Goal: Information Seeking & Learning: Learn about a topic

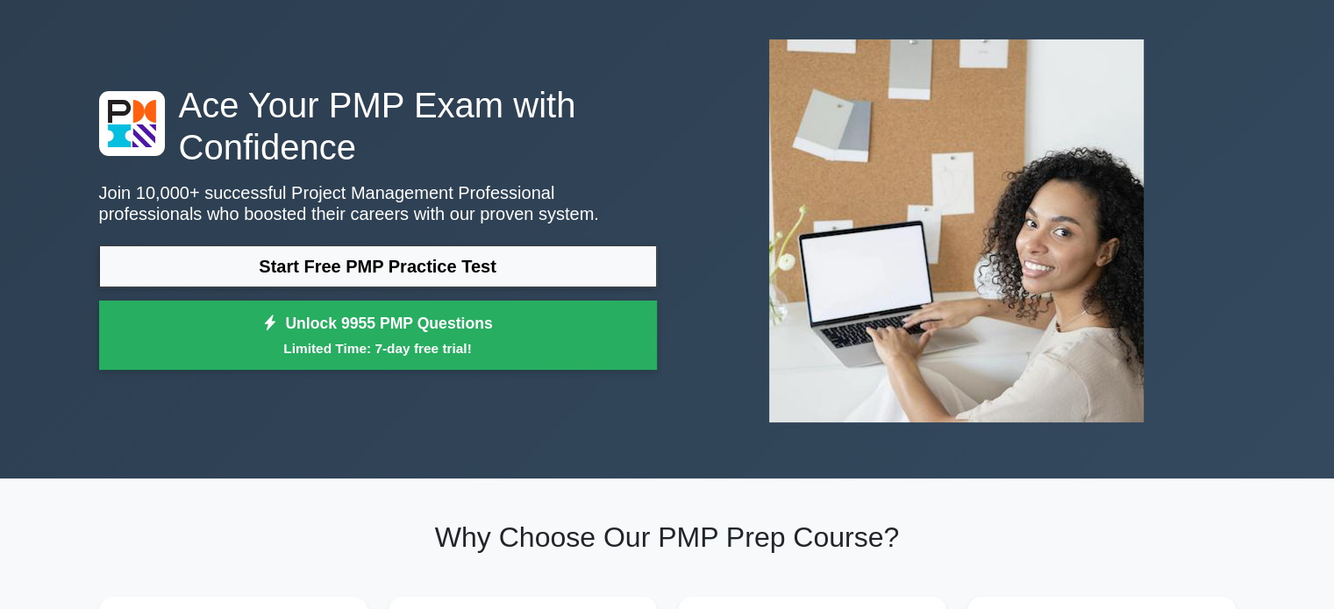
scroll to position [74, 0]
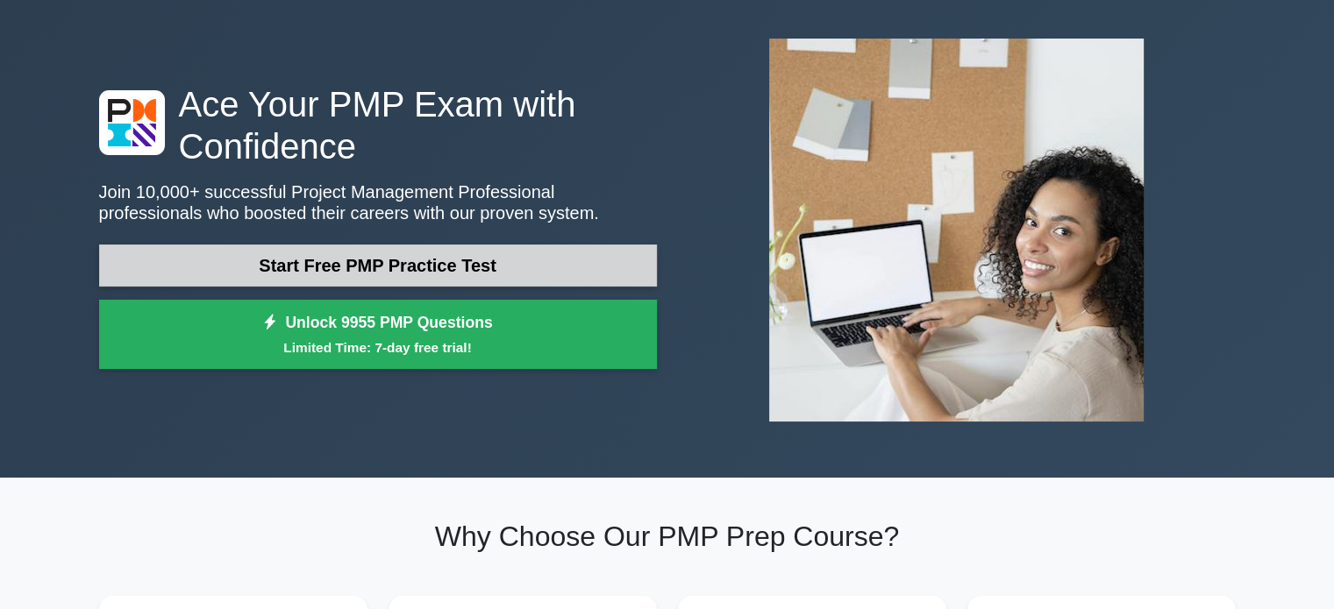
click at [486, 274] on link "Start Free PMP Practice Test" at bounding box center [378, 266] width 558 height 42
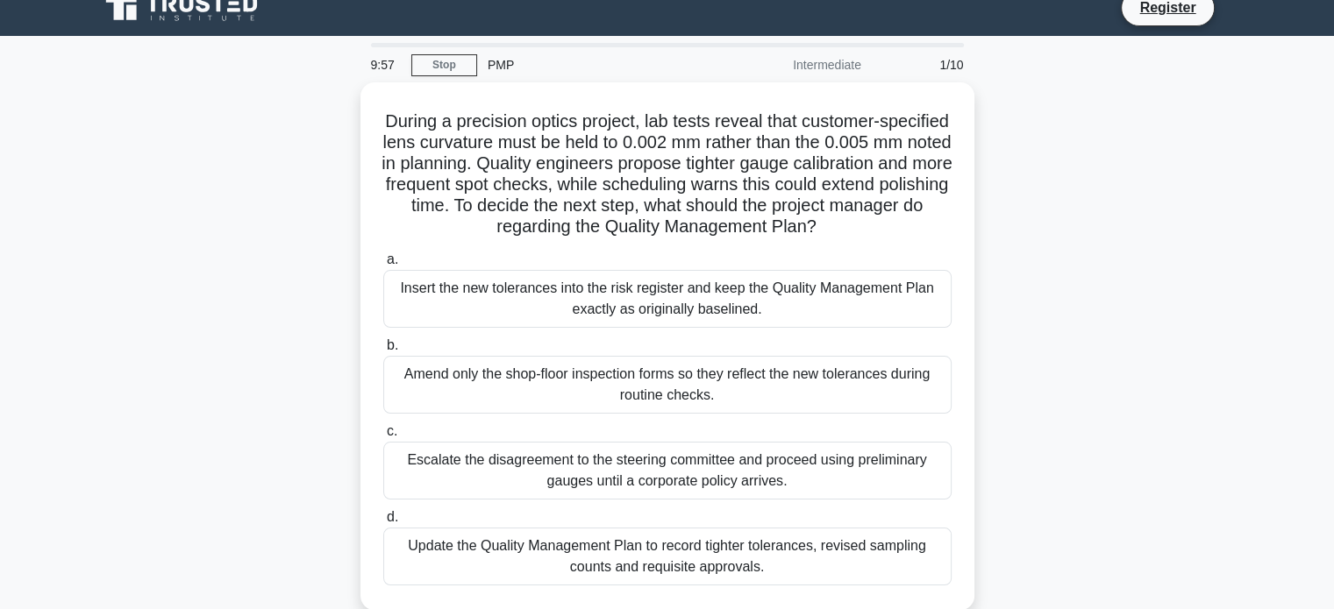
scroll to position [21, 0]
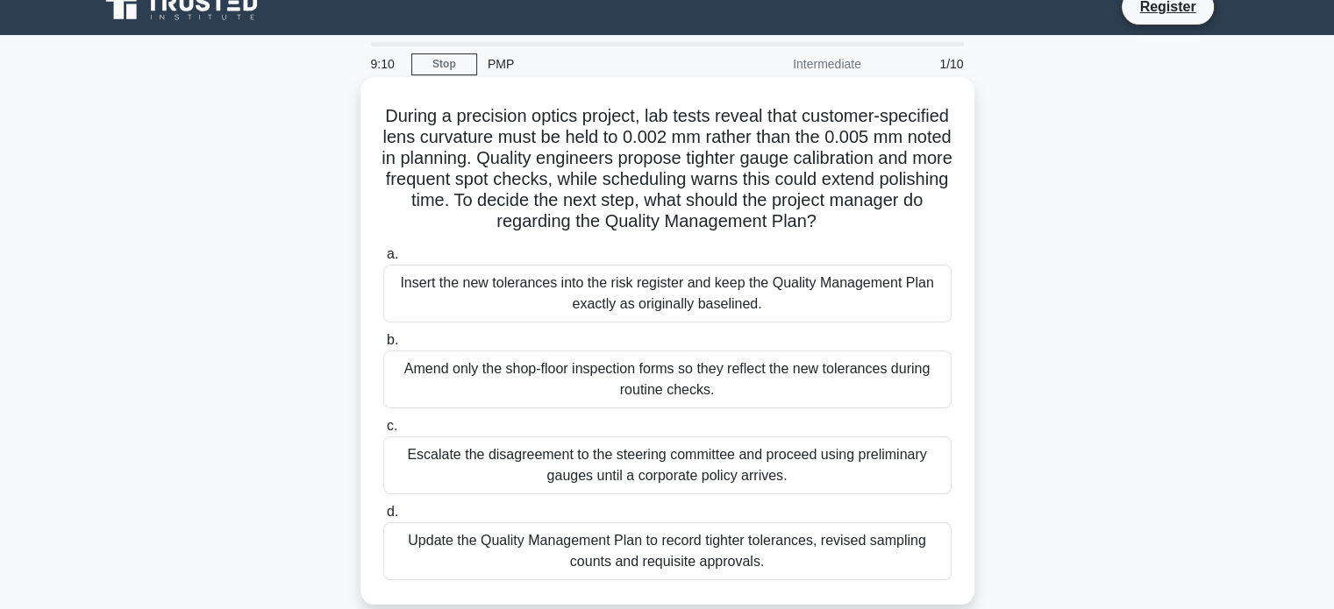
drag, startPoint x: 907, startPoint y: 224, endPoint x: 390, endPoint y: 113, distance: 528.2
click at [390, 113] on h5 "During a precision optics project, lab tests reveal that customer-specified len…" at bounding box center [667, 169] width 572 height 128
copy h5 "During a precision optics project, lab tests reveal that customer-specified len…"
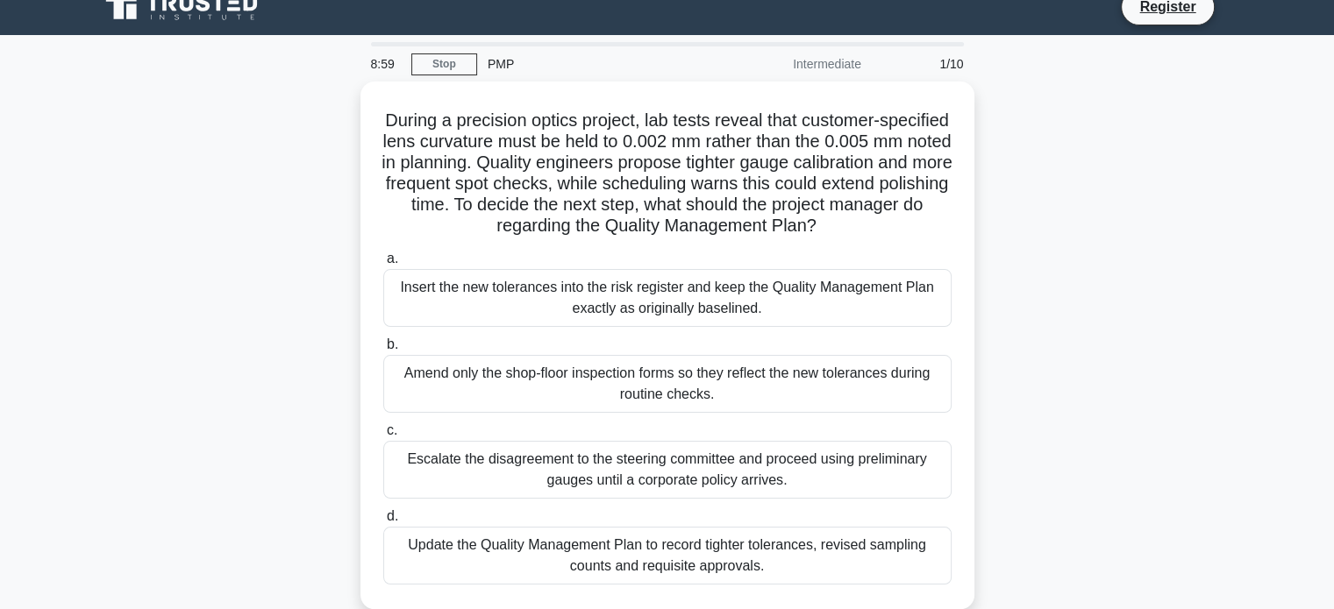
click at [1126, 273] on div "During a precision optics project, lab tests reveal that customer-specified len…" at bounding box center [668, 356] width 1158 height 549
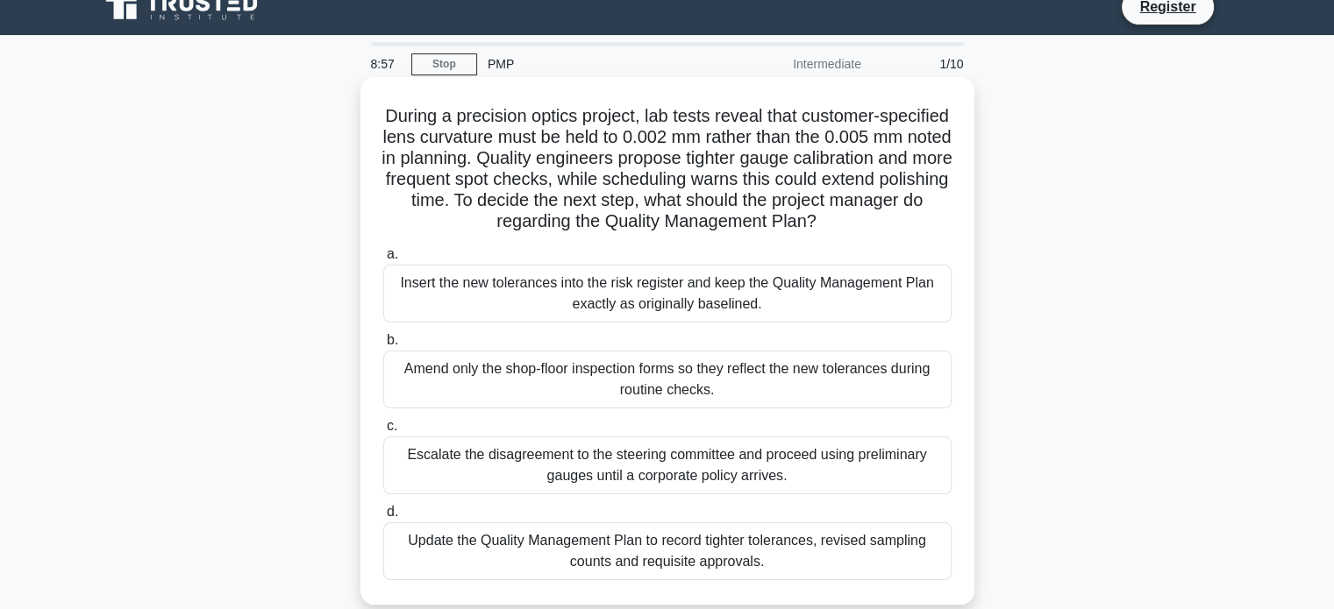
drag, startPoint x: 769, startPoint y: 311, endPoint x: 451, endPoint y: 321, distance: 318.5
click at [308, 279] on div "During a precision optics project, lab tests reveal that customer-specified len…" at bounding box center [668, 356] width 1158 height 549
drag, startPoint x: 769, startPoint y: 572, endPoint x: 370, endPoint y: 248, distance: 513.7
click at [370, 248] on div "During a precision optics project, lab tests reveal that customer-specified len…" at bounding box center [667, 341] width 600 height 514
copy div "a. Insert the new tolerances into the risk register and keep the Quality Manage…"
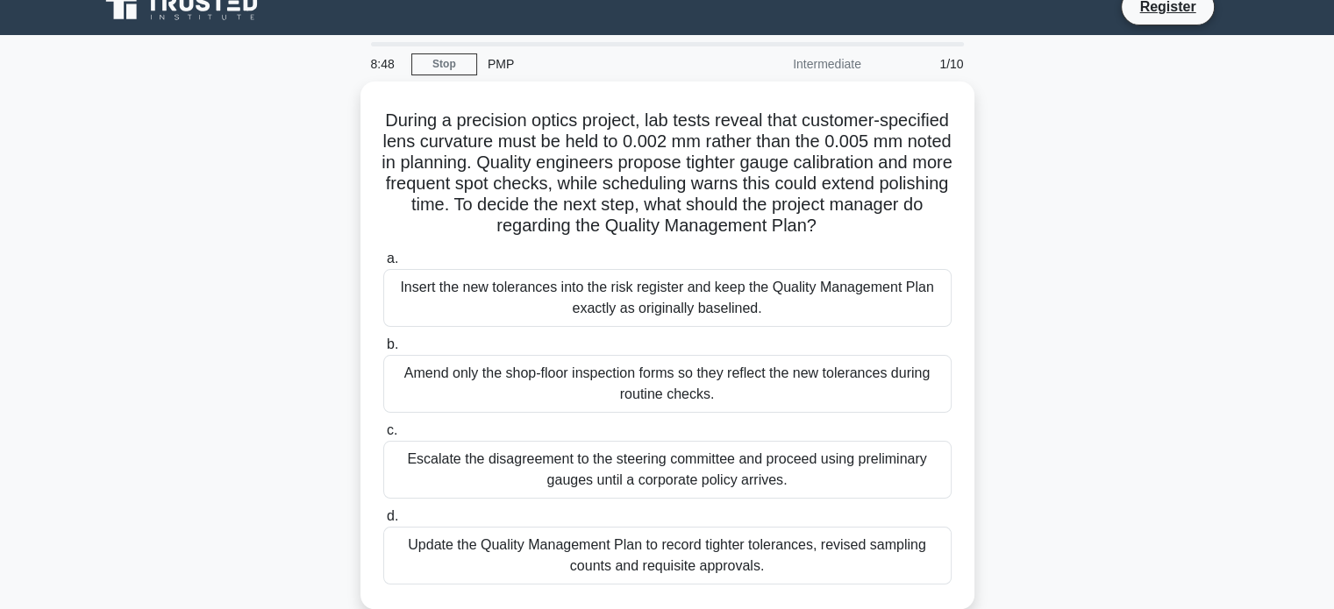
click at [1158, 274] on div "During a precision optics project, lab tests reveal that customer-specified len…" at bounding box center [668, 356] width 1158 height 549
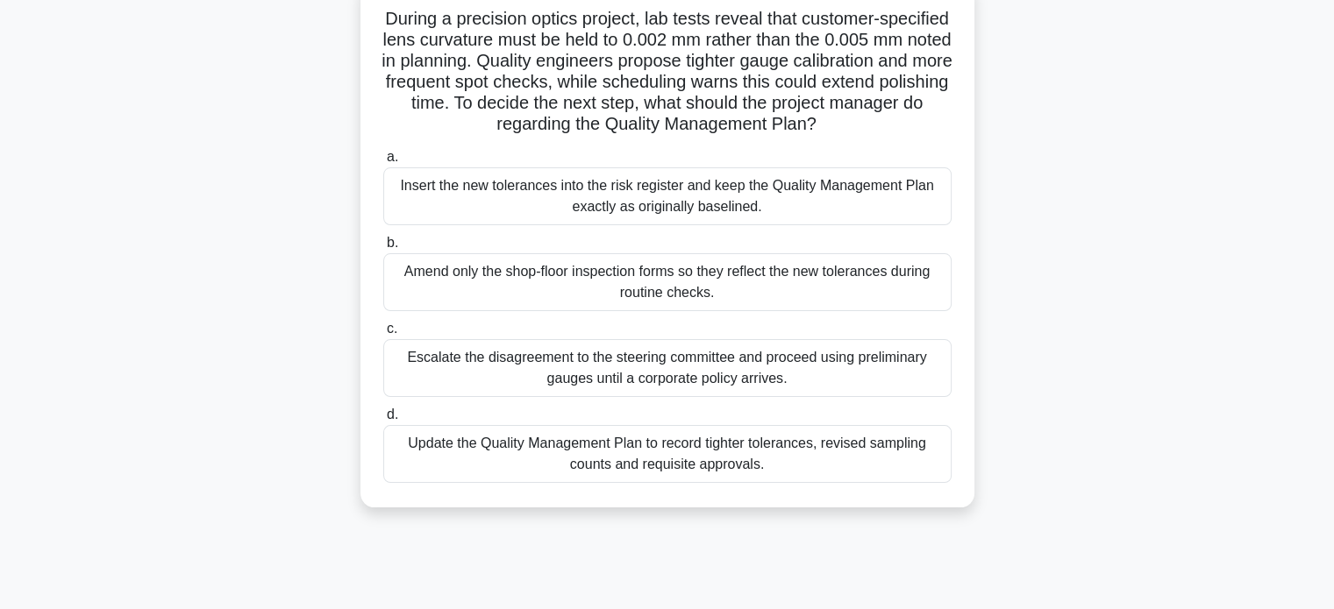
scroll to position [125, 0]
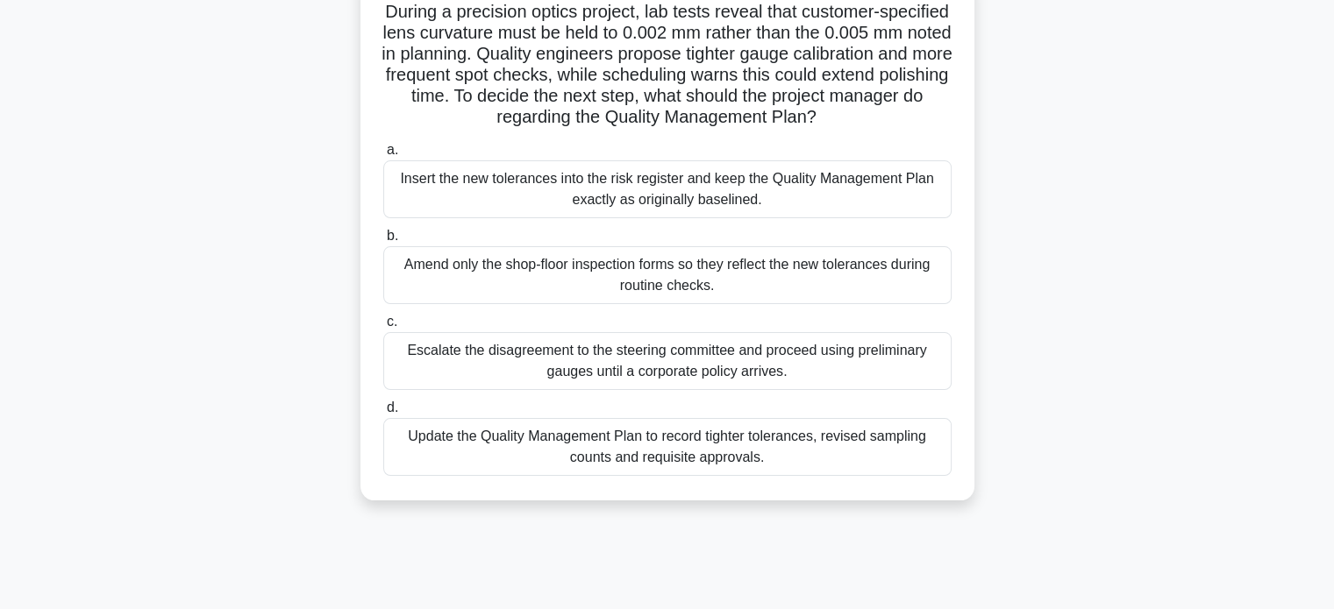
click at [807, 367] on div "Escalate the disagreement to the steering committee and proceed using prelimina…" at bounding box center [667, 361] width 568 height 58
click at [383, 328] on input "c. Escalate the disagreement to the steering committee and proceed using prelim…" at bounding box center [383, 322] width 0 height 11
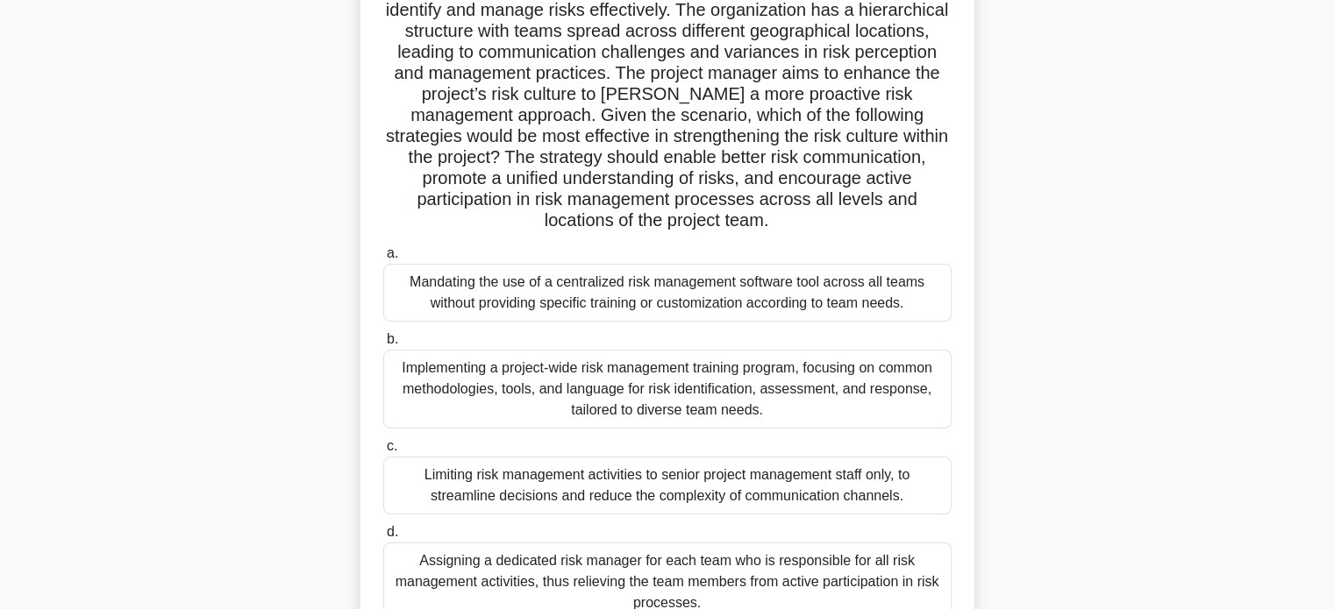
scroll to position [338, 0]
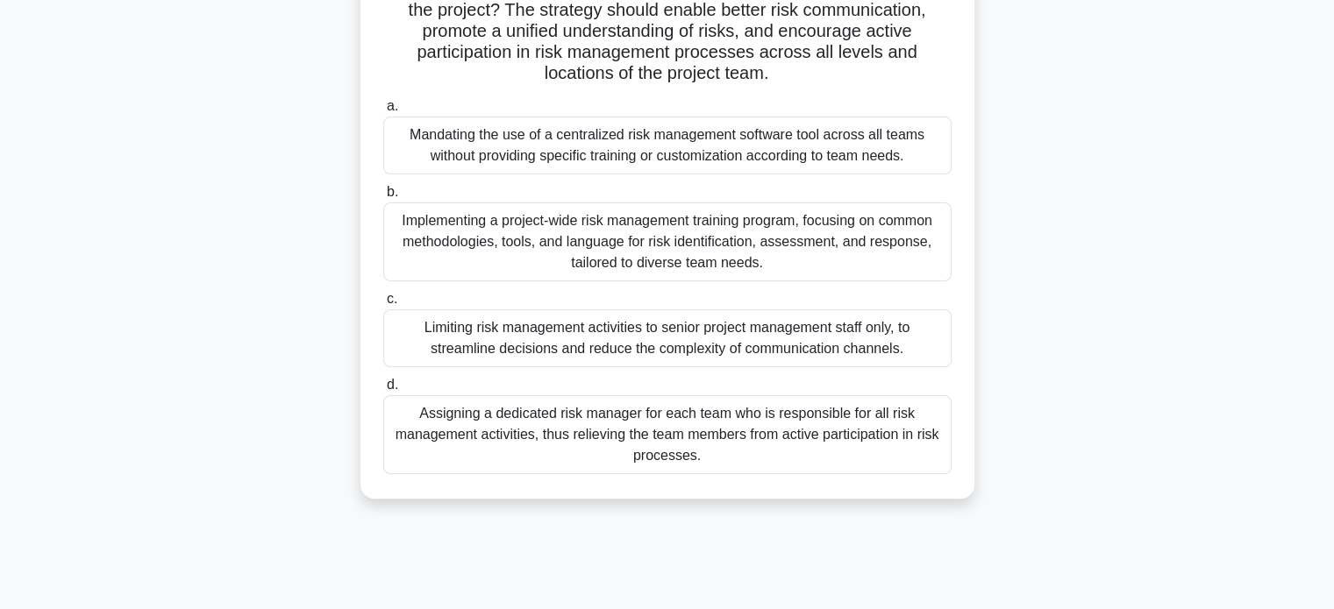
drag, startPoint x: 384, startPoint y: 47, endPoint x: 896, endPoint y: 245, distance: 548.8
click at [884, 453] on div "In a complex global project, integrating diverse teams and managing uncertainti…" at bounding box center [667, 130] width 600 height 724
copy div "In a complex global project, integrating diverse teams and managing uncertainti…"
click at [951, 460] on div "d. Assigning a dedicated risk manager for each team who is responsible for all …" at bounding box center [667, 424] width 589 height 100
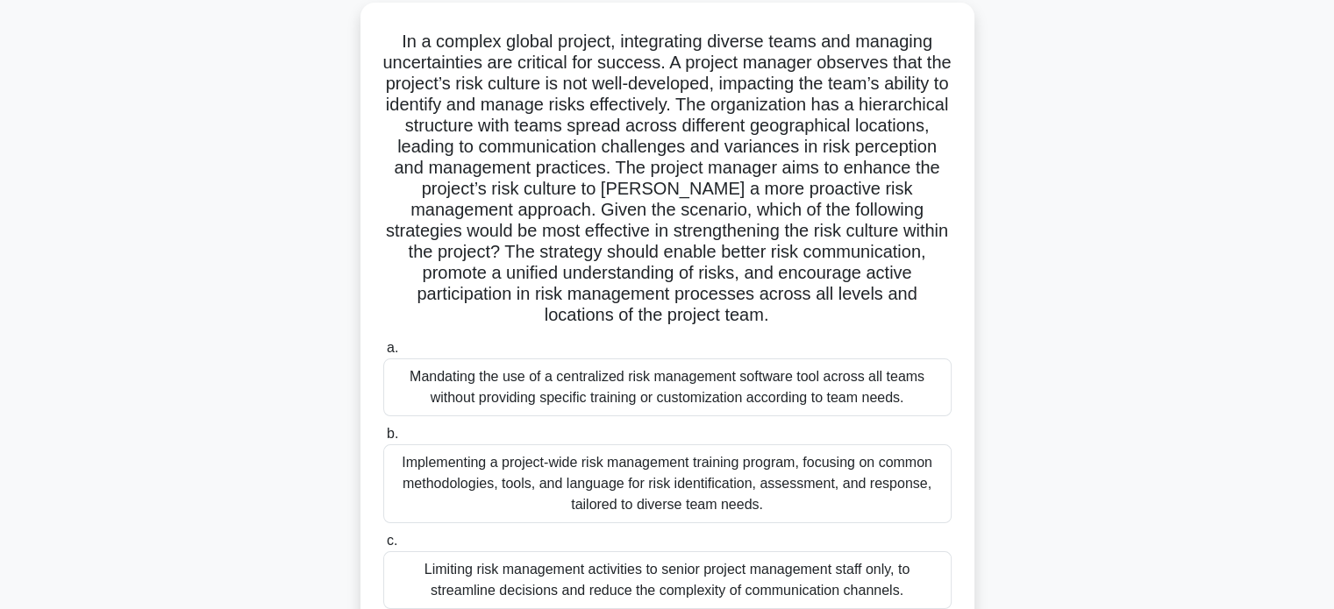
scroll to position [102, 0]
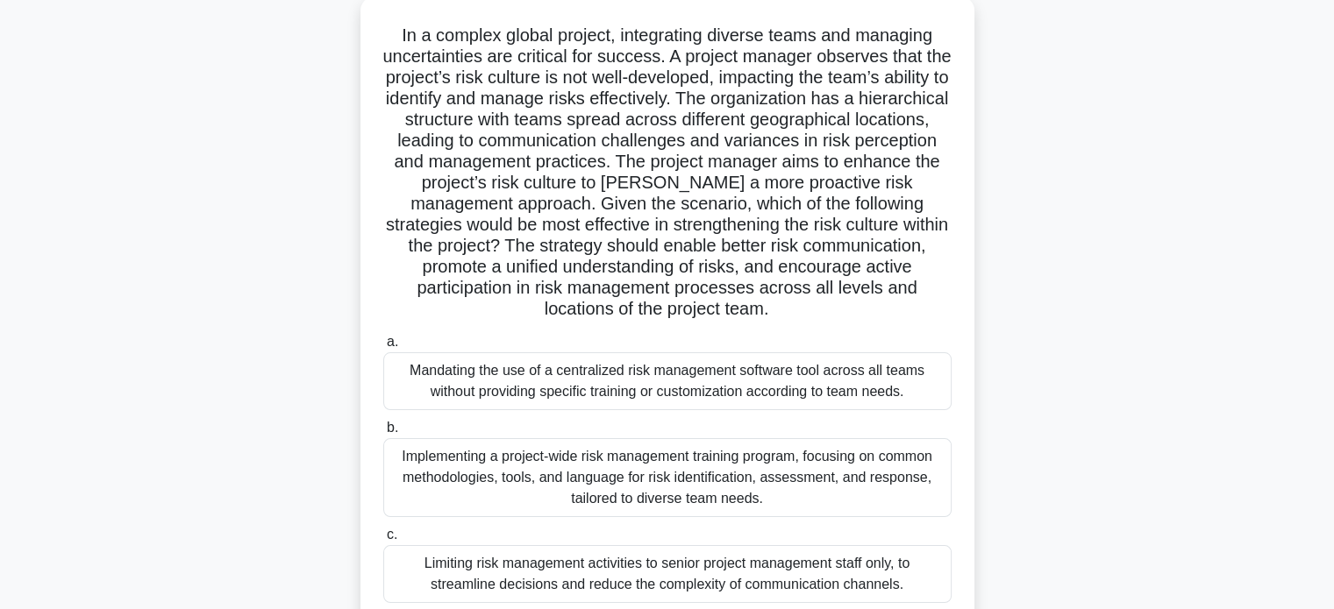
click at [610, 497] on div "Implementing a project-wide risk management training program, focusing on commo…" at bounding box center [667, 477] width 568 height 79
click at [383, 434] on input "b. Implementing a project-wide risk management training program, focusing on co…" at bounding box center [383, 428] width 0 height 11
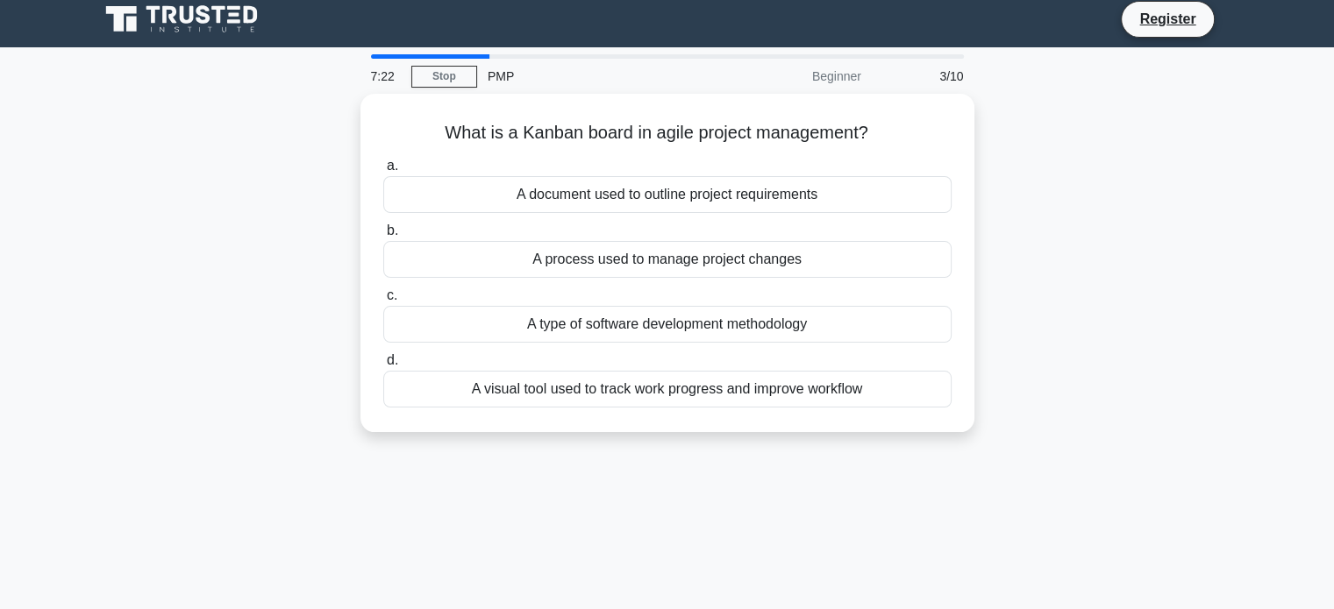
scroll to position [0, 0]
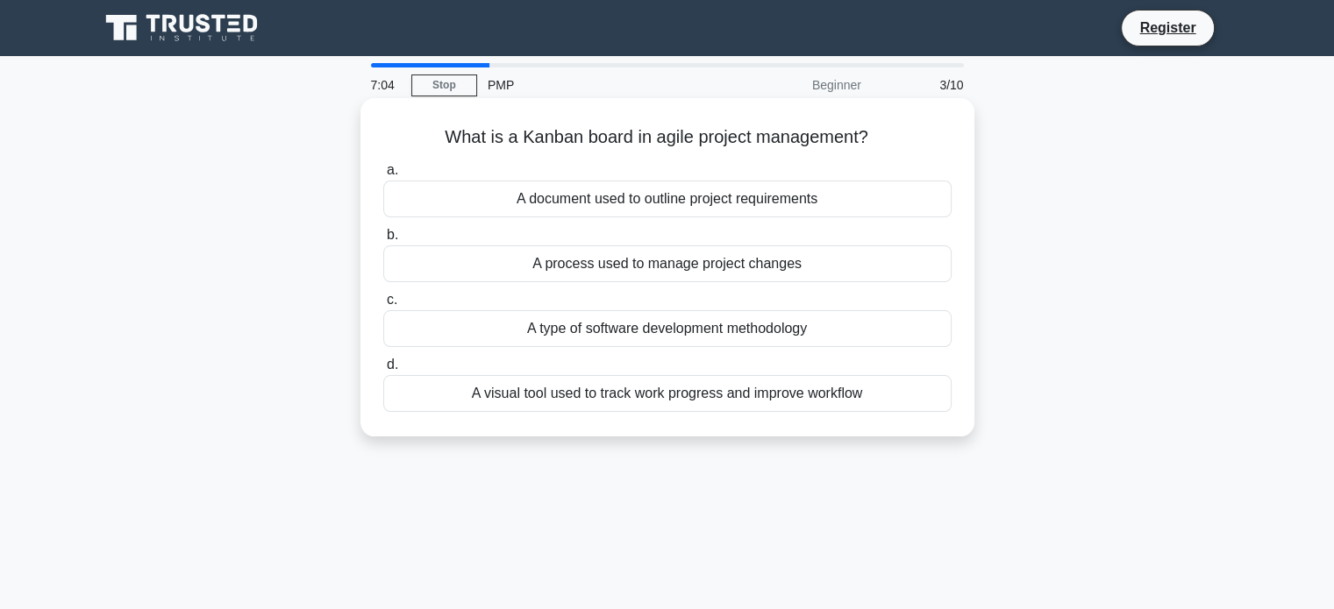
drag, startPoint x: 866, startPoint y: 388, endPoint x: 383, endPoint y: 118, distance: 553.1
click at [383, 118] on div "What is a Kanban board in agile project management? .spinner_0XTQ{transform-ori…" at bounding box center [667, 267] width 600 height 324
copy div "What is a Kanban board in agile project management? .spinner_0XTQ{transform-ori…"
click at [535, 389] on div "A visual tool used to track work progress and improve workflow" at bounding box center [667, 393] width 568 height 37
click at [383, 371] on input "d. A visual tool used to track work progress and improve workflow" at bounding box center [383, 365] width 0 height 11
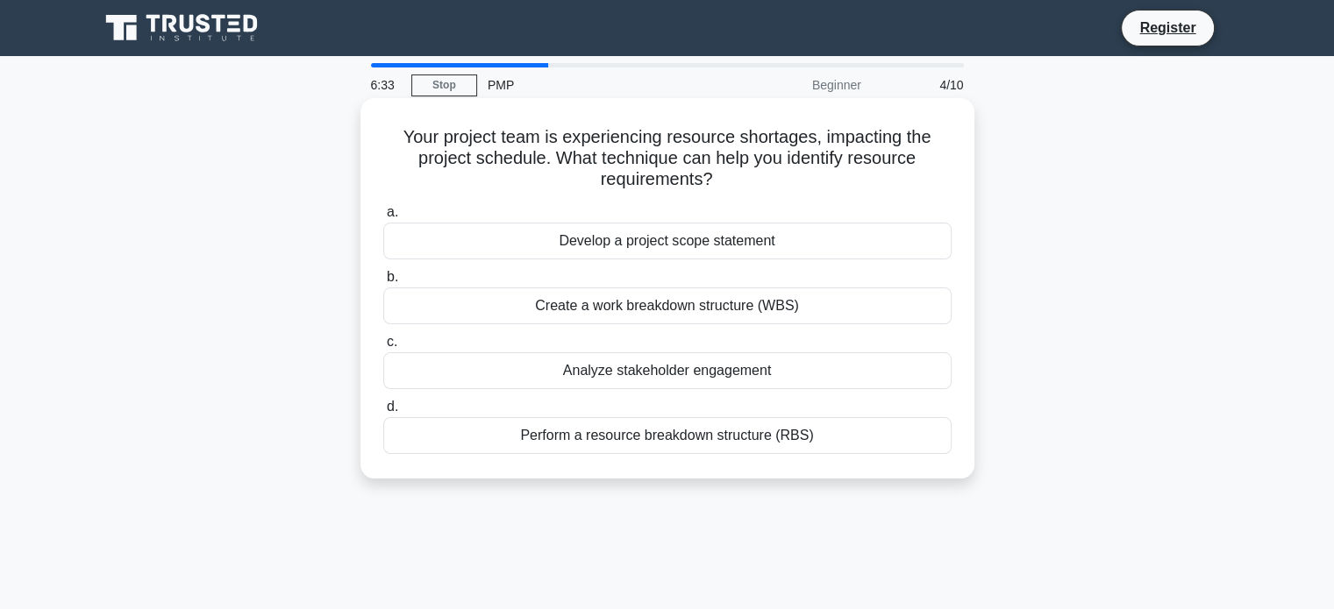
drag, startPoint x: 817, startPoint y: 433, endPoint x: 387, endPoint y: 115, distance: 535.5
click at [387, 115] on div "Your project team is experiencing resource shortages, impacting the project sch…" at bounding box center [667, 288] width 600 height 367
copy div "Your project team is experiencing resource shortages, impacting the project sch…"
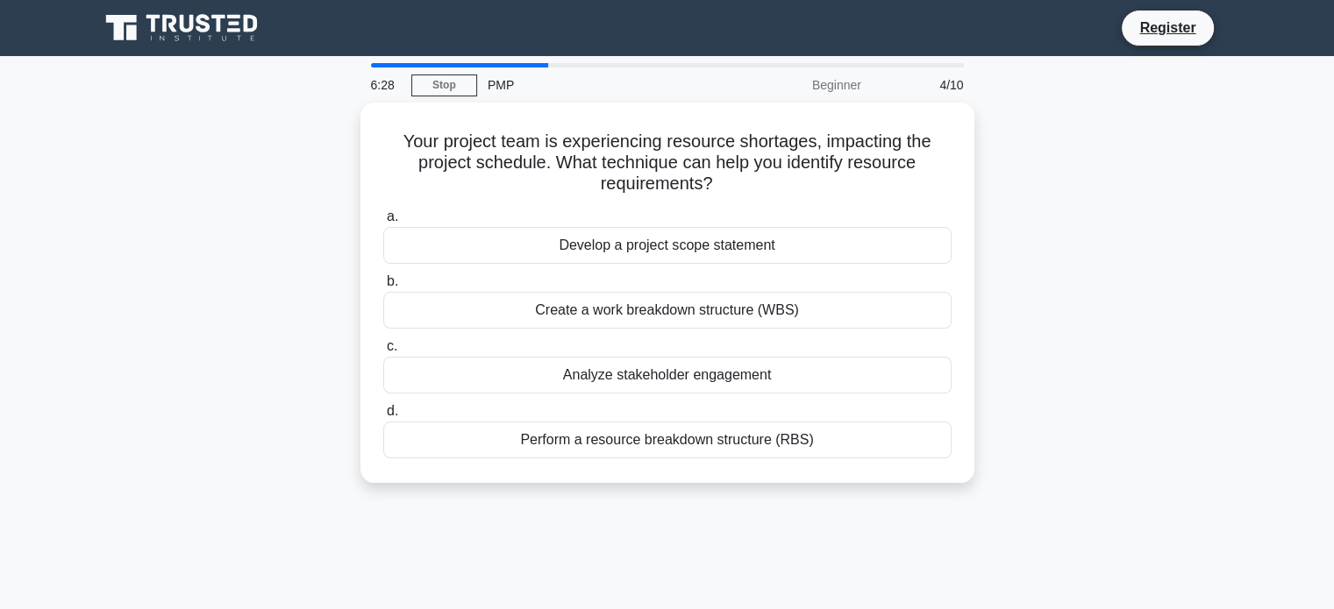
click at [638, 483] on div "Your project team is experiencing resource shortages, impacting the project sch…" at bounding box center [668, 304] width 1158 height 402
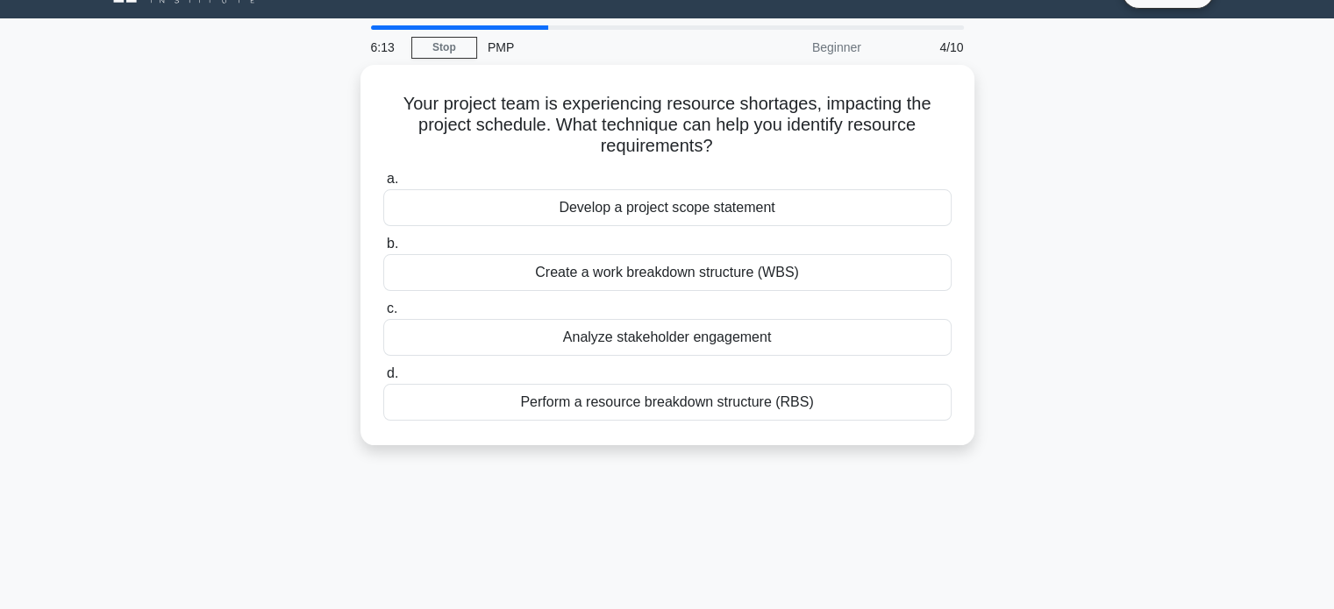
scroll to position [39, 0]
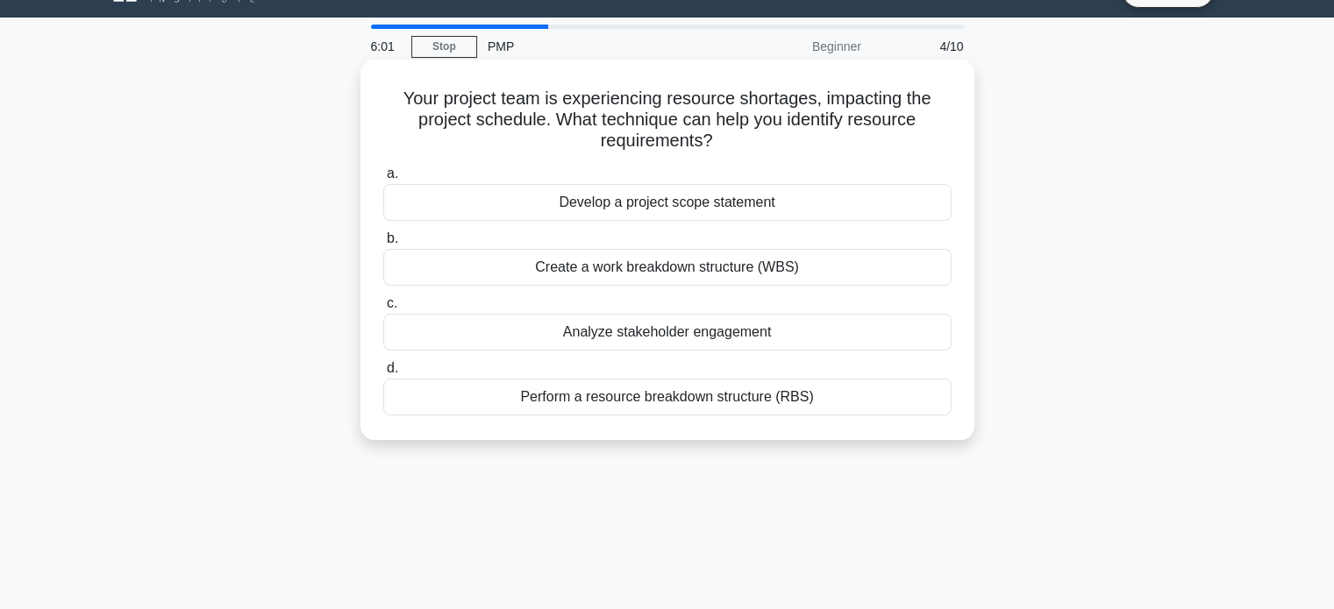
click at [666, 403] on div "Perform a resource breakdown structure (RBS)" at bounding box center [667, 397] width 568 height 37
click at [383, 374] on input "d. Perform a resource breakdown structure (RBS)" at bounding box center [383, 368] width 0 height 11
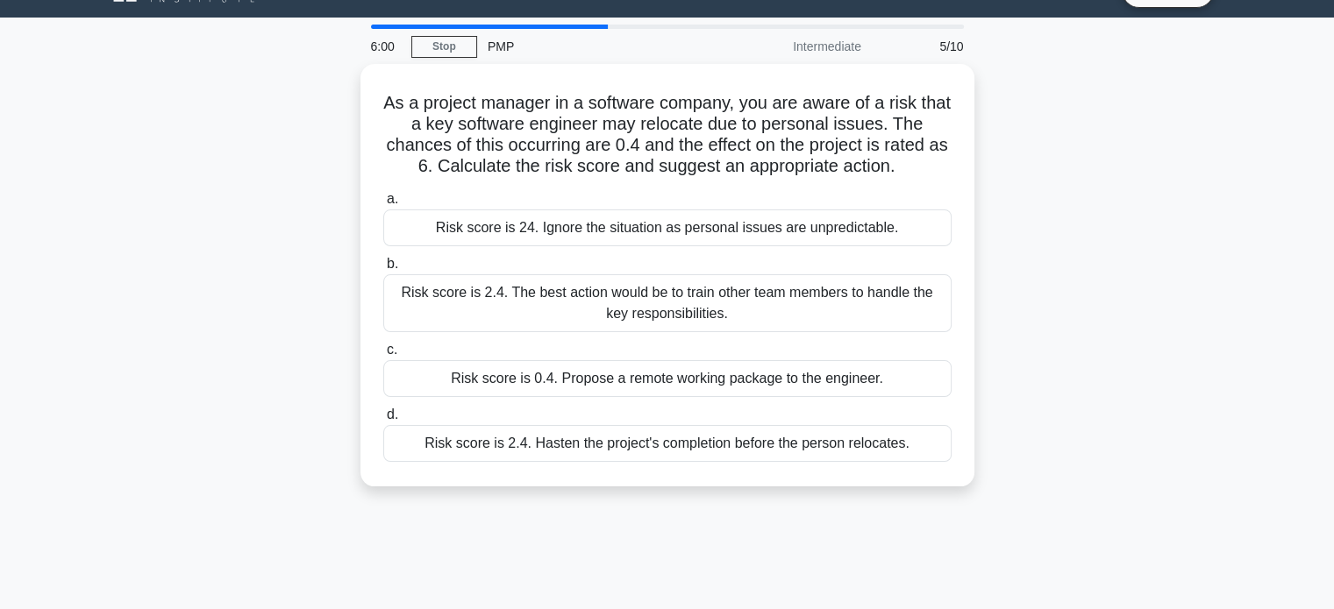
scroll to position [0, 0]
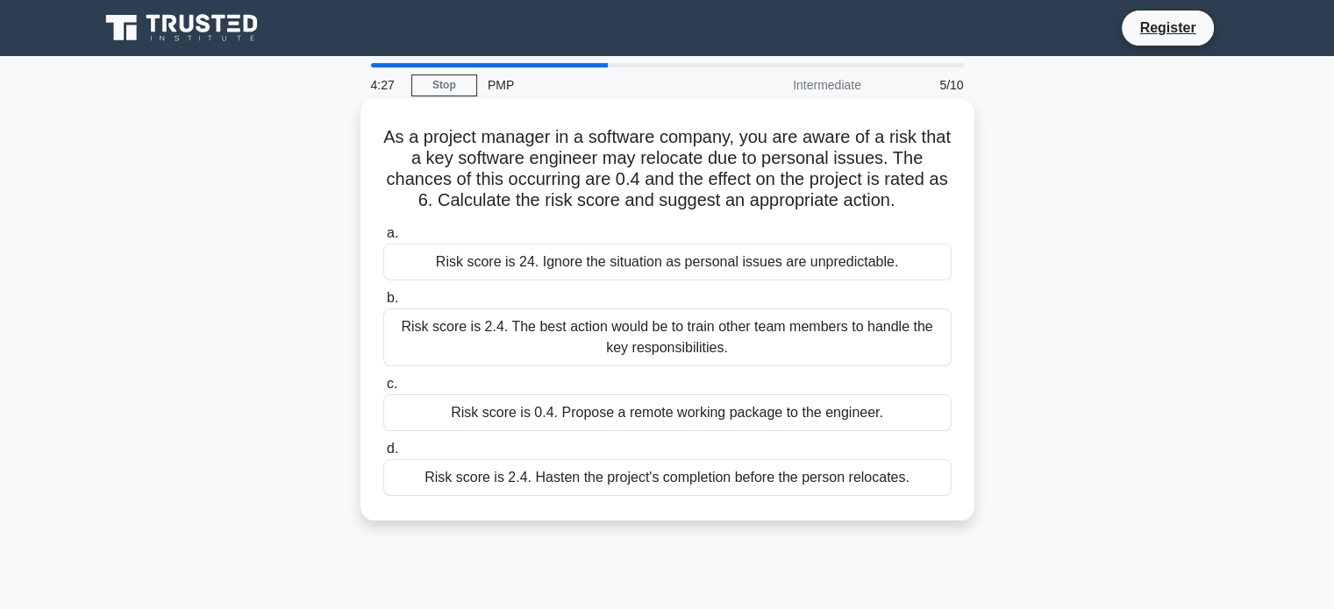
drag, startPoint x: 919, startPoint y: 482, endPoint x: 382, endPoint y: 128, distance: 643.1
click at [382, 128] on div "As a project manager in a software company, you are aware of a risk that a key …" at bounding box center [667, 309] width 600 height 409
copy div "As a project manager in a software company, you are aware of a risk that a key …"
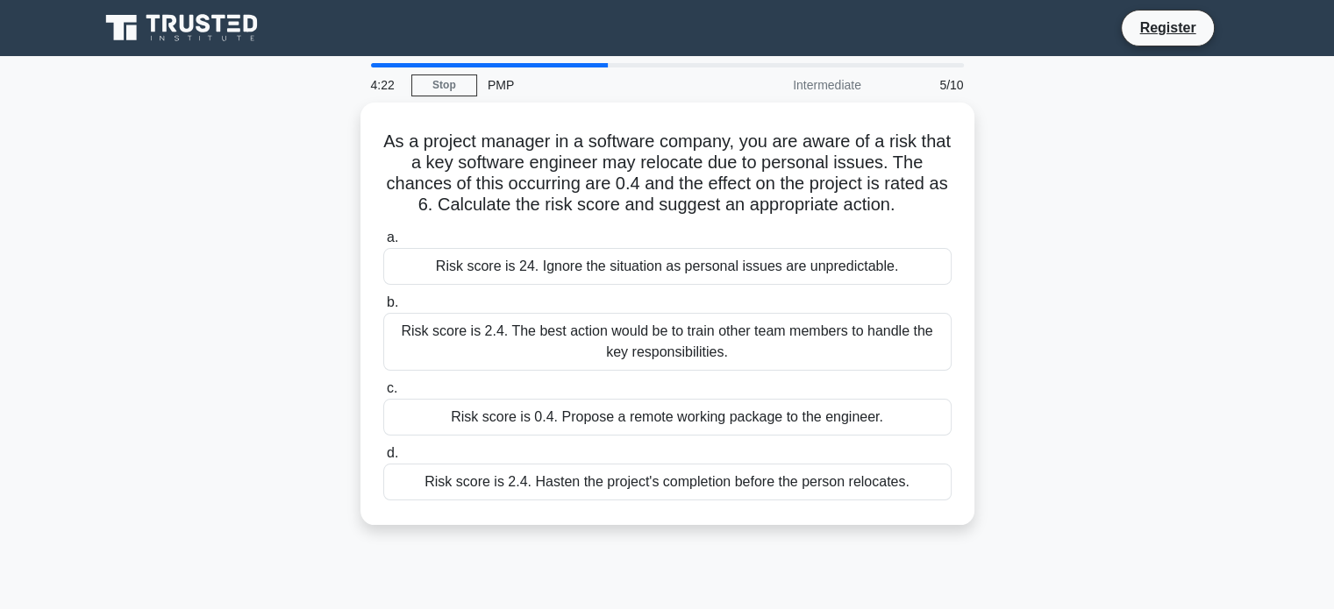
click at [1221, 448] on div "As a project manager in a software company, you are aware of a risk that a key …" at bounding box center [668, 325] width 1158 height 444
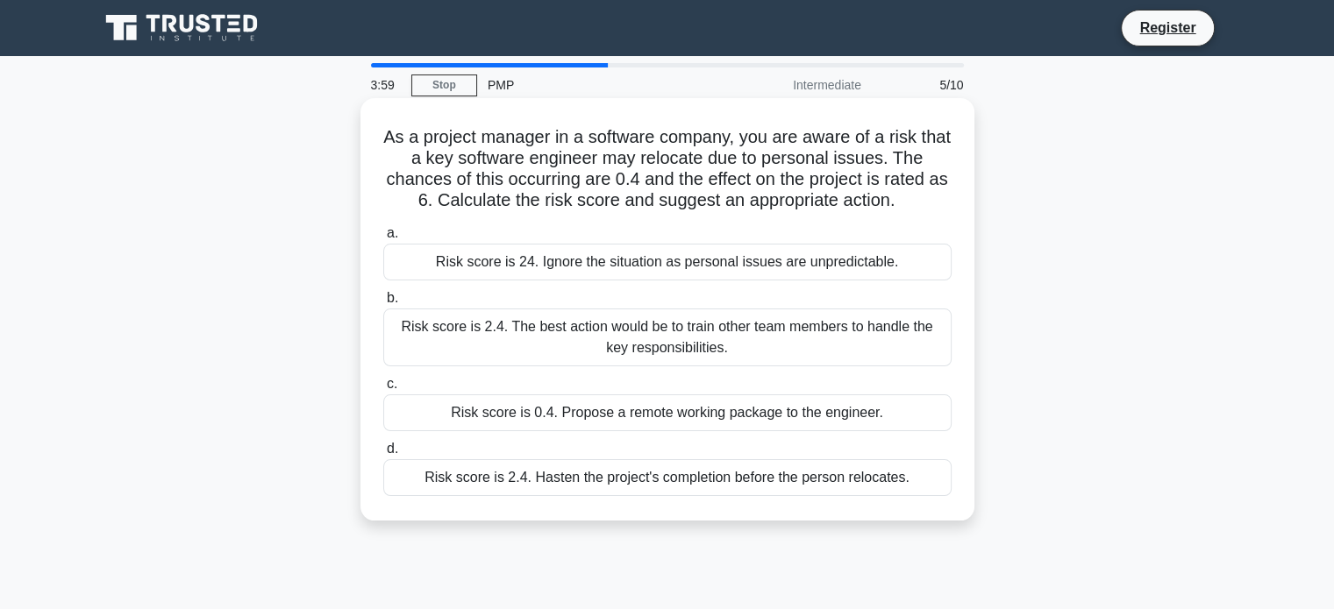
click at [645, 336] on div "Risk score is 2.4. The best action would be to train other team members to hand…" at bounding box center [667, 338] width 568 height 58
click at [383, 304] on input "b. Risk score is 2.4. The best action would be to train other team members to h…" at bounding box center [383, 298] width 0 height 11
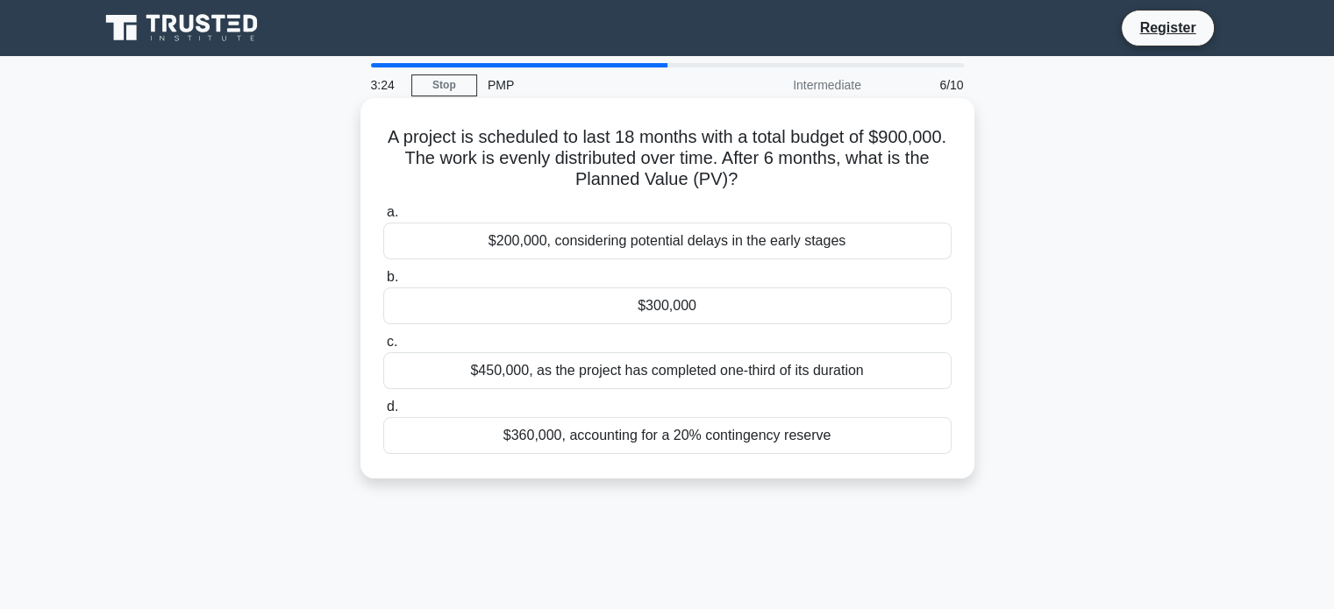
click at [758, 305] on div "$300,000" at bounding box center [667, 306] width 568 height 37
click at [383, 283] on input "b. $300,000" at bounding box center [383, 277] width 0 height 11
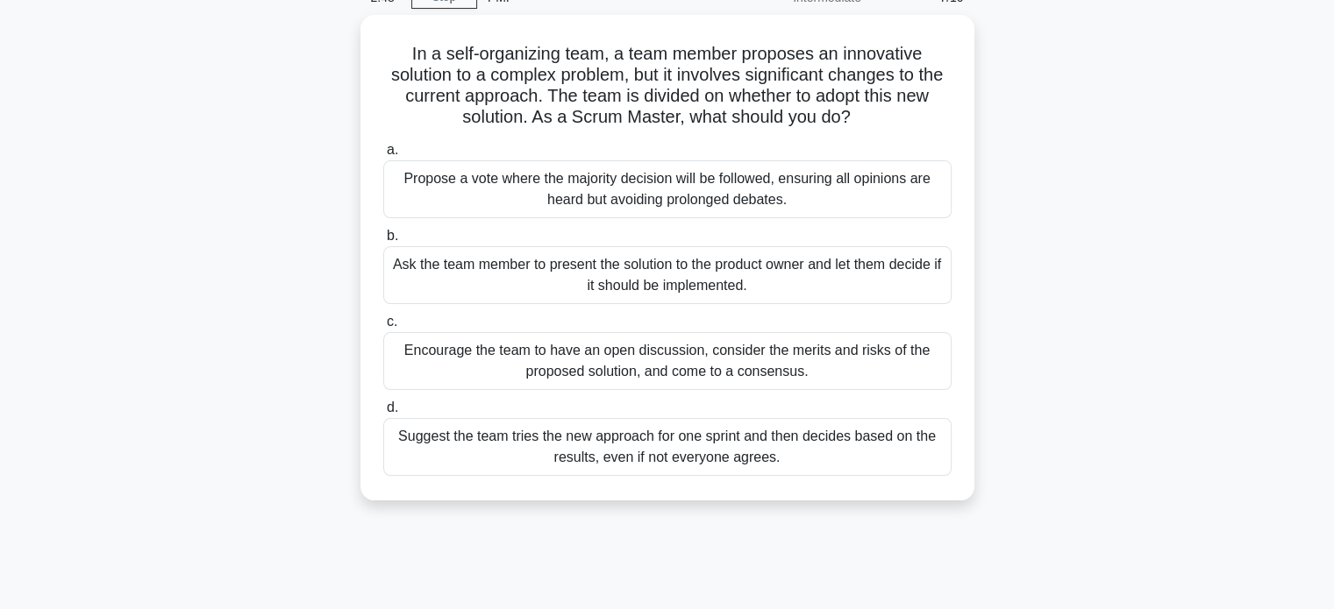
scroll to position [91, 0]
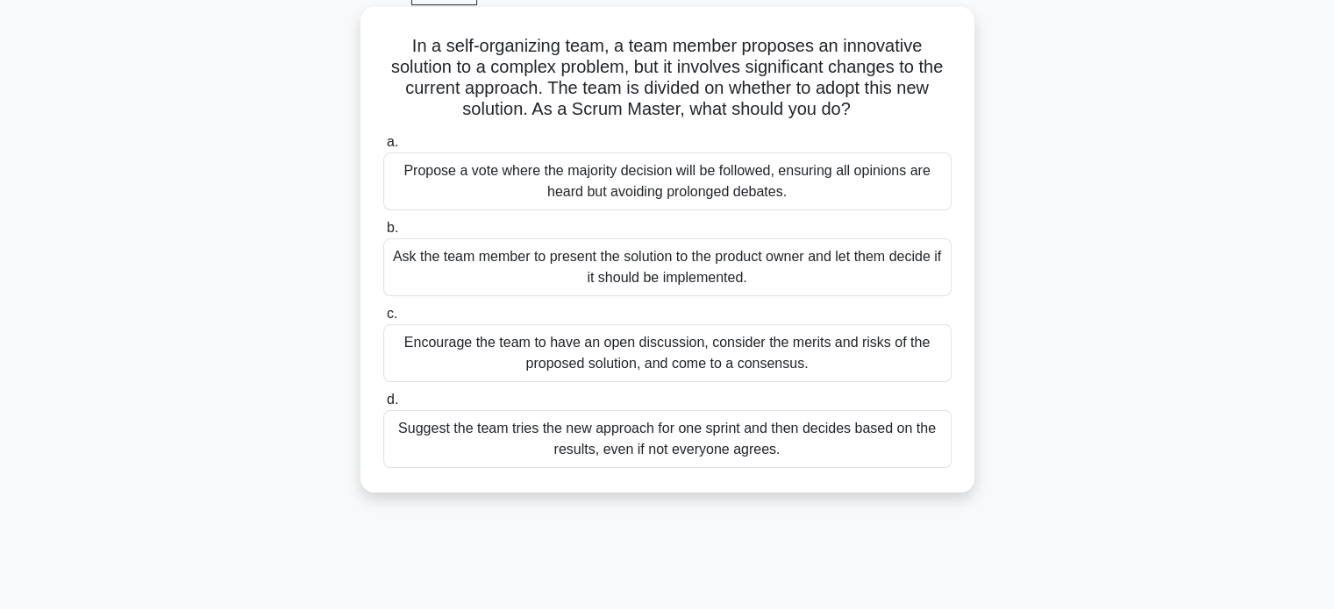
drag, startPoint x: 809, startPoint y: 452, endPoint x: 389, endPoint y: 46, distance: 584.2
click at [389, 46] on div "In a self-organizing team, a team member proposes an innovative solution to a c…" at bounding box center [667, 250] width 600 height 472
copy div "In a self-organizing team, a team member proposes an innovative solution to a c…"
click at [642, 364] on div "Encourage the team to have an open discussion, consider the merits and risks of…" at bounding box center [667, 353] width 568 height 58
click at [383, 320] on input "c. Encourage the team to have an open discussion, consider the merits and risks…" at bounding box center [383, 314] width 0 height 11
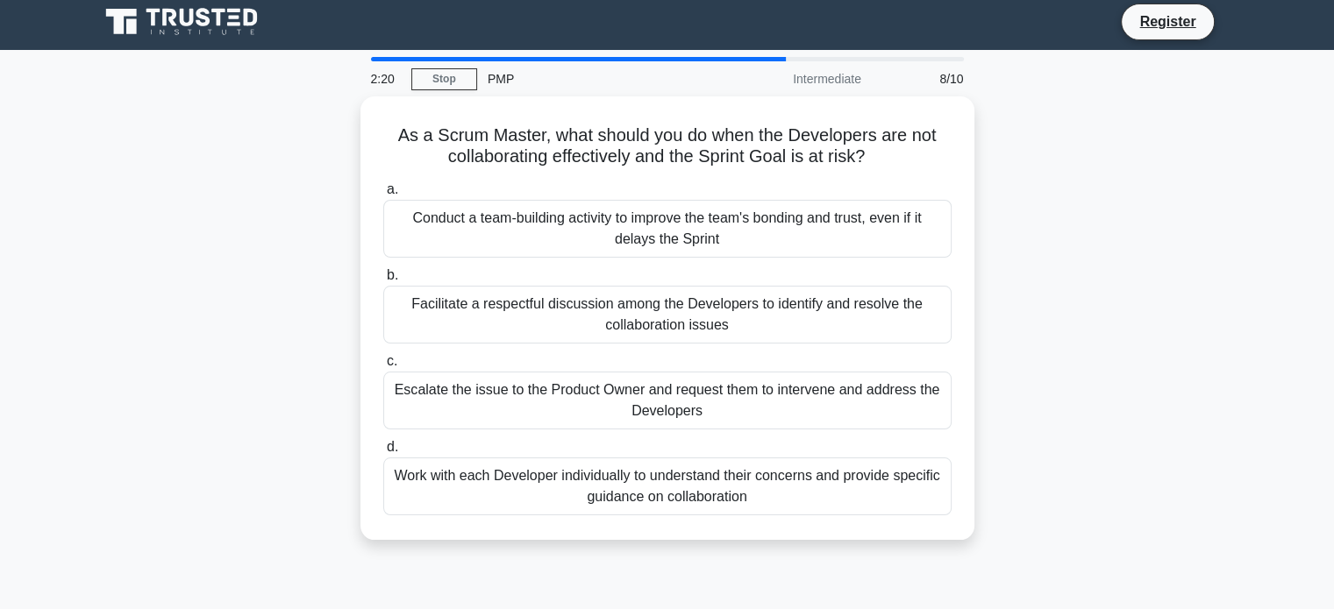
scroll to position [0, 0]
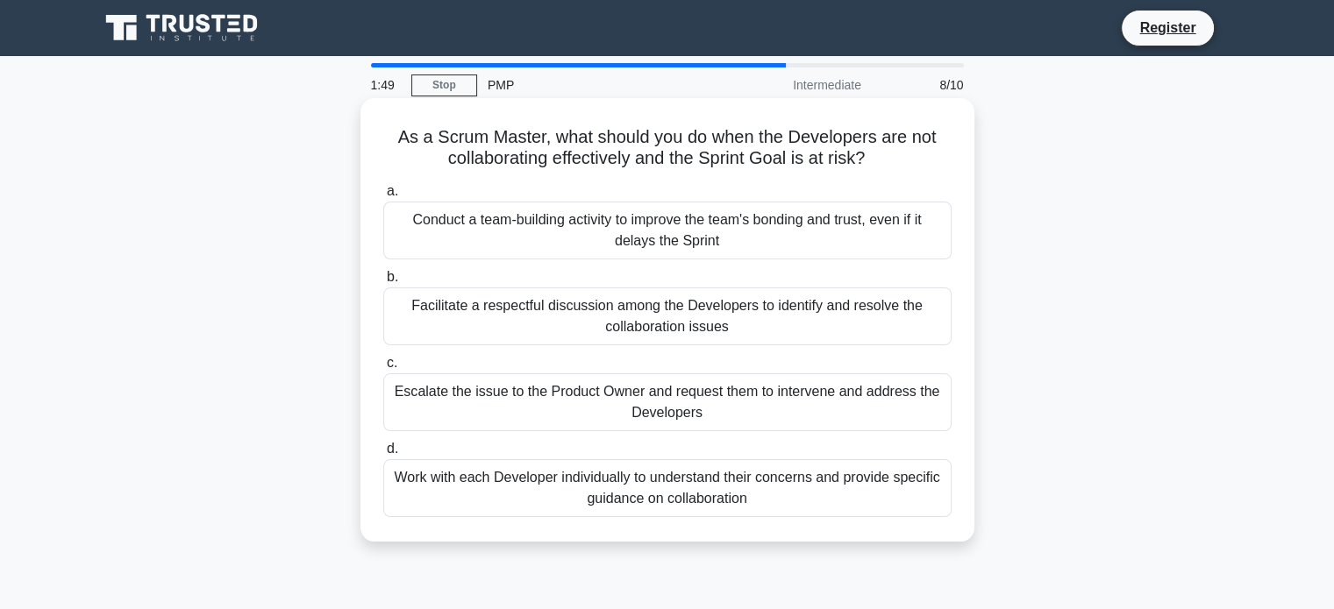
click at [863, 322] on div "Facilitate a respectful discussion among the Developers to identify and resolve…" at bounding box center [667, 317] width 568 height 58
click at [383, 283] on input "b. Facilitate a respectful discussion among the Developers to identify and reso…" at bounding box center [383, 277] width 0 height 11
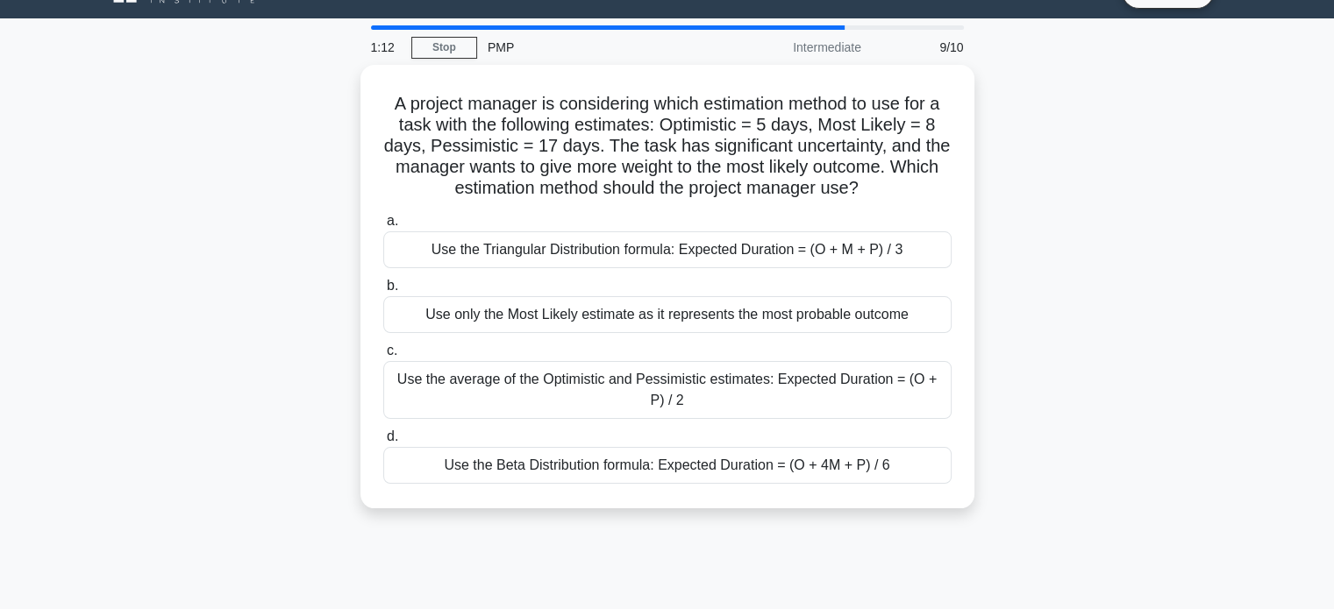
scroll to position [40, 0]
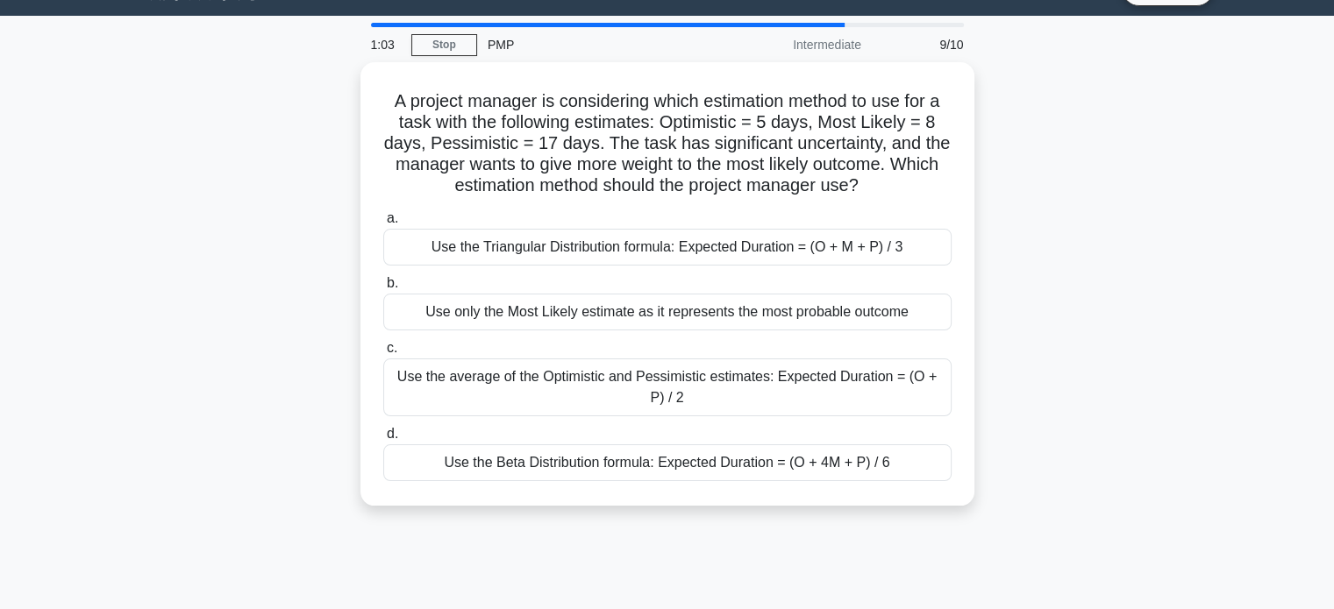
drag, startPoint x: 920, startPoint y: 468, endPoint x: 332, endPoint y: 84, distance: 701.9
click at [332, 84] on div "A project manager is considering which estimation method to use for a task with…" at bounding box center [668, 294] width 1158 height 465
copy div "A project manager is considering which estimation method to use for a task with…"
click at [1133, 285] on div "A project manager is considering which estimation method to use for a task with…" at bounding box center [668, 294] width 1158 height 465
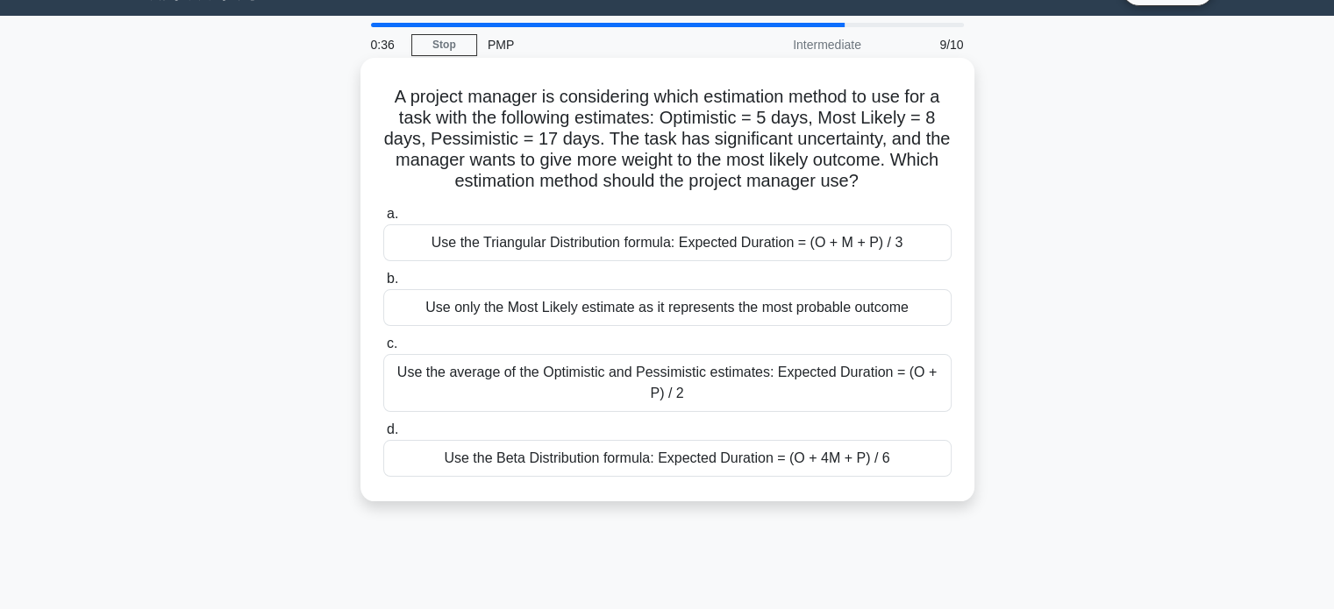
click at [849, 452] on div "Use the Beta Distribution formula: Expected Duration = (O + 4M + P) / 6" at bounding box center [667, 458] width 568 height 37
click at [383, 436] on input "d. Use the Beta Distribution formula: Expected Duration = (O + 4M + P) / 6" at bounding box center [383, 429] width 0 height 11
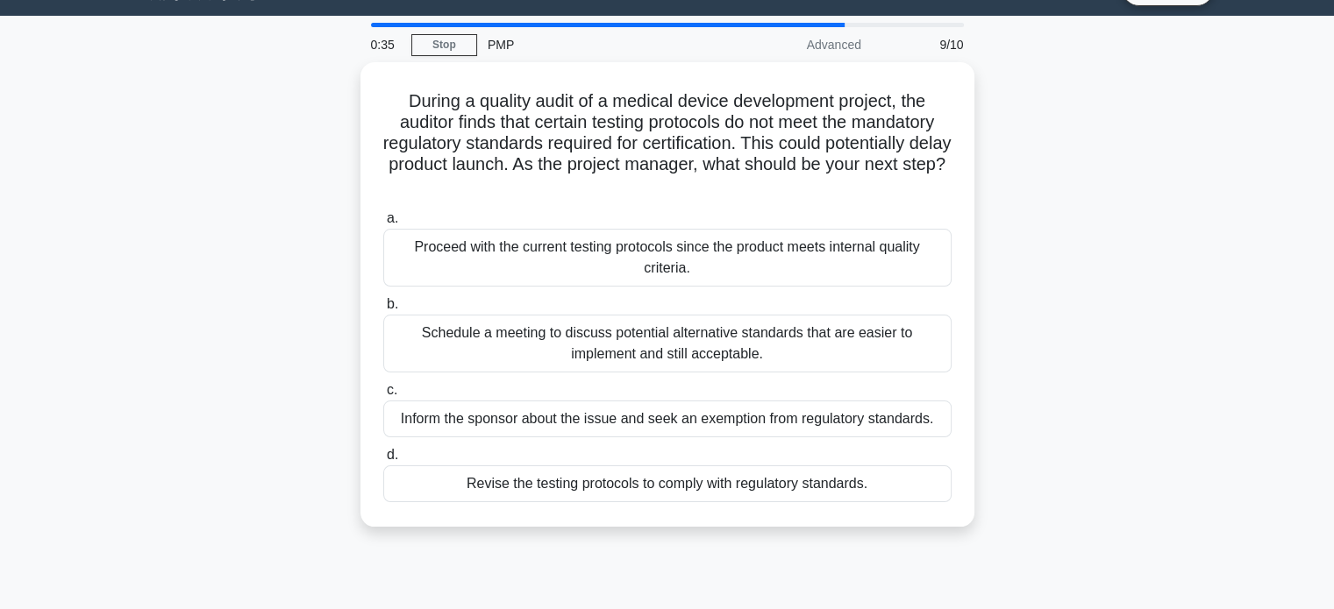
scroll to position [0, 0]
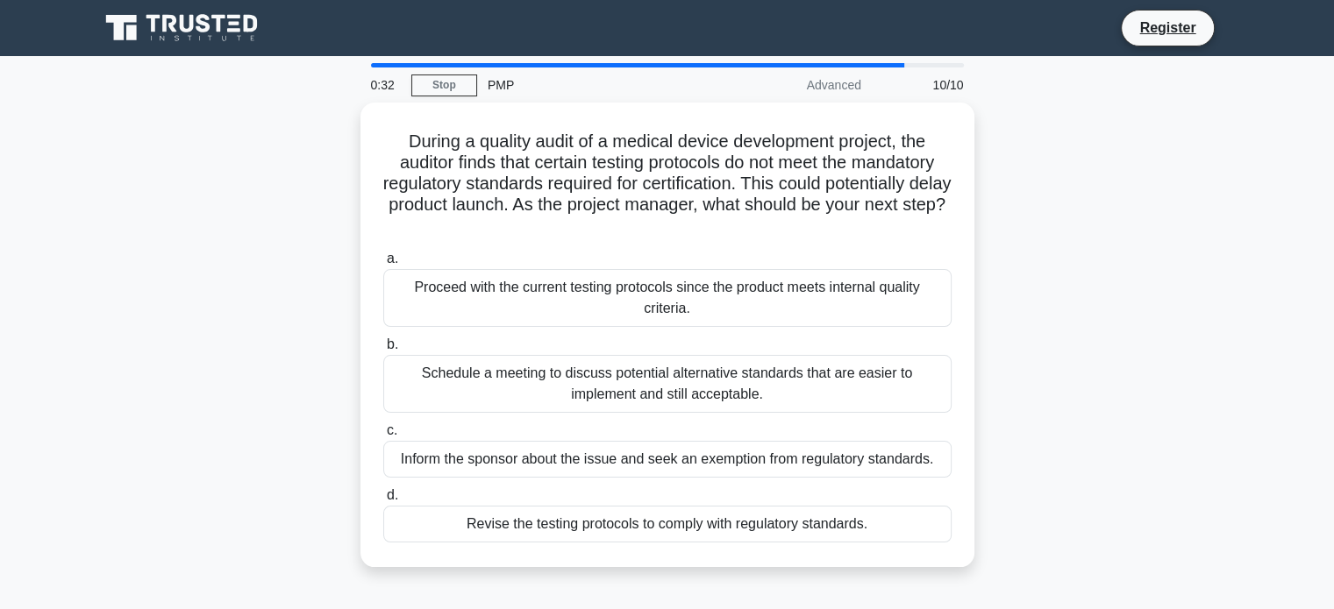
drag, startPoint x: 471, startPoint y: 297, endPoint x: 343, endPoint y: 149, distance: 195.8
click at [343, 149] on div "During a quality audit of a medical device development project, the auditor fin…" at bounding box center [668, 346] width 1158 height 486
copy div "During a quality audit of a medical device development project, the auditor fin…"
click at [1065, 276] on div "During a quality audit of a medical device development project, the auditor fin…" at bounding box center [668, 346] width 1158 height 486
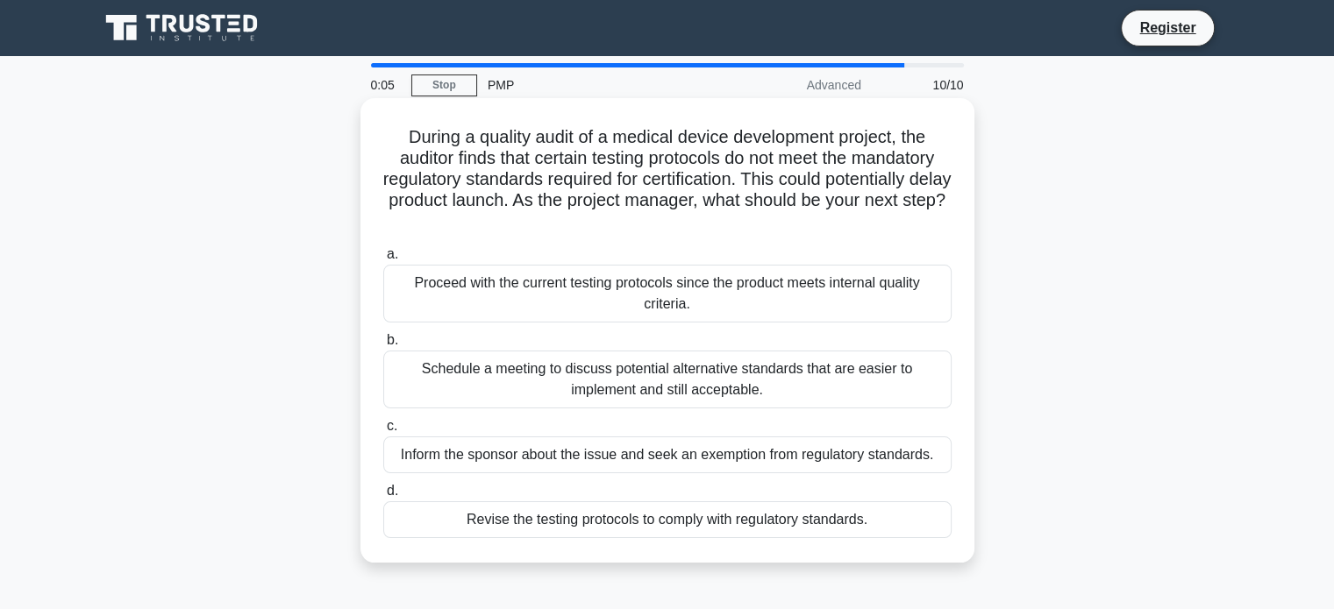
click at [726, 526] on div "Revise the testing protocols to comply with regulatory standards." at bounding box center [667, 520] width 568 height 37
click at [383, 497] on input "d. Revise the testing protocols to comply with regulatory standards." at bounding box center [383, 491] width 0 height 11
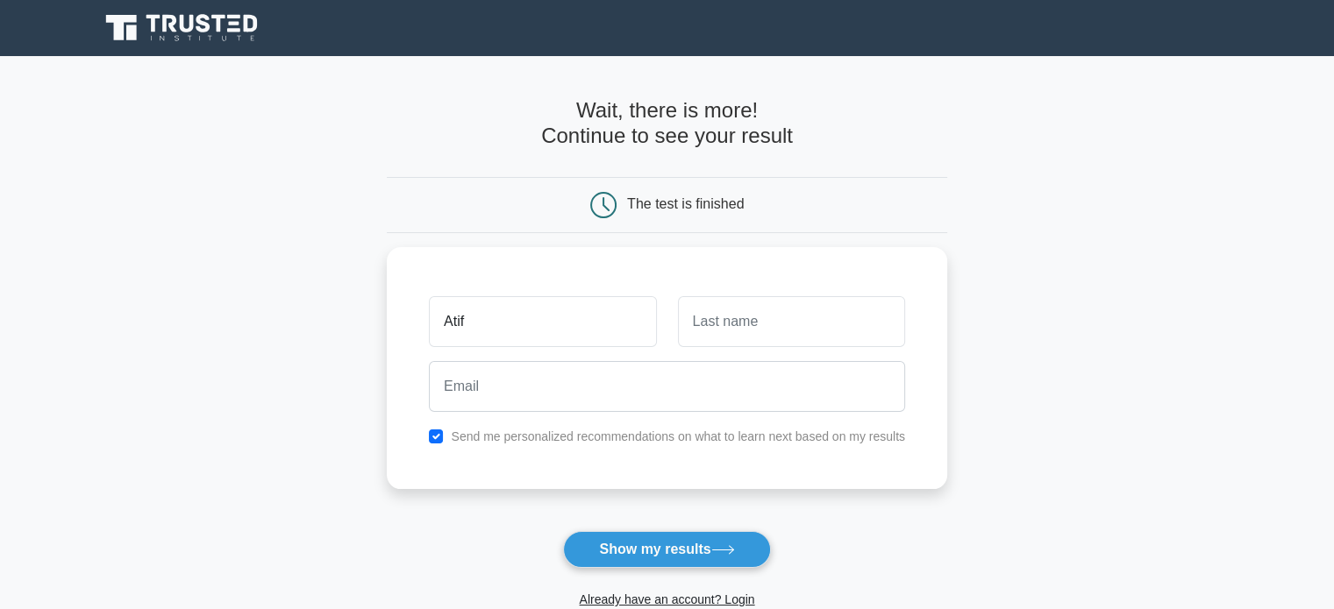
type input "Atif"
type input "Zada"
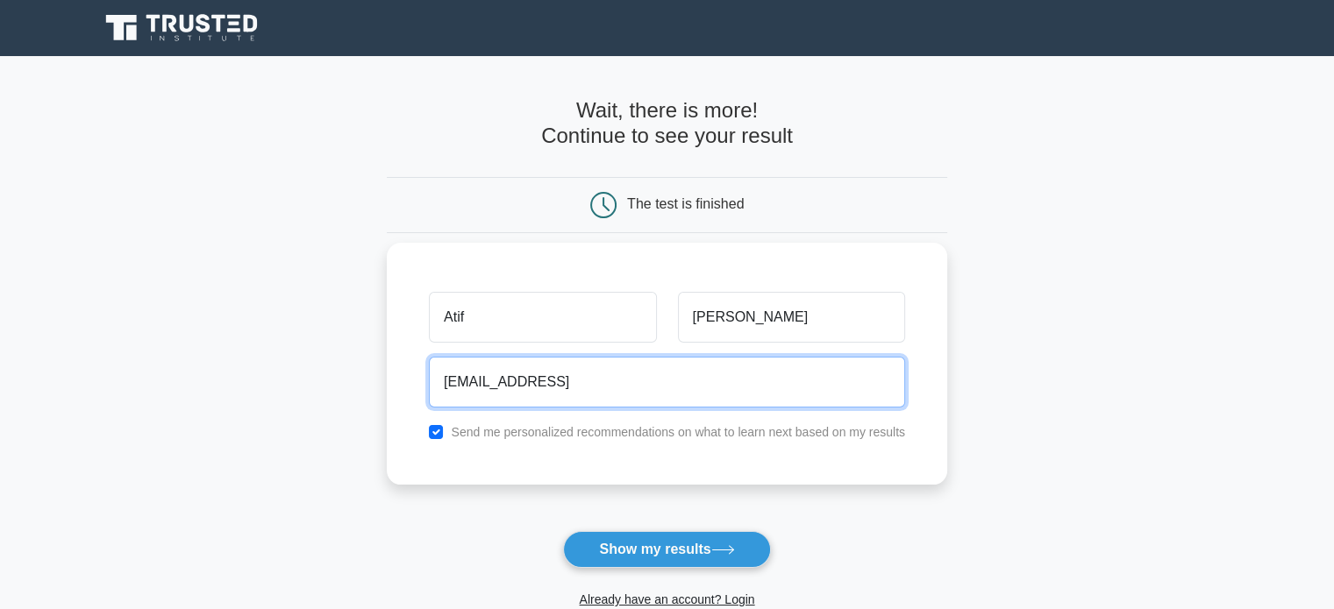
type input "atifkahtak242@gmail.con"
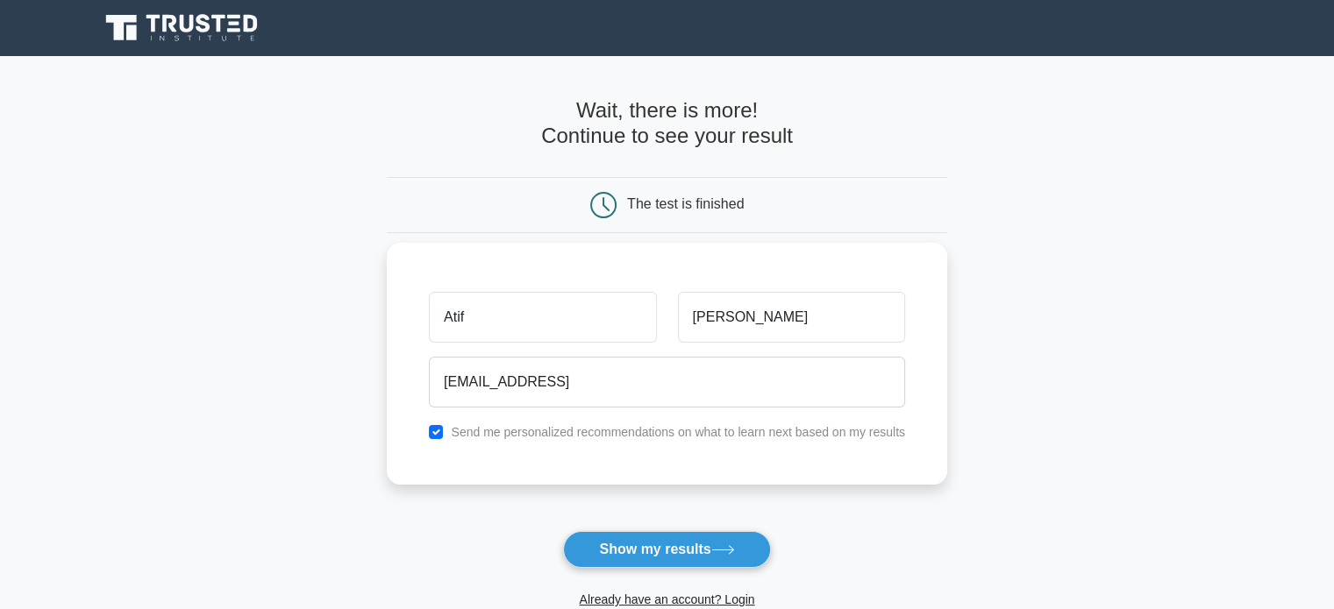
click at [630, 439] on label "Send me personalized recommendations on what to learn next based on my results" at bounding box center [678, 432] width 454 height 14
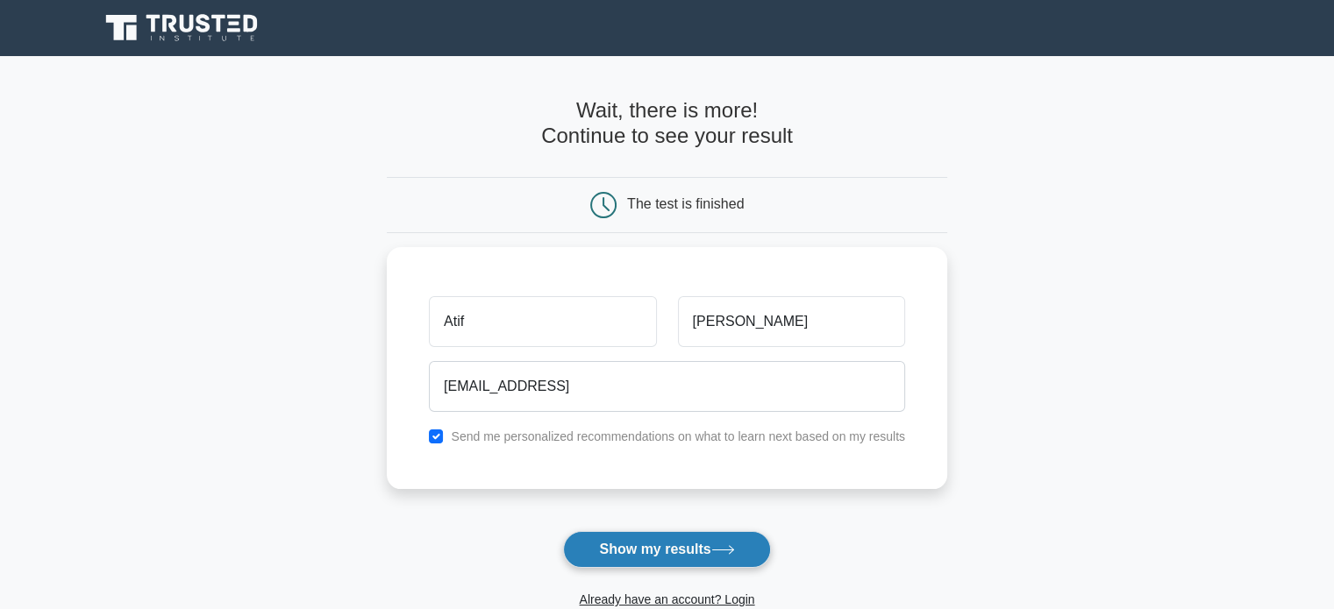
click at [606, 542] on button "Show my results" at bounding box center [666, 549] width 207 height 37
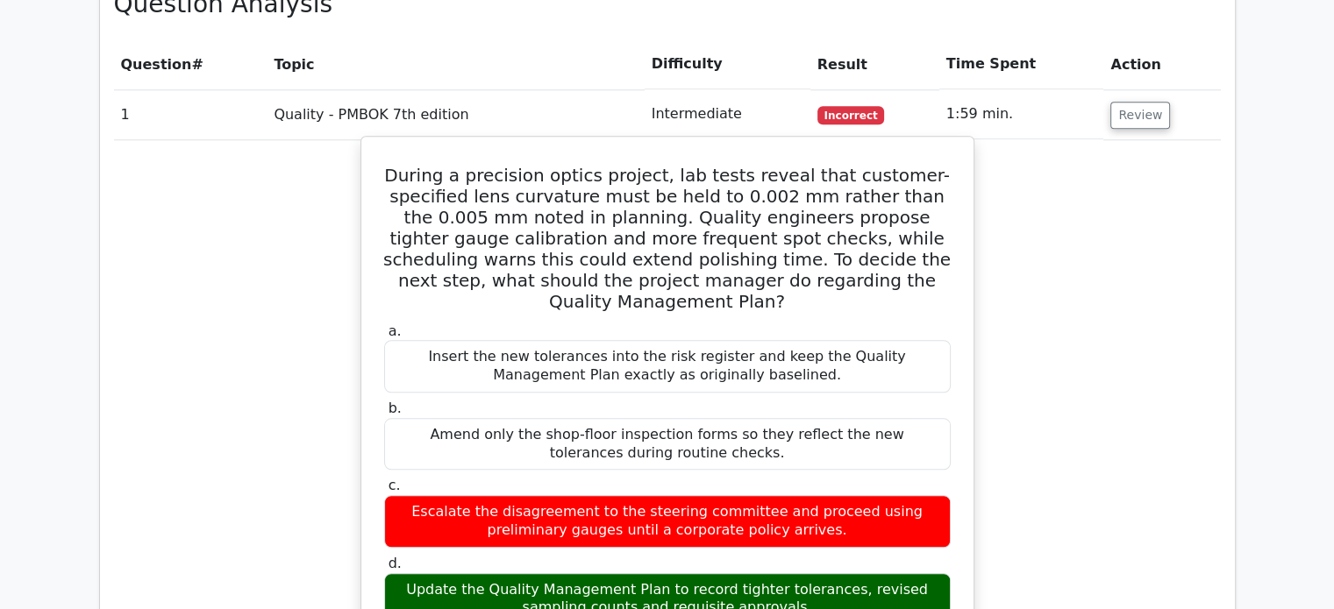
scroll to position [1528, 0]
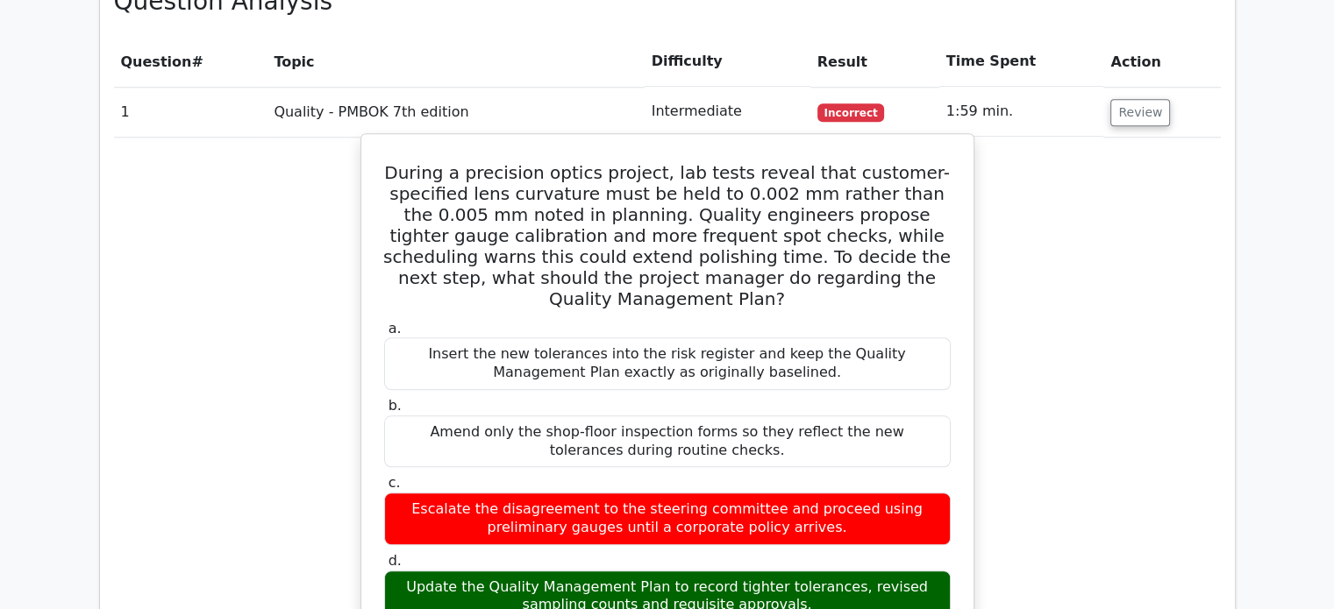
click at [758, 571] on div "Update the Quality Management Plan to record tighter tolerances, revised sampli…" at bounding box center [667, 597] width 566 height 53
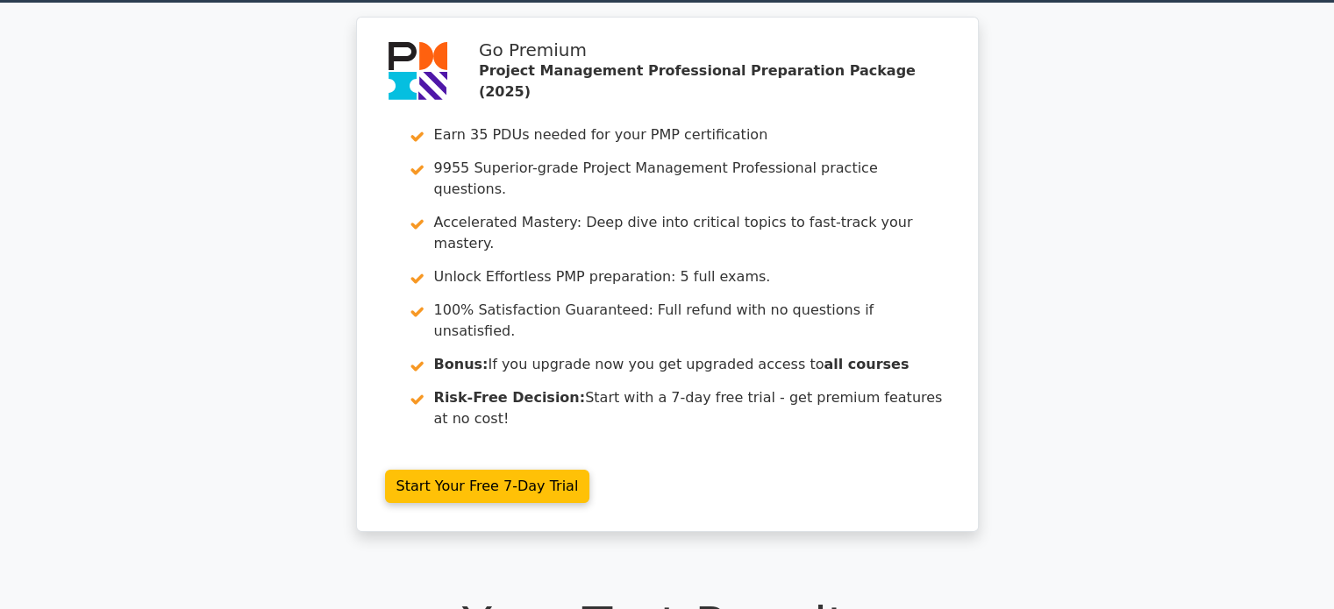
scroll to position [0, 0]
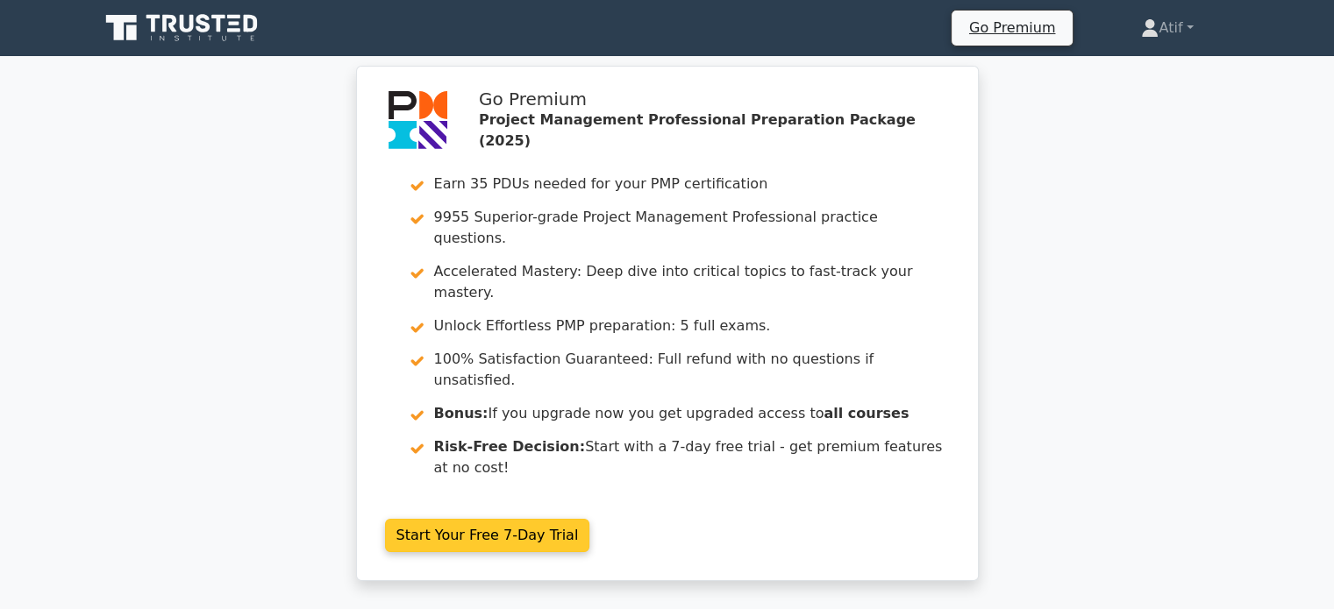
click at [529, 519] on link "Start Your Free 7-Day Trial" at bounding box center [487, 535] width 205 height 33
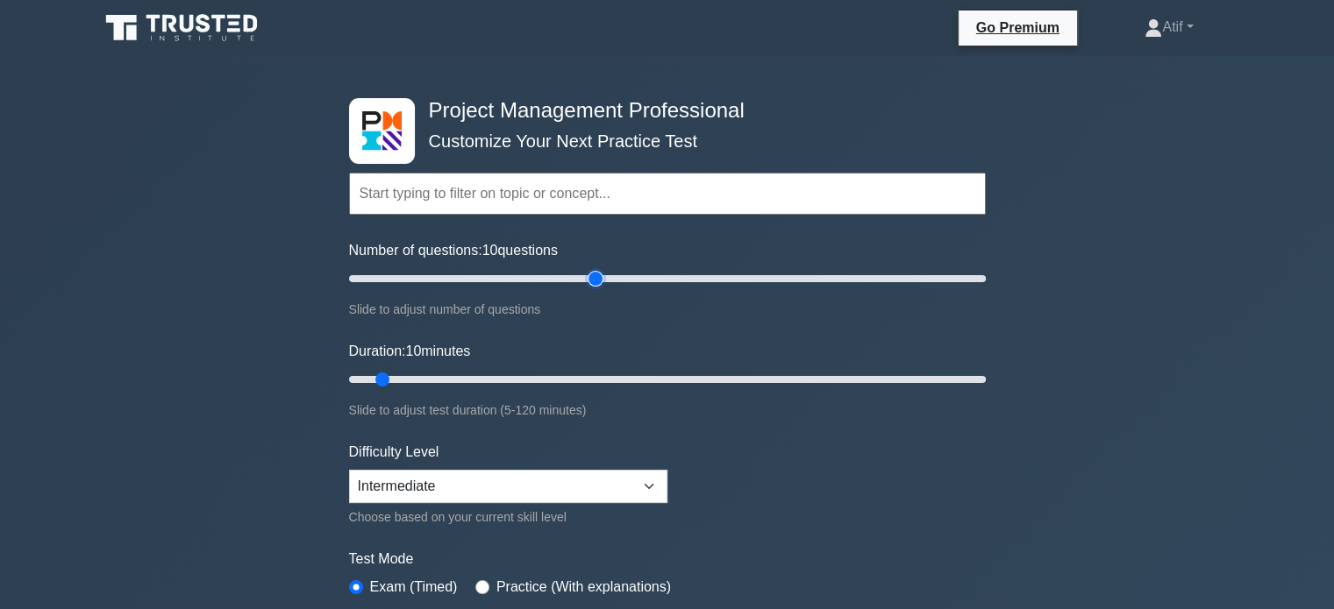
click at [588, 280] on input "Number of questions: 10 questions" at bounding box center [667, 278] width 637 height 21
drag, startPoint x: 589, startPoint y: 280, endPoint x: 502, endPoint y: 267, distance: 87.7
type input "50"
click at [502, 268] on input "Number of questions: 50 questions" at bounding box center [667, 278] width 637 height 21
drag, startPoint x: 461, startPoint y: 383, endPoint x: 662, endPoint y: 381, distance: 200.8
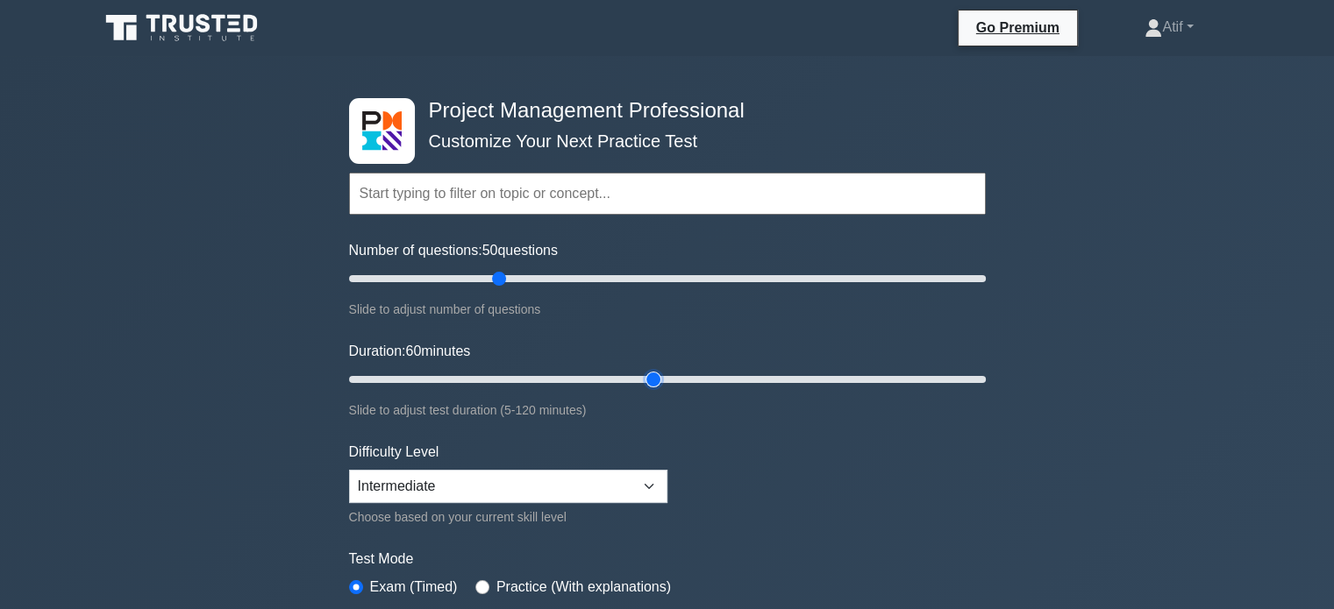
click at [662, 381] on input "Duration: 60 minutes" at bounding box center [667, 379] width 637 height 21
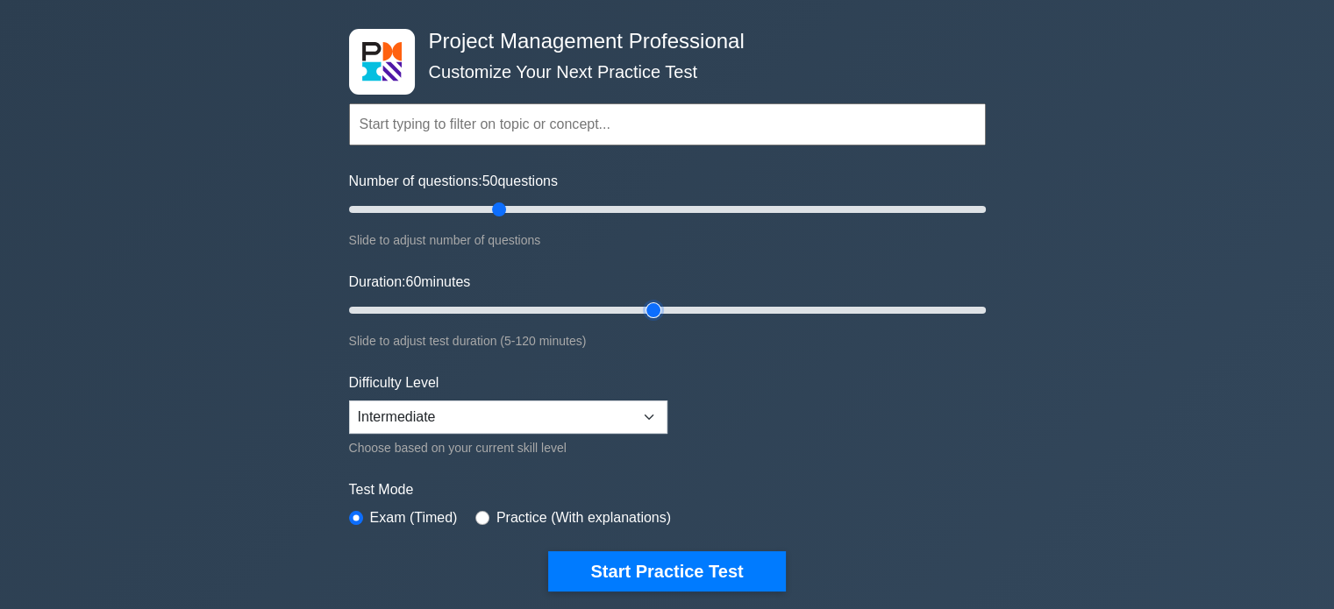
scroll to position [81, 0]
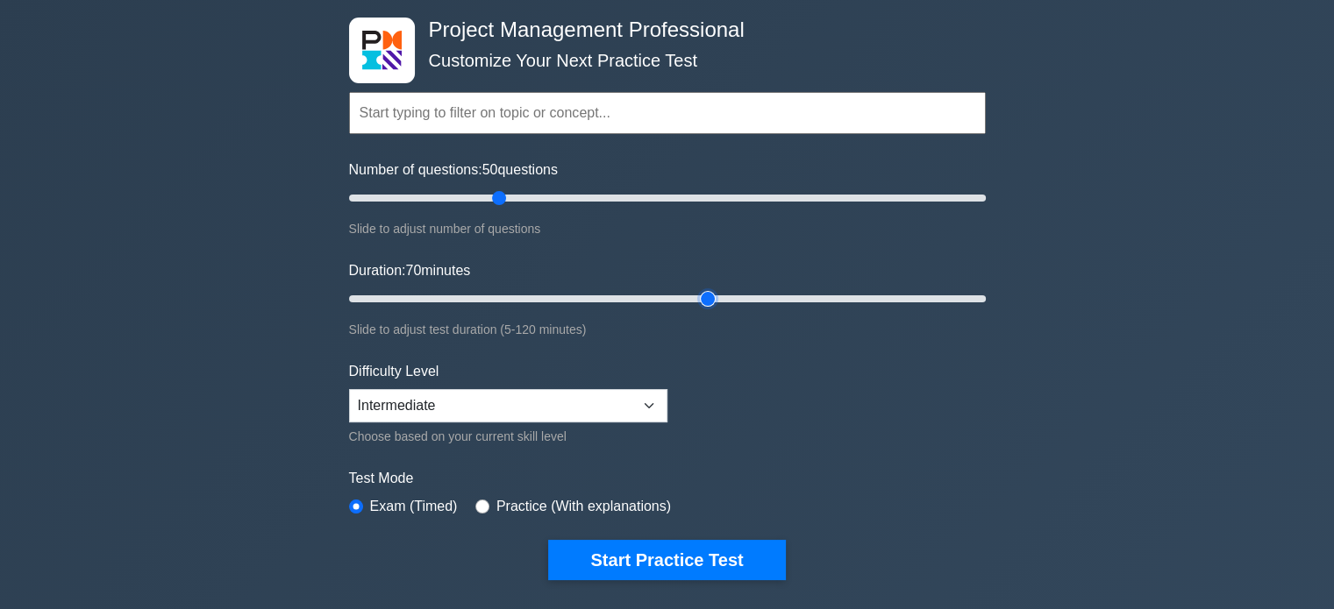
drag, startPoint x: 656, startPoint y: 291, endPoint x: 695, endPoint y: 296, distance: 38.8
type input "70"
click at [695, 296] on input "Duration: 70 minutes" at bounding box center [667, 299] width 637 height 21
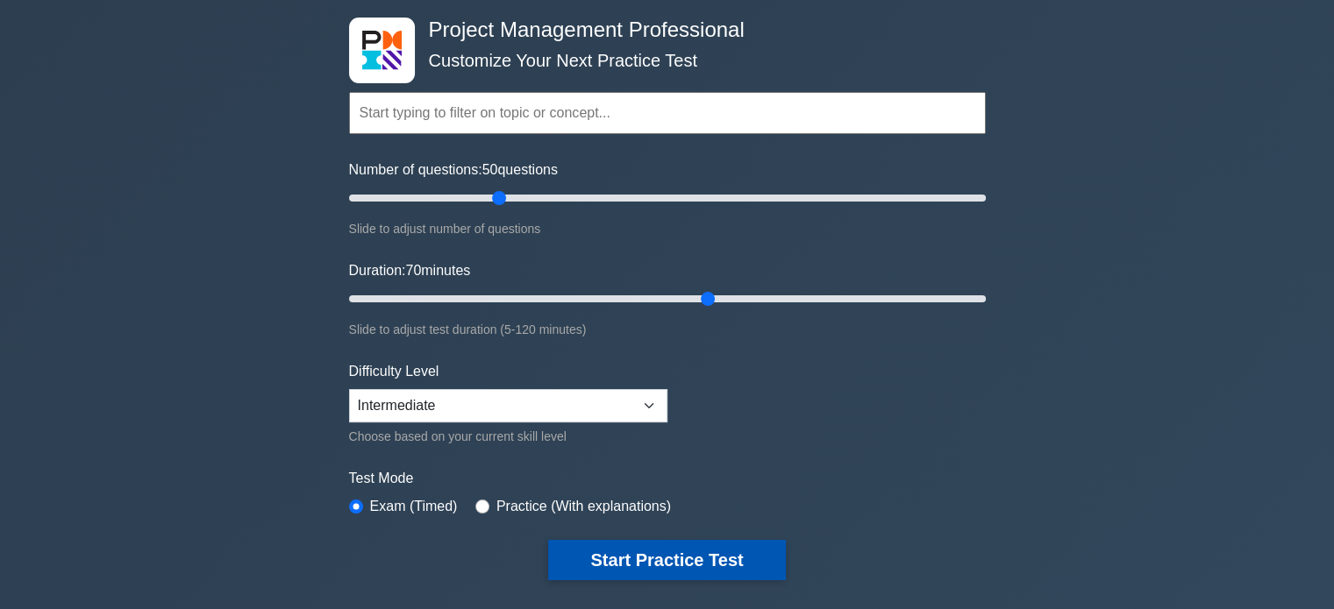
click at [614, 558] on button "Start Practice Test" at bounding box center [666, 560] width 237 height 40
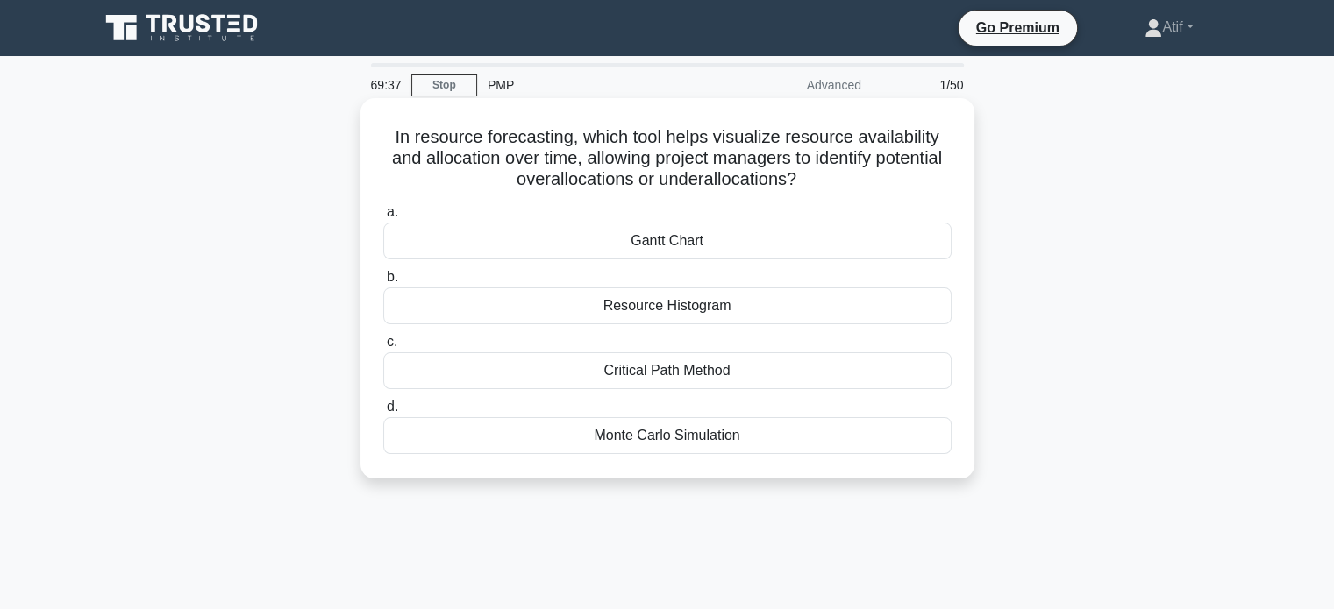
drag, startPoint x: 784, startPoint y: 459, endPoint x: 382, endPoint y: 132, distance: 517.4
click at [382, 132] on div "In resource forecasting, which tool helps visualize resource availability and a…" at bounding box center [667, 288] width 600 height 367
copy div "In resource forecasting, which tool helps visualize resource availability and a…"
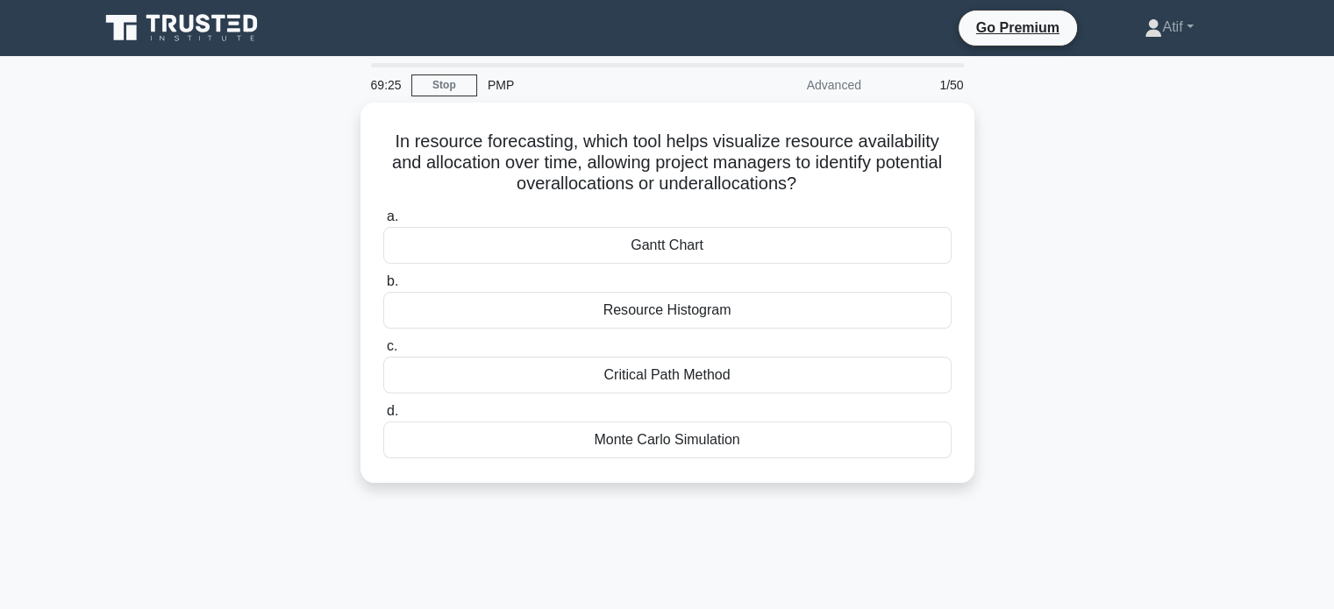
click at [1170, 288] on div "In resource forecasting, which tool helps visualize resource availability and a…" at bounding box center [668, 304] width 1158 height 402
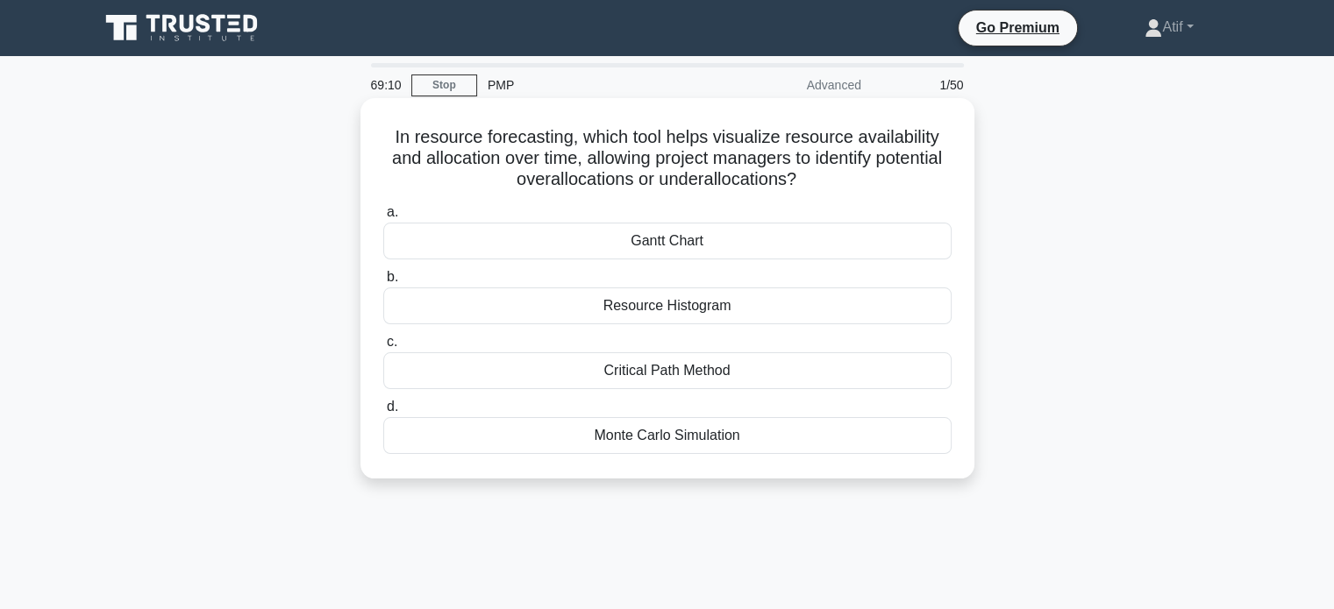
click at [712, 319] on div "Resource Histogram" at bounding box center [667, 306] width 568 height 37
click at [383, 283] on input "b. Resource Histogram" at bounding box center [383, 277] width 0 height 11
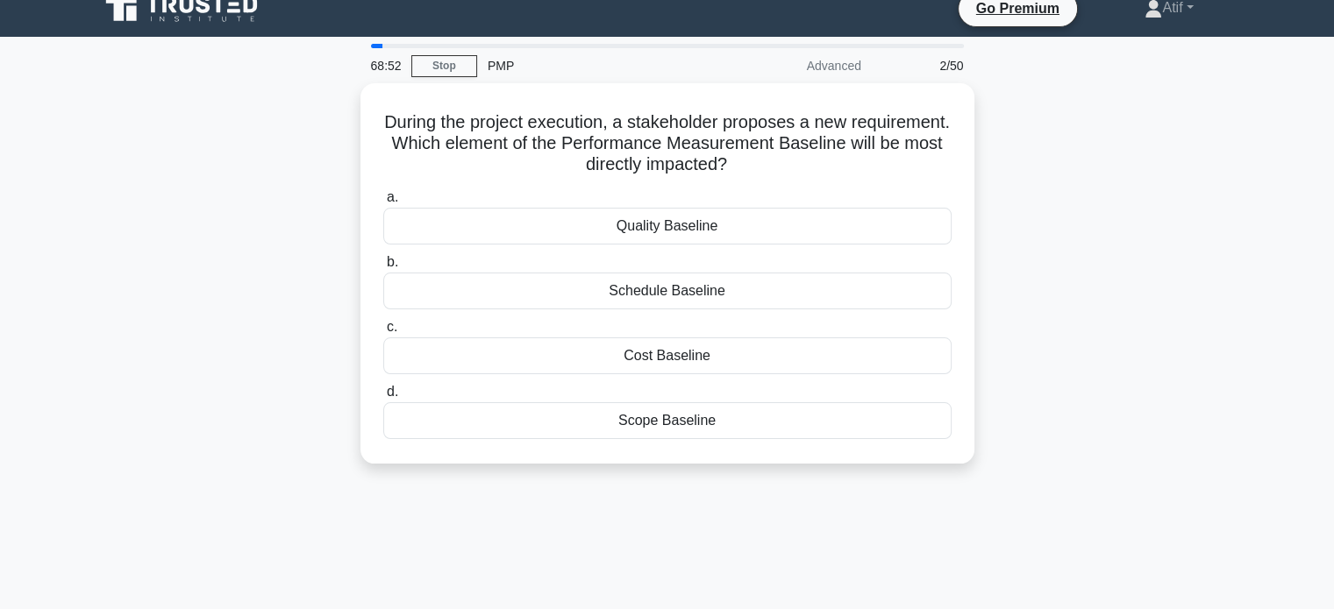
scroll to position [13, 0]
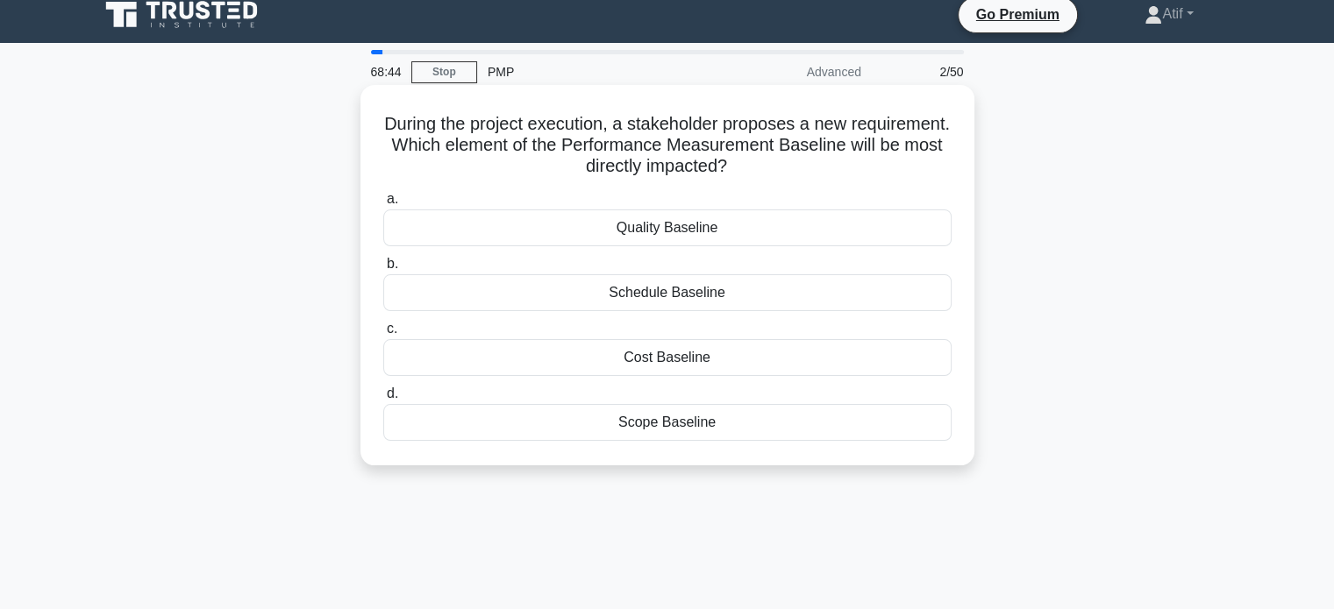
drag, startPoint x: 663, startPoint y: 147, endPoint x: 894, endPoint y: 157, distance: 230.8
click at [894, 157] on h5 "During the project execution, a stakeholder proposes a new requirement. Which e…" at bounding box center [667, 145] width 572 height 65
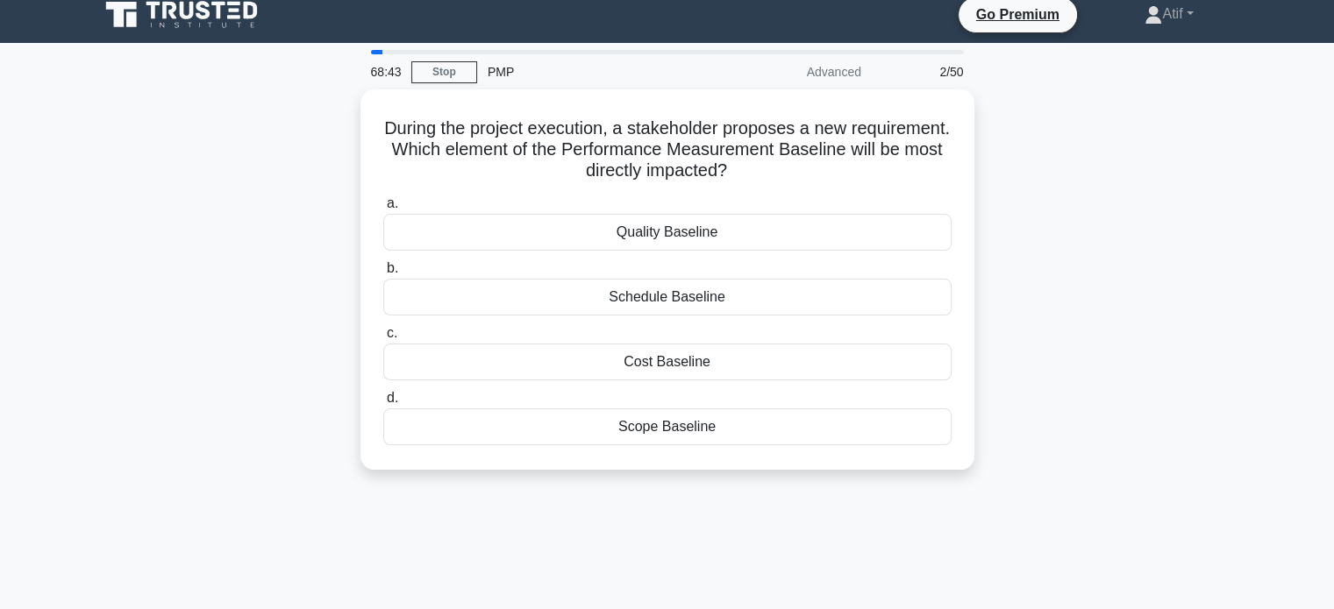
click at [1152, 267] on div "During the project execution, a stakeholder proposes a new requirement. Which e…" at bounding box center [668, 290] width 1158 height 402
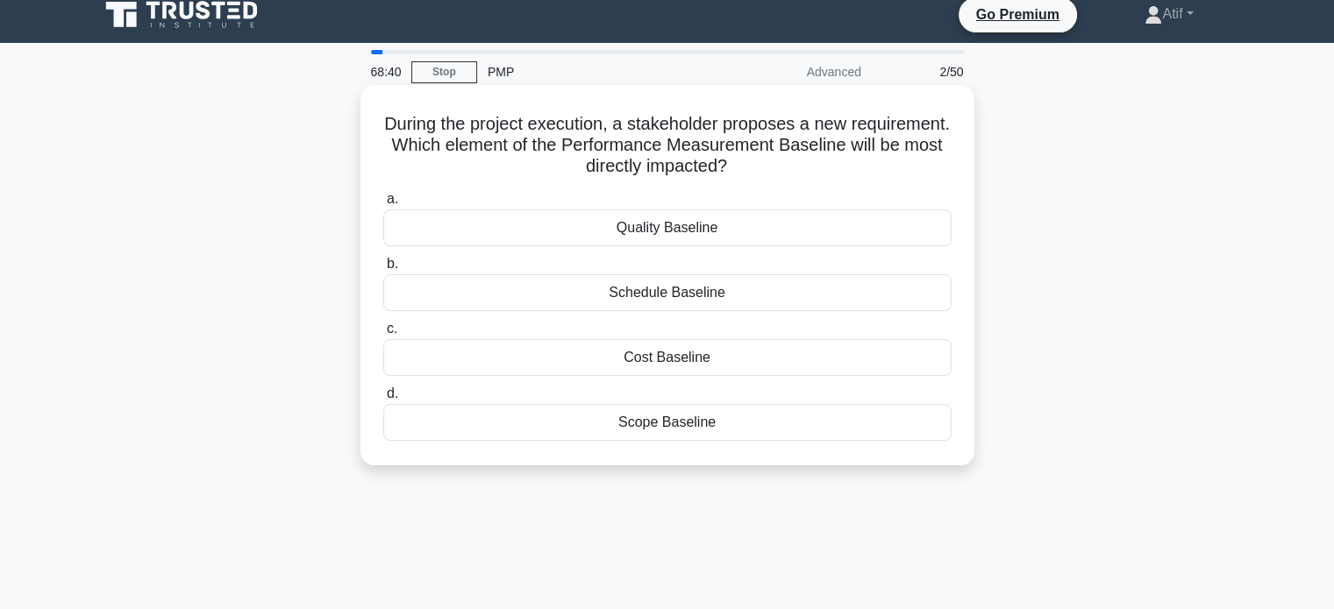
drag, startPoint x: 788, startPoint y: 425, endPoint x: 405, endPoint y: 129, distance: 484.5
click at [405, 129] on div "During the project execution, a stakeholder proposes a new requirement. Which e…" at bounding box center [667, 275] width 600 height 367
copy div "During the project execution, a stakeholder proposes a new requirement. Which e…"
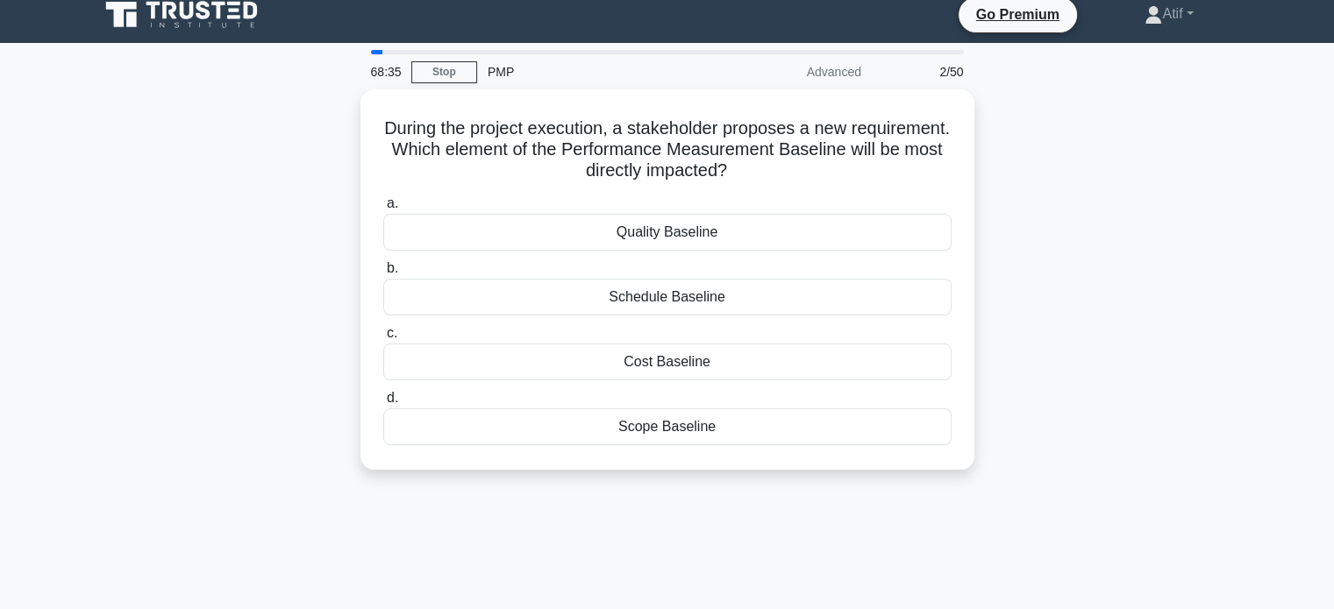
click at [1037, 428] on div "During the project execution, a stakeholder proposes a new requirement. Which e…" at bounding box center [668, 290] width 1158 height 402
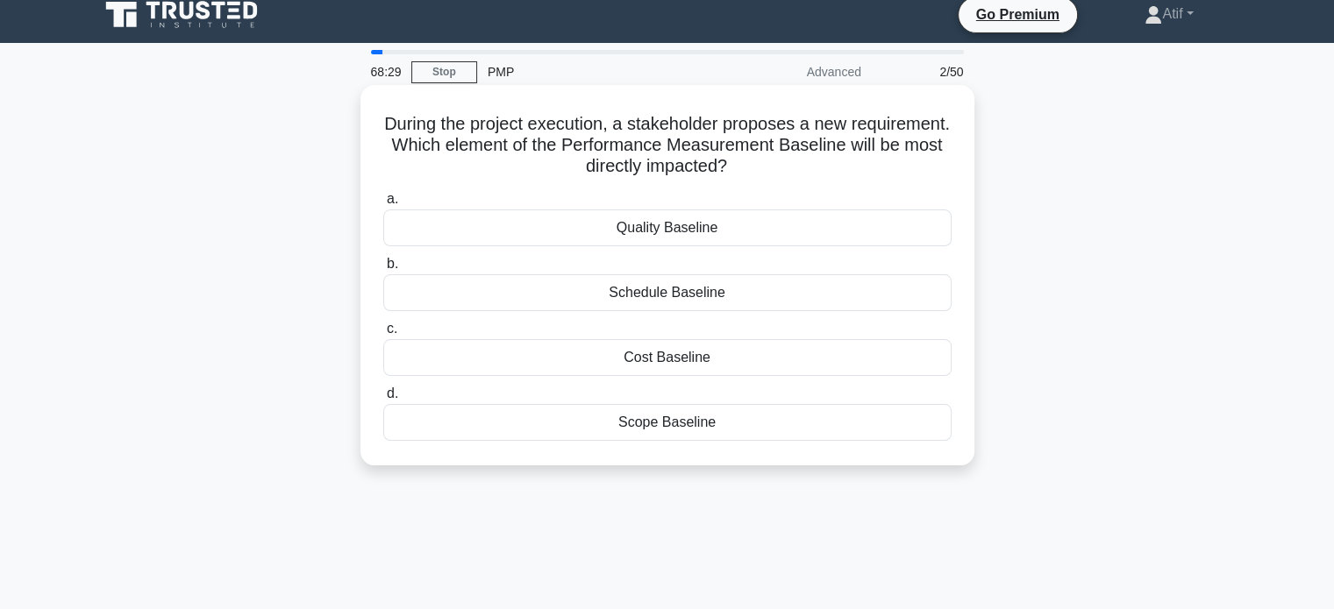
click at [673, 417] on div "Scope Baseline" at bounding box center [667, 422] width 568 height 37
click at [383, 400] on input "d. Scope Baseline" at bounding box center [383, 393] width 0 height 11
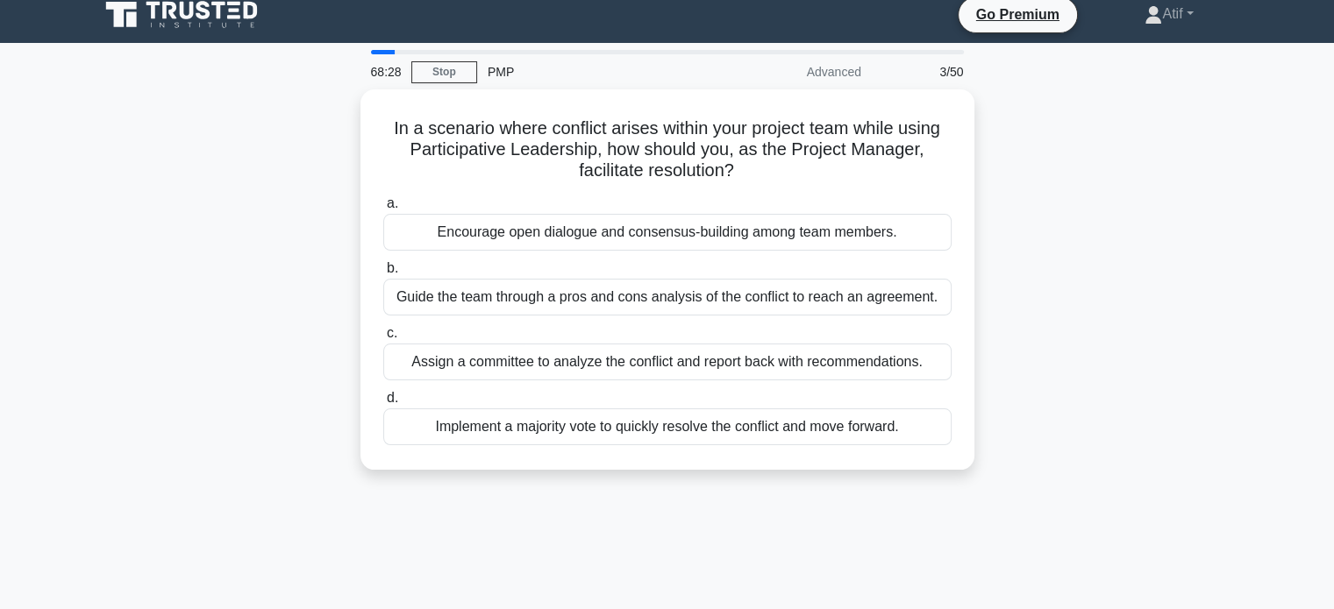
scroll to position [0, 0]
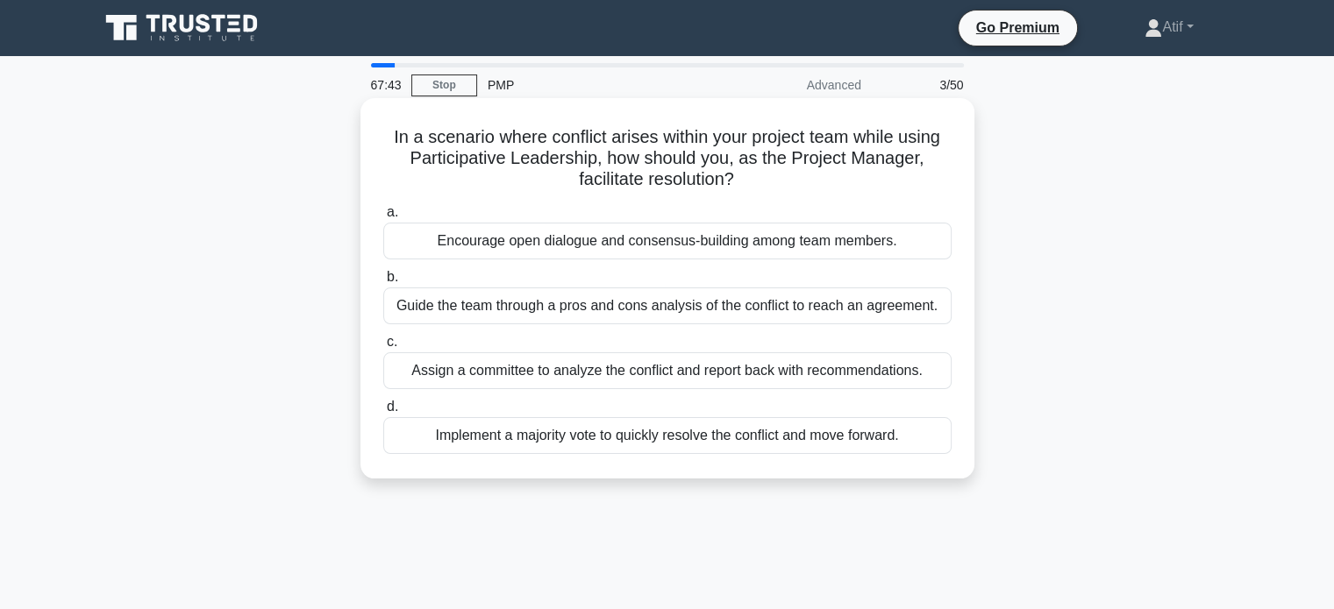
click at [612, 246] on div "Encourage open dialogue and consensus-building among team members." at bounding box center [667, 241] width 568 height 37
click at [383, 218] on input "a. Encourage open dialogue and consensus-building among team members." at bounding box center [383, 212] width 0 height 11
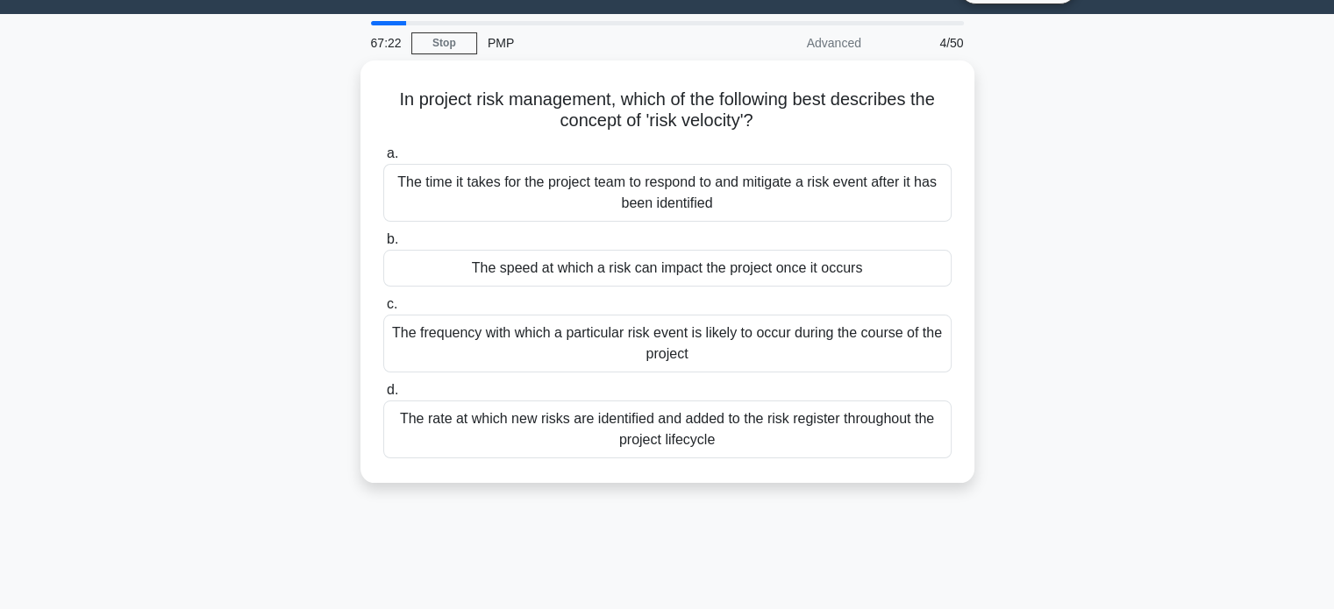
scroll to position [44, 0]
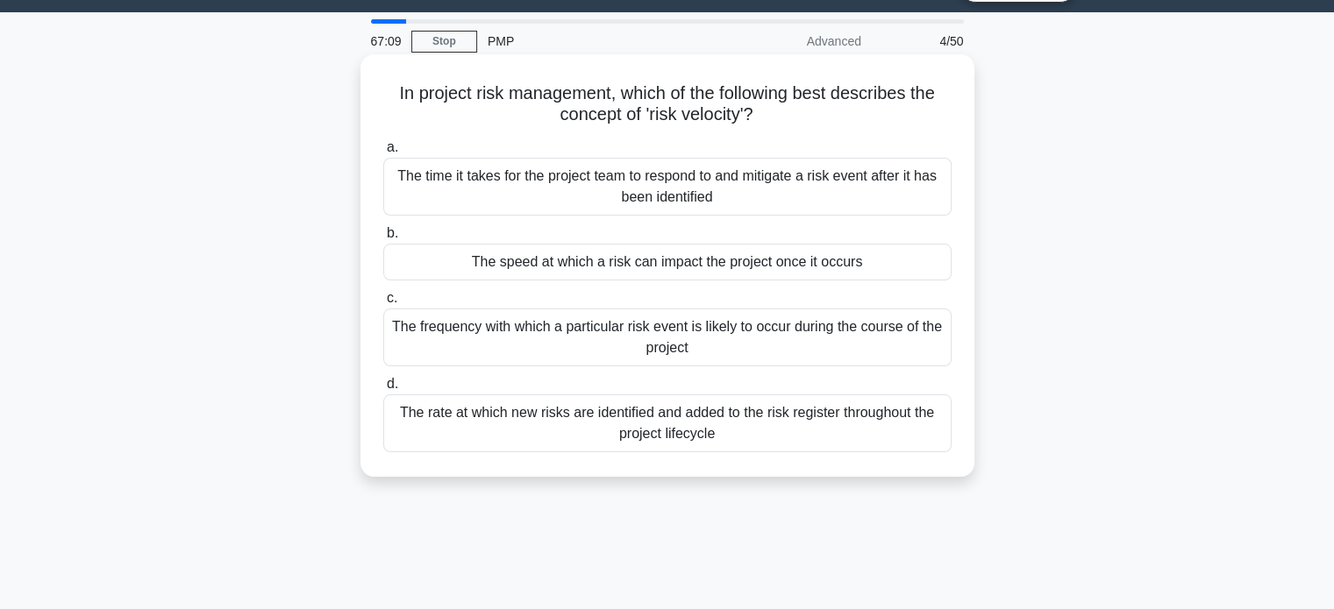
drag, startPoint x: 730, startPoint y: 441, endPoint x: 374, endPoint y: 99, distance: 493.7
click at [374, 99] on div "In project risk management, which of the following best describes the concept o…" at bounding box center [667, 265] width 600 height 409
copy div "In project risk management, which of the following best describes the concept o…"
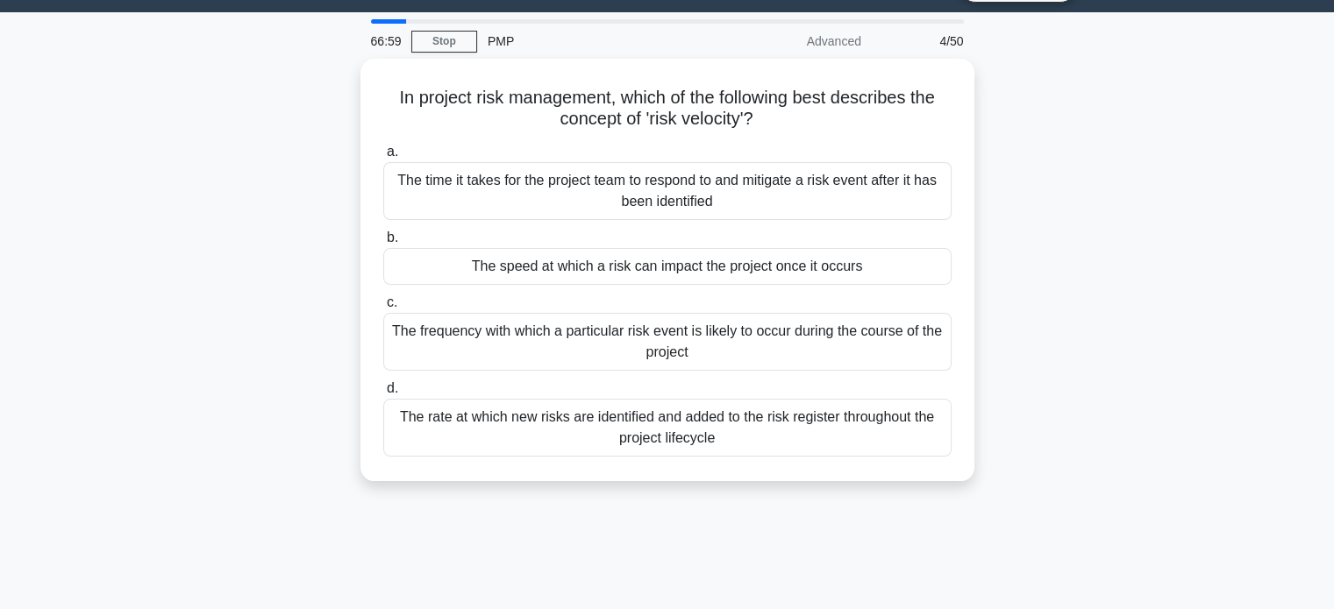
click at [1054, 332] on div "In project risk management, which of the following best describes the concept o…" at bounding box center [668, 281] width 1158 height 444
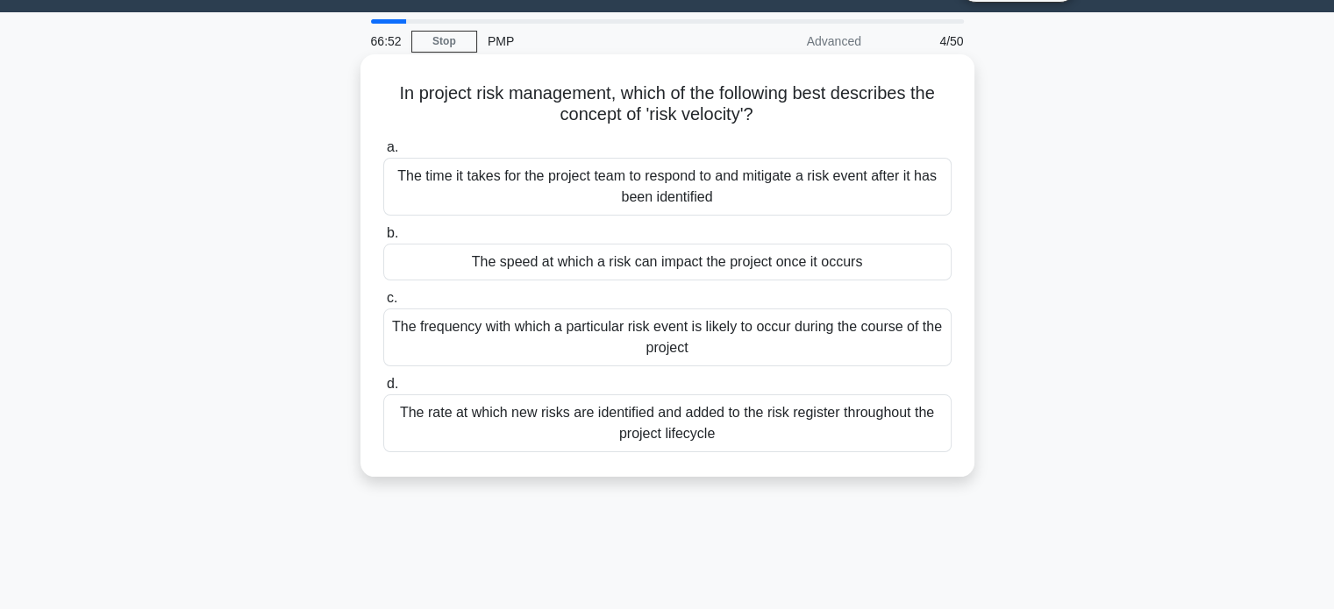
click at [717, 265] on div "The speed at which a risk can impact the project once it occurs" at bounding box center [667, 262] width 568 height 37
click at [383, 239] on input "b. The speed at which a risk can impact the project once it occurs" at bounding box center [383, 233] width 0 height 11
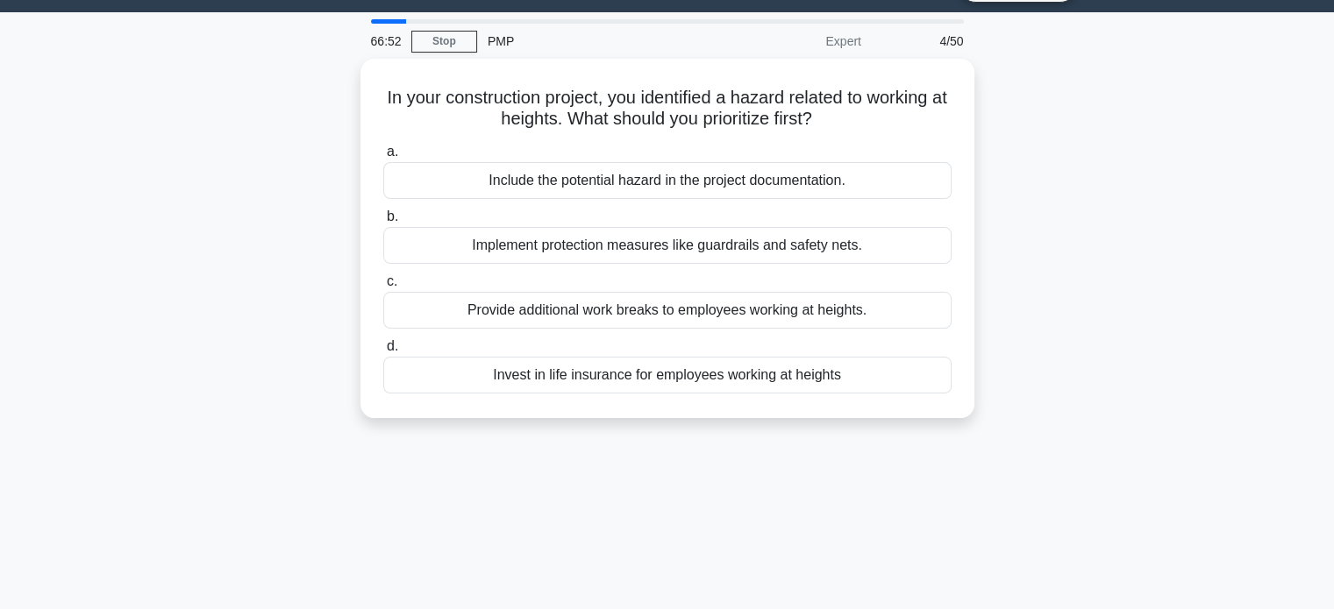
scroll to position [0, 0]
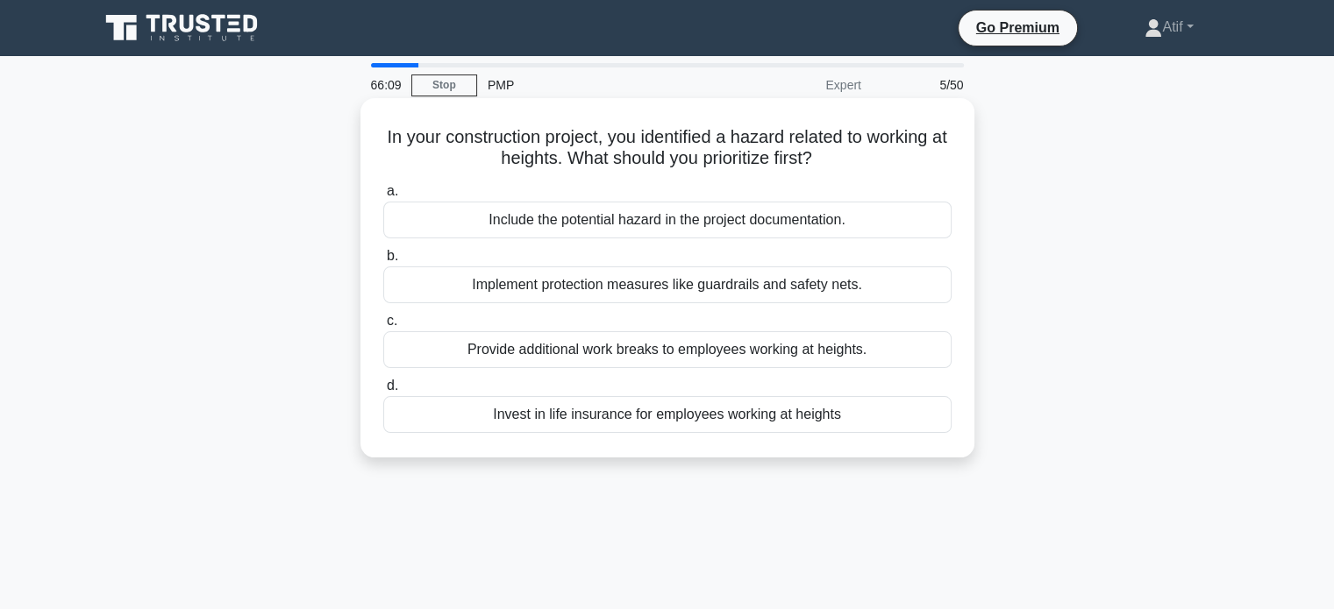
drag, startPoint x: 864, startPoint y: 417, endPoint x: 371, endPoint y: 132, distance: 568.9
click at [371, 132] on div "In your construction project, you identified a hazard related to working at hei…" at bounding box center [667, 278] width 600 height 346
copy div "In your construction project, you identified a hazard related to working at hei…"
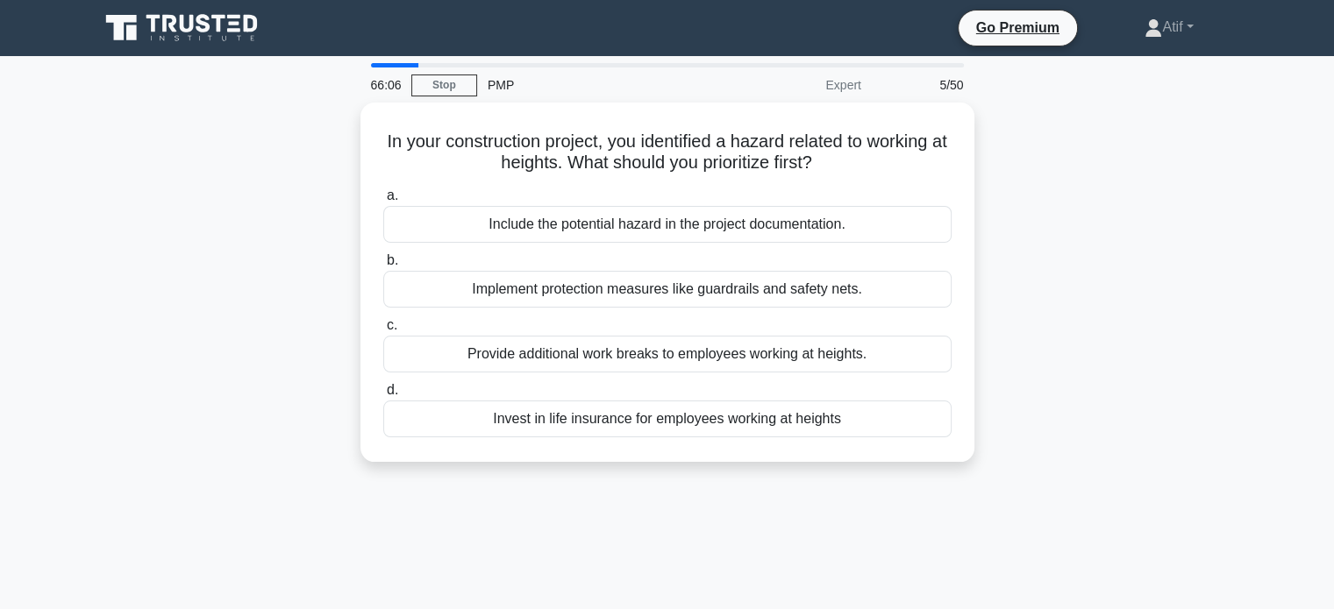
click at [801, 538] on div "66:06 Stop PMP Expert 5/50 In your construction project, you identified a hazar…" at bounding box center [668, 501] width 1158 height 877
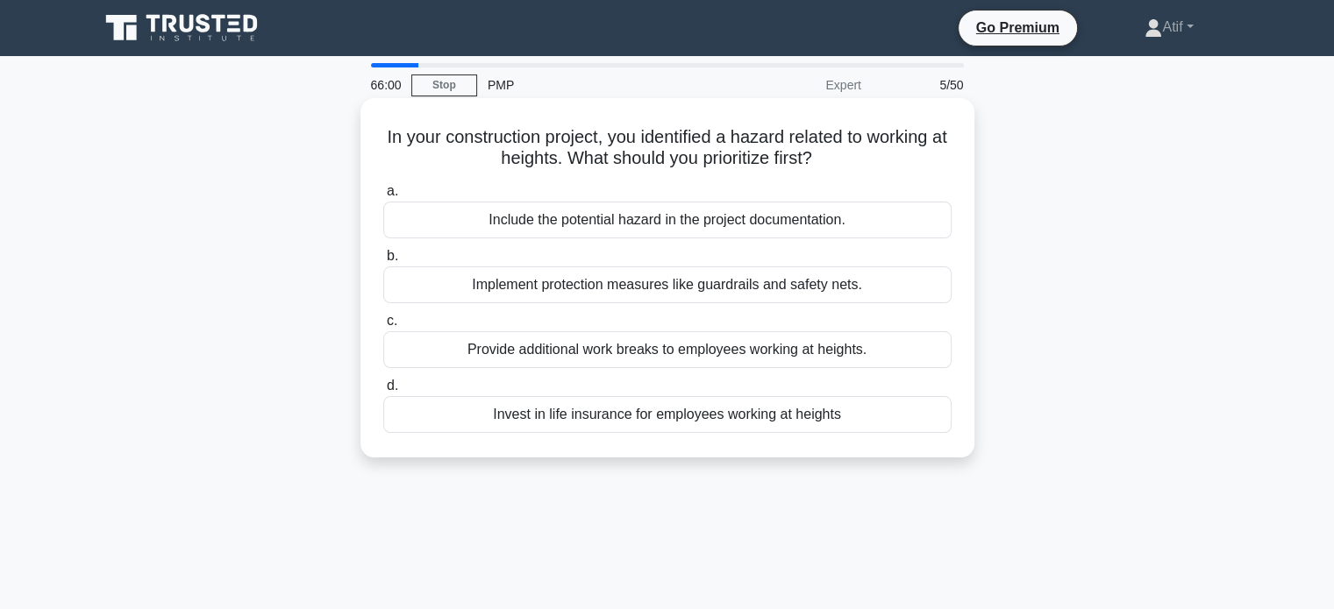
click at [746, 288] on div "Implement protection measures like guardrails and safety nets." at bounding box center [667, 285] width 568 height 37
click at [383, 262] on input "b. Implement protection measures like guardrails and safety nets." at bounding box center [383, 256] width 0 height 11
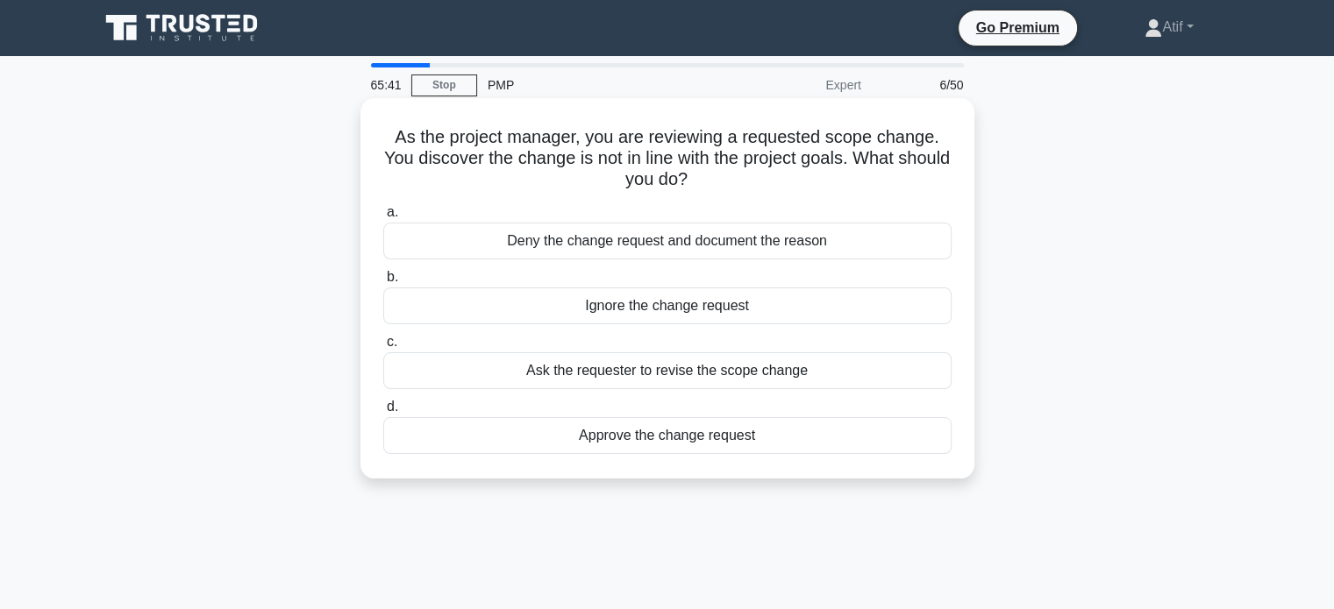
click at [745, 374] on div "Ask the requester to revise the scope change" at bounding box center [667, 371] width 568 height 37
click at [383, 348] on input "c. Ask the requester to revise the scope change" at bounding box center [383, 342] width 0 height 11
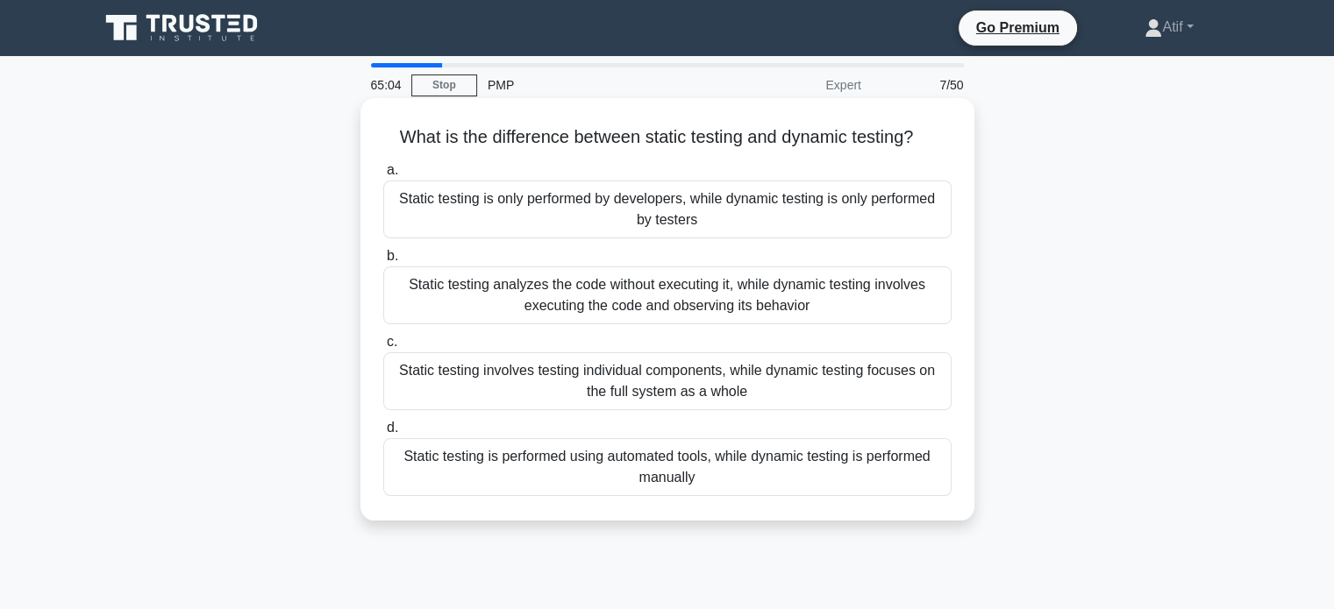
drag, startPoint x: 723, startPoint y: 473, endPoint x: 380, endPoint y: 139, distance: 478.7
click at [380, 139] on div "What is the difference between static testing and dynamic testing? .spinner_0XT…" at bounding box center [667, 309] width 600 height 409
copy div "What is the difference between static testing and dynamic testing? .spinner_0XT…"
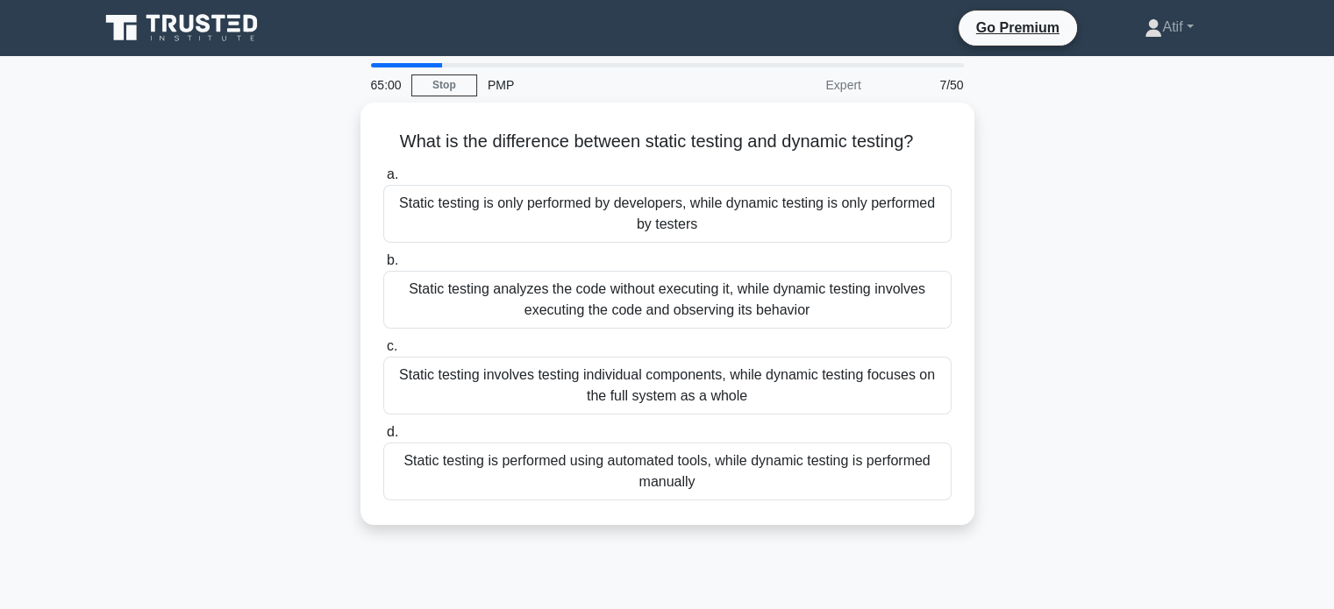
click at [1283, 275] on main "65:00 Stop PMP Expert 7/50 What is the difference between static testing and dy…" at bounding box center [667, 501] width 1334 height 891
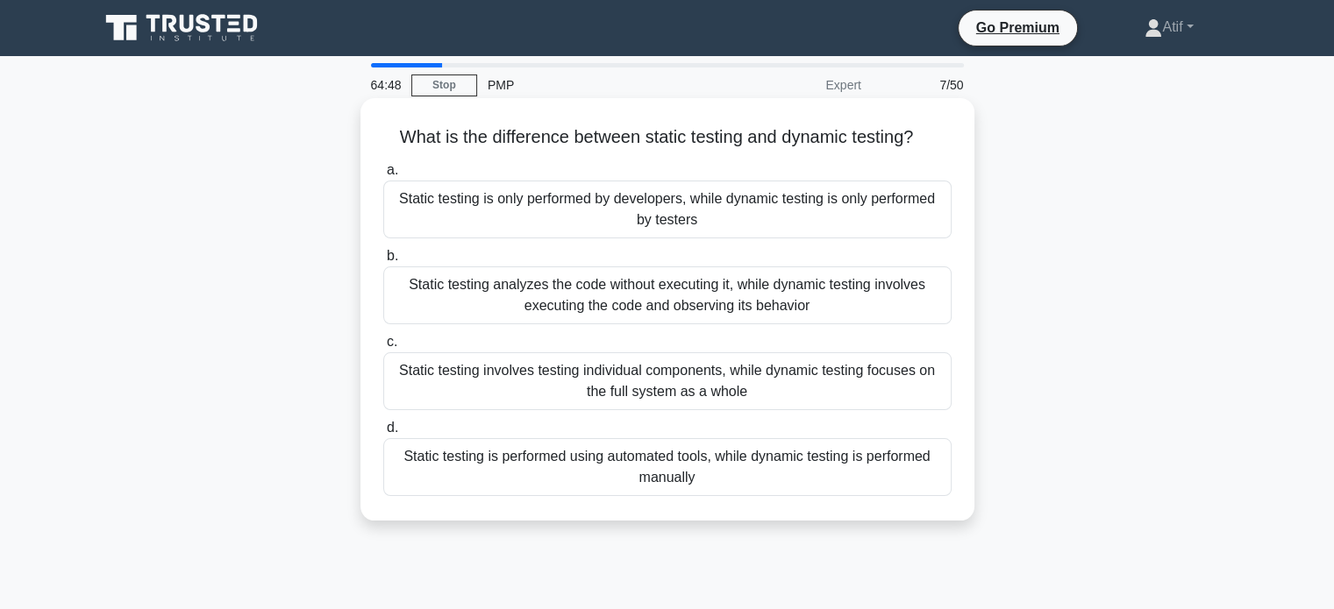
click at [725, 298] on div "Static testing analyzes the code without executing it, while dynamic testing in…" at bounding box center [667, 296] width 568 height 58
click at [383, 262] on input "b. Static testing analyzes the code without executing it, while dynamic testing…" at bounding box center [383, 256] width 0 height 11
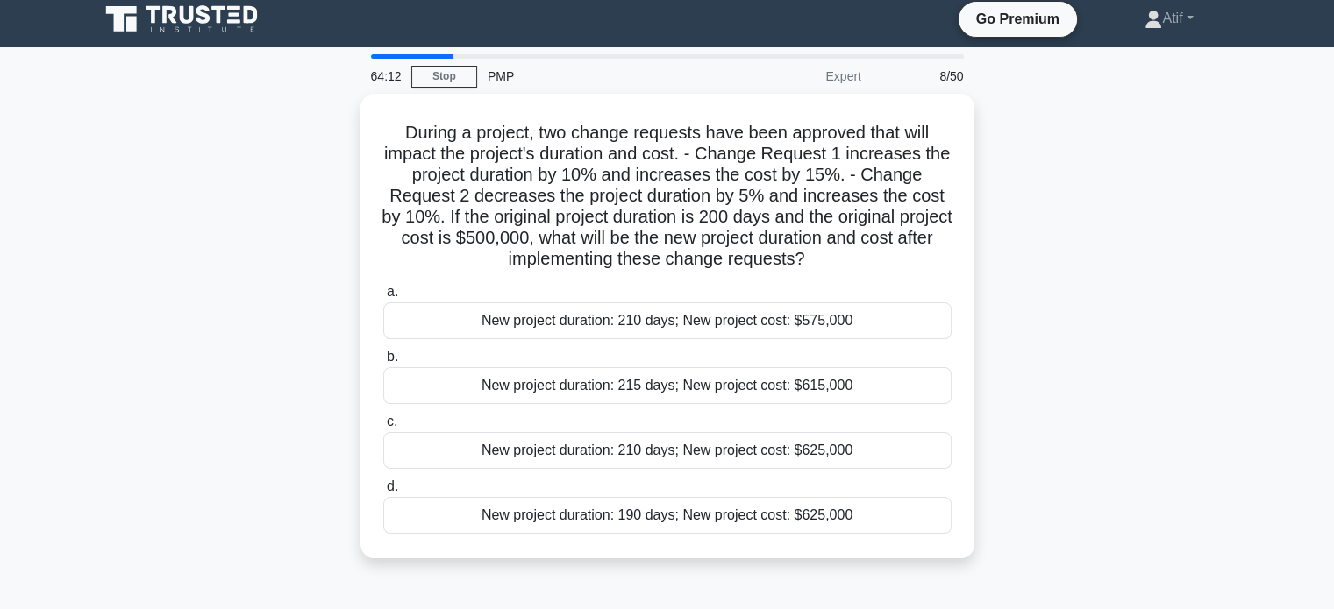
scroll to position [10, 0]
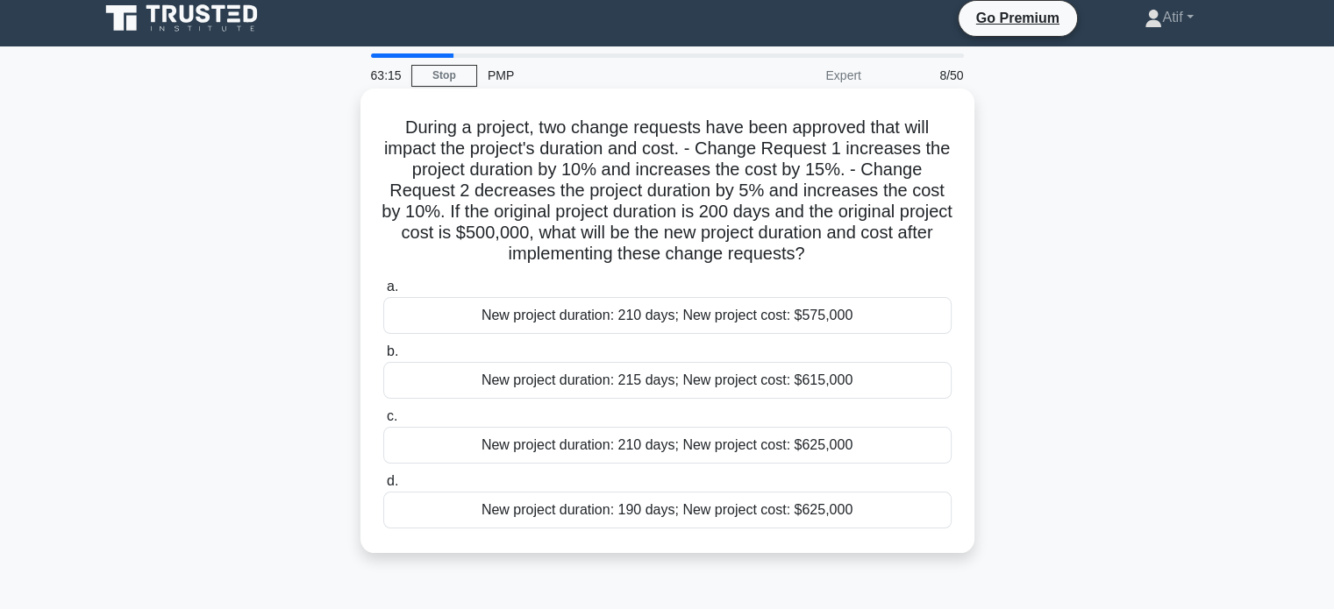
click at [595, 283] on label "a. New project duration: 210 days; New project cost: $575,000" at bounding box center [667, 305] width 568 height 58
click at [383, 283] on input "a. New project duration: 210 days; New project cost: $575,000" at bounding box center [383, 286] width 0 height 11
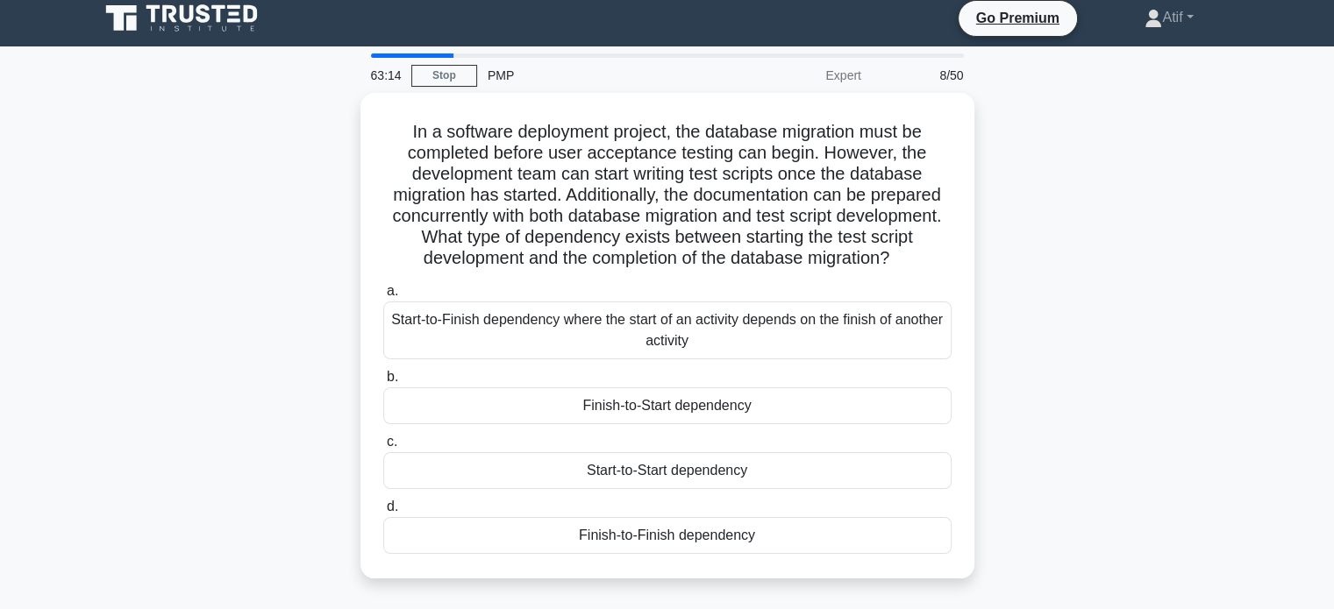
scroll to position [0, 0]
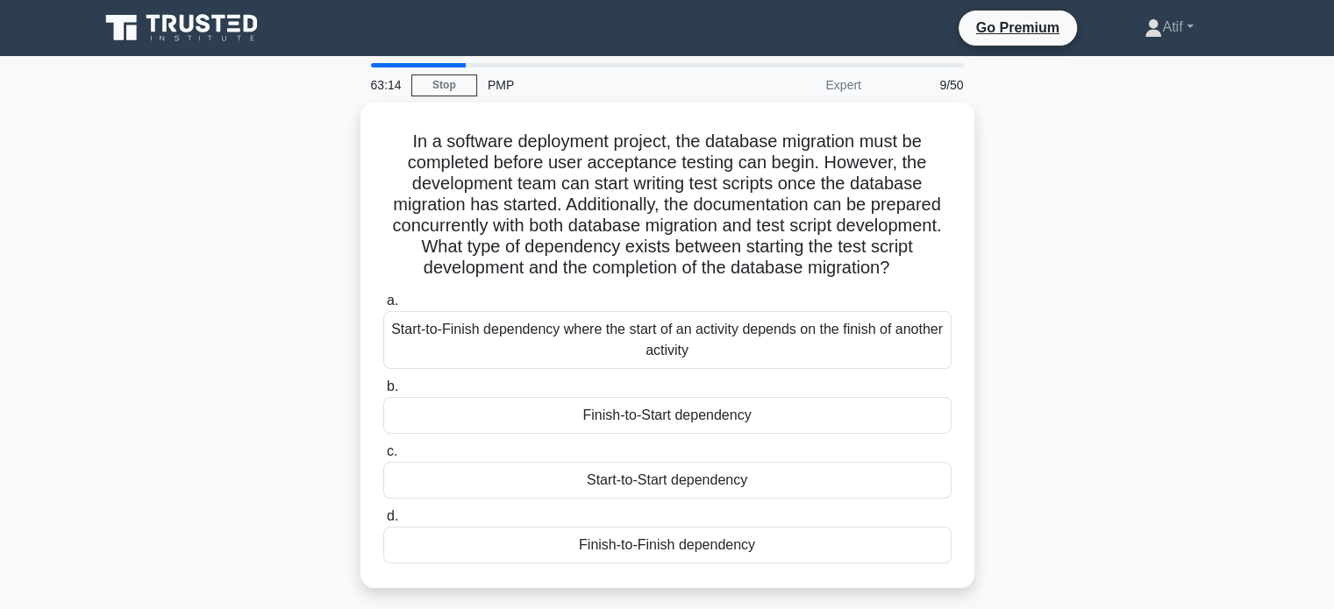
click at [595, 280] on h5 "In a software deployment project, the database migration must be completed befo…" at bounding box center [667, 205] width 572 height 149
click at [944, 88] on div "9/50" at bounding box center [923, 85] width 103 height 35
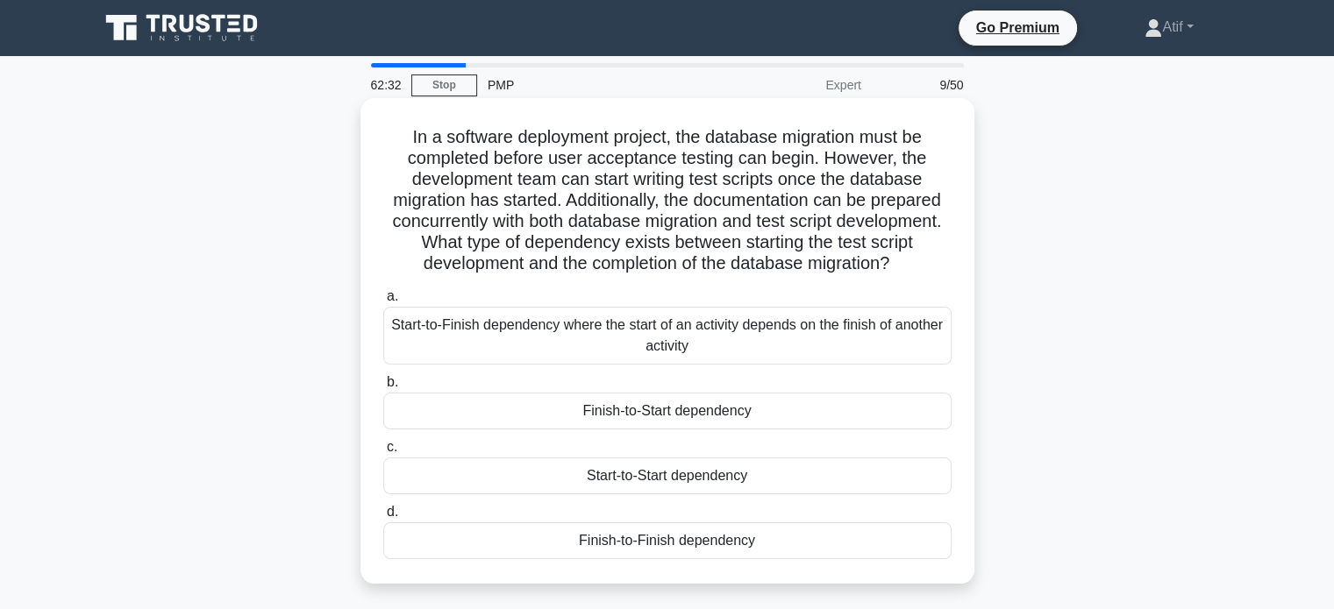
scroll to position [26, 0]
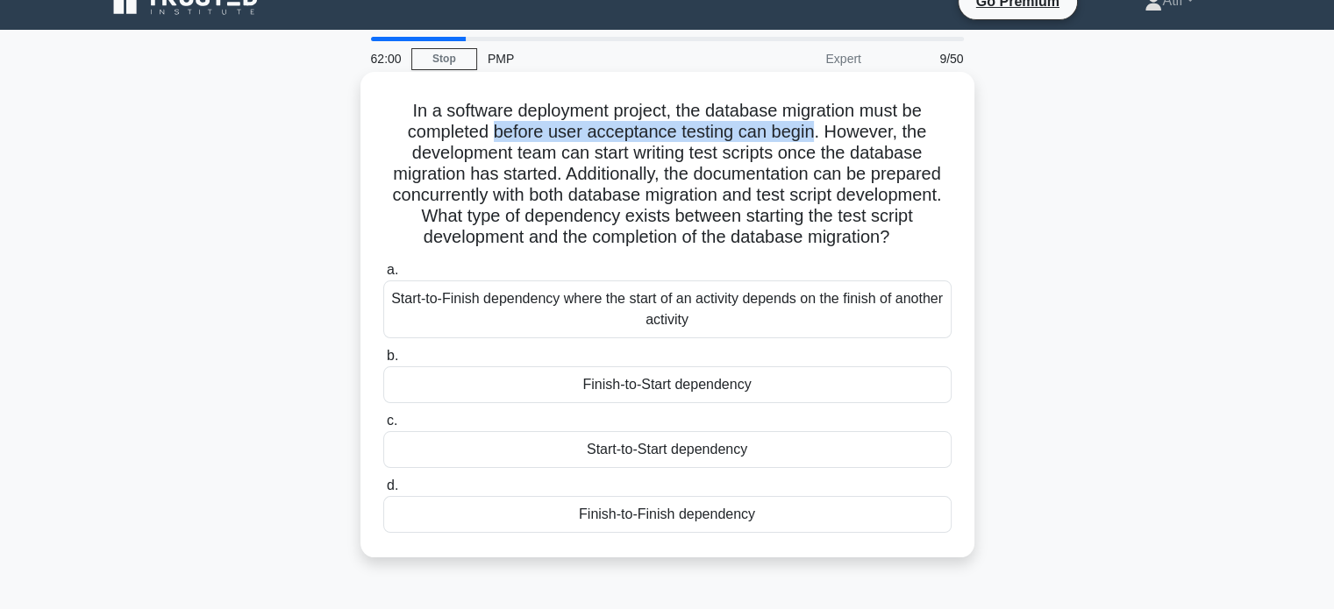
drag, startPoint x: 492, startPoint y: 138, endPoint x: 818, endPoint y: 132, distance: 326.3
click at [818, 132] on h5 "In a software deployment project, the database migration must be completed befo…" at bounding box center [667, 174] width 572 height 149
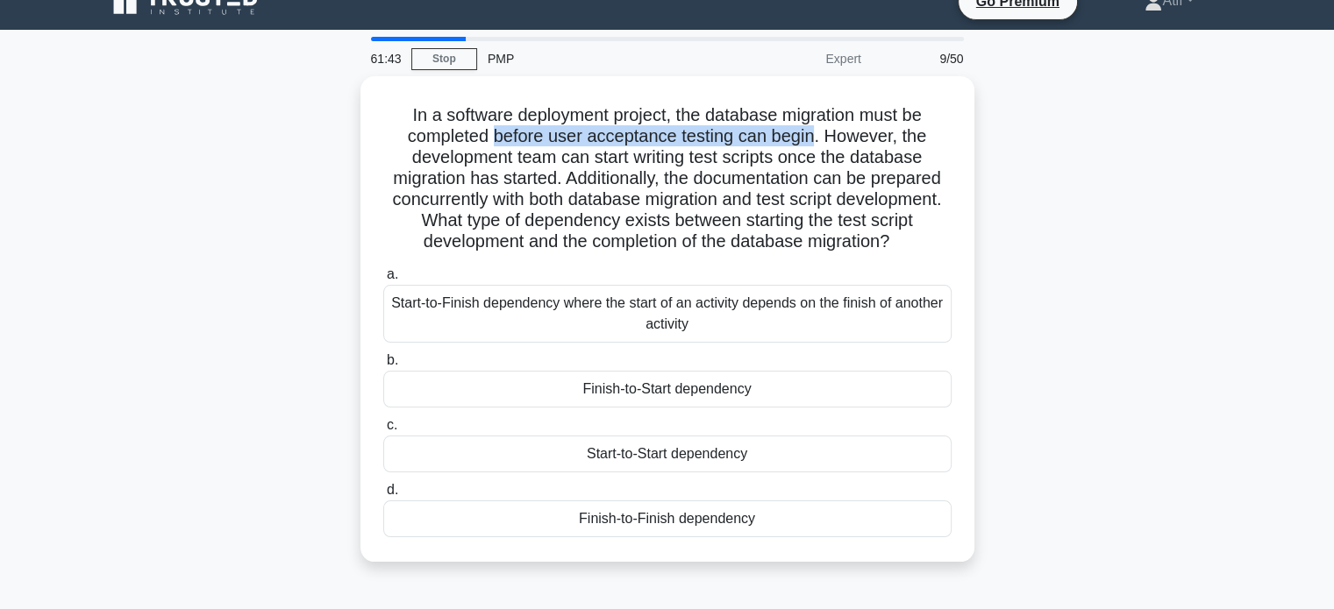
scroll to position [0, 0]
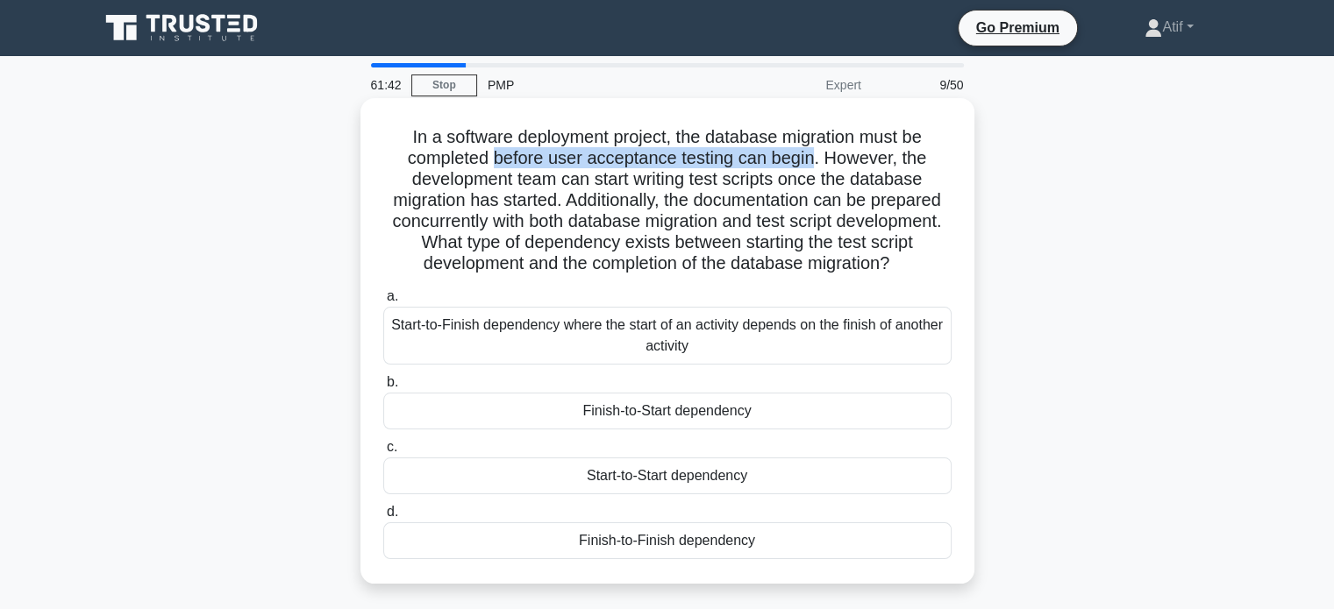
drag, startPoint x: 737, startPoint y: 503, endPoint x: 392, endPoint y: 143, distance: 498.7
click at [392, 143] on div "In a software deployment project, the database migration must be completed befo…" at bounding box center [667, 341] width 600 height 472
copy div "In a software deployment project, the database migration must be completed befo…"
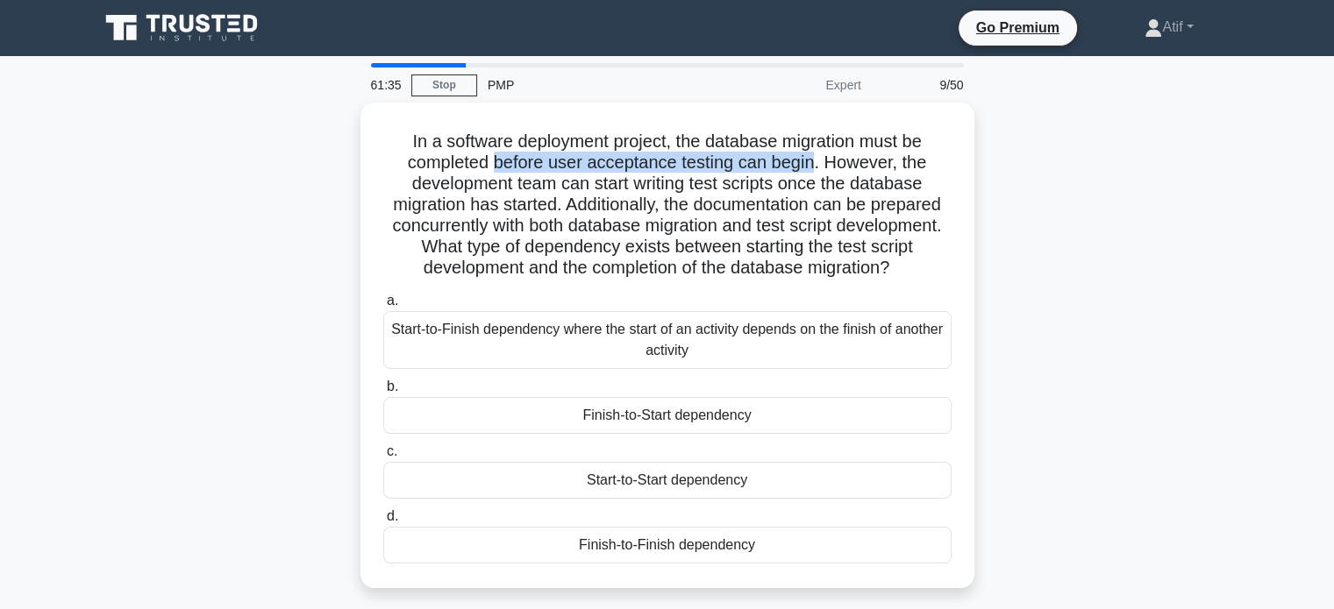
click at [158, 403] on div "In a software deployment project, the database migration must be completed befo…" at bounding box center [668, 356] width 1158 height 507
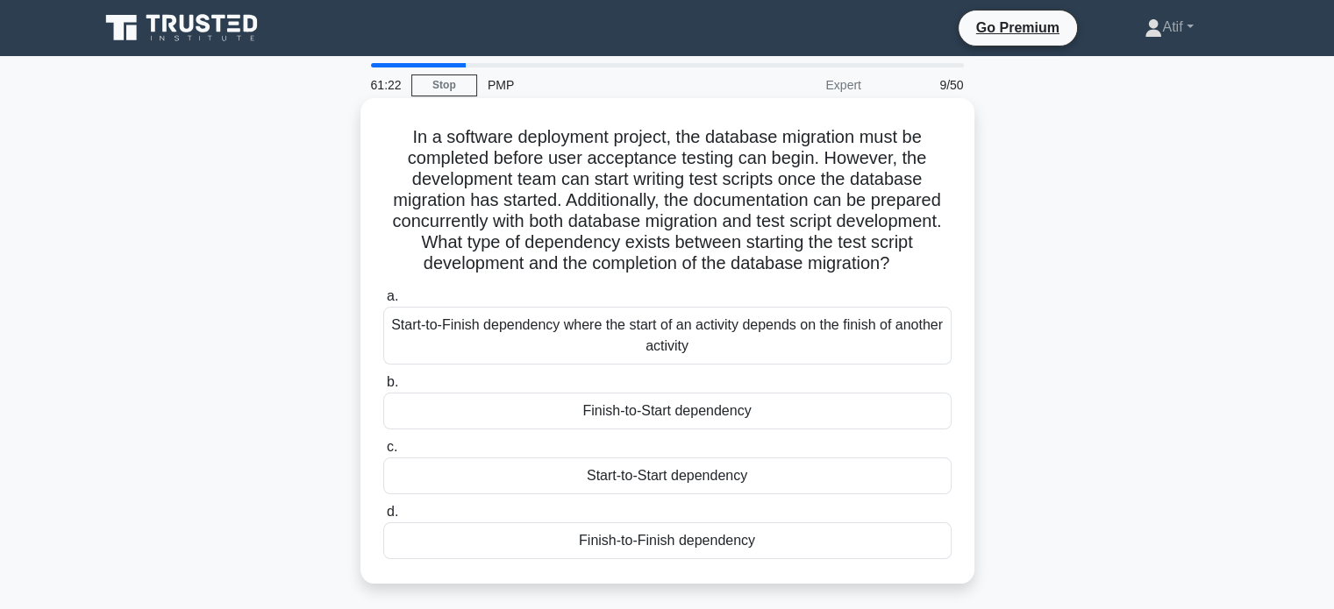
click at [619, 495] on div "Start-to-Start dependency" at bounding box center [667, 476] width 568 height 37
click at [383, 453] on input "c. Start-to-Start dependency" at bounding box center [383, 447] width 0 height 11
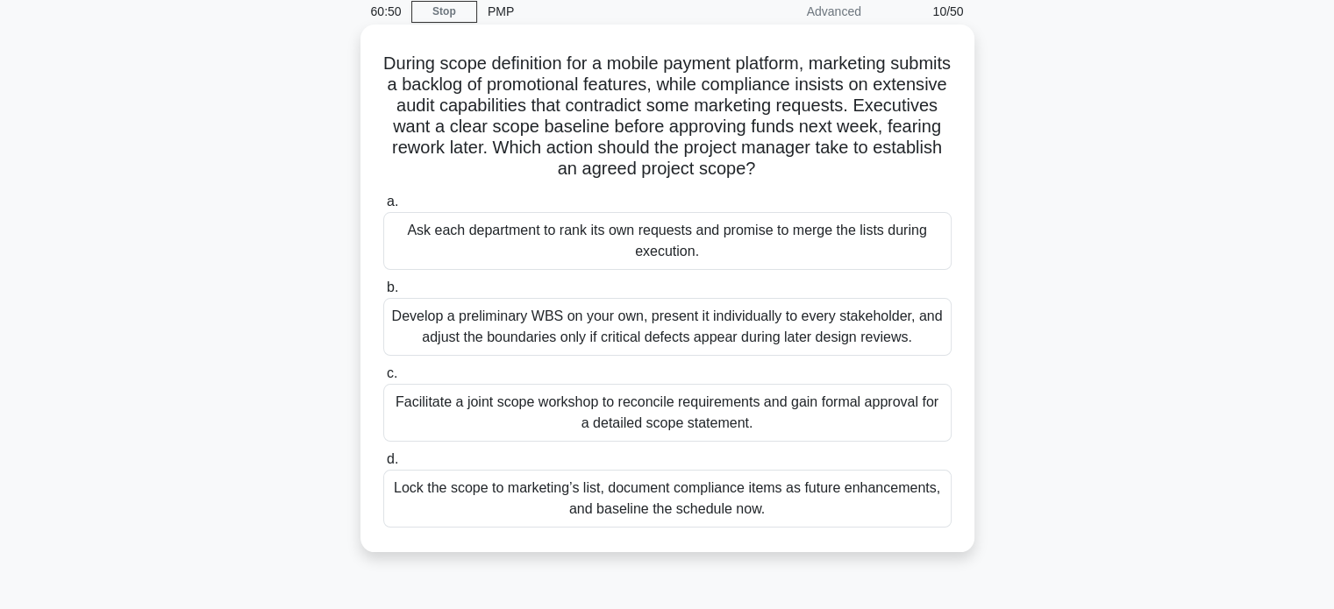
scroll to position [74, 0]
drag, startPoint x: 406, startPoint y: 68, endPoint x: 783, endPoint y: 504, distance: 577.0
click at [783, 504] on div "During scope definition for a mobile payment platform, marketing submits a back…" at bounding box center [667, 289] width 600 height 514
copy div "During scope definition for a mobile payment platform, marketing submits a back…"
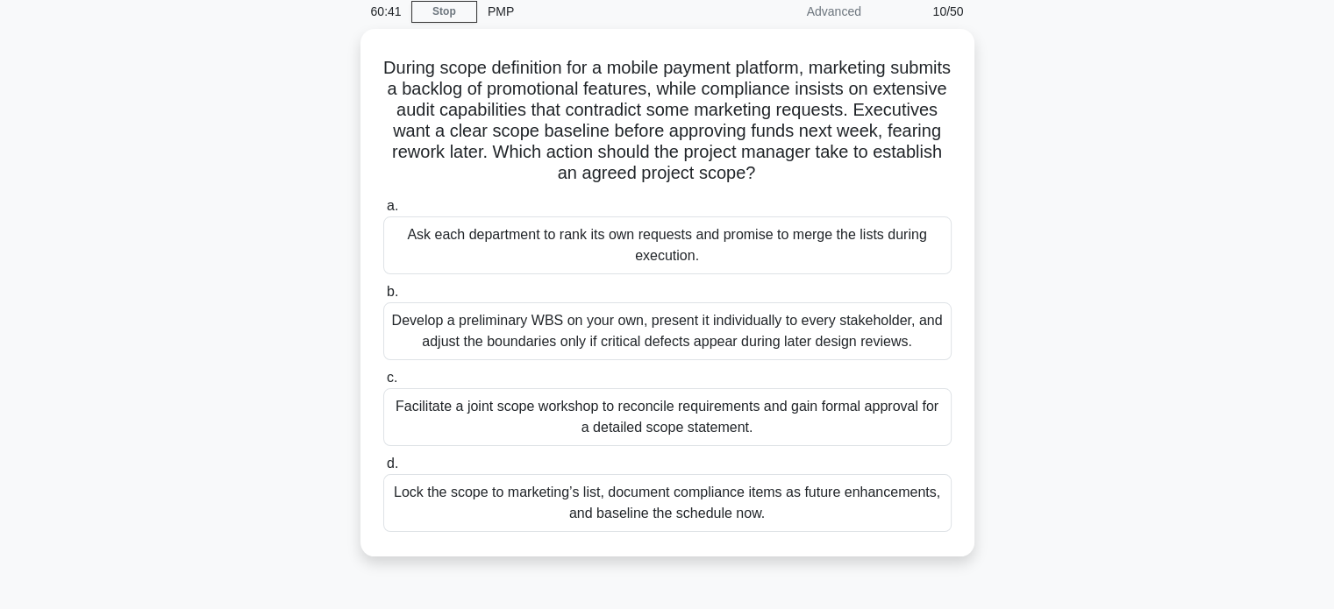
click at [221, 343] on div "During scope definition for a mobile payment platform, marketing submits a back…" at bounding box center [668, 303] width 1158 height 549
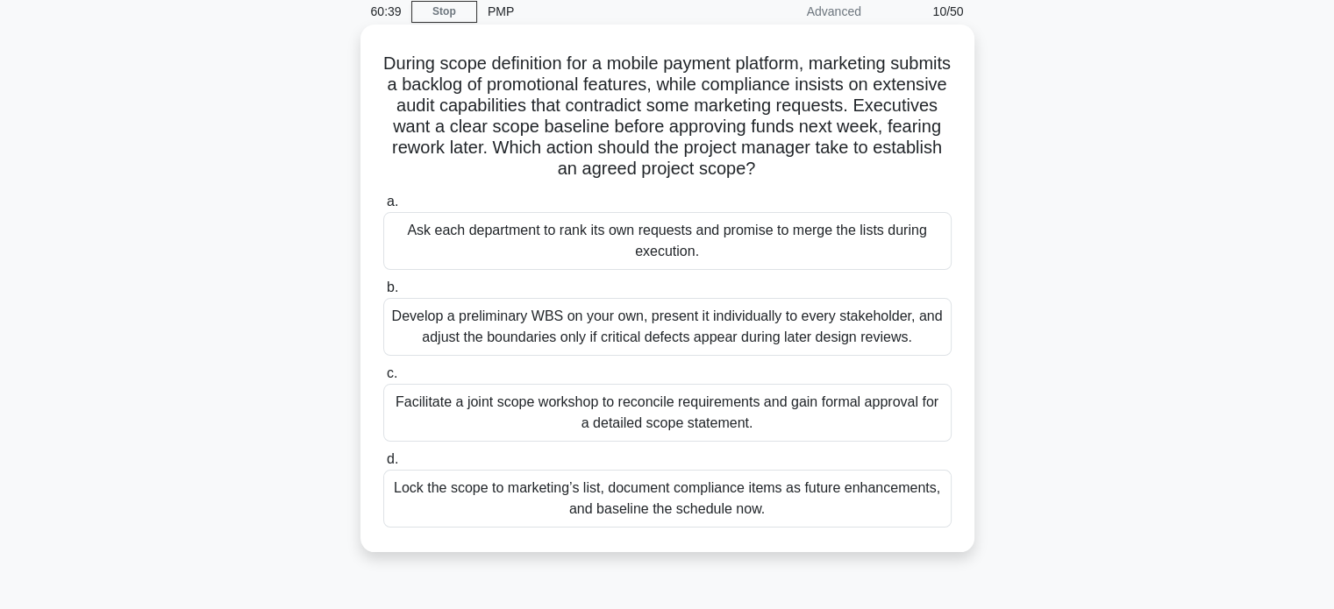
click at [545, 421] on div "Facilitate a joint scope workshop to reconcile requirements and gain formal app…" at bounding box center [667, 413] width 568 height 58
click at [383, 380] on input "c. Facilitate a joint scope workshop to reconcile requirements and gain formal …" at bounding box center [383, 373] width 0 height 11
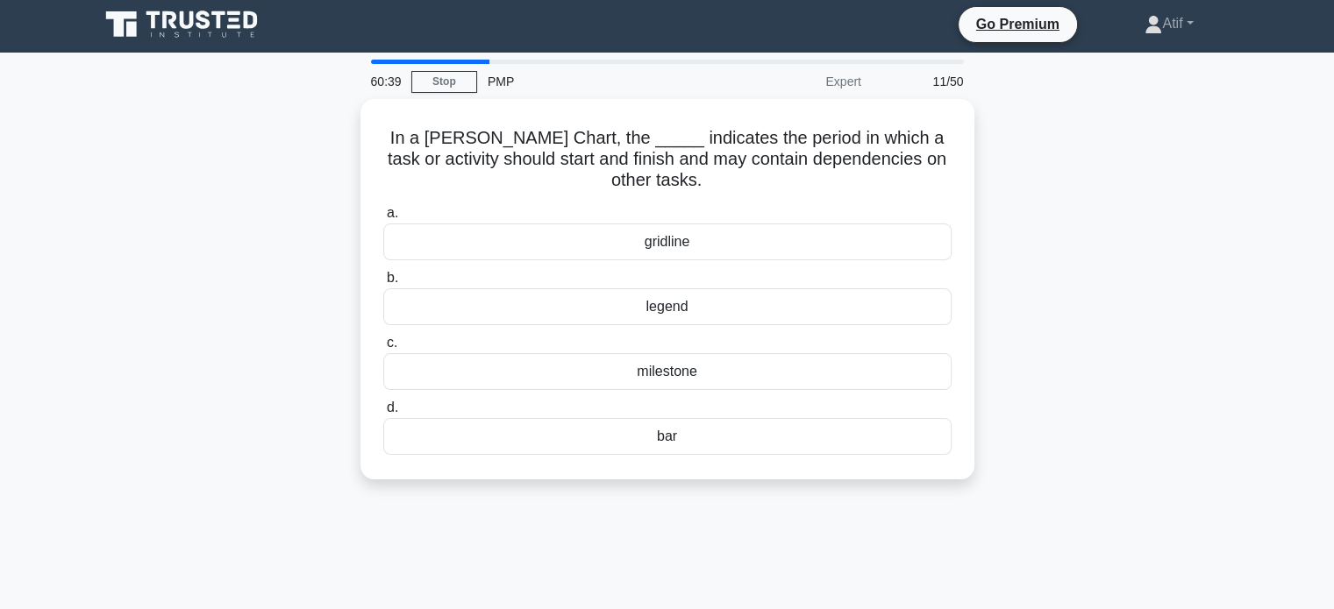
scroll to position [0, 0]
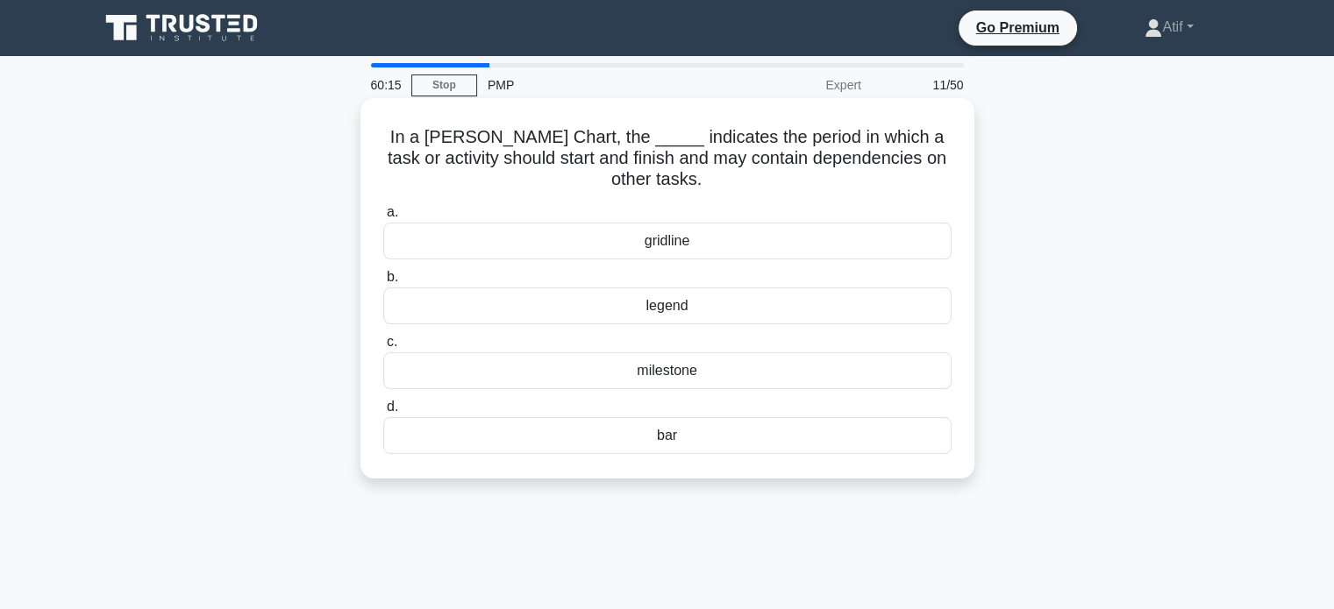
drag, startPoint x: 709, startPoint y: 439, endPoint x: 372, endPoint y: 109, distance: 471.9
click at [372, 109] on div "In a Gantt Chart, the _____ indicates the period in which a task or activity sh…" at bounding box center [667, 288] width 600 height 367
copy div "In a Gantt Chart, the _____ indicates the period in which a task or activity sh…"
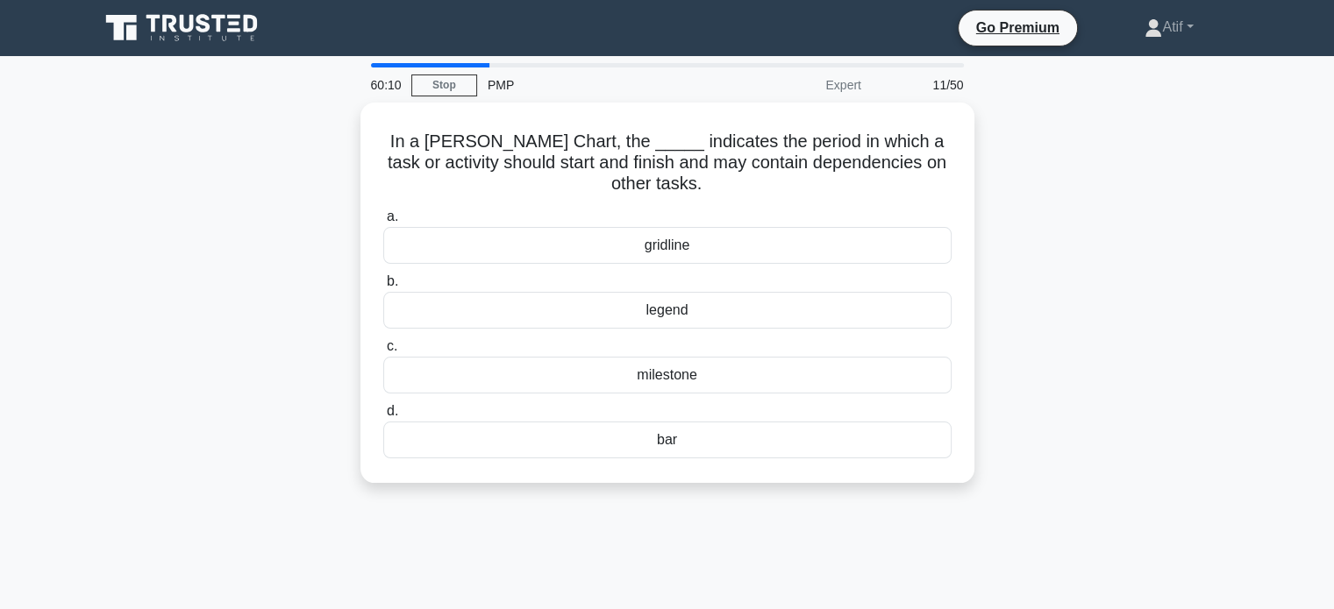
click at [327, 312] on div "In a Gantt Chart, the _____ indicates the period in which a task or activity sh…" at bounding box center [668, 304] width 1158 height 402
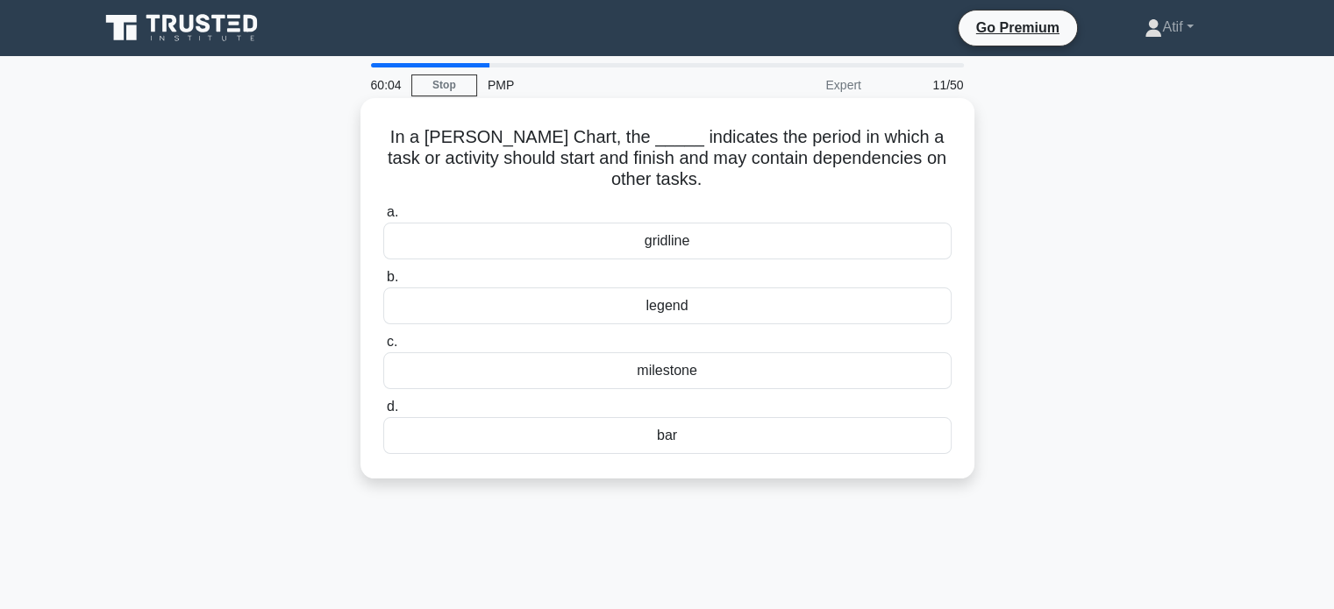
click at [669, 445] on div "bar" at bounding box center [667, 435] width 568 height 37
click at [383, 413] on input "d. bar" at bounding box center [383, 407] width 0 height 11
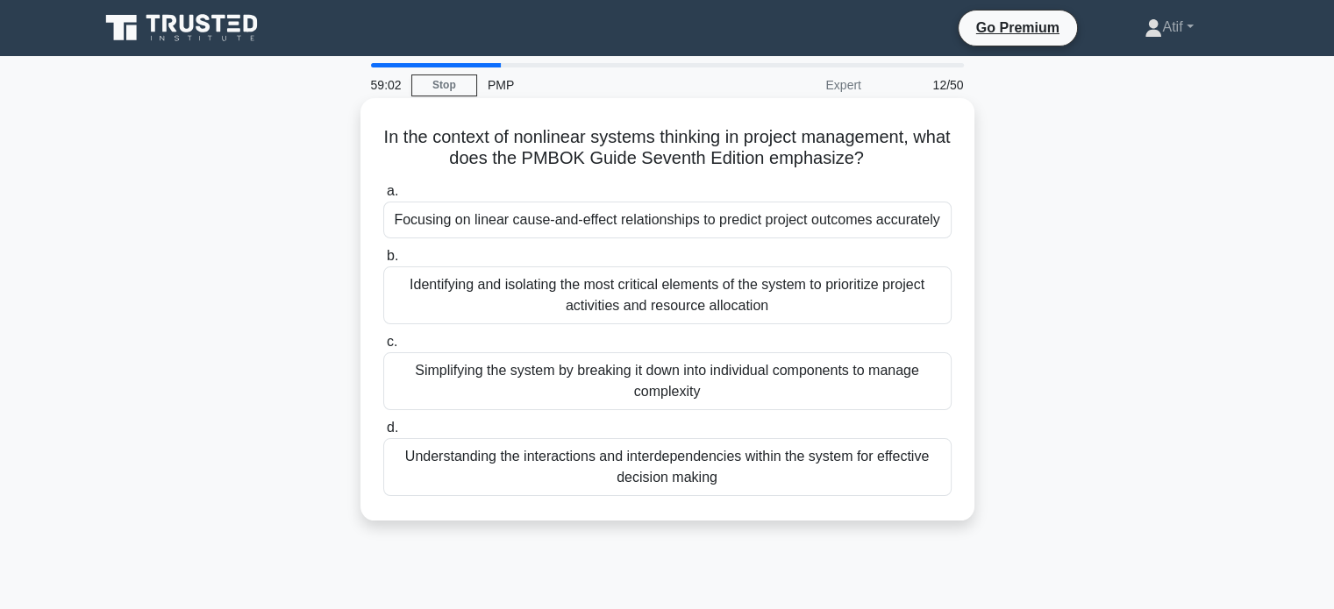
click at [690, 370] on div "Simplifying the system by breaking it down into individual components to manage…" at bounding box center [667, 382] width 568 height 58
click at [383, 348] on input "c. Simplifying the system by breaking it down into individual components to man…" at bounding box center [383, 342] width 0 height 11
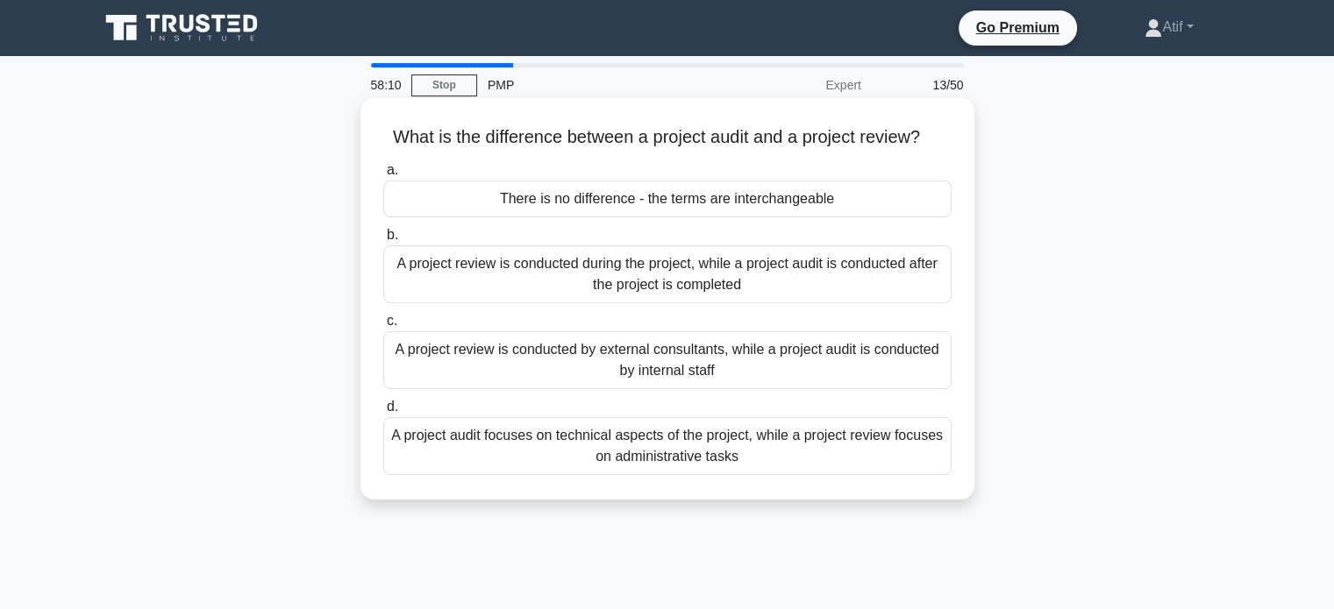
drag, startPoint x: 774, startPoint y: 468, endPoint x: 379, endPoint y: 127, distance: 522.3
click at [379, 127] on div "What is the difference between a project audit and a project review? .spinner_0…" at bounding box center [667, 299] width 600 height 388
copy div "What is the difference between a project audit and a project review? .spinner_0…"
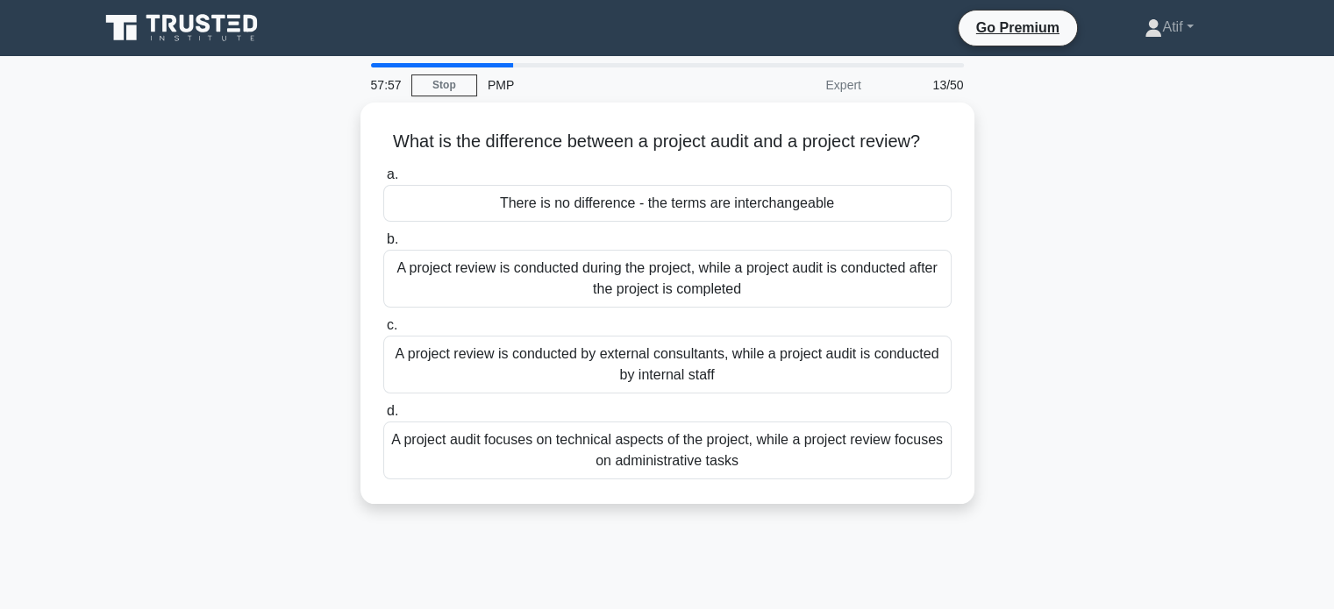
click at [274, 474] on div "What is the difference between a project audit and a project review? .spinner_0…" at bounding box center [668, 314] width 1158 height 423
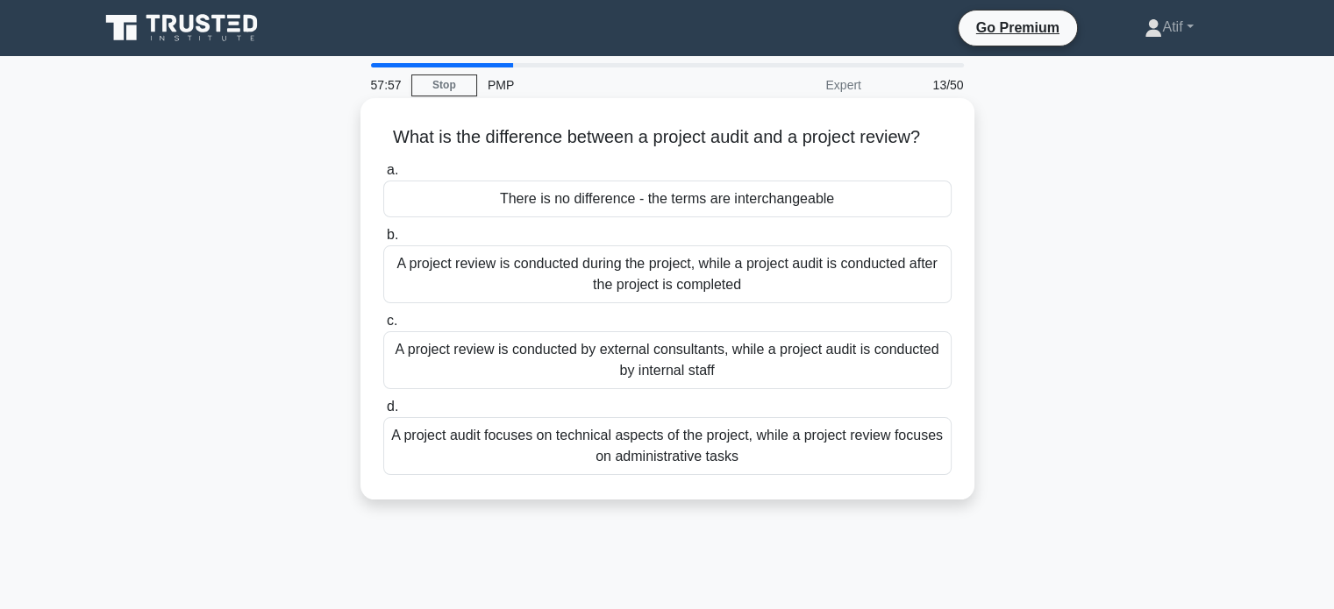
click at [638, 277] on div "A project review is conducted during the project, while a project audit is cond…" at bounding box center [667, 275] width 568 height 58
click at [383, 241] on input "b. A project review is conducted during the project, while a project audit is c…" at bounding box center [383, 235] width 0 height 11
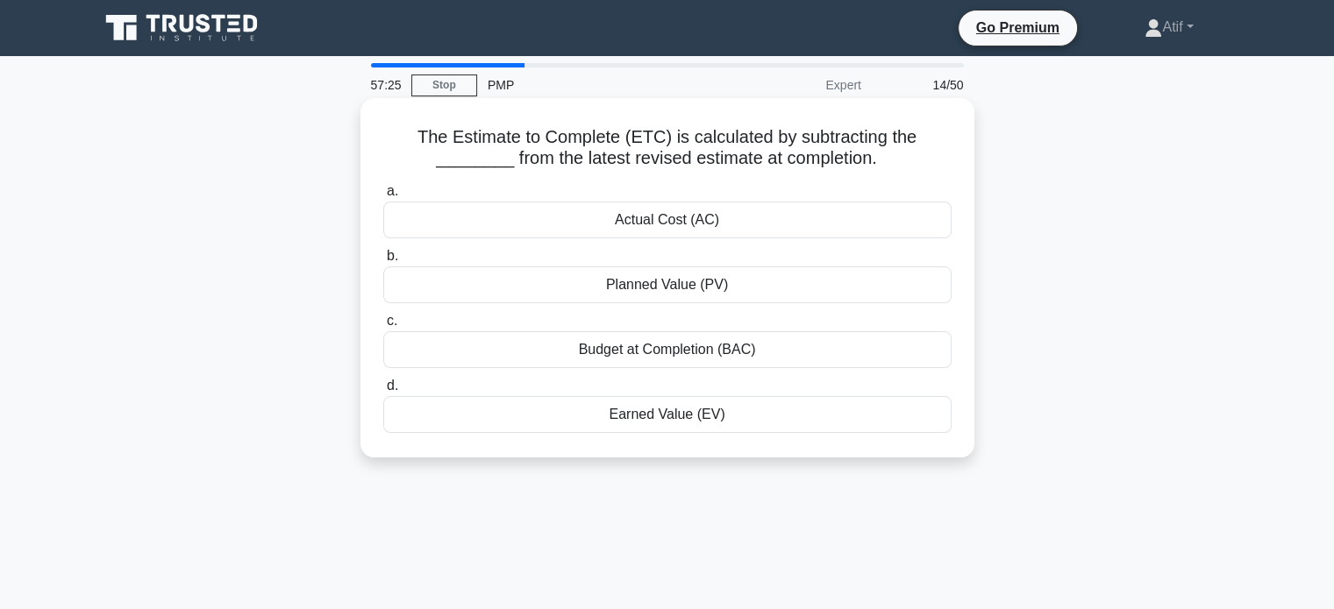
click at [655, 412] on div "Earned Value (EV)" at bounding box center [667, 414] width 568 height 37
click at [383, 392] on input "d. Earned Value (EV)" at bounding box center [383, 386] width 0 height 11
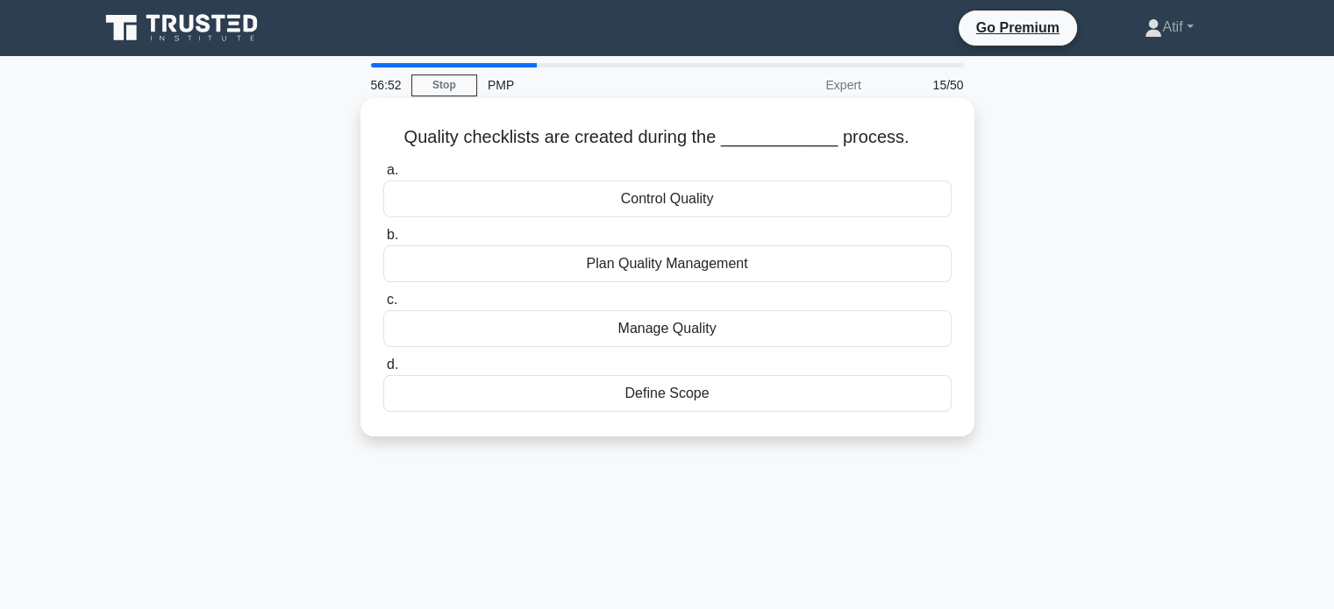
click at [694, 267] on div "Plan Quality Management" at bounding box center [667, 264] width 568 height 37
click at [383, 241] on input "b. Plan Quality Management" at bounding box center [383, 235] width 0 height 11
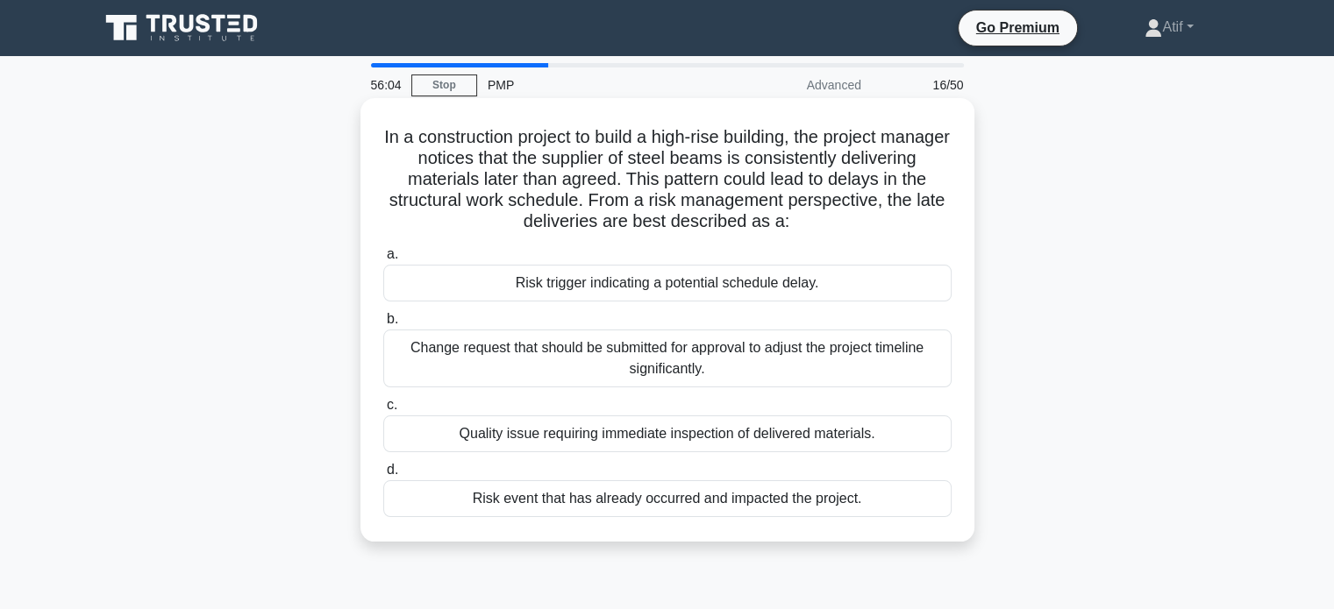
drag, startPoint x: 761, startPoint y: 446, endPoint x: 385, endPoint y: 127, distance: 493.4
click at [385, 127] on div "In a construction project to build a high-rise building, the project manager no…" at bounding box center [667, 320] width 600 height 430
copy div "In a construction project to build a high-rise building, the project manager no…"
click at [718, 282] on div "Risk trigger indicating a potential schedule delay." at bounding box center [667, 283] width 568 height 37
click at [383, 260] on input "a. Risk trigger indicating a potential schedule delay." at bounding box center [383, 254] width 0 height 11
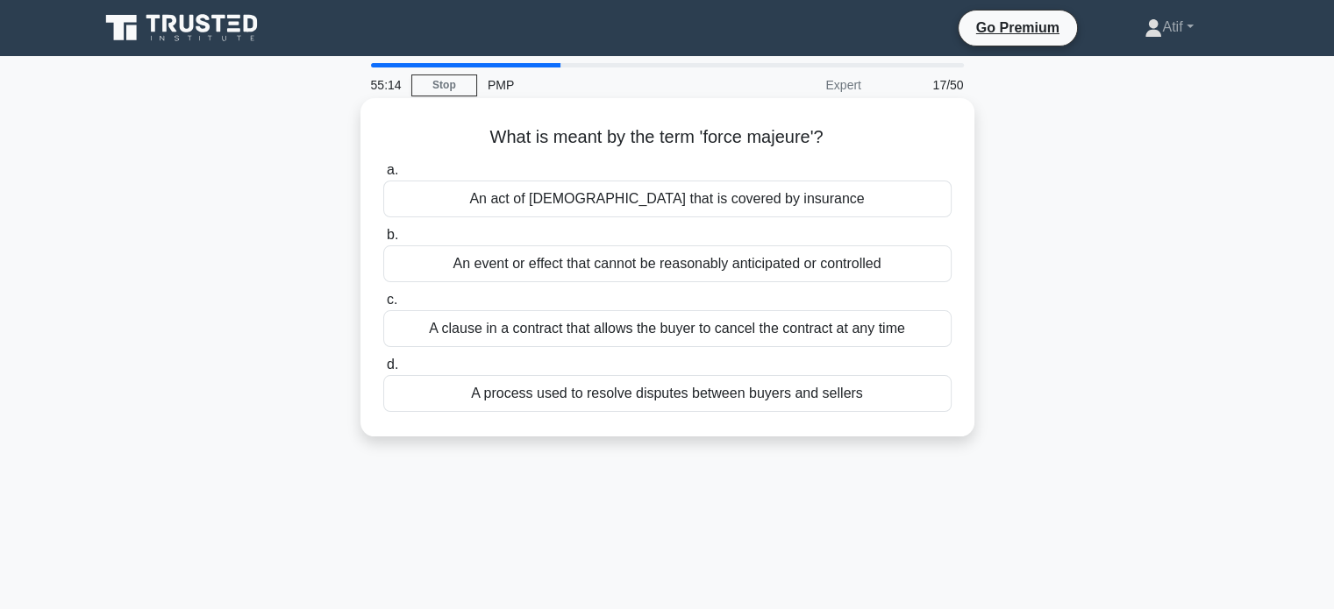
drag, startPoint x: 889, startPoint y: 403, endPoint x: 471, endPoint y: 136, distance: 496.0
click at [471, 136] on div "What is meant by the term 'force majeure'? .spinner_0XTQ{transform-origin:cente…" at bounding box center [667, 267] width 600 height 324
click at [542, 264] on div "An event or effect that cannot be reasonably anticipated or controlled" at bounding box center [667, 264] width 568 height 37
click at [383, 241] on input "b. An event or effect that cannot be reasonably anticipated or controlled" at bounding box center [383, 235] width 0 height 11
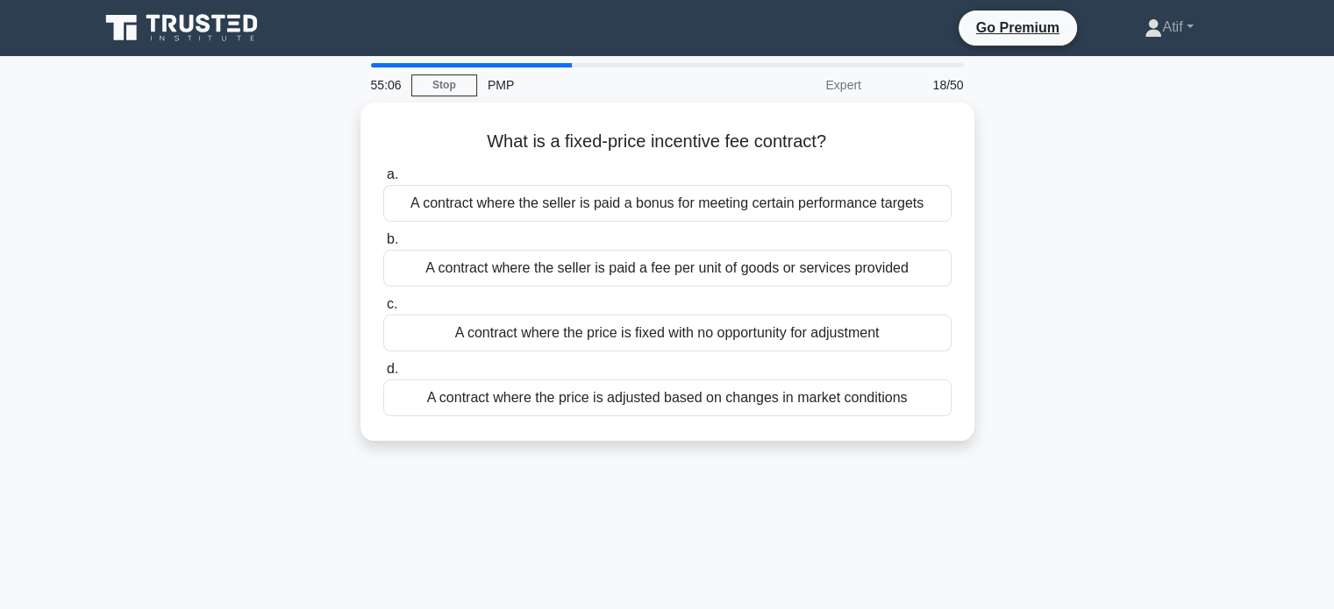
click at [542, 264] on div "A contract where the seller is paid a fee per unit of goods or services provided" at bounding box center [667, 268] width 568 height 37
click at [383, 246] on input "b. A contract where the seller is paid a fee per unit of goods or services prov…" at bounding box center [383, 239] width 0 height 11
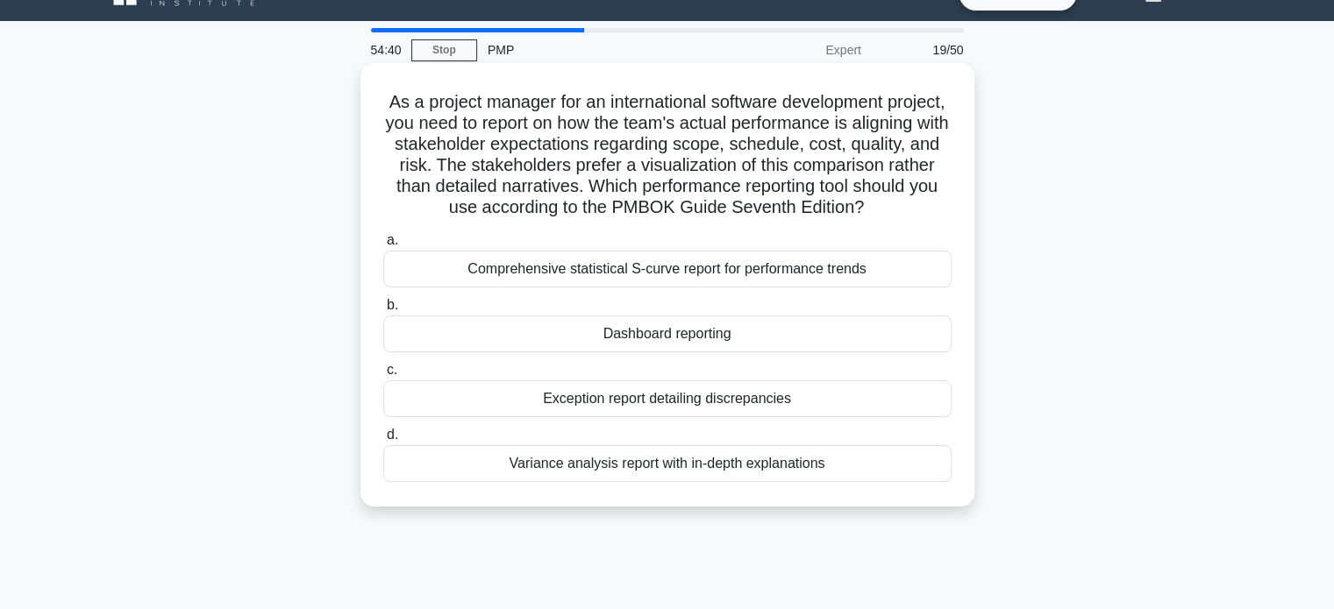
scroll to position [45, 0]
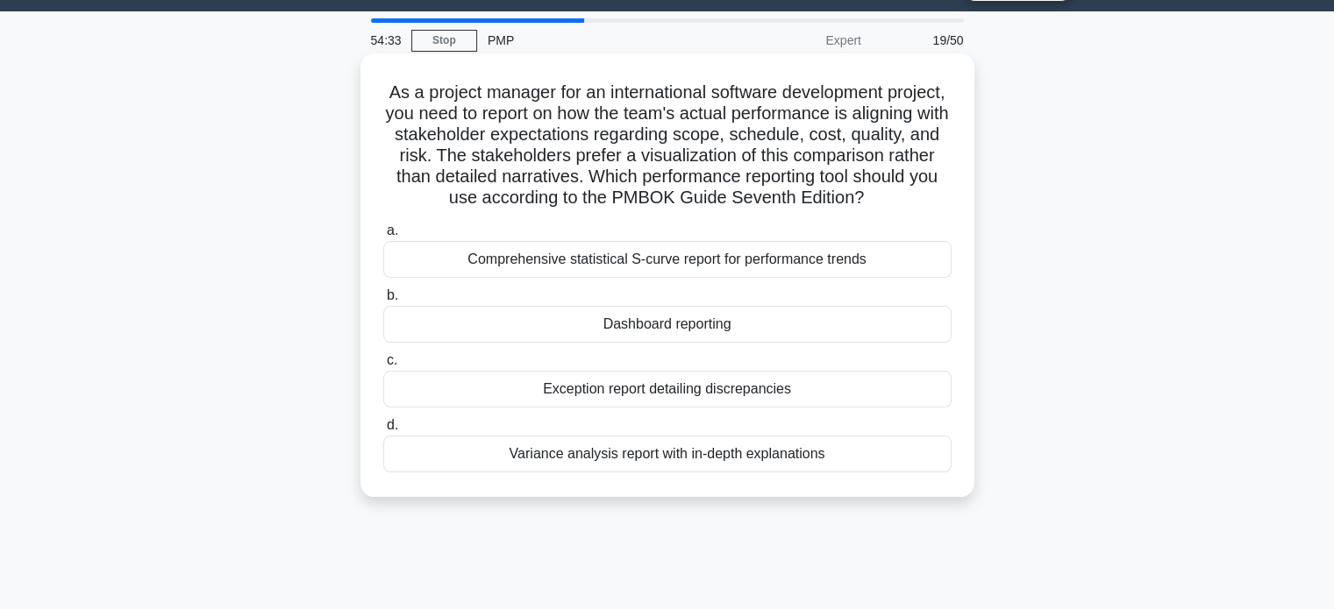
click at [848, 473] on div "Variance analysis report with in-depth explanations" at bounding box center [667, 454] width 568 height 37
click at [383, 431] on input "d. Variance analysis report with in-depth explanations" at bounding box center [383, 425] width 0 height 11
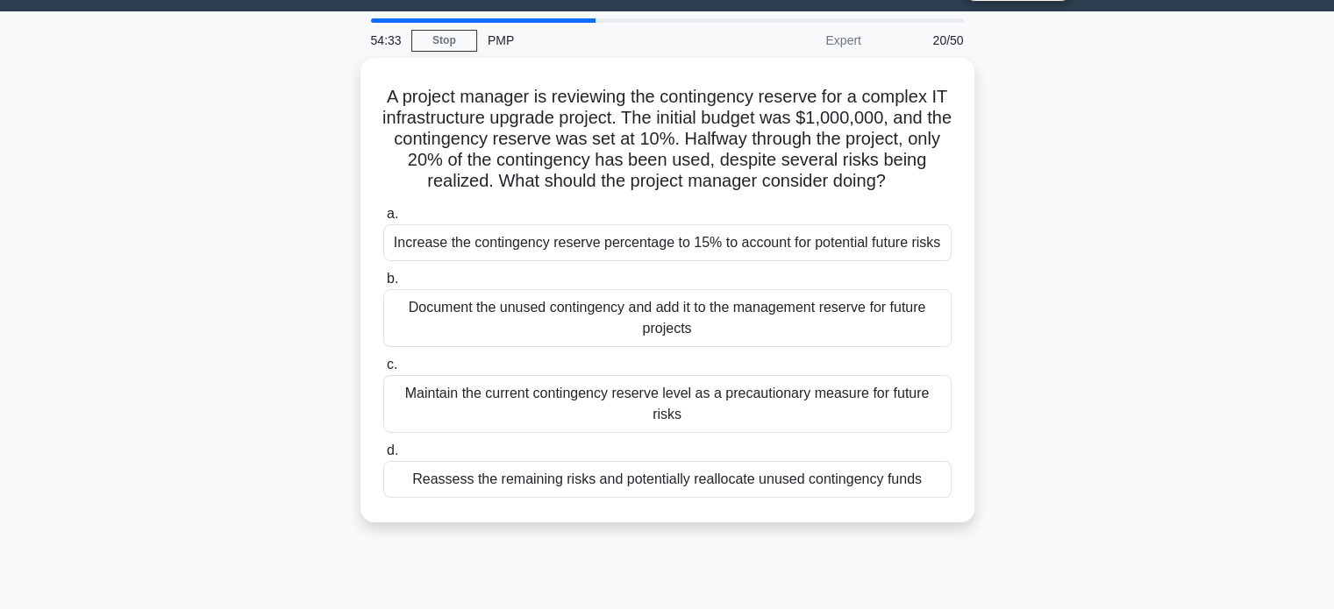
scroll to position [0, 0]
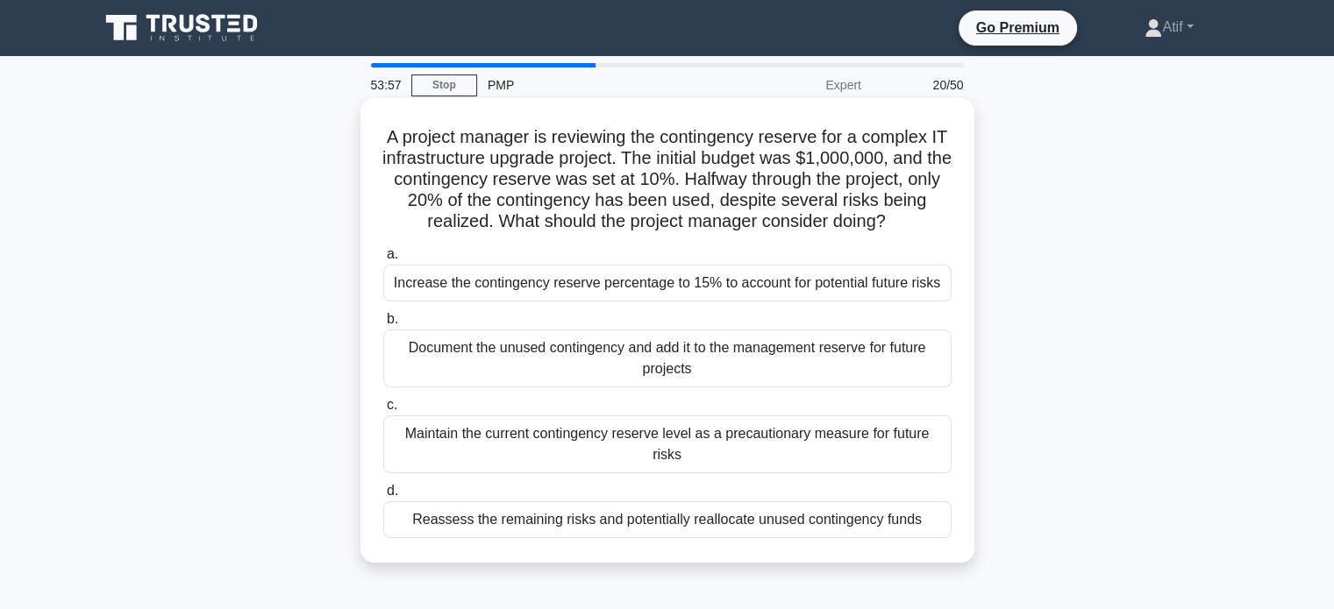
drag, startPoint x: 932, startPoint y: 504, endPoint x: 394, endPoint y: 122, distance: 660.4
click at [394, 122] on div "A project manager is reviewing the contingency reserve for a complex IT infrast…" at bounding box center [667, 330] width 600 height 451
click at [474, 502] on div "Reassess the remaining risks and potentially reallocate unused contingency funds" at bounding box center [667, 520] width 568 height 37
click at [383, 497] on input "d. Reassess the remaining risks and potentially reallocate unused contingency f…" at bounding box center [383, 491] width 0 height 11
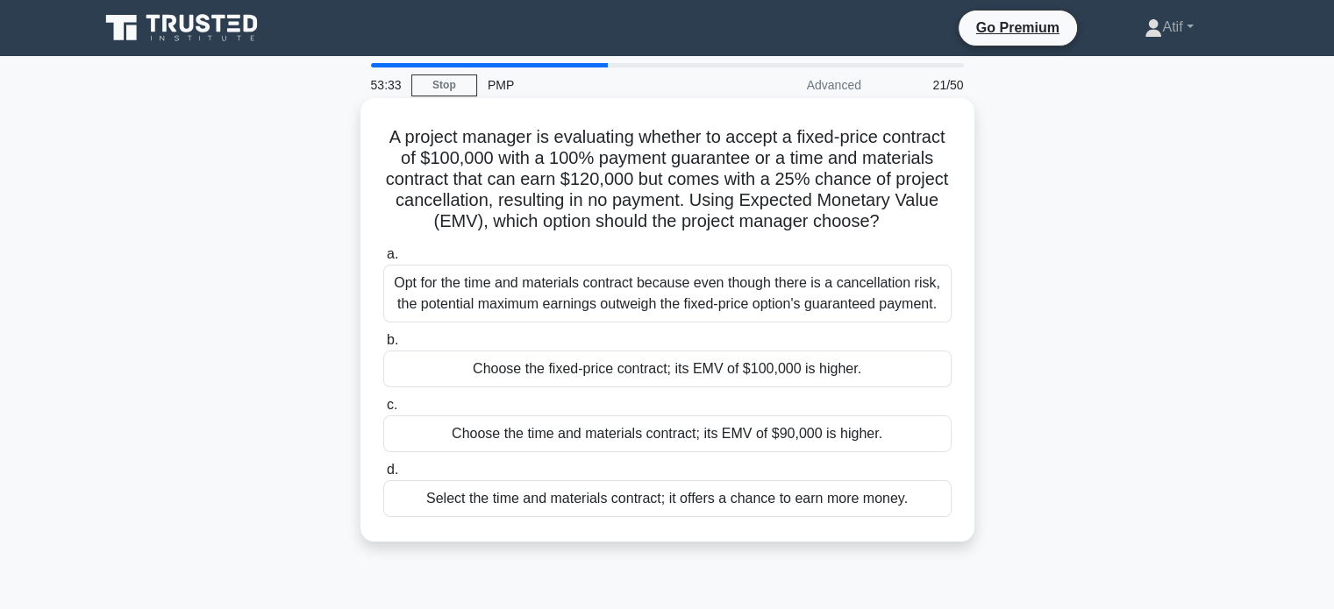
drag, startPoint x: 930, startPoint y: 524, endPoint x: 374, endPoint y: 105, distance: 697.0
click at [374, 105] on div "A project manager is evaluating whether to accept a fixed-price contract of $10…" at bounding box center [667, 320] width 600 height 430
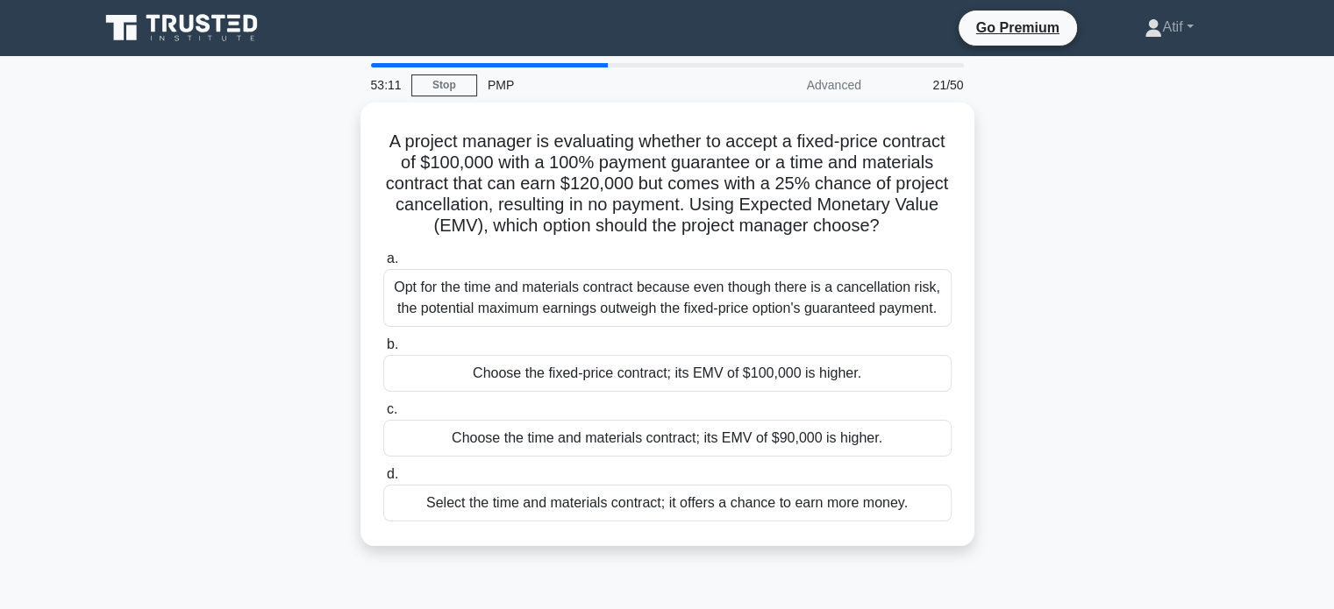
click at [298, 388] on div "A project manager is evaluating whether to accept a fixed-price contract of $10…" at bounding box center [668, 335] width 1158 height 465
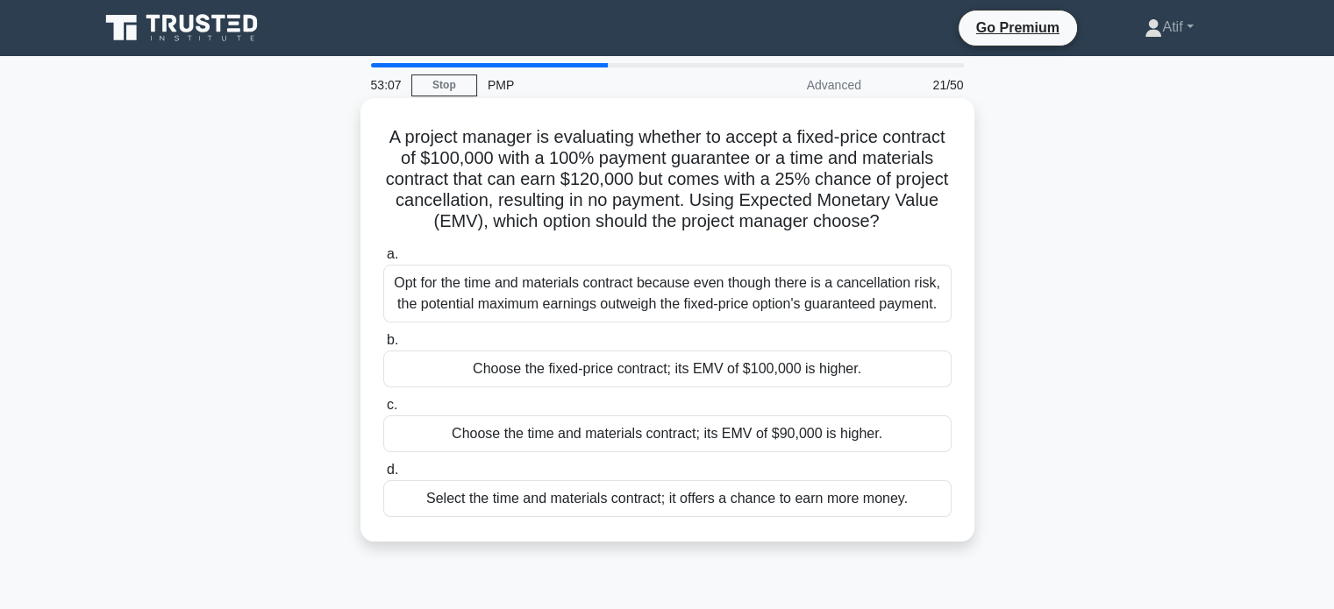
click at [704, 388] on div "Choose the fixed-price contract; its EMV of $100,000 is higher." at bounding box center [667, 369] width 568 height 37
click at [383, 346] on input "b. Choose the fixed-price contract; its EMV of $100,000 is higher." at bounding box center [383, 340] width 0 height 11
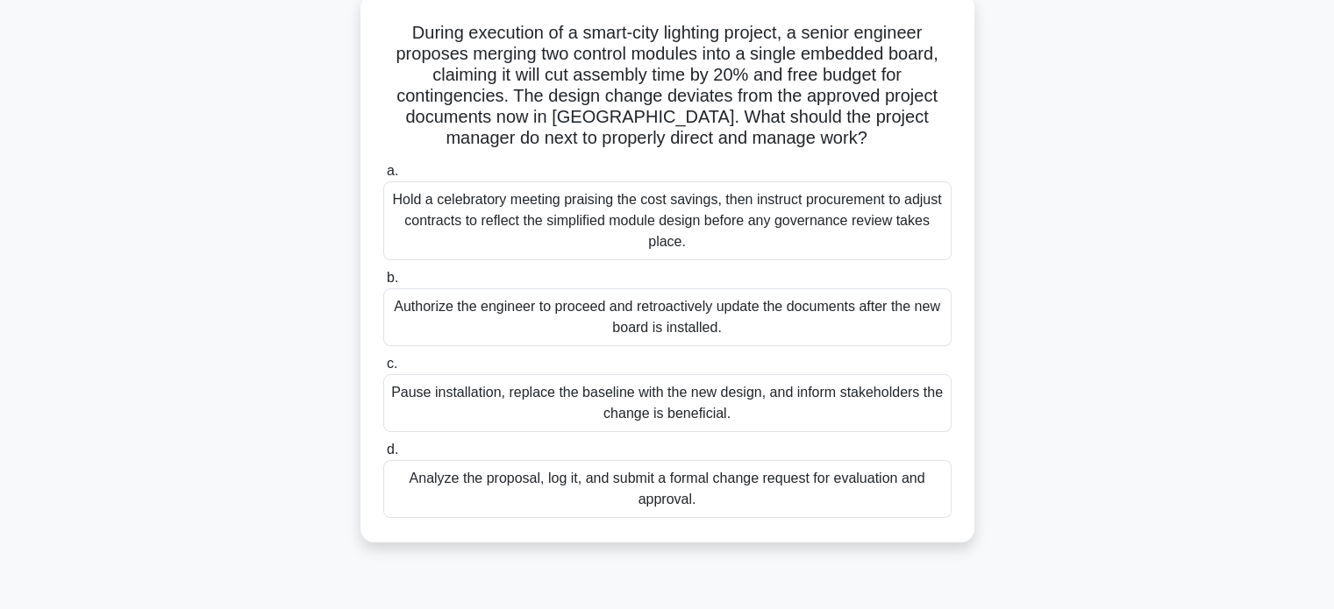
scroll to position [111, 0]
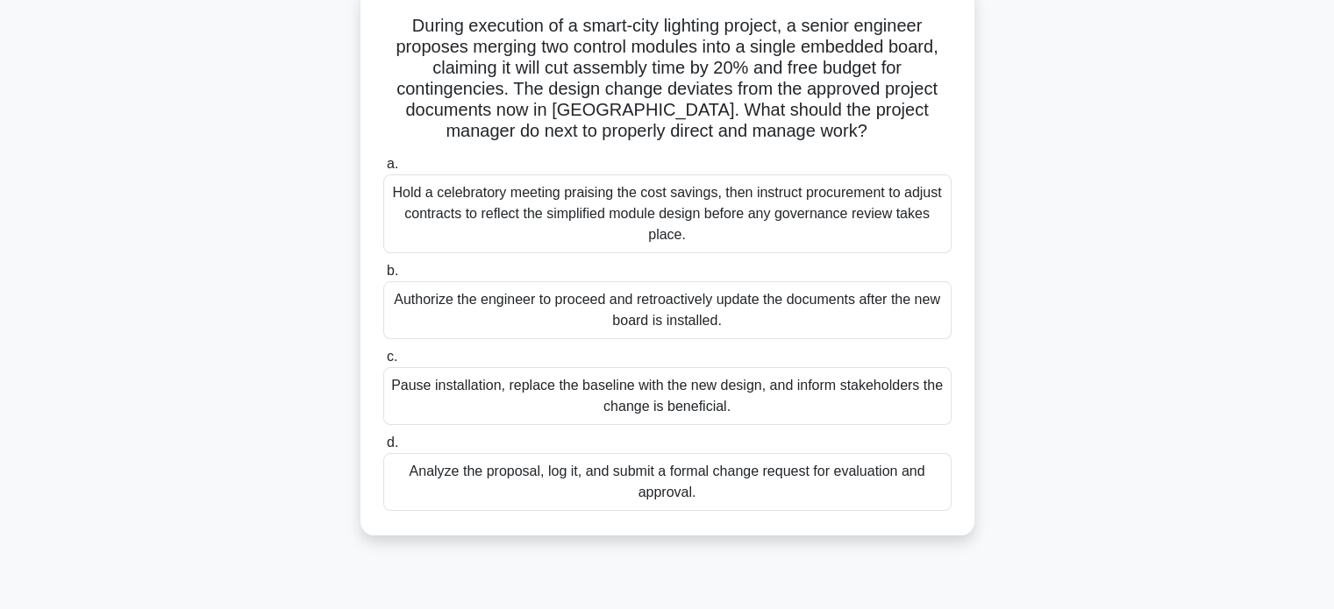
click at [758, 487] on div "Analyze the proposal, log it, and submit a formal change request for evaluation…" at bounding box center [667, 482] width 568 height 58
click at [383, 449] on input "d. Analyze the proposal, log it, and submit a formal change request for evaluat…" at bounding box center [383, 443] width 0 height 11
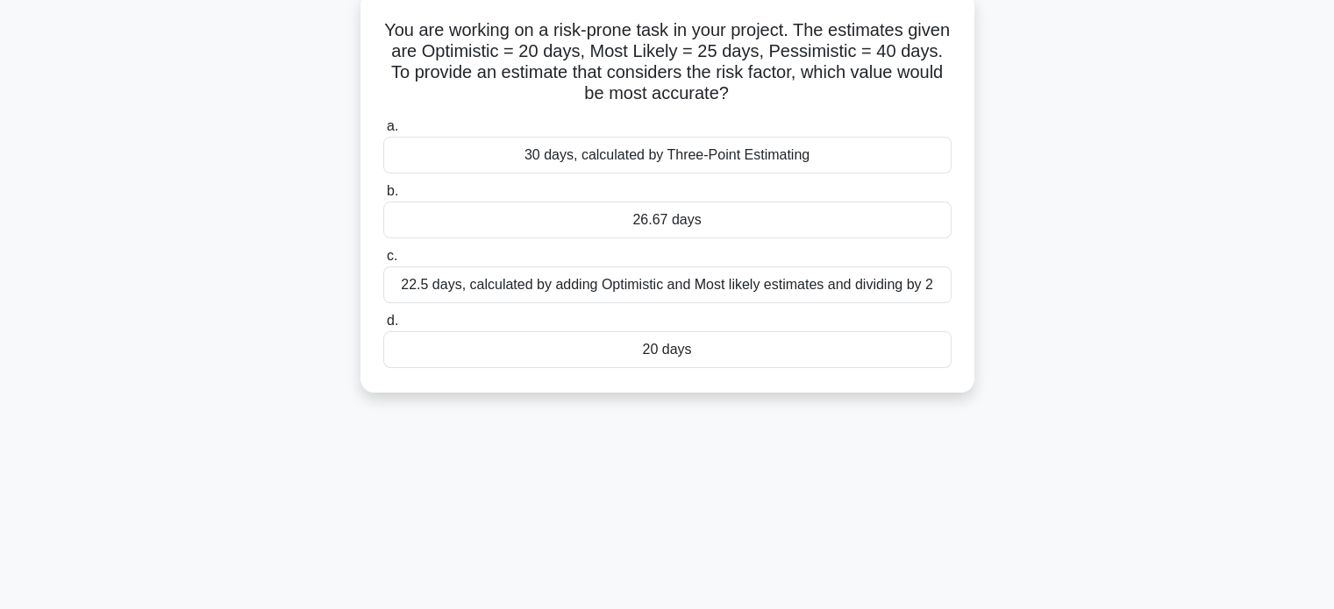
scroll to position [0, 0]
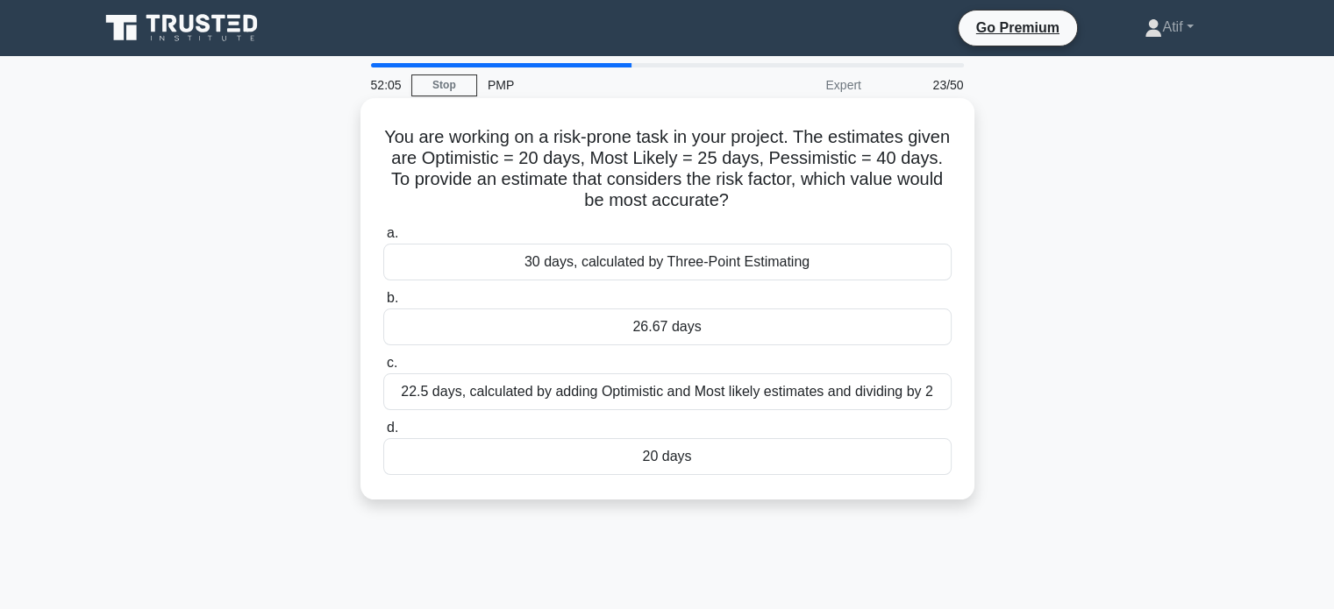
drag, startPoint x: 759, startPoint y: 462, endPoint x: 367, endPoint y: 121, distance: 519.6
click at [367, 121] on div "You are working on a risk-prone task in your project. The estimates given are O…" at bounding box center [667, 299] width 600 height 388
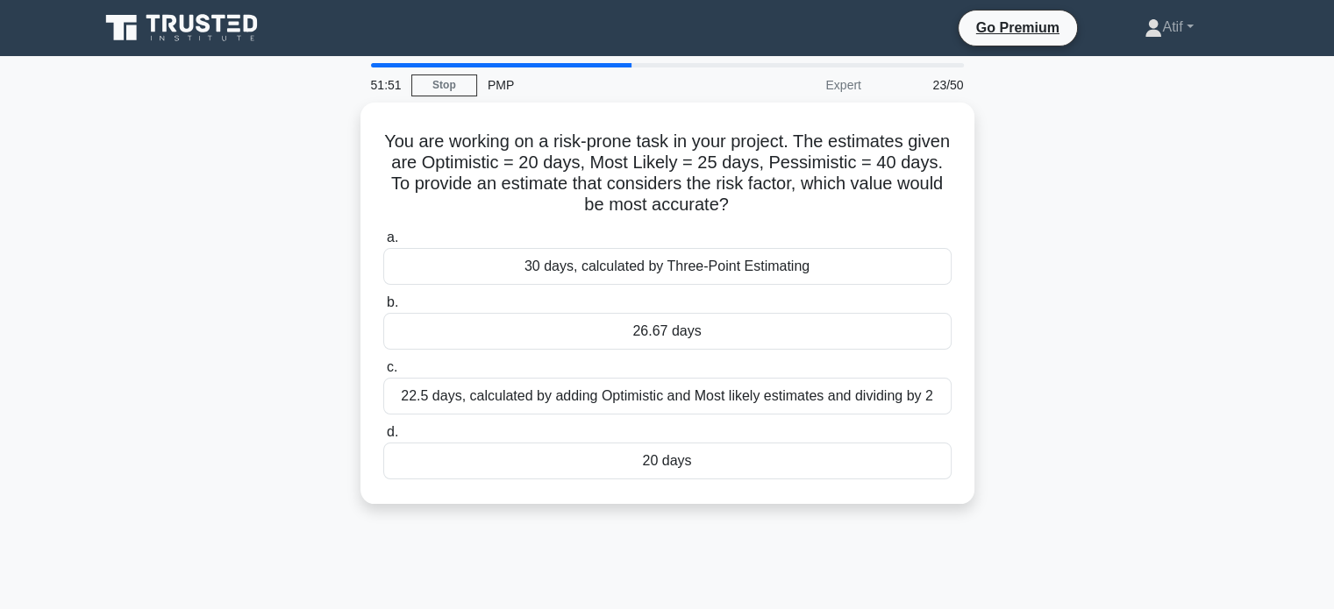
click at [234, 354] on div "You are working on a risk-prone task in your project. The estimates given are O…" at bounding box center [668, 314] width 1158 height 423
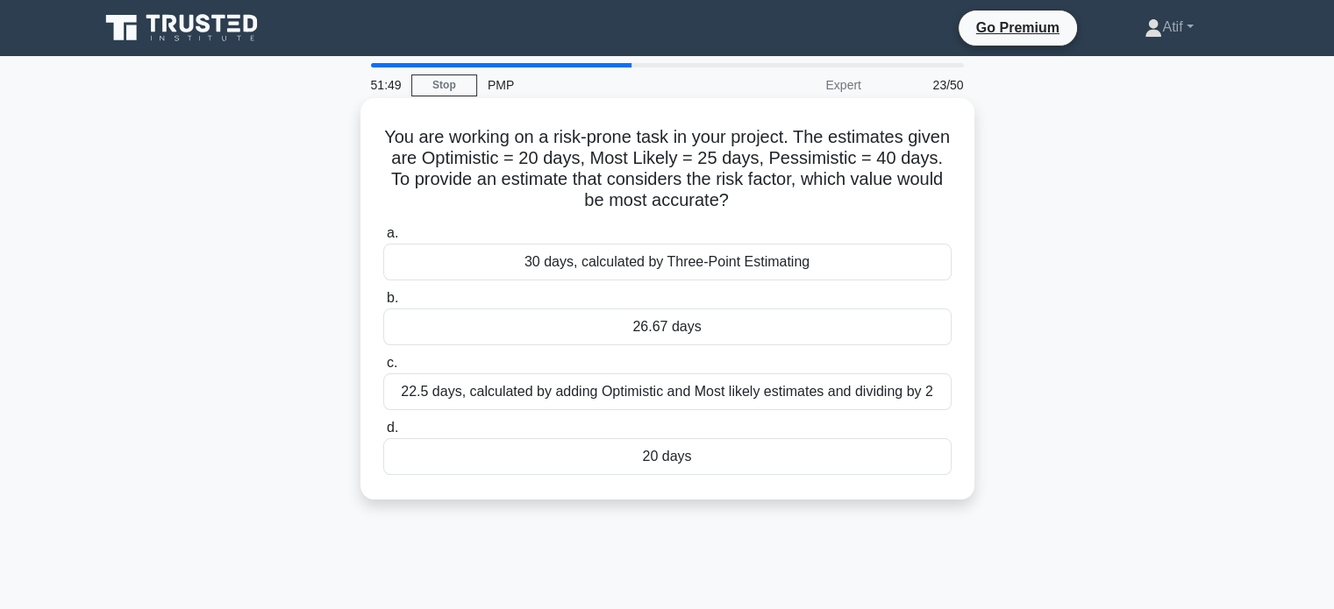
click at [677, 326] on div "26.67 days" at bounding box center [667, 327] width 568 height 37
click at [383, 304] on input "b. 26.67 days" at bounding box center [383, 298] width 0 height 11
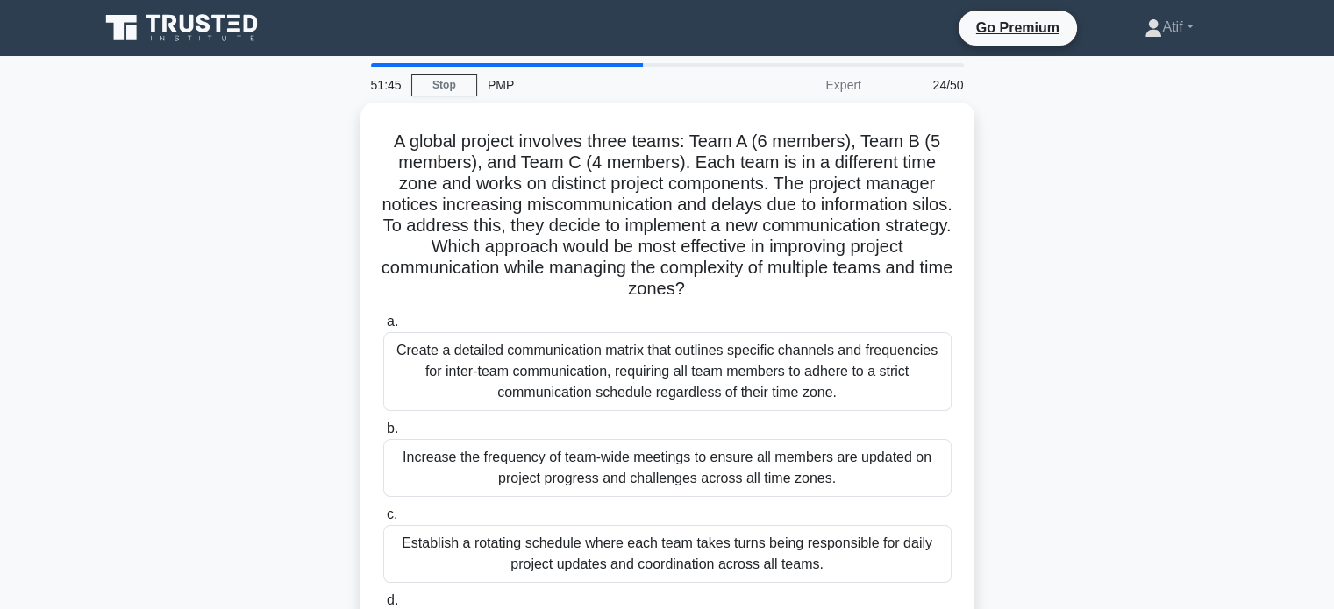
click at [259, 259] on div "A global project involves three teams: Team A (6 members), Team B (5 members), …" at bounding box center [668, 409] width 1158 height 612
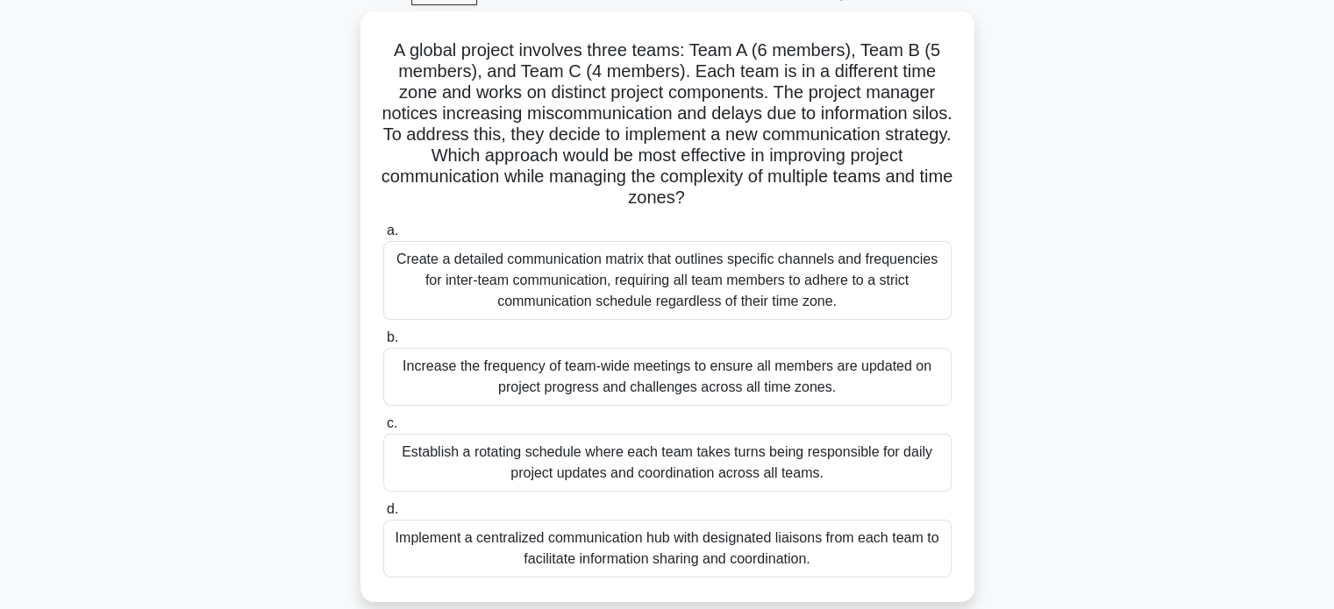
scroll to position [100, 0]
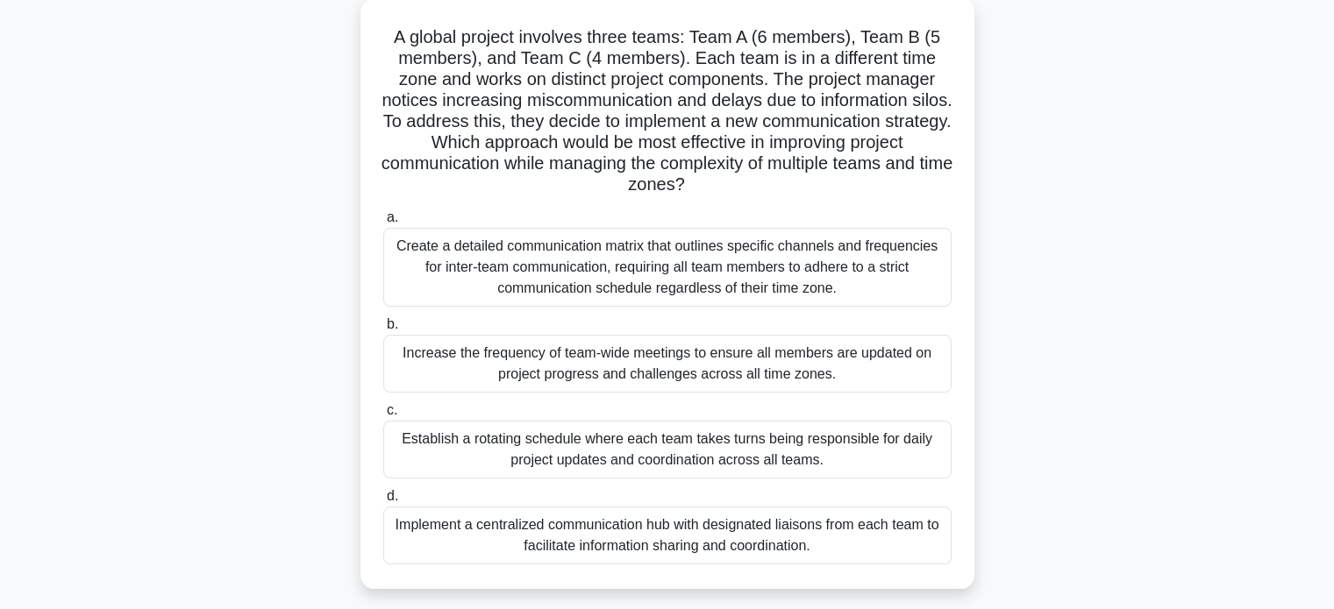
click at [655, 524] on div "Implement a centralized communication hub with designated liaisons from each te…" at bounding box center [667, 536] width 568 height 58
click at [383, 502] on input "d. Implement a centralized communication hub with designated liaisons from each…" at bounding box center [383, 496] width 0 height 11
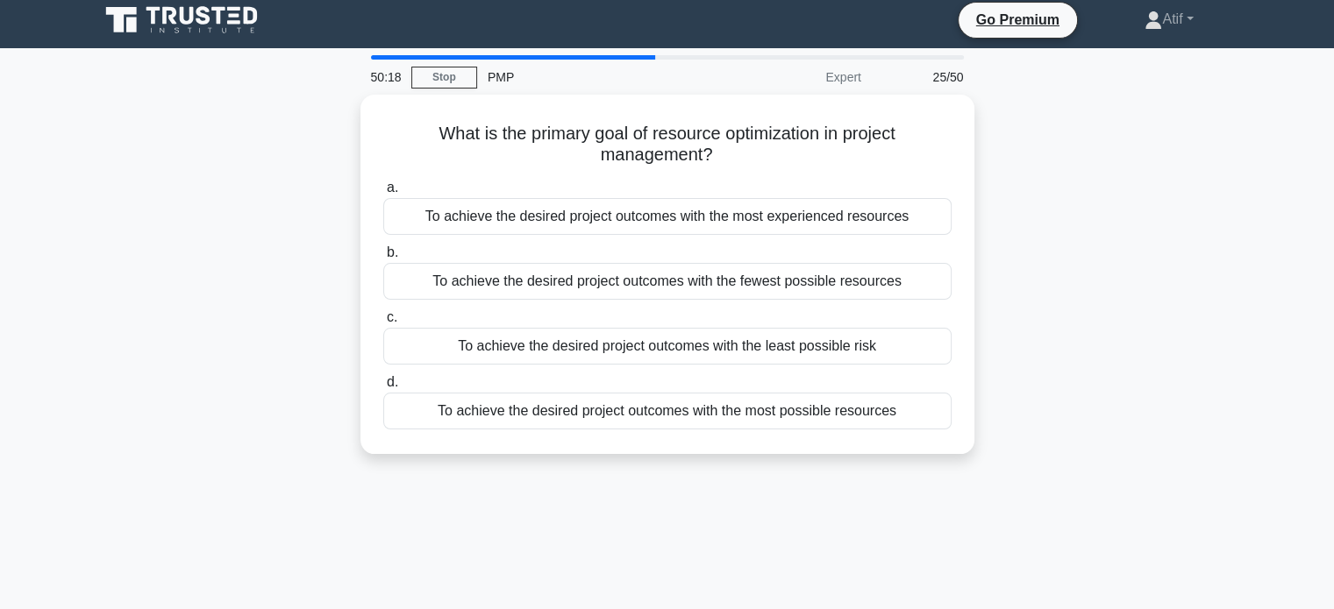
scroll to position [0, 0]
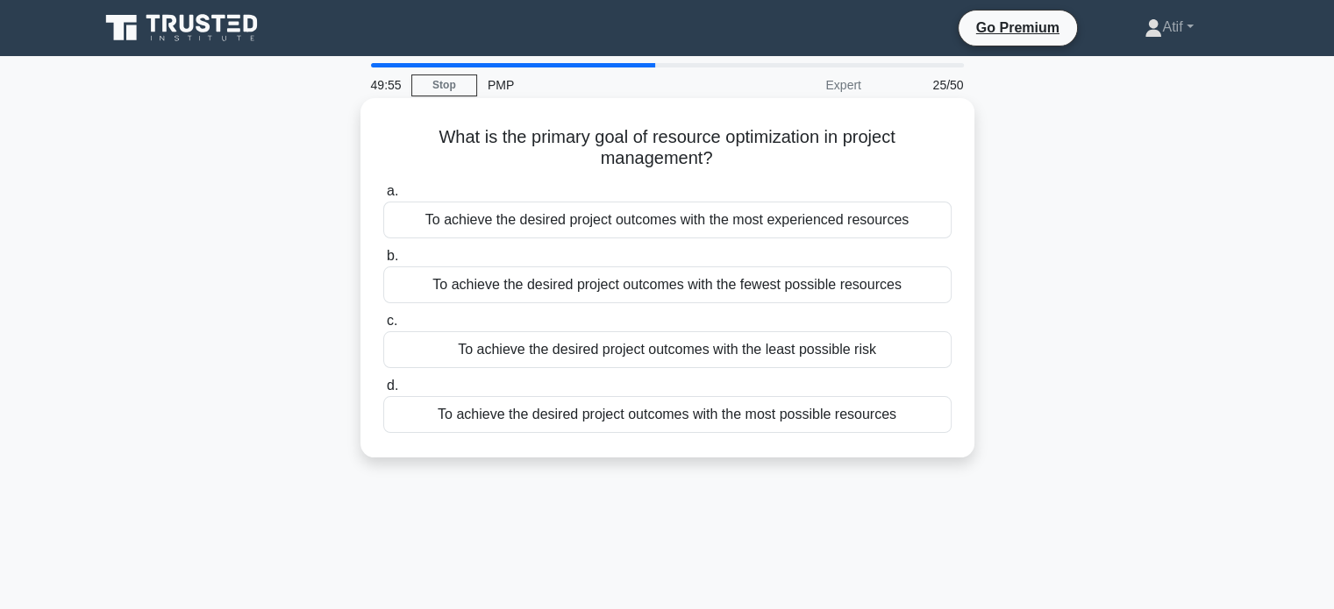
drag, startPoint x: 919, startPoint y: 410, endPoint x: 393, endPoint y: 143, distance: 589.8
click at [393, 143] on div "What is the primary goal of resource optimization in project management? .spinn…" at bounding box center [667, 278] width 600 height 346
click at [616, 289] on div "To achieve the desired project outcomes with the fewest possible resources" at bounding box center [667, 285] width 568 height 37
click at [383, 262] on input "b. To achieve the desired project outcomes with the fewest possible resources" at bounding box center [383, 256] width 0 height 11
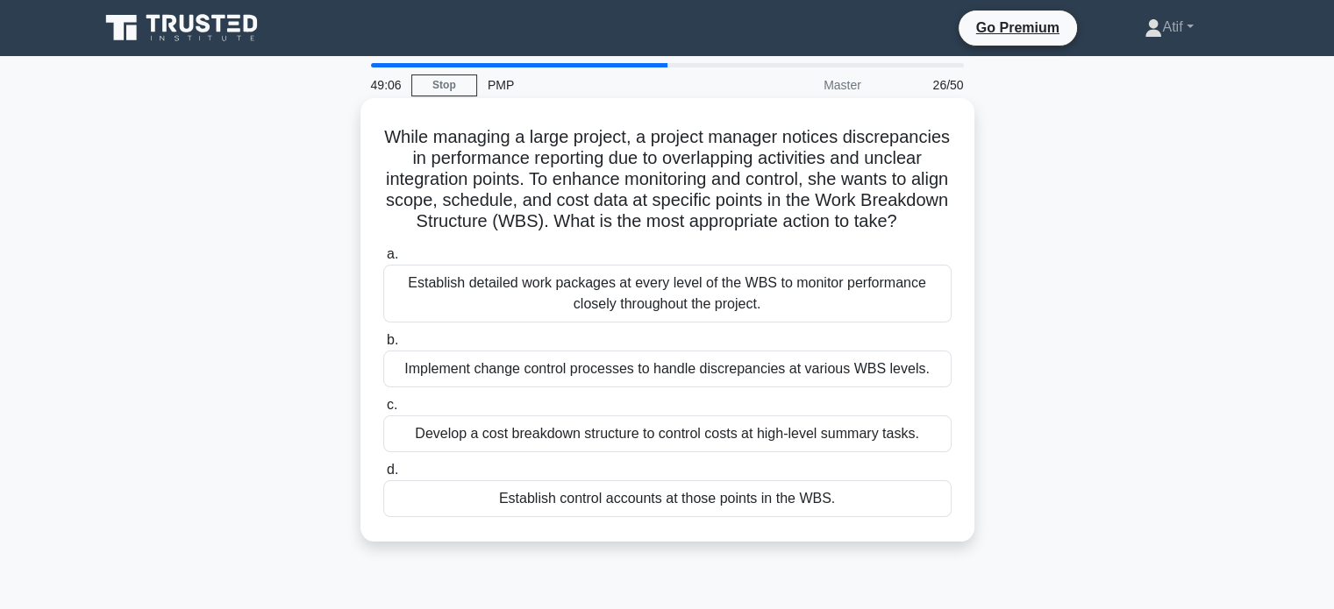
drag, startPoint x: 891, startPoint y: 524, endPoint x: 410, endPoint y: 138, distance: 616.8
click at [410, 138] on div "While managing a large project, a project manager notices discrepancies in perf…" at bounding box center [667, 320] width 600 height 430
click at [659, 517] on div "Establish control accounts at those points in the WBS." at bounding box center [667, 499] width 568 height 37
click at [383, 476] on input "d. Establish control accounts at those points in the WBS." at bounding box center [383, 470] width 0 height 11
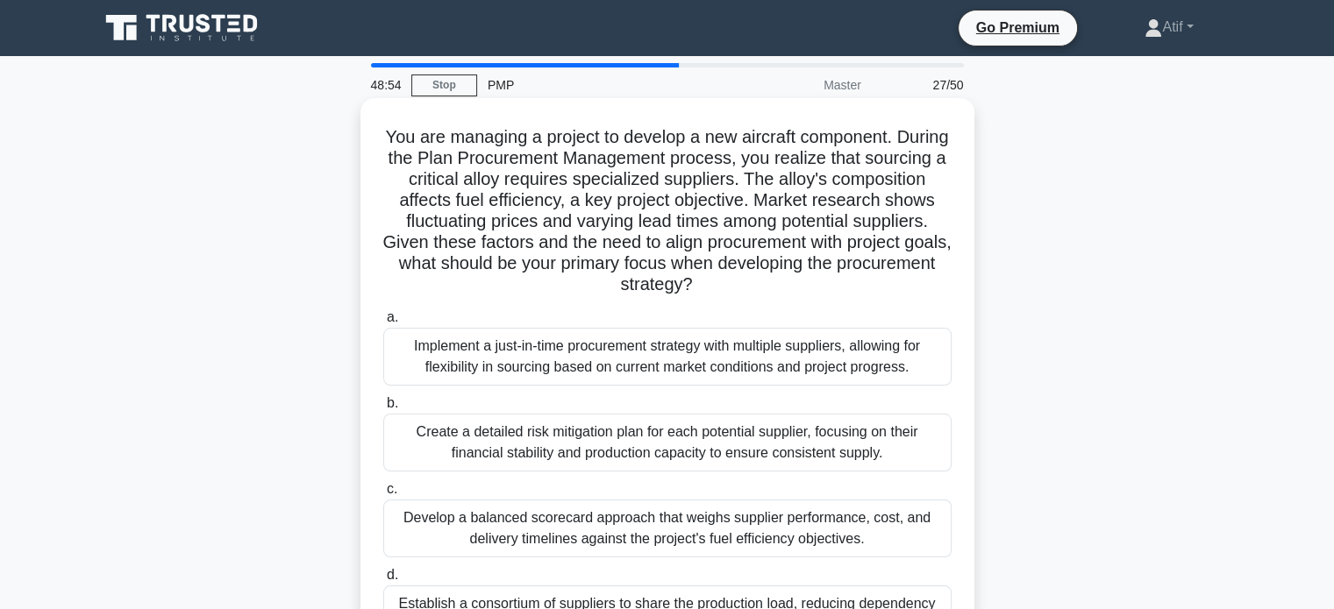
drag, startPoint x: 907, startPoint y: 410, endPoint x: 404, endPoint y: 145, distance: 568.0
click at [404, 145] on div "You are managing a project to develop a new aircraft component. During the Plan…" at bounding box center [667, 383] width 600 height 556
click at [484, 511] on div "Develop a balanced scorecard approach that weighs supplier performance, cost, a…" at bounding box center [667, 529] width 568 height 58
click at [383, 495] on input "c. Develop a balanced scorecard approach that weighs supplier performance, cost…" at bounding box center [383, 489] width 0 height 11
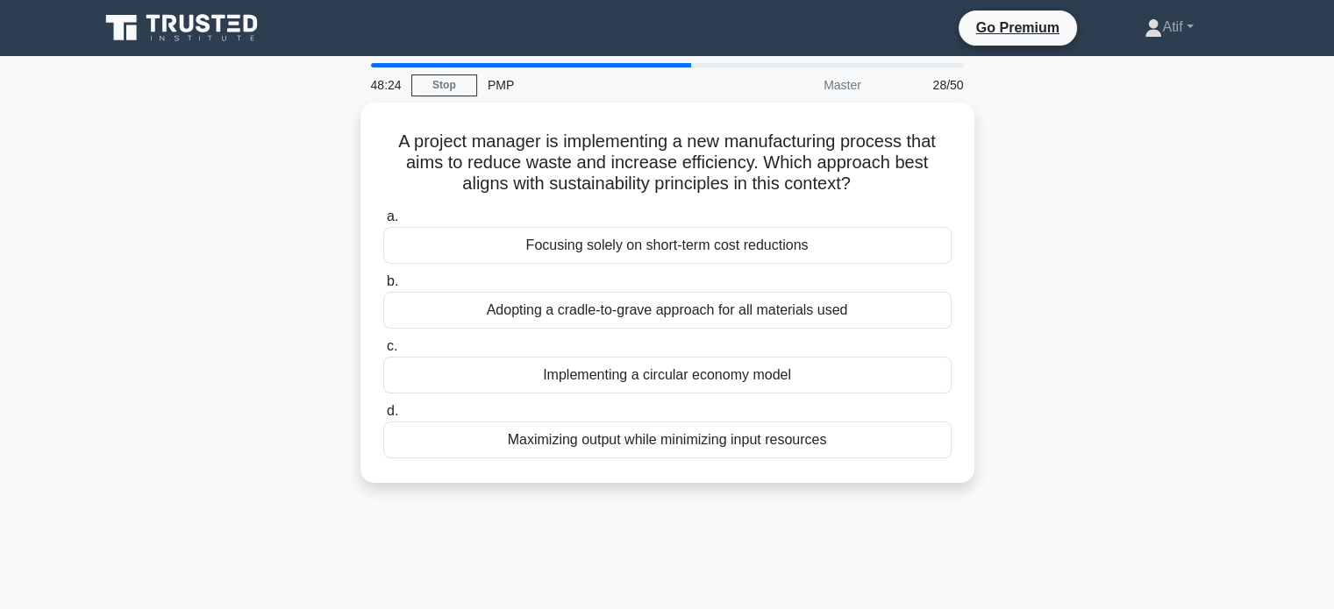
drag, startPoint x: 866, startPoint y: 425, endPoint x: 355, endPoint y: 124, distance: 593.6
click at [355, 124] on div "A project manager is implementing a new manufacturing process that aims to redu…" at bounding box center [668, 304] width 1158 height 402
click at [281, 244] on div "A project manager is implementing a new manufacturing process that aims to redu…" at bounding box center [668, 304] width 1158 height 402
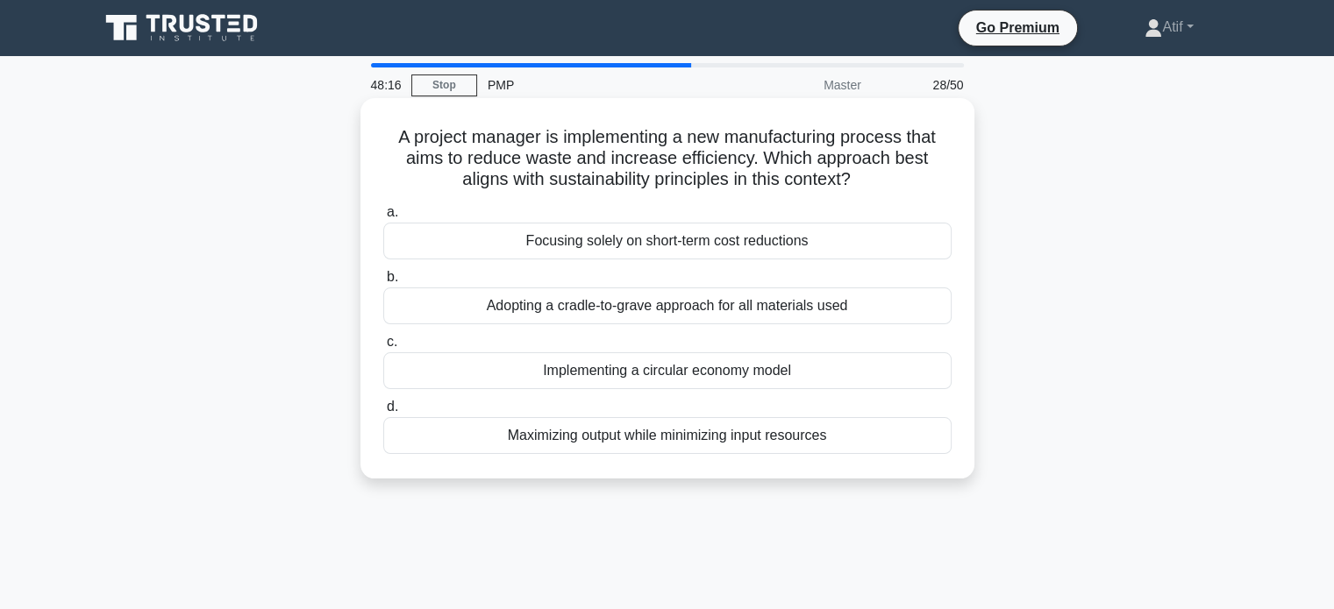
click at [527, 368] on div "Implementing a circular economy model" at bounding box center [667, 371] width 568 height 37
click at [383, 348] on input "c. Implementing a circular economy model" at bounding box center [383, 342] width 0 height 11
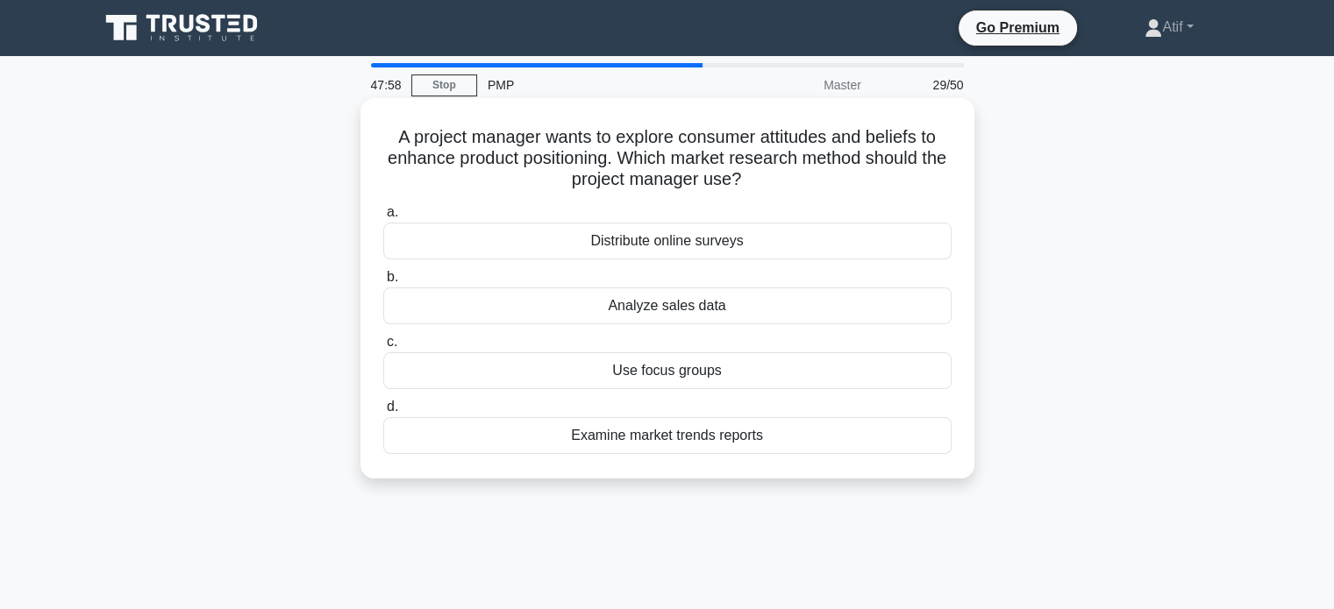
drag, startPoint x: 784, startPoint y: 441, endPoint x: 381, endPoint y: 143, distance: 500.9
click at [381, 143] on div "A project manager wants to explore consumer attitudes and beliefs to enhance pr…" at bounding box center [667, 288] width 600 height 367
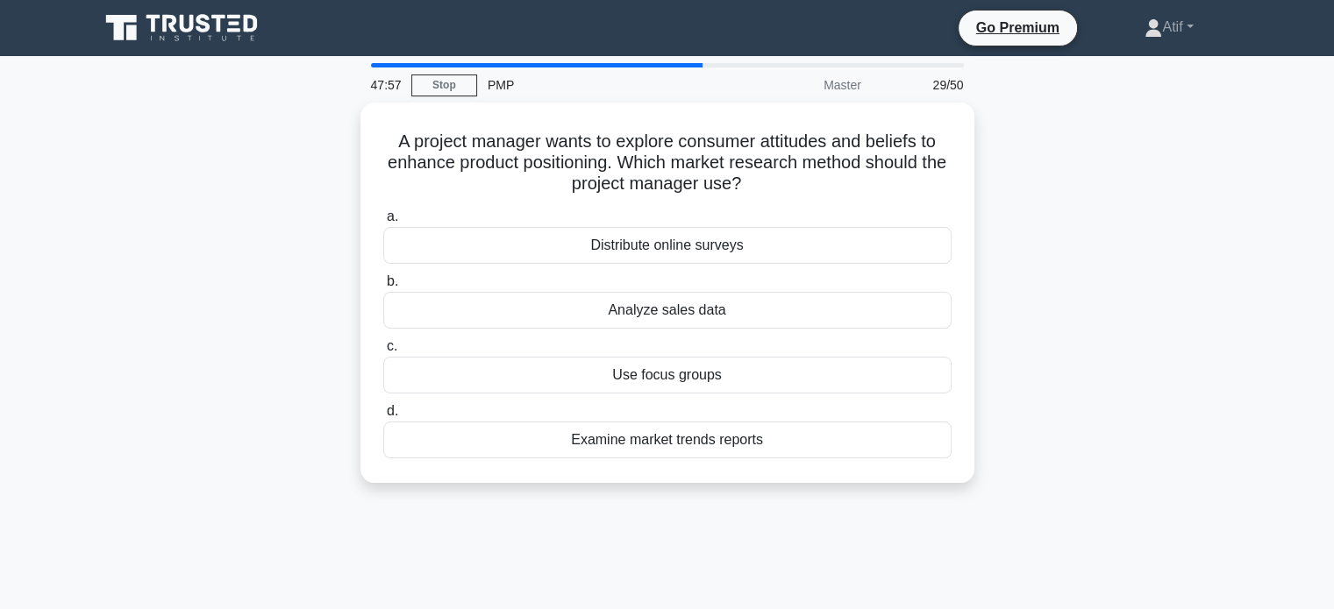
click at [252, 224] on div "A project manager wants to explore consumer attitudes and beliefs to enhance pr…" at bounding box center [668, 304] width 1158 height 402
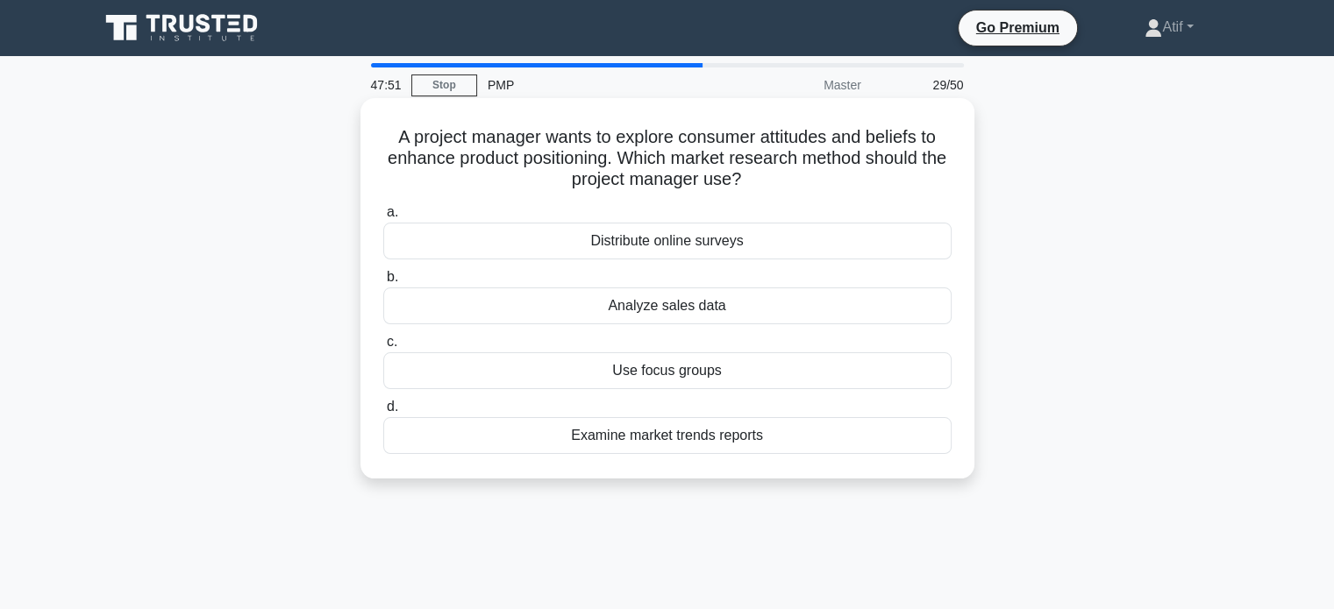
click at [647, 380] on div "Use focus groups" at bounding box center [667, 371] width 568 height 37
click at [383, 348] on input "c. Use focus groups" at bounding box center [383, 342] width 0 height 11
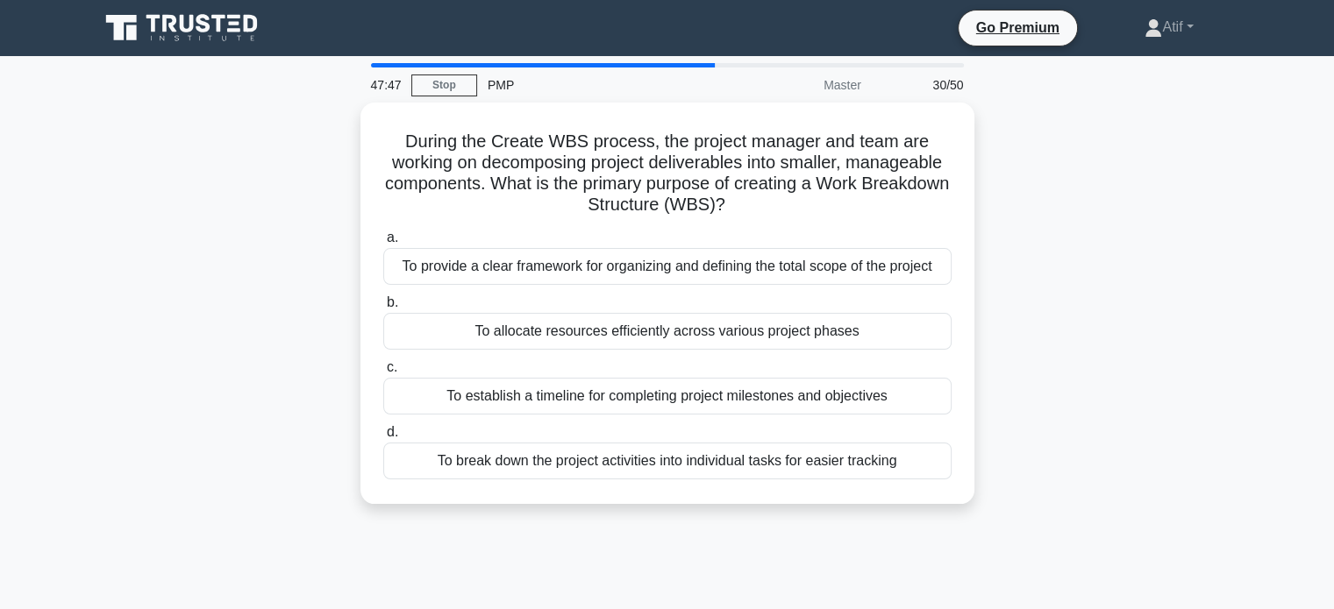
click at [274, 448] on div "During the Create WBS process, the project manager and team are working on deco…" at bounding box center [668, 314] width 1158 height 423
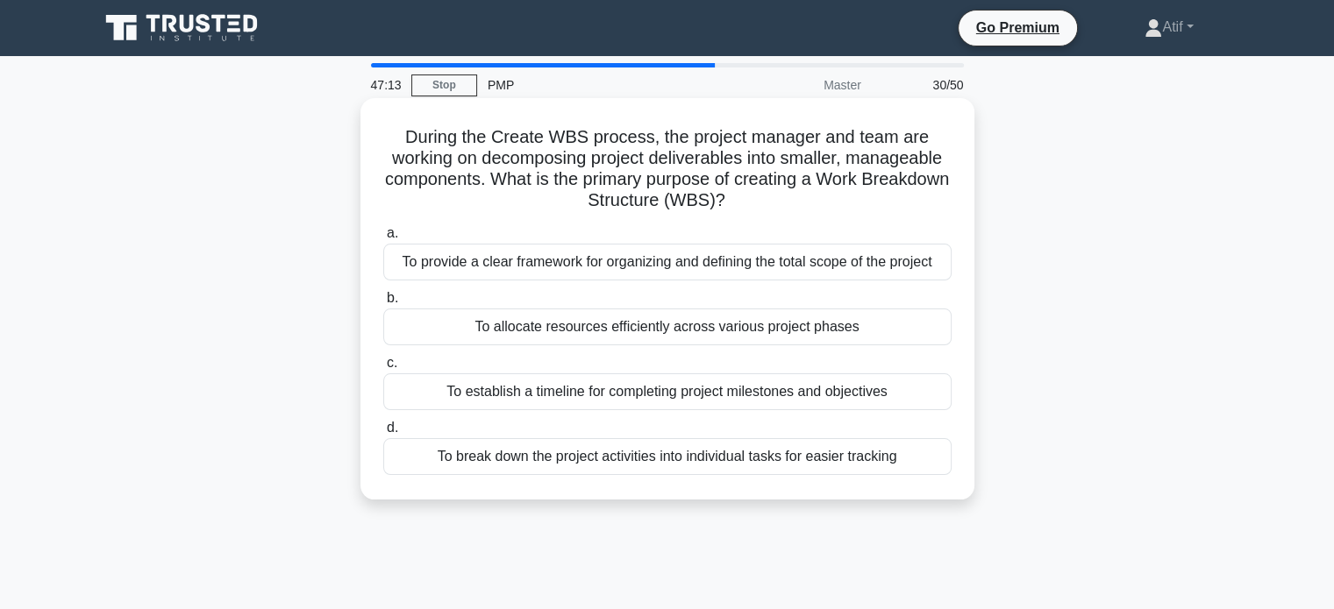
drag, startPoint x: 905, startPoint y: 459, endPoint x: 390, endPoint y: 132, distance: 609.9
click at [390, 132] on div "During the Create WBS process, the project manager and team are working on deco…" at bounding box center [667, 299] width 600 height 388
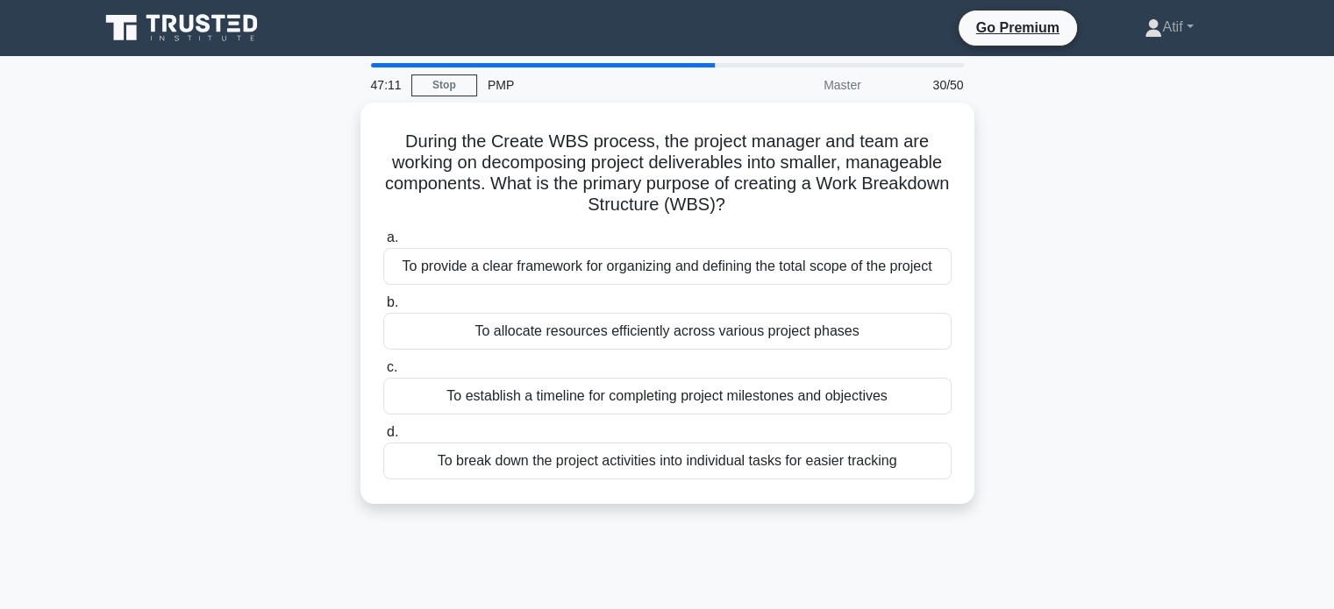
click at [245, 201] on div "During the Create WBS process, the project manager and team are working on deco…" at bounding box center [668, 314] width 1158 height 423
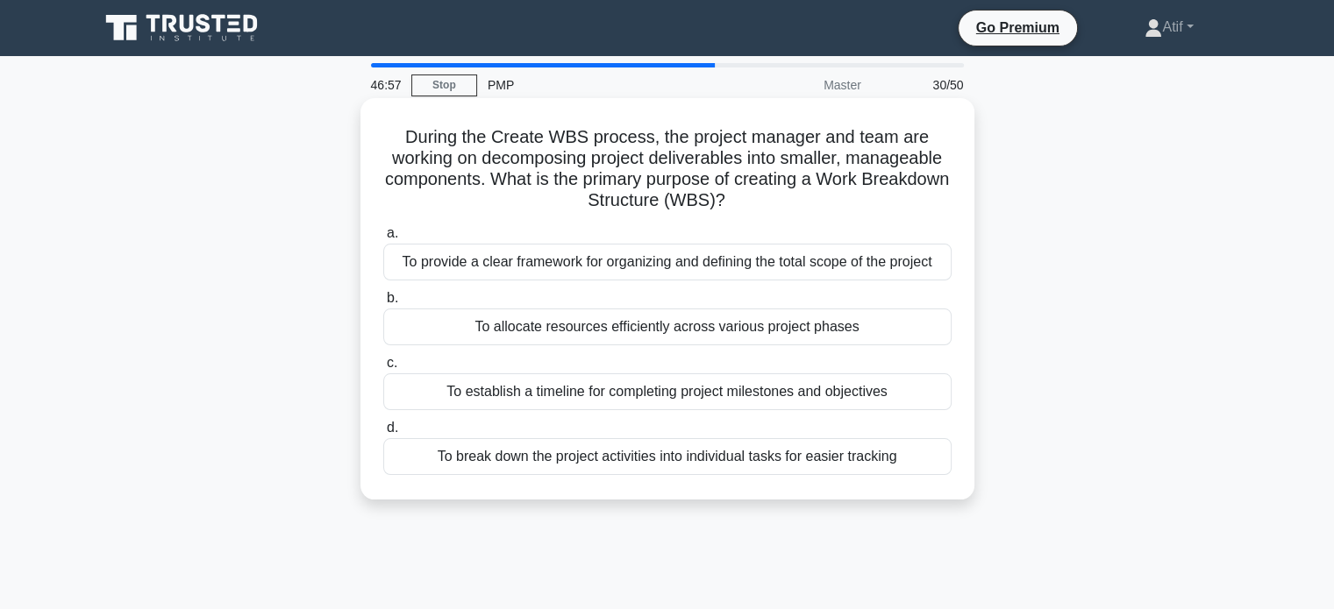
click at [488, 267] on div "To provide a clear framework for organizing and defining the total scope of the…" at bounding box center [667, 262] width 568 height 37
click at [383, 239] on input "a. To provide a clear framework for organizing and defining the total scope of …" at bounding box center [383, 233] width 0 height 11
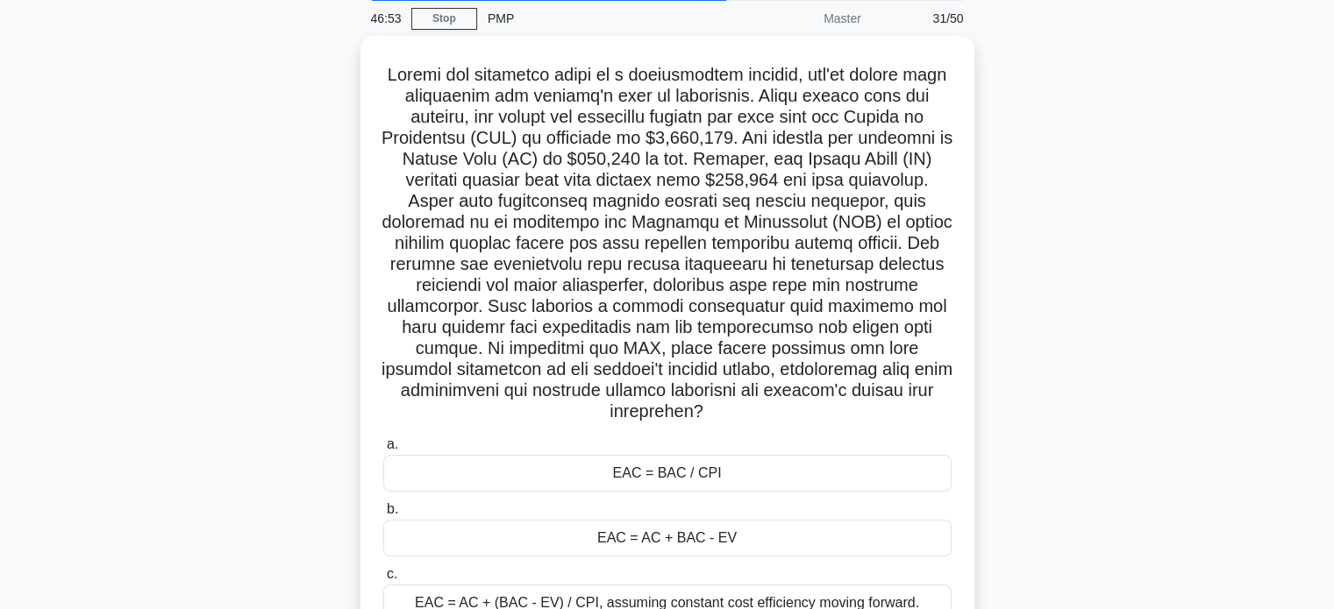
scroll to position [338, 0]
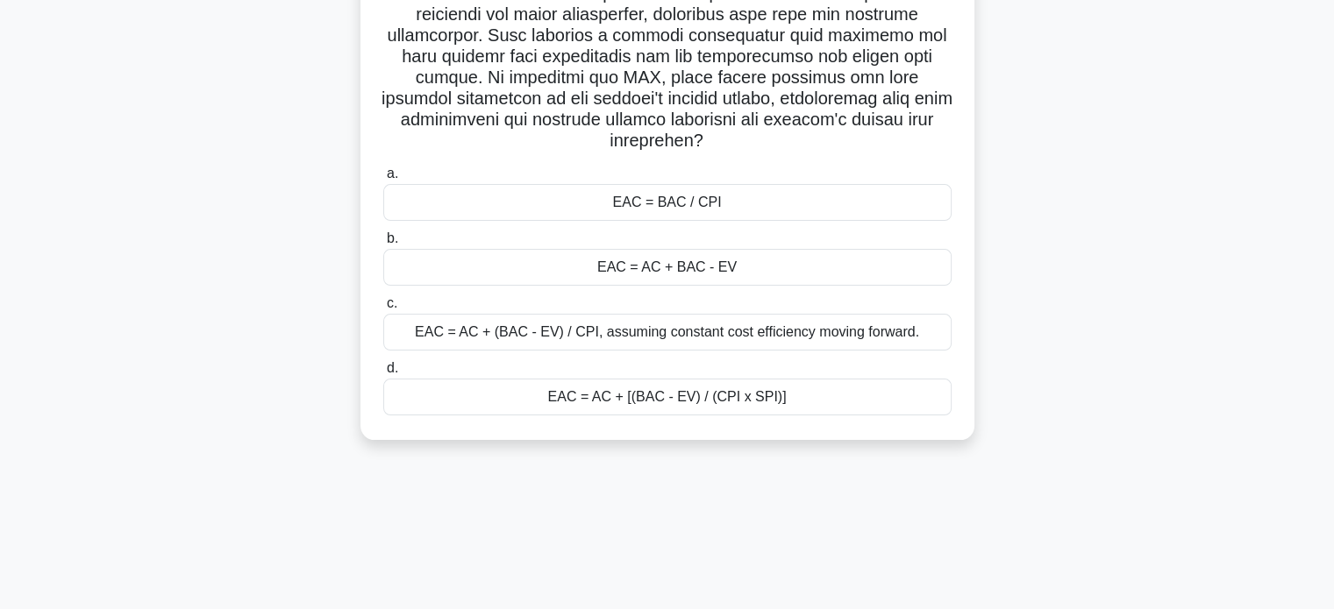
drag, startPoint x: 376, startPoint y: 59, endPoint x: 852, endPoint y: 487, distance: 640.2
click at [852, 487] on div "46:53 Stop PMP Master 31/50 .spinner_0XTQ{transform-origin:center;animation:spi…" at bounding box center [668, 164] width 1158 height 877
click at [668, 576] on div "46:30 Stop PMP Master 31/50 .spinner_0XTQ{transform-origin:center;animation:spi…" at bounding box center [668, 164] width 1158 height 877
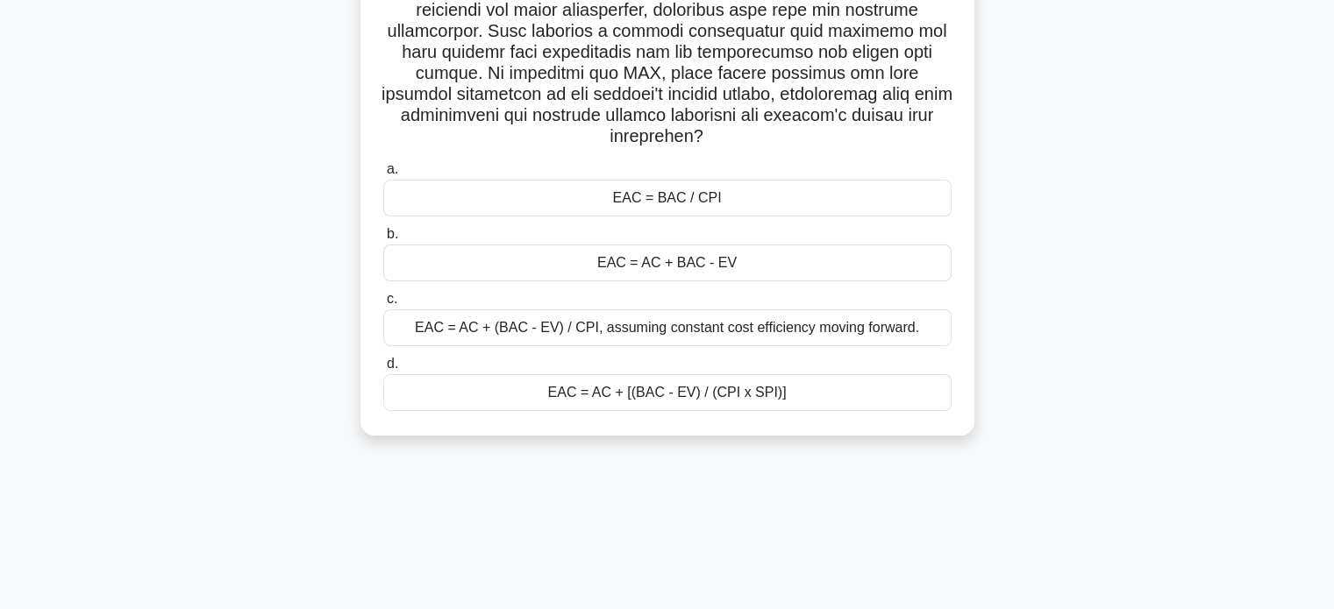
click at [626, 404] on div "EAC = AC + [(BAC - EV) / (CPI x SPI)]" at bounding box center [667, 392] width 568 height 37
click at [383, 370] on input "d. EAC = AC + [(BAC - EV) / (CPI x SPI)]" at bounding box center [383, 364] width 0 height 11
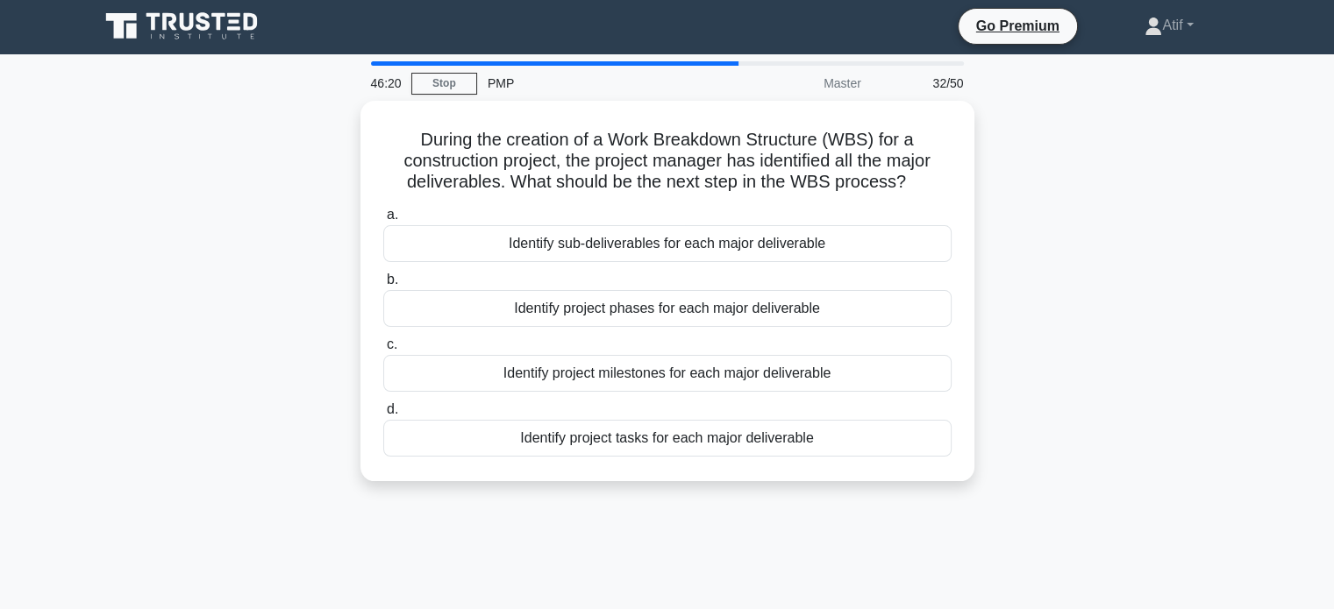
scroll to position [0, 0]
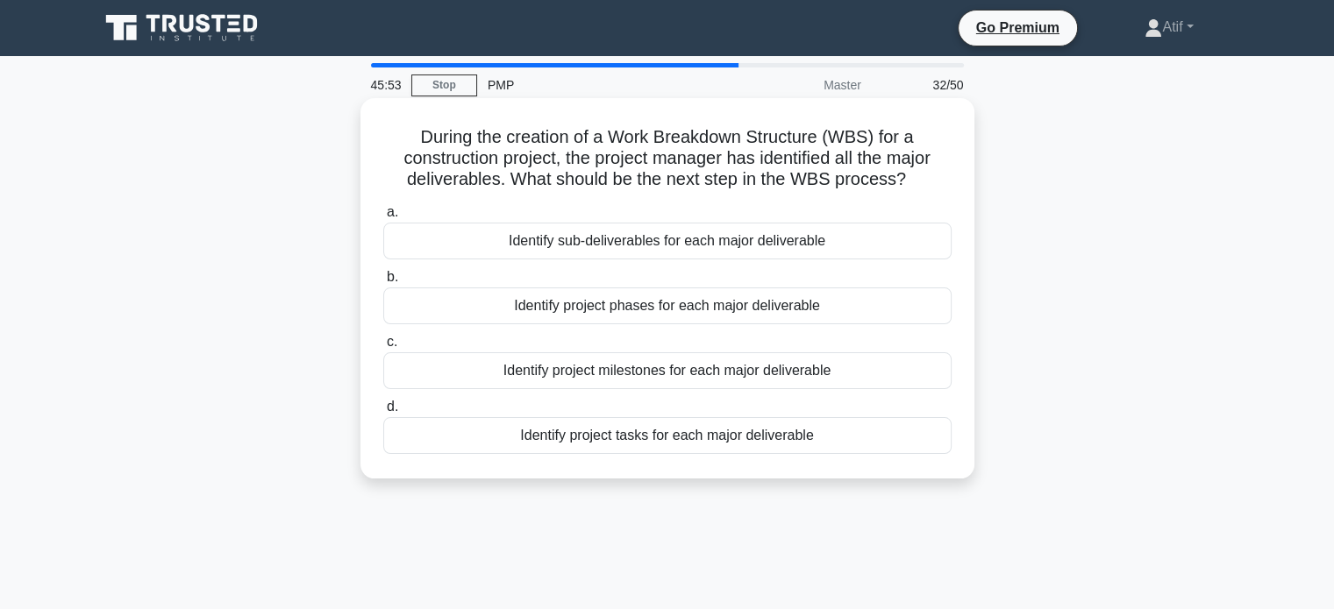
drag, startPoint x: 716, startPoint y: 373, endPoint x: 704, endPoint y: 367, distance: 13.7
click at [704, 367] on div "a. Identify sub-deliverables for each major deliverable b. Identify project pha…" at bounding box center [667, 328] width 589 height 260
drag, startPoint x: 827, startPoint y: 445, endPoint x: 368, endPoint y: 143, distance: 548.9
click at [368, 143] on div "During the creation of a Work Breakdown Structure (WBS) for a construction proj…" at bounding box center [667, 288] width 600 height 367
click at [389, 473] on div "During the creation of a Work Breakdown Structure (WBS) for a construction proj…" at bounding box center [667, 288] width 614 height 381
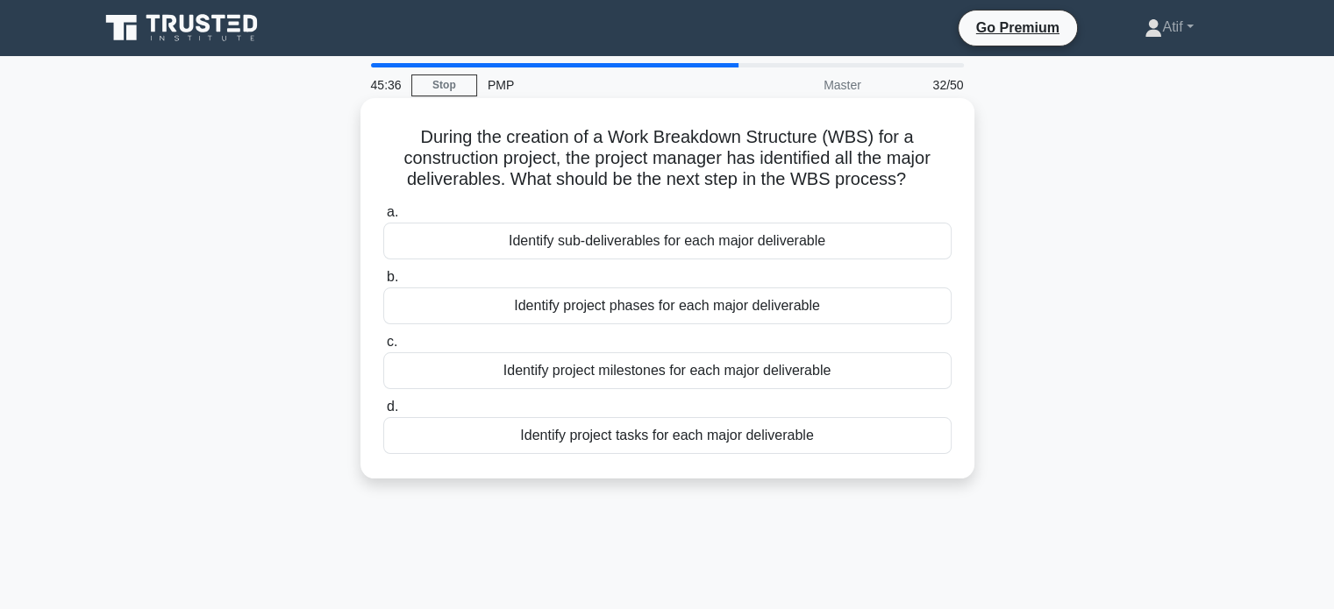
click at [613, 252] on div "Identify sub-deliverables for each major deliverable" at bounding box center [667, 241] width 568 height 37
click at [383, 218] on input "a. Identify sub-deliverables for each major deliverable" at bounding box center [383, 212] width 0 height 11
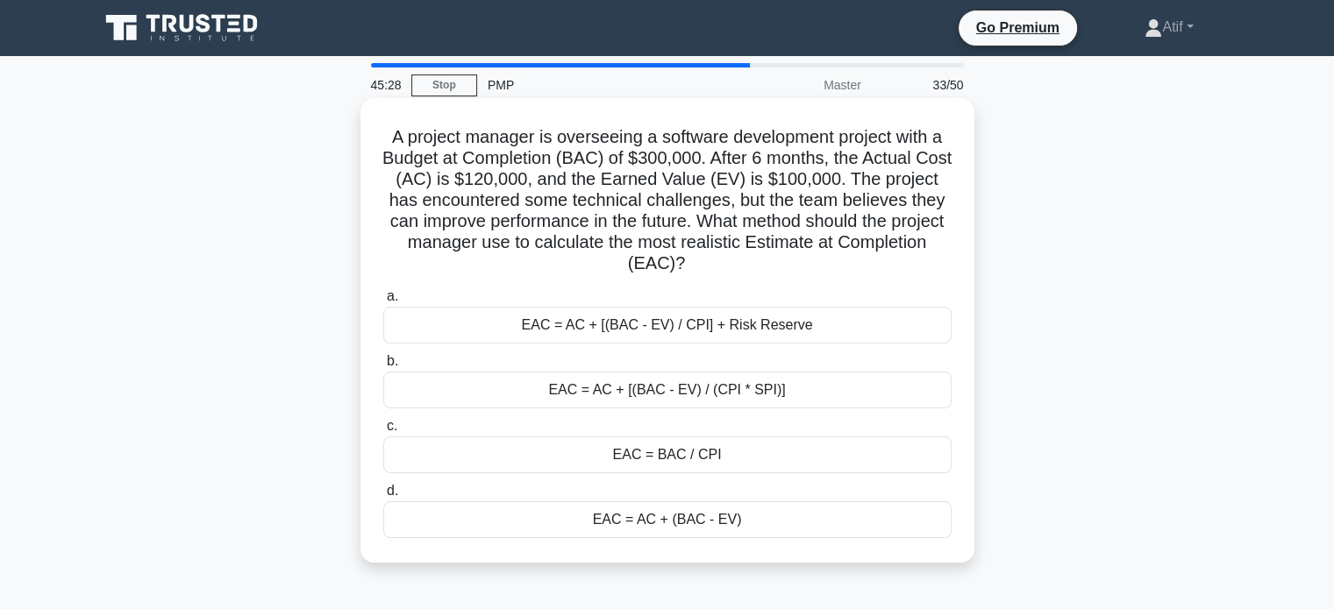
drag, startPoint x: 756, startPoint y: 523, endPoint x: 364, endPoint y: 108, distance: 570.7
click at [375, 138] on div "A project manager is overseeing a software development project with a Budget at…" at bounding box center [667, 330] width 600 height 451
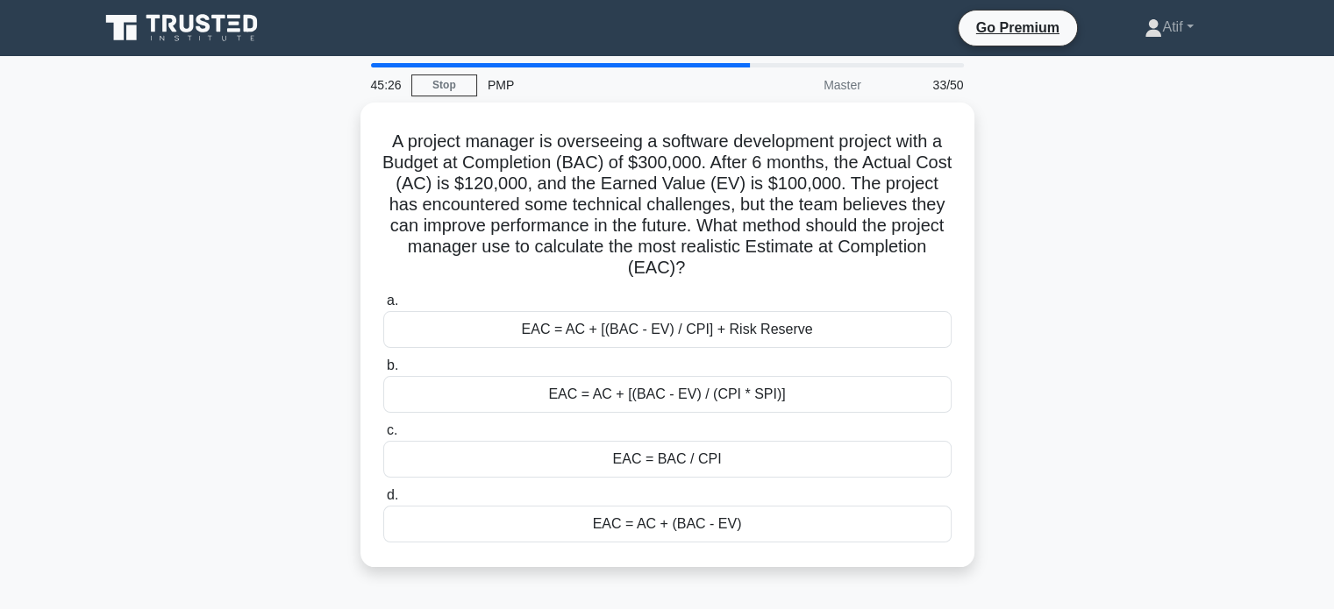
click at [318, 192] on div "A project manager is overseeing a software development project with a Budget at…" at bounding box center [668, 346] width 1158 height 486
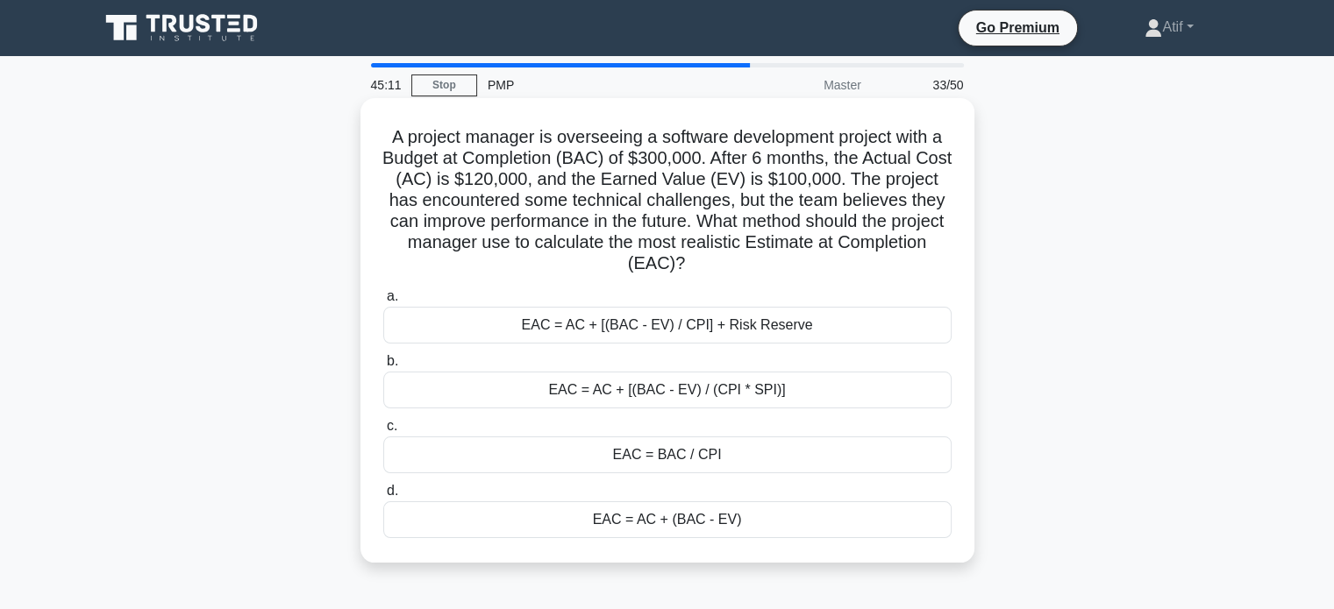
click at [652, 331] on div "EAC = AC + [(BAC - EV) / CPI] + Risk Reserve" at bounding box center [667, 325] width 568 height 37
click at [383, 303] on input "a. EAC = AC + [(BAC - EV) / CPI] + Risk Reserve" at bounding box center [383, 296] width 0 height 11
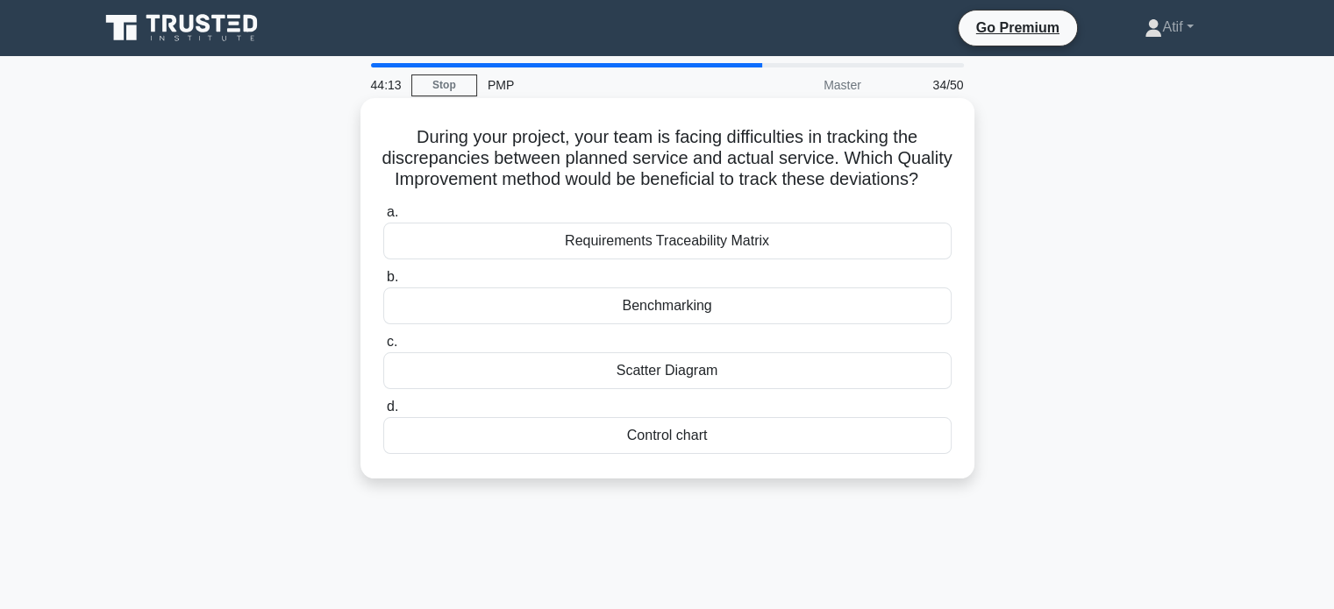
drag, startPoint x: 754, startPoint y: 439, endPoint x: 400, endPoint y: 138, distance: 465.3
click at [400, 138] on div "During your project, your team is facing difficulties in tracking the discrepan…" at bounding box center [667, 288] width 600 height 367
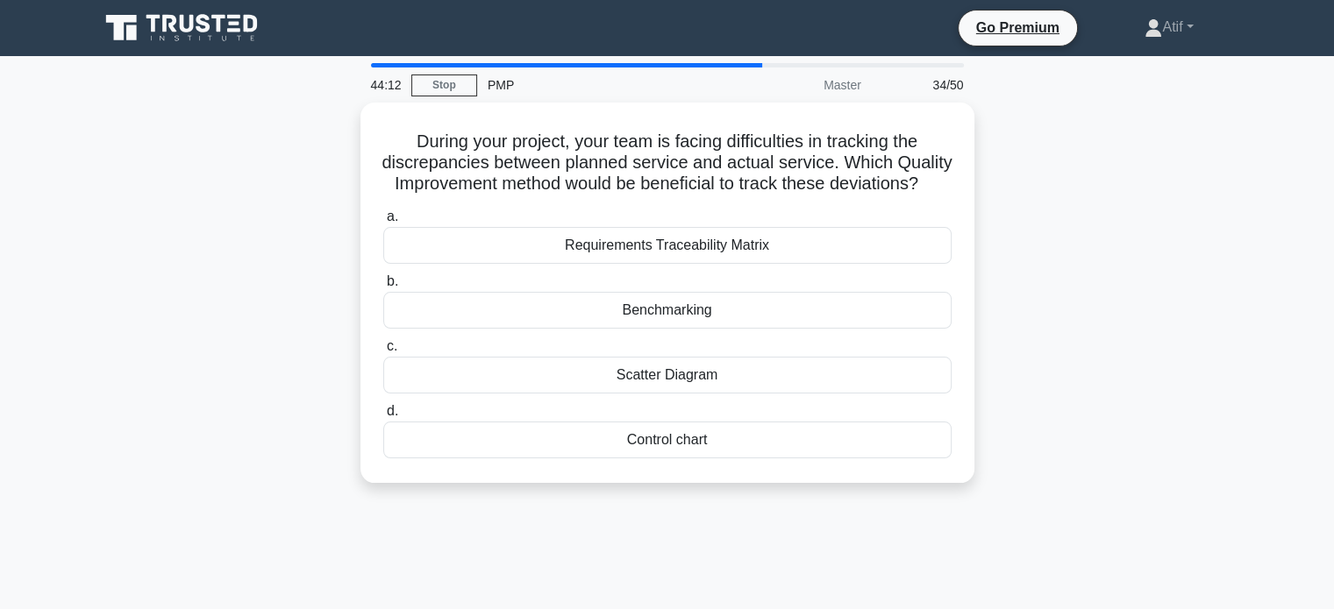
click at [230, 189] on div "During your project, your team is facing difficulties in tracking the discrepan…" at bounding box center [668, 304] width 1158 height 402
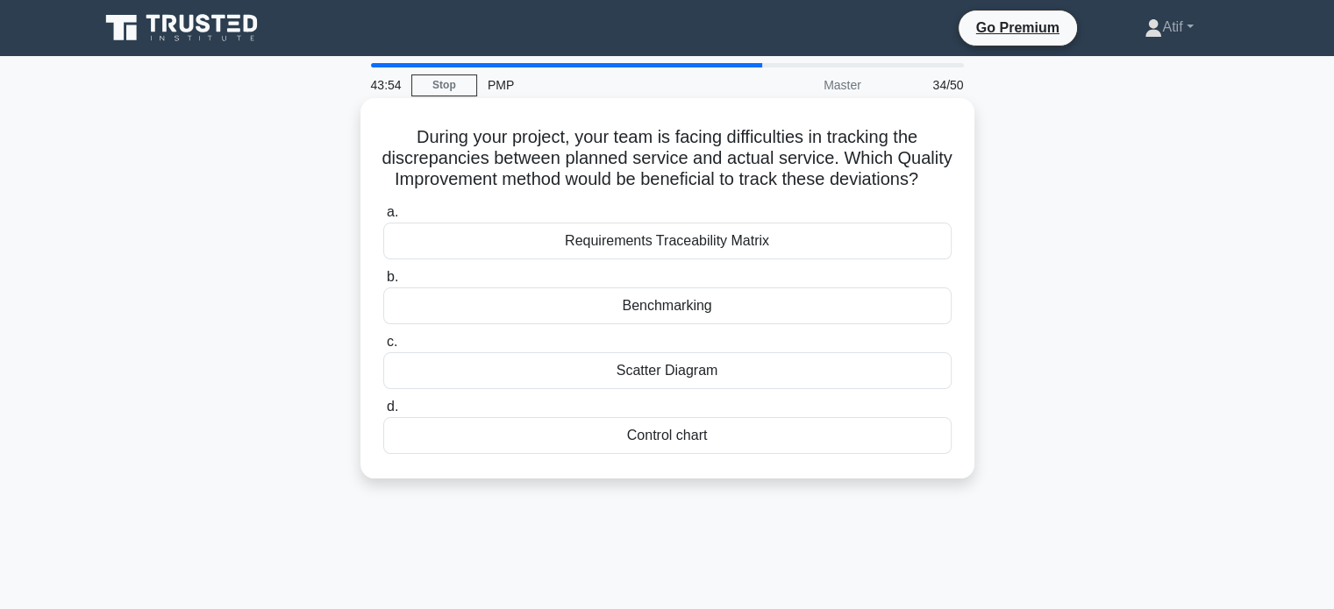
click at [596, 454] on div "Control chart" at bounding box center [667, 435] width 568 height 37
click at [383, 413] on input "d. Control chart" at bounding box center [383, 407] width 0 height 11
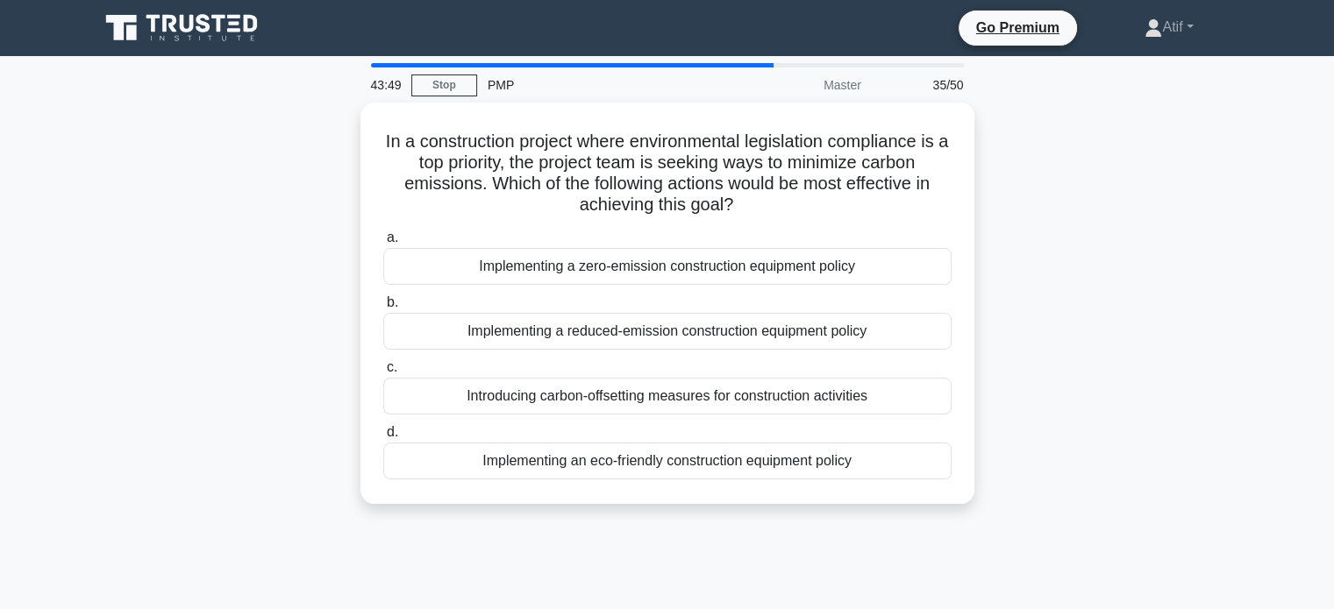
click at [1037, 353] on div "In a construction project where environmental legislation compliance is a top p…" at bounding box center [668, 314] width 1158 height 423
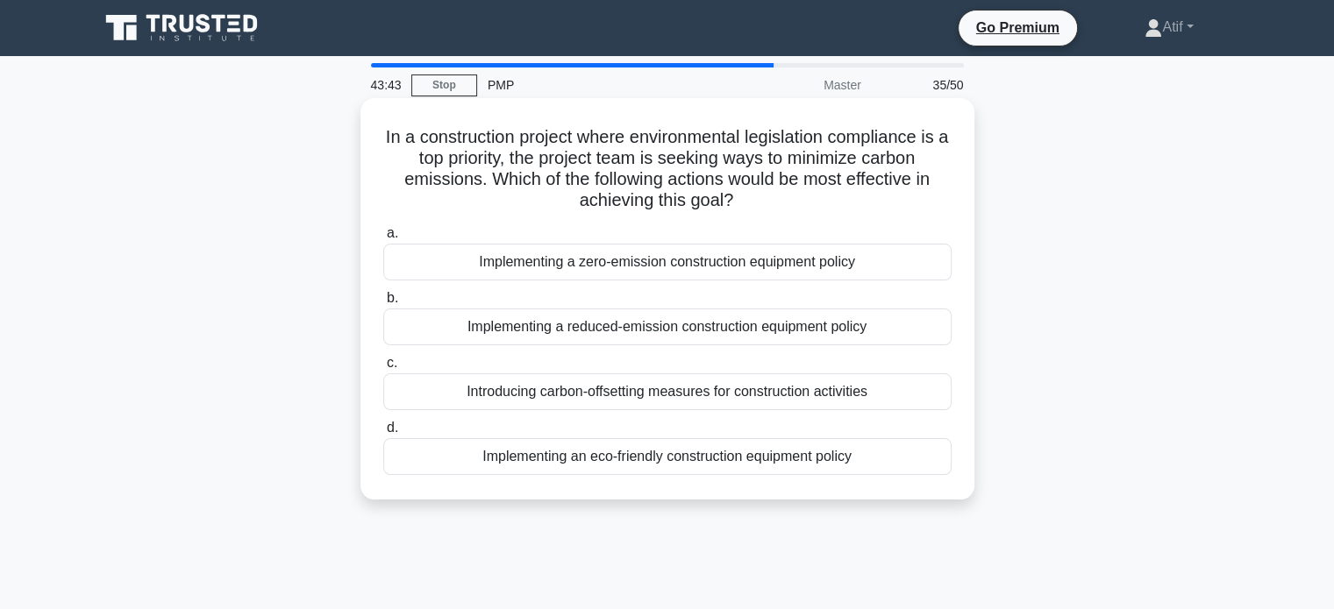
drag, startPoint x: 889, startPoint y: 461, endPoint x: 365, endPoint y: 124, distance: 623.7
click at [365, 124] on div "In a construction project where environmental legislation compliance is a top p…" at bounding box center [667, 299] width 614 height 402
click at [597, 280] on div "Implementing a zero-emission construction equipment policy" at bounding box center [667, 262] width 568 height 37
click at [383, 239] on input "a. Implementing a zero-emission construction equipment policy" at bounding box center [383, 233] width 0 height 11
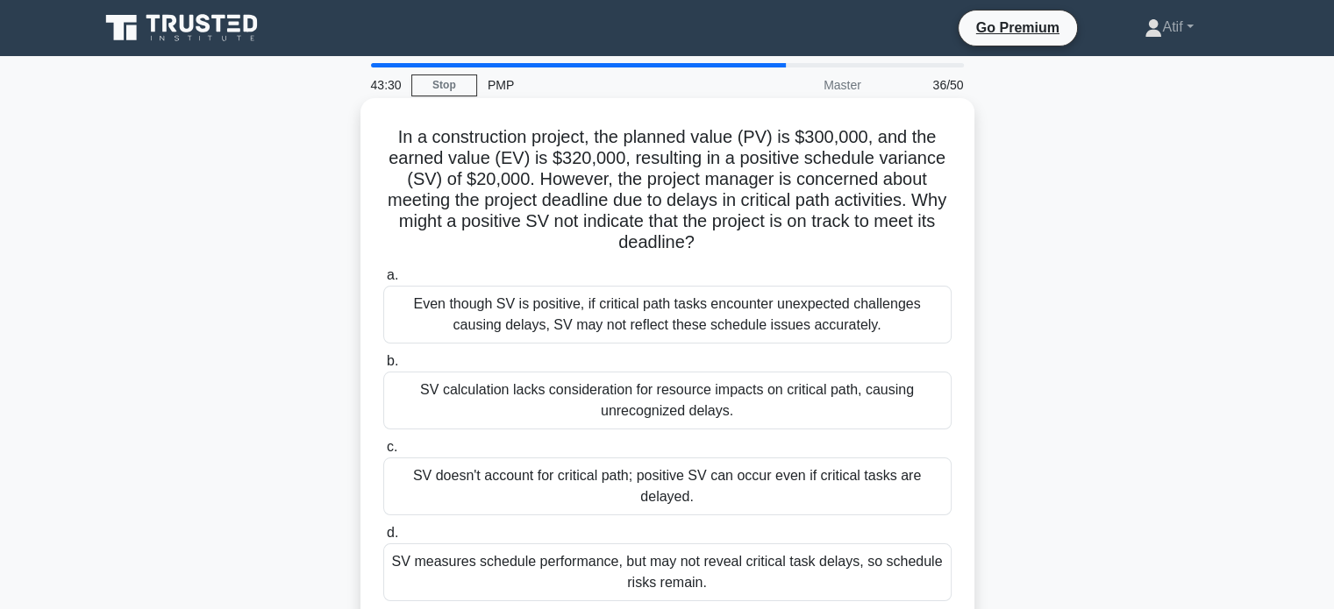
click at [383, 124] on div "In a construction project, the planned value (PV) is $300,000, and the earned v…" at bounding box center [667, 362] width 600 height 514
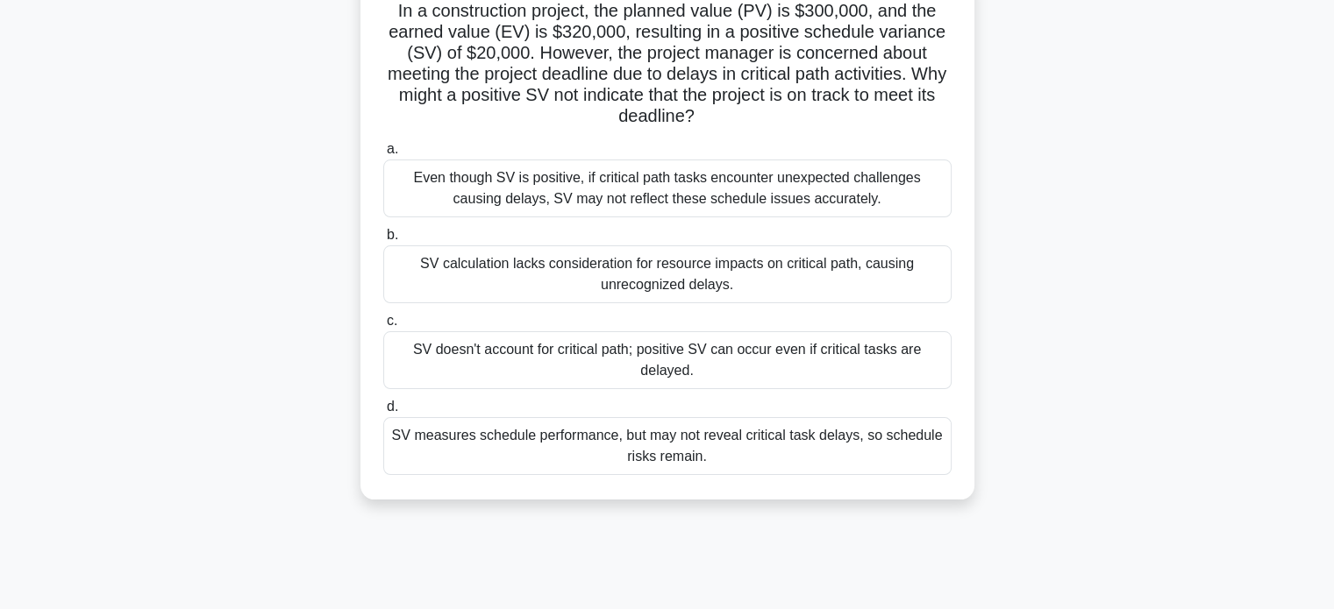
scroll to position [130, 0]
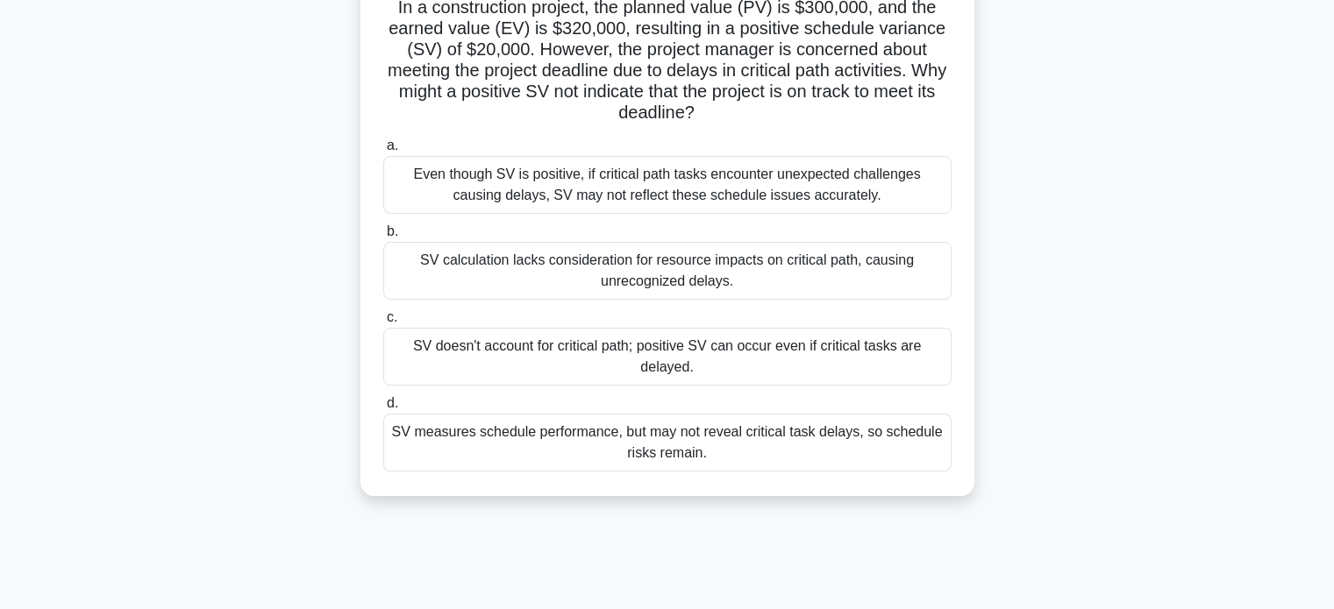
click at [523, 455] on div "SV measures schedule performance, but may not reveal critical task delays, so s…" at bounding box center [667, 443] width 568 height 58
click at [383, 410] on input "d. SV measures schedule performance, but may not reveal critical task delays, s…" at bounding box center [383, 403] width 0 height 11
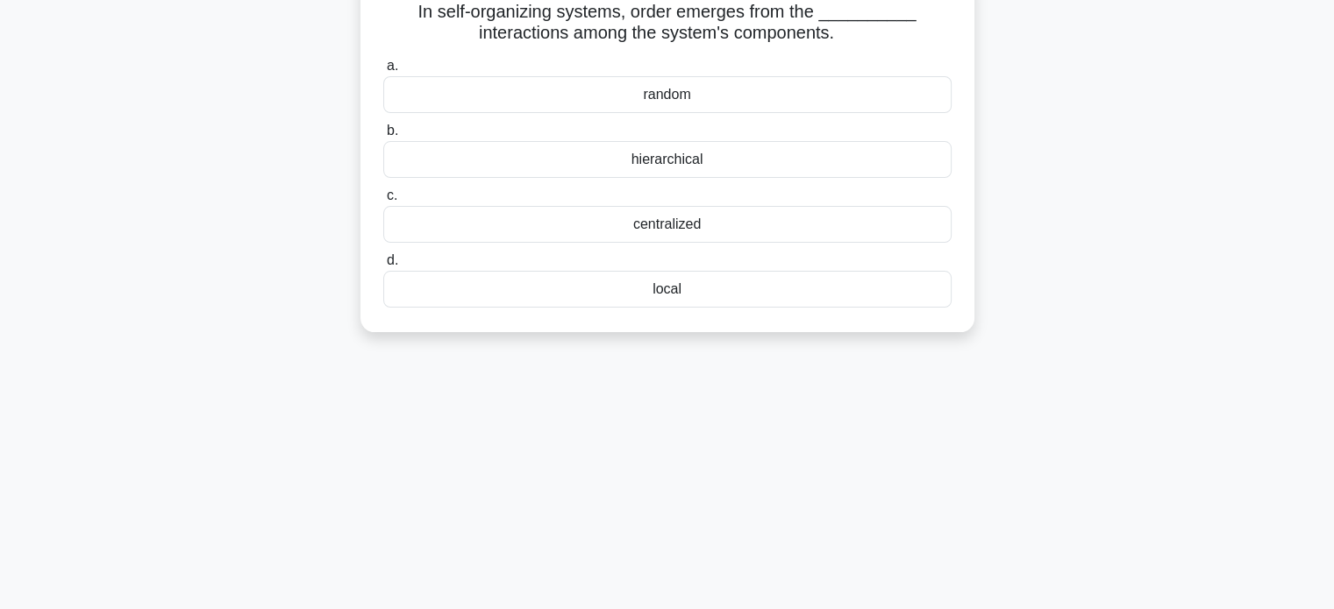
scroll to position [0, 0]
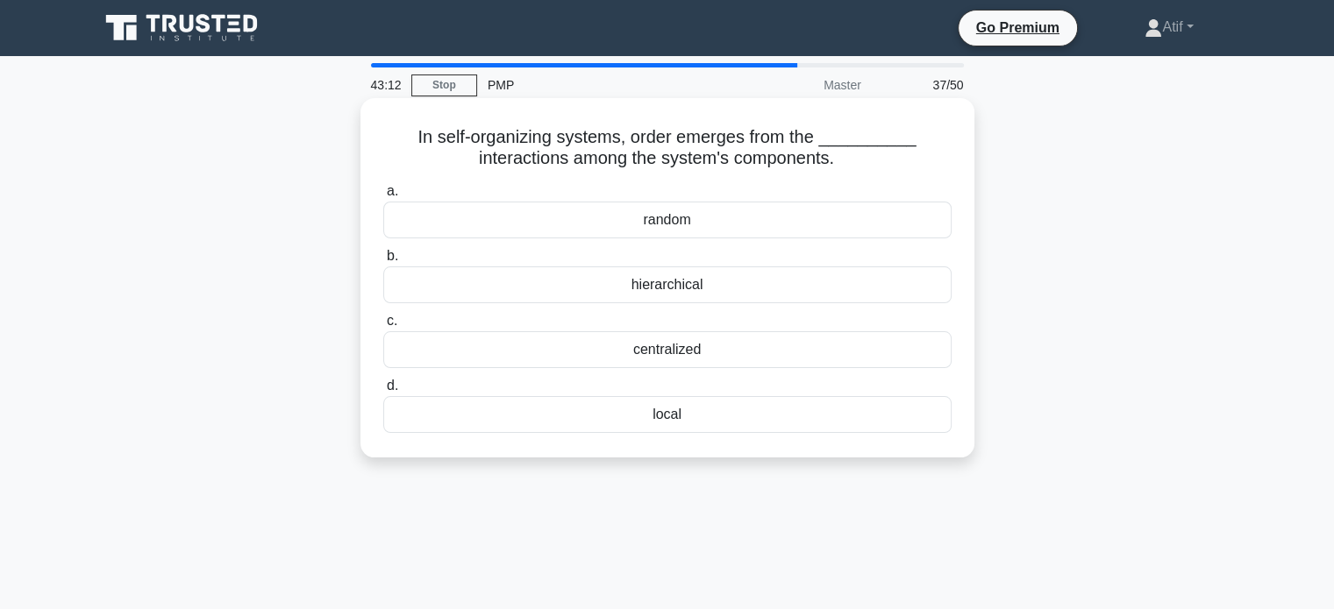
click at [552, 189] on label "a. random" at bounding box center [667, 210] width 568 height 58
click at [383, 189] on input "a. random" at bounding box center [383, 191] width 0 height 11
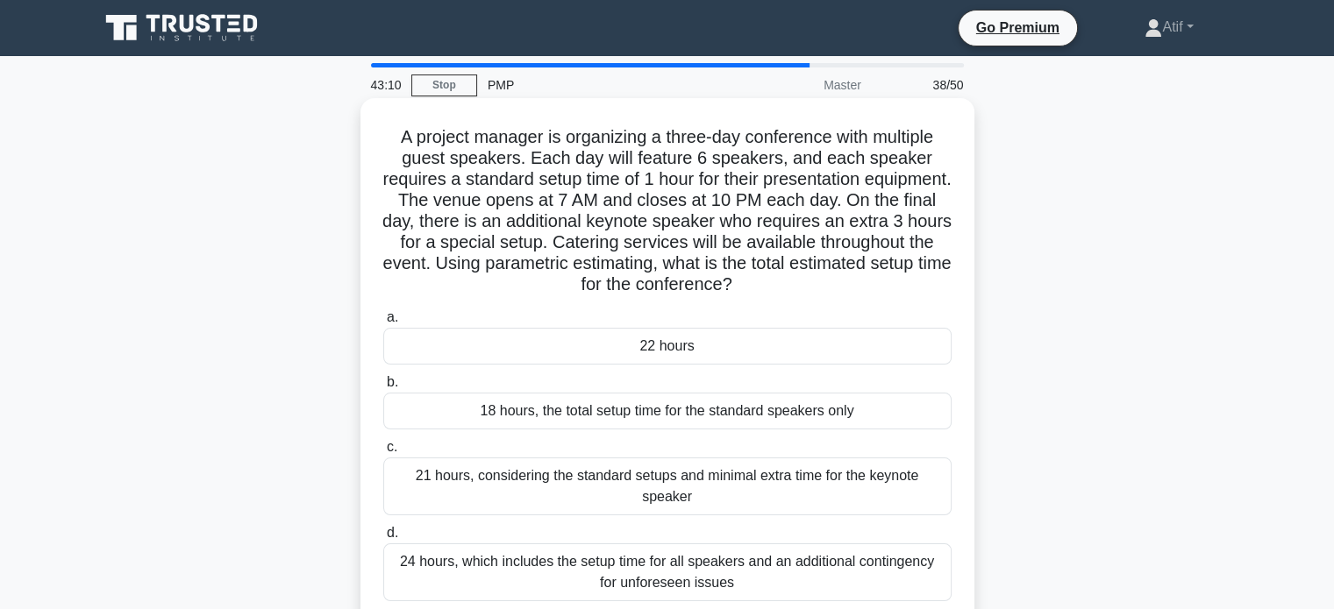
click at [408, 203] on h5 "A project manager is organizing a three-day conference with multiple guest spea…" at bounding box center [667, 211] width 572 height 170
click at [696, 258] on h5 "A project manager is organizing a three-day conference with multiple guest spea…" at bounding box center [667, 211] width 572 height 170
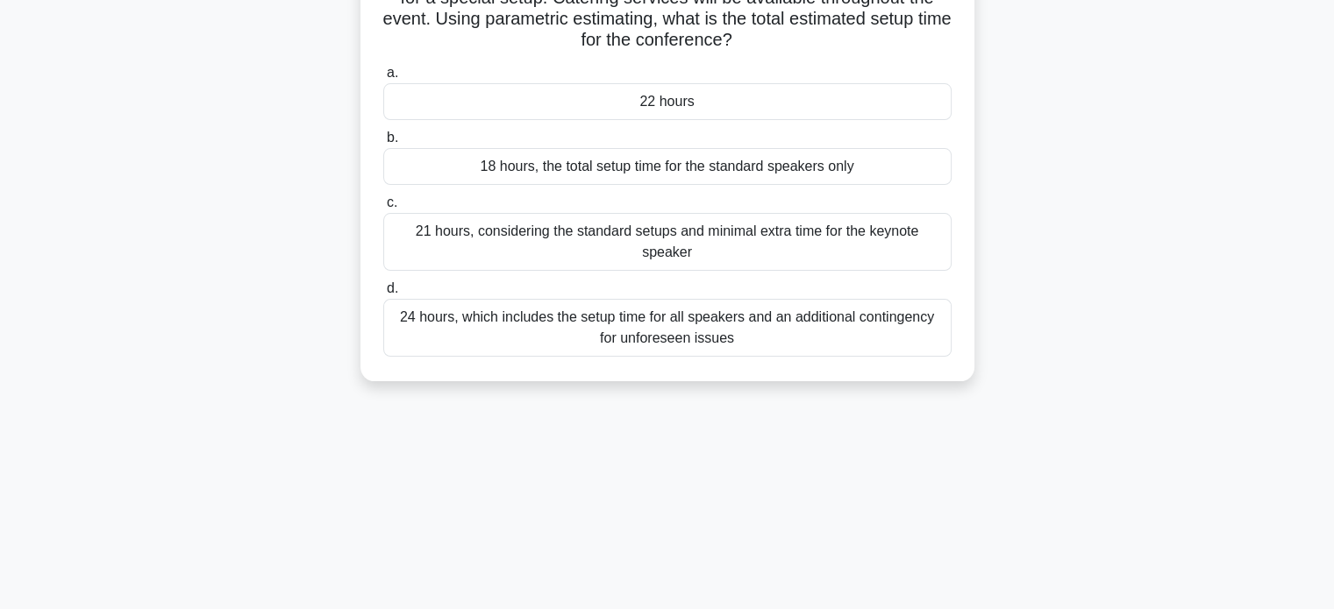
scroll to position [338, 0]
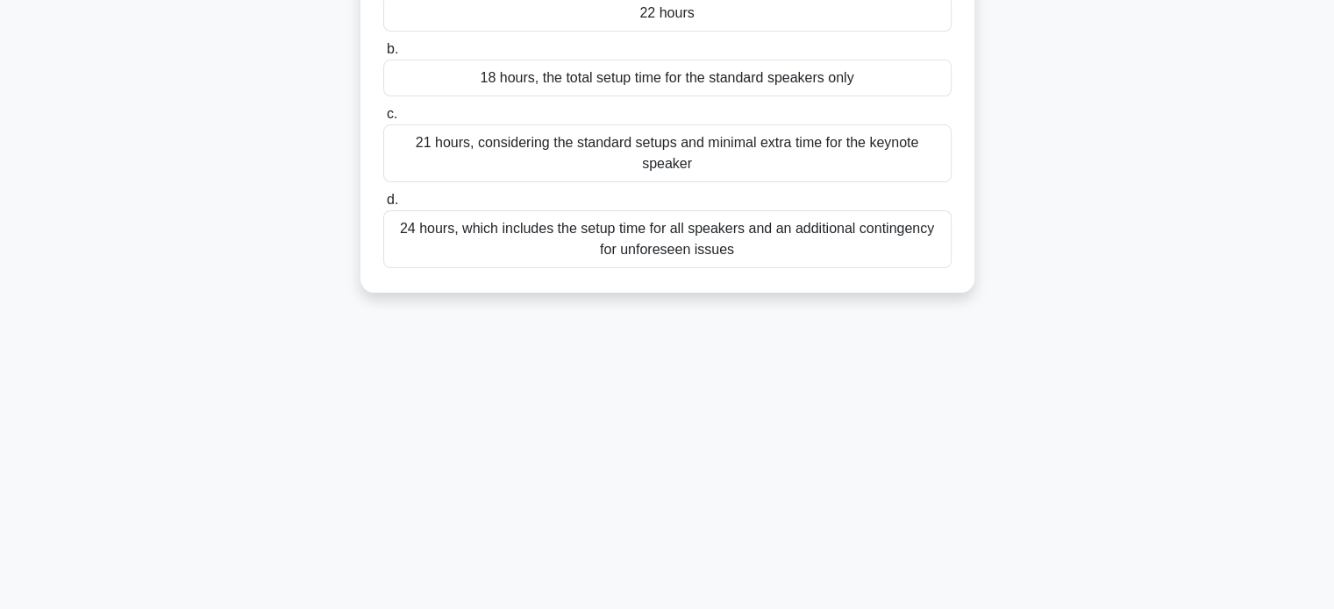
drag, startPoint x: 392, startPoint y: 132, endPoint x: 877, endPoint y: 444, distance: 576.3
click at [877, 444] on div "43:07 Stop PMP Master 38/50 A project manager is organizing a three-day confere…" at bounding box center [668, 164] width 1158 height 877
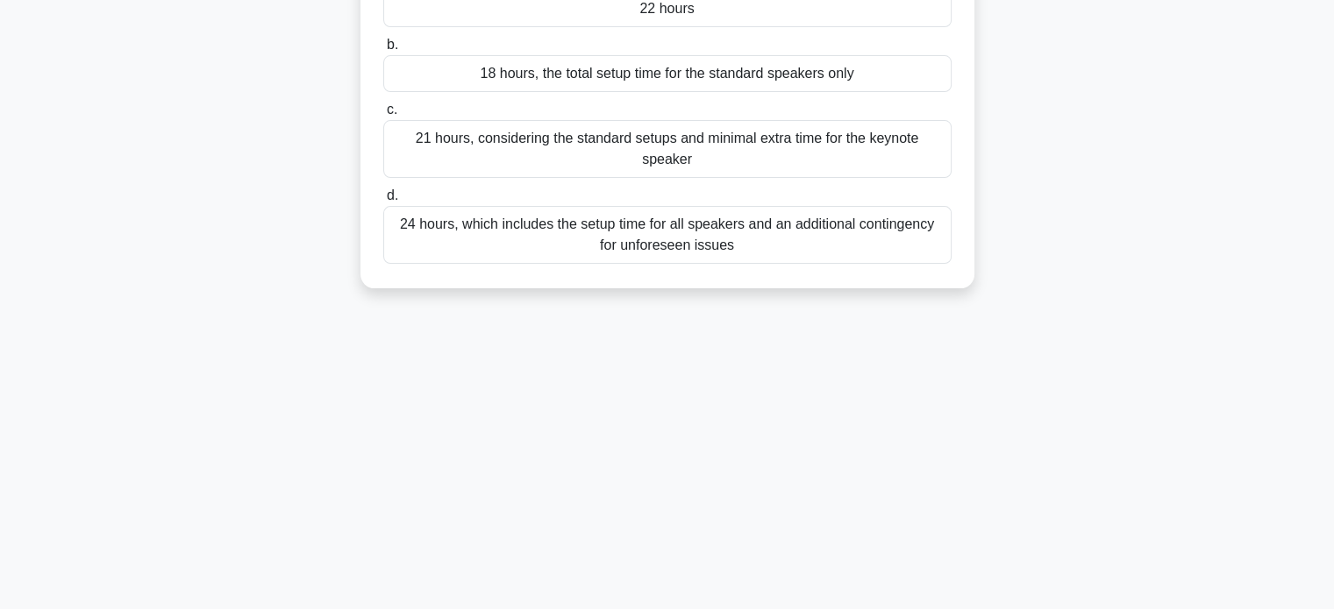
click at [666, 157] on div "21 hours, considering the standard setups and minimal extra time for the keynot…" at bounding box center [667, 149] width 568 height 58
click at [383, 116] on input "c. 21 hours, considering the standard setups and minimal extra time for the key…" at bounding box center [383, 109] width 0 height 11
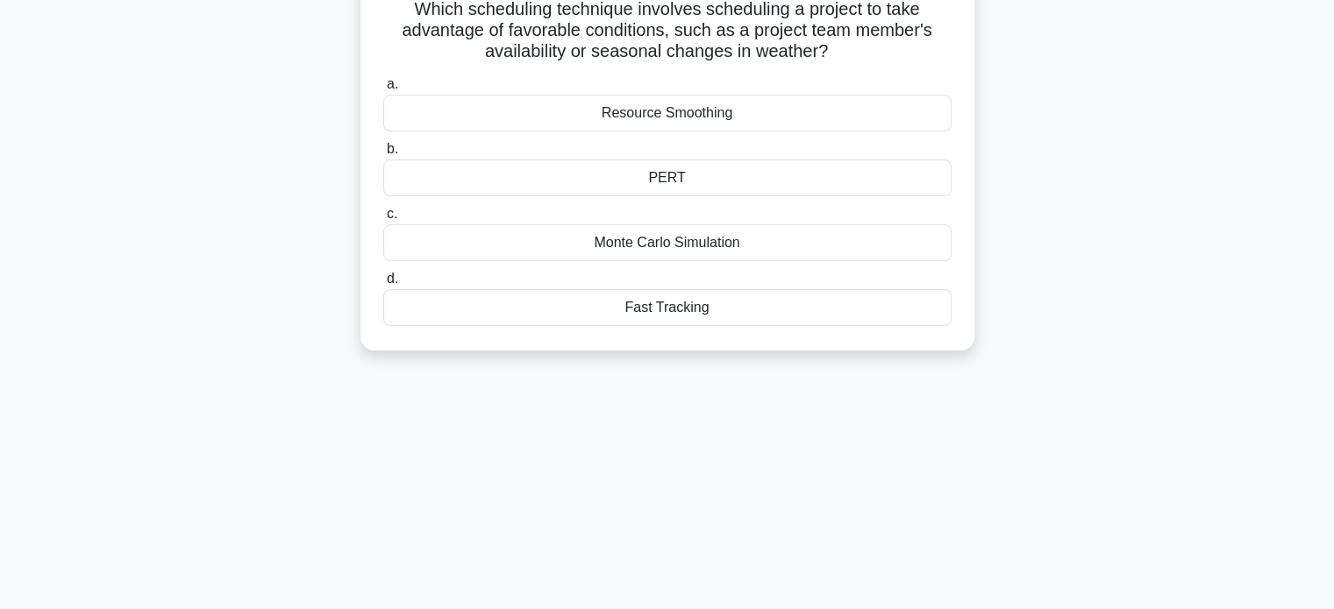
scroll to position [0, 0]
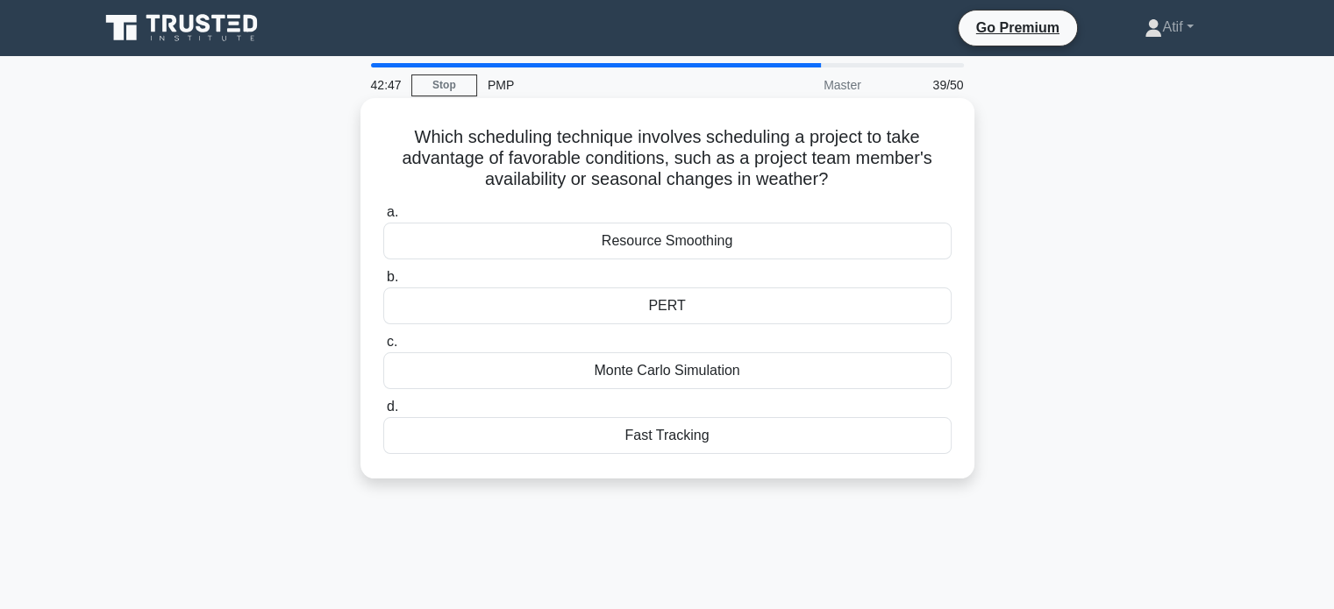
drag, startPoint x: 396, startPoint y: 131, endPoint x: 813, endPoint y: 455, distance: 528.0
click at [813, 455] on div "Which scheduling technique involves scheduling a project to take advantage of f…" at bounding box center [667, 288] width 600 height 367
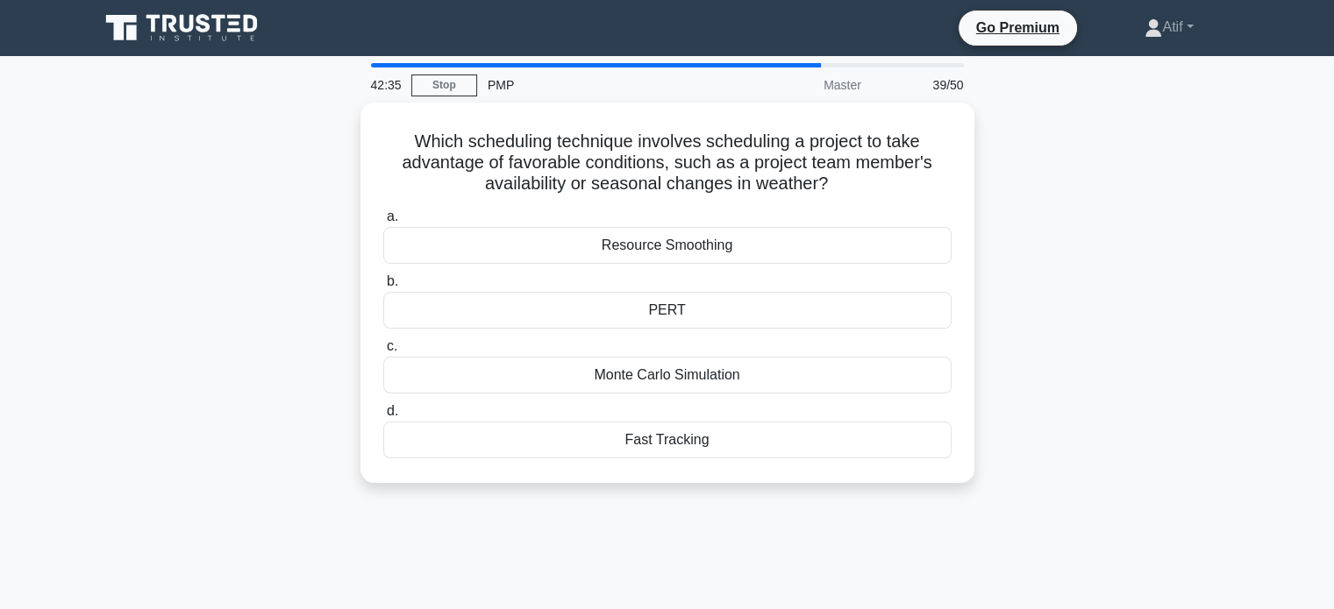
click at [821, 539] on div "42:35 Stop PMP Master 39/50 Which scheduling technique involves scheduling a pr…" at bounding box center [668, 501] width 1158 height 877
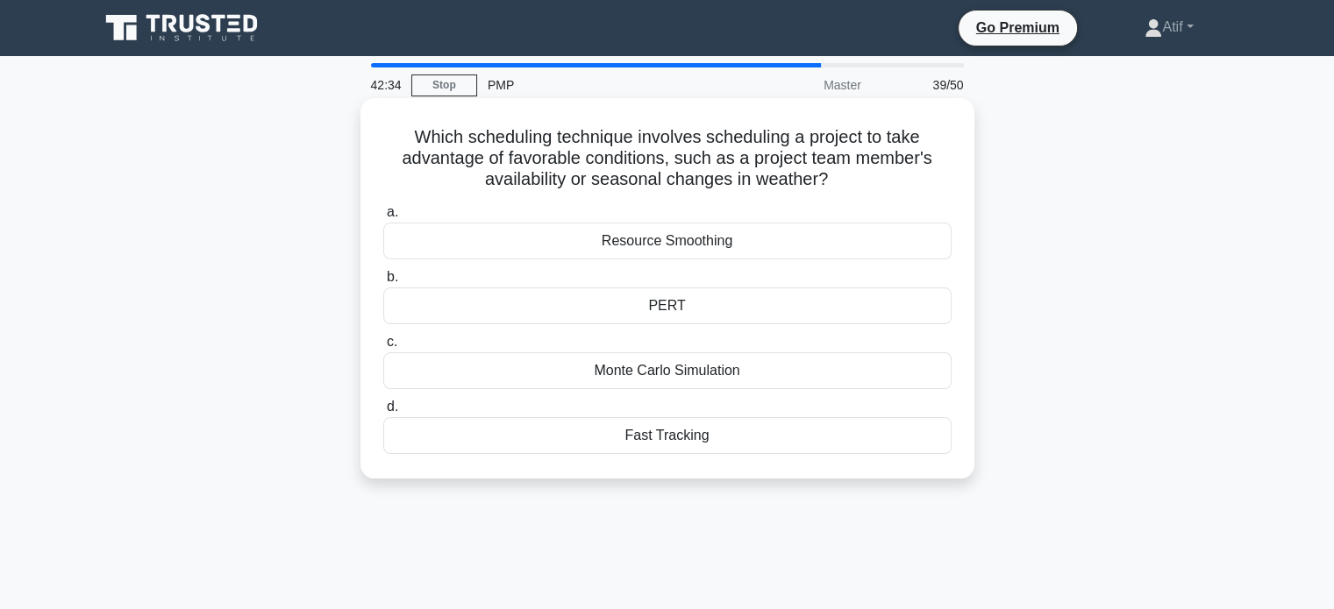
click at [645, 241] on div "Resource Smoothing" at bounding box center [667, 241] width 568 height 37
click at [383, 218] on input "a. Resource Smoothing" at bounding box center [383, 212] width 0 height 11
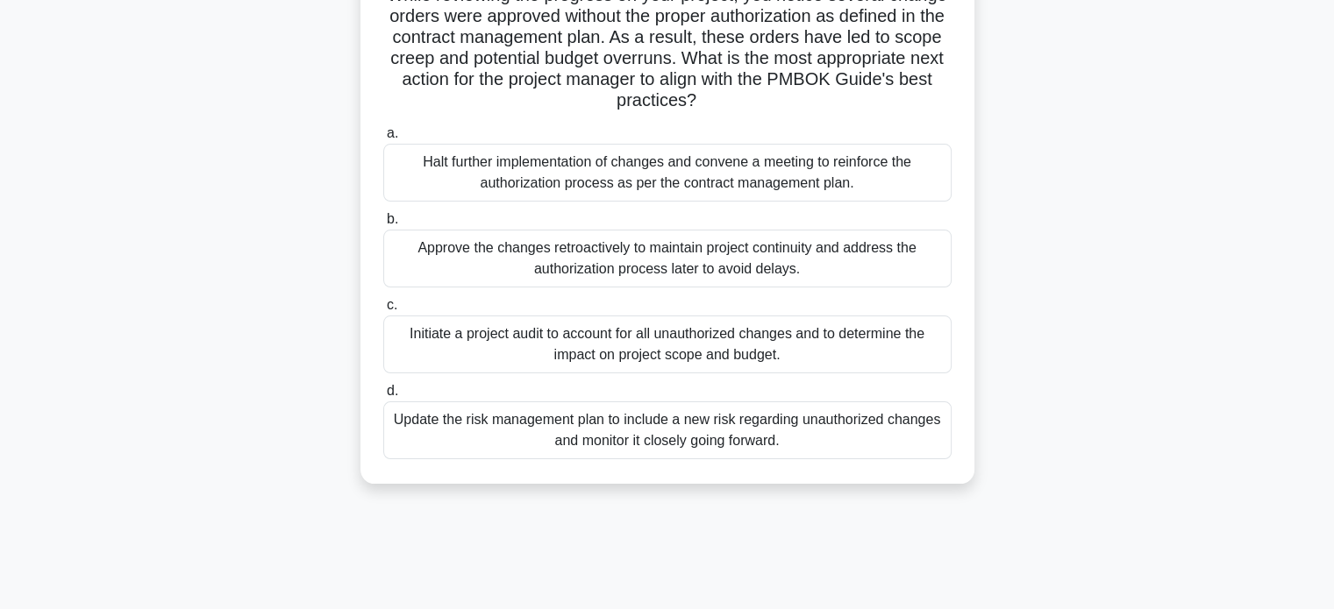
scroll to position [224, 0]
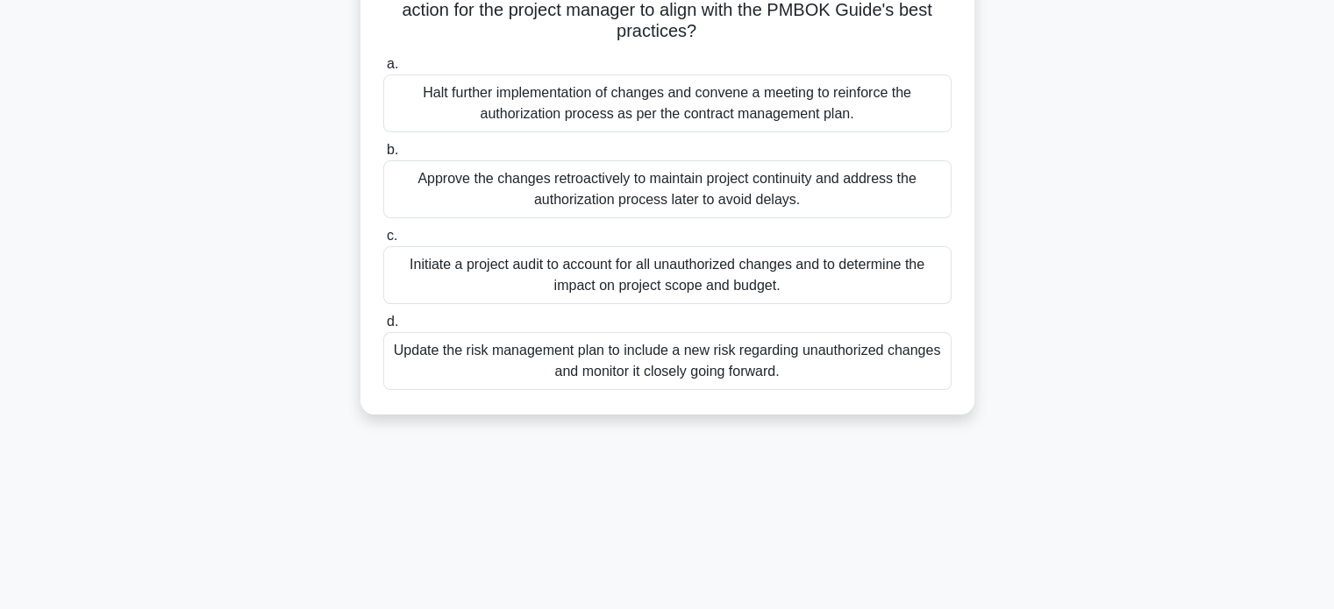
drag, startPoint x: 412, startPoint y: 85, endPoint x: 807, endPoint y: 602, distance: 650.7
click at [807, 602] on div "42:27 Stop PMP Master 40/50 While reviewing the progress on your project, you n…" at bounding box center [668, 285] width 1158 height 877
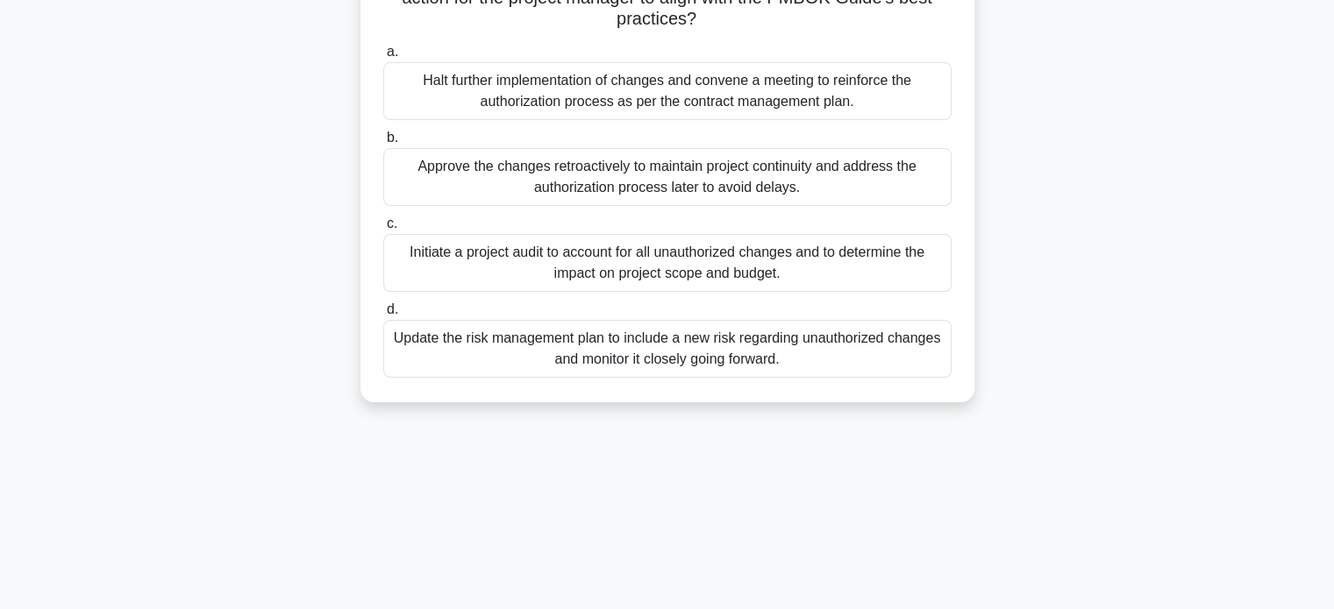
click at [712, 97] on div "Halt further implementation of changes and convene a meeting to reinforce the a…" at bounding box center [667, 91] width 568 height 58
click at [383, 58] on input "a. Halt further implementation of changes and convene a meeting to reinforce th…" at bounding box center [383, 51] width 0 height 11
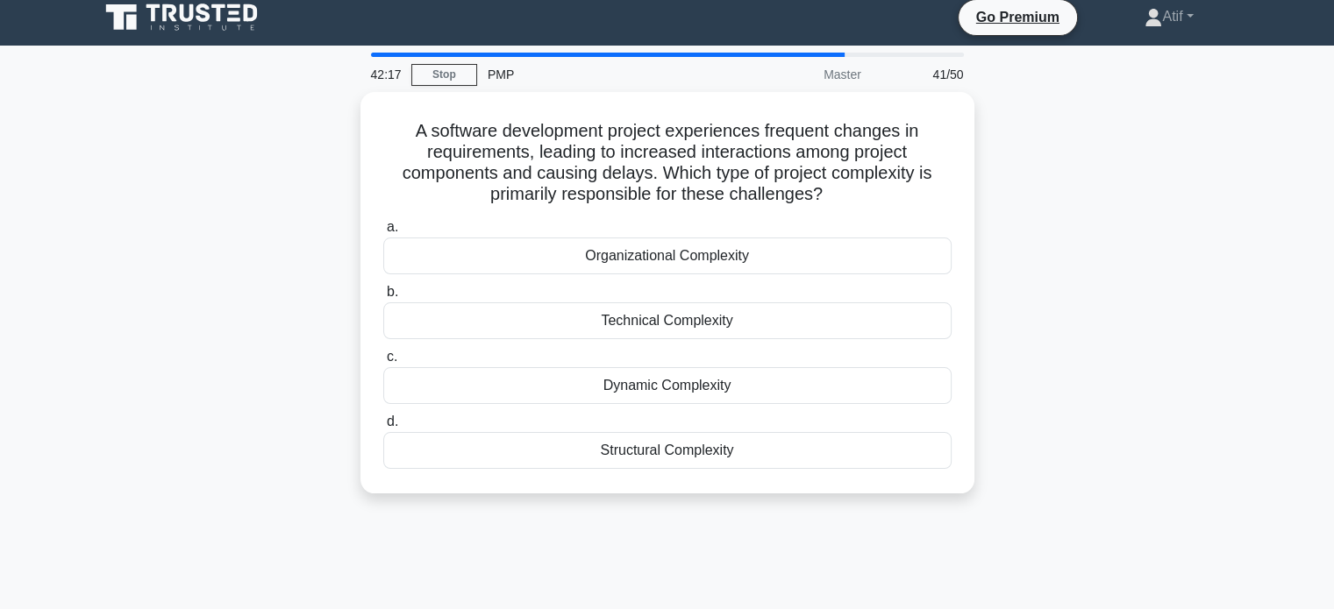
scroll to position [0, 0]
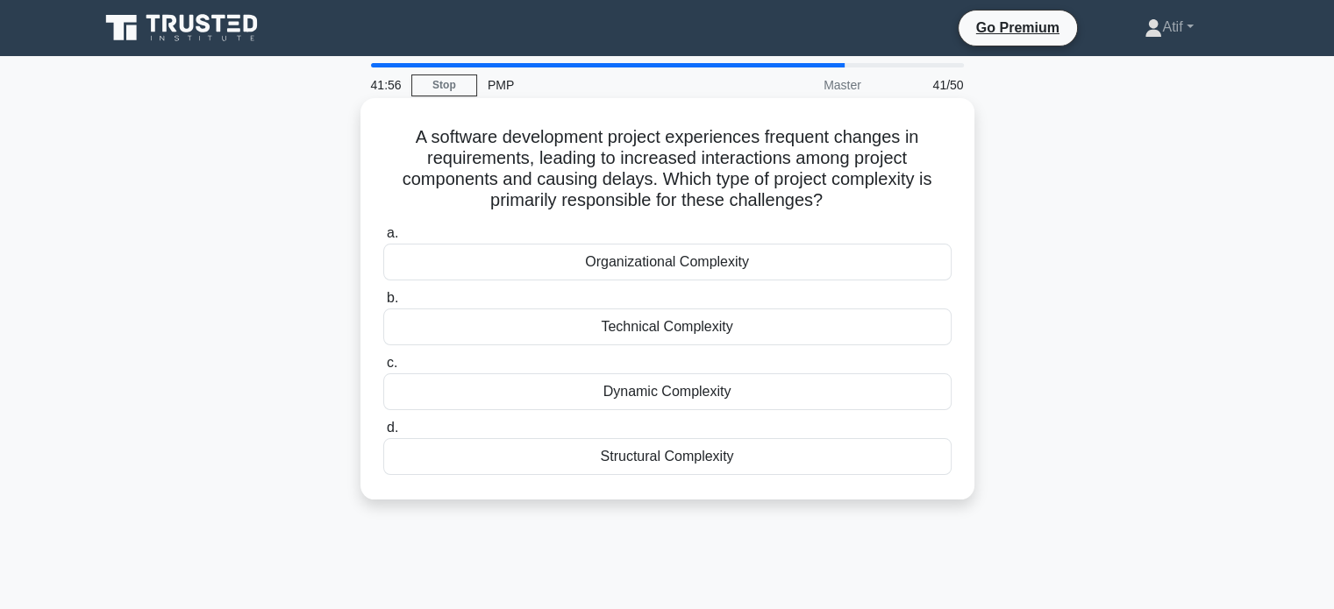
click at [745, 386] on div "Dynamic Complexity" at bounding box center [667, 392] width 568 height 37
click at [383, 369] on input "c. Dynamic Complexity" at bounding box center [383, 363] width 0 height 11
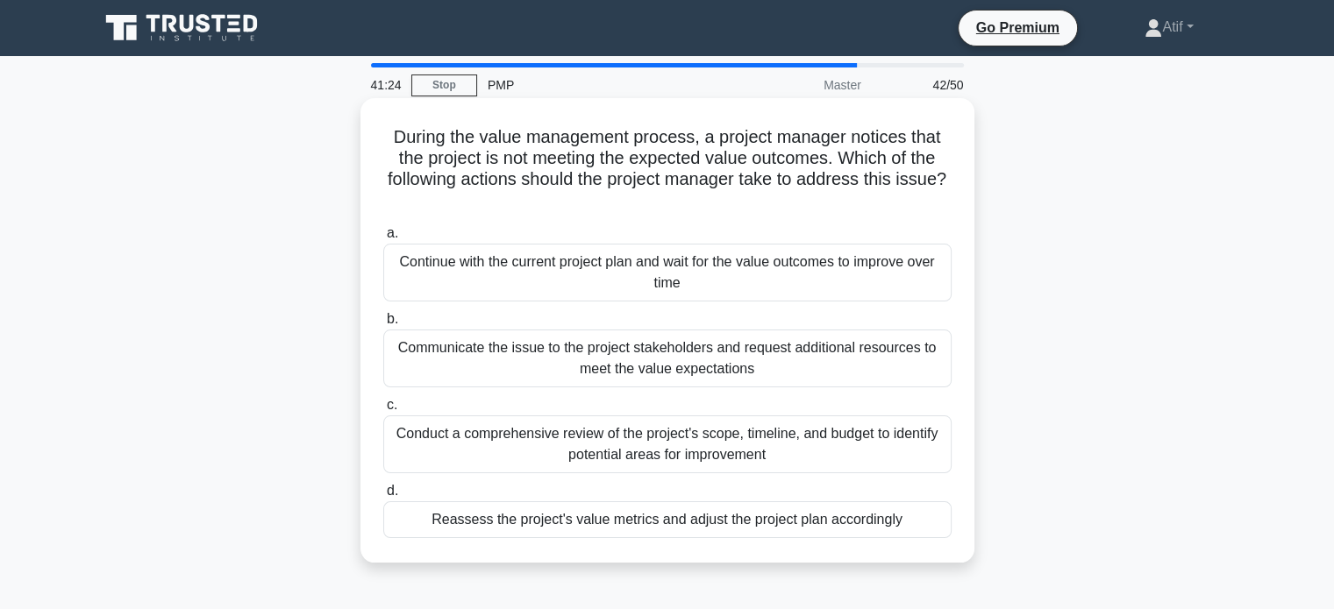
click at [756, 455] on div "Conduct a comprehensive review of the project's scope, timeline, and budget to …" at bounding box center [667, 445] width 568 height 58
click at [383, 411] on input "c. Conduct a comprehensive review of the project's scope, timeline, and budget …" at bounding box center [383, 405] width 0 height 11
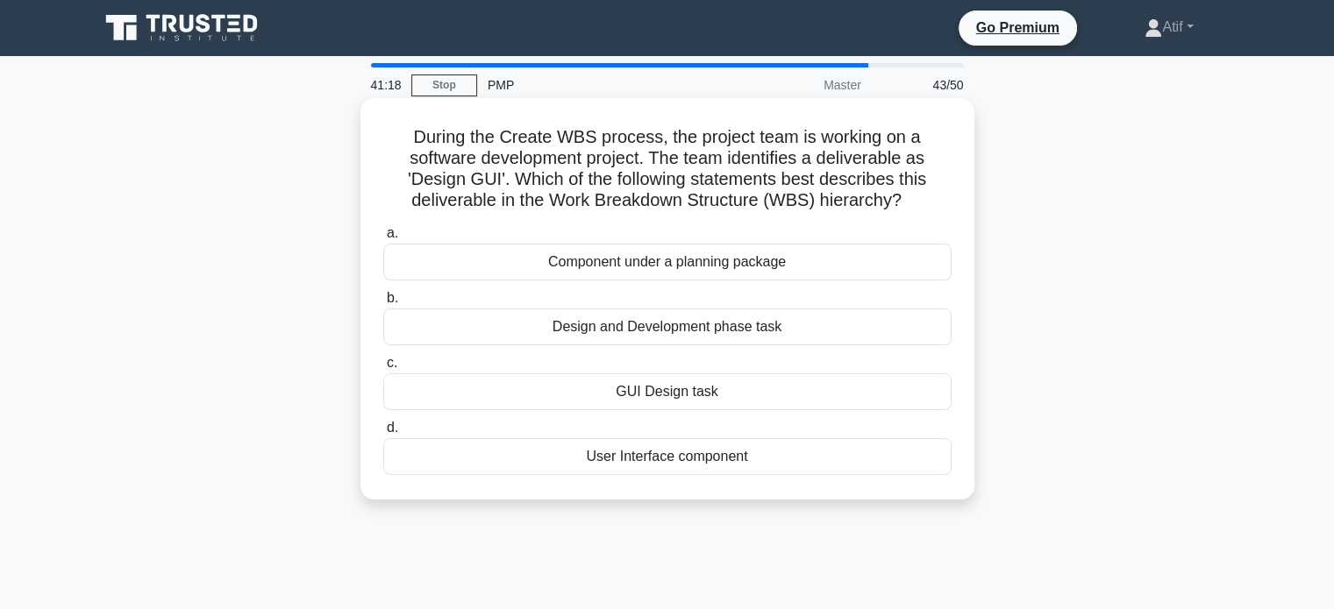
drag, startPoint x: 777, startPoint y: 502, endPoint x: 397, endPoint y: 139, distance: 524.7
click at [397, 139] on div "During the Create WBS process, the project team is working on a software develo…" at bounding box center [667, 299] width 614 height 402
click at [614, 452] on div "User Interface component" at bounding box center [667, 456] width 568 height 37
click at [383, 434] on input "d. User Interface component" at bounding box center [383, 428] width 0 height 11
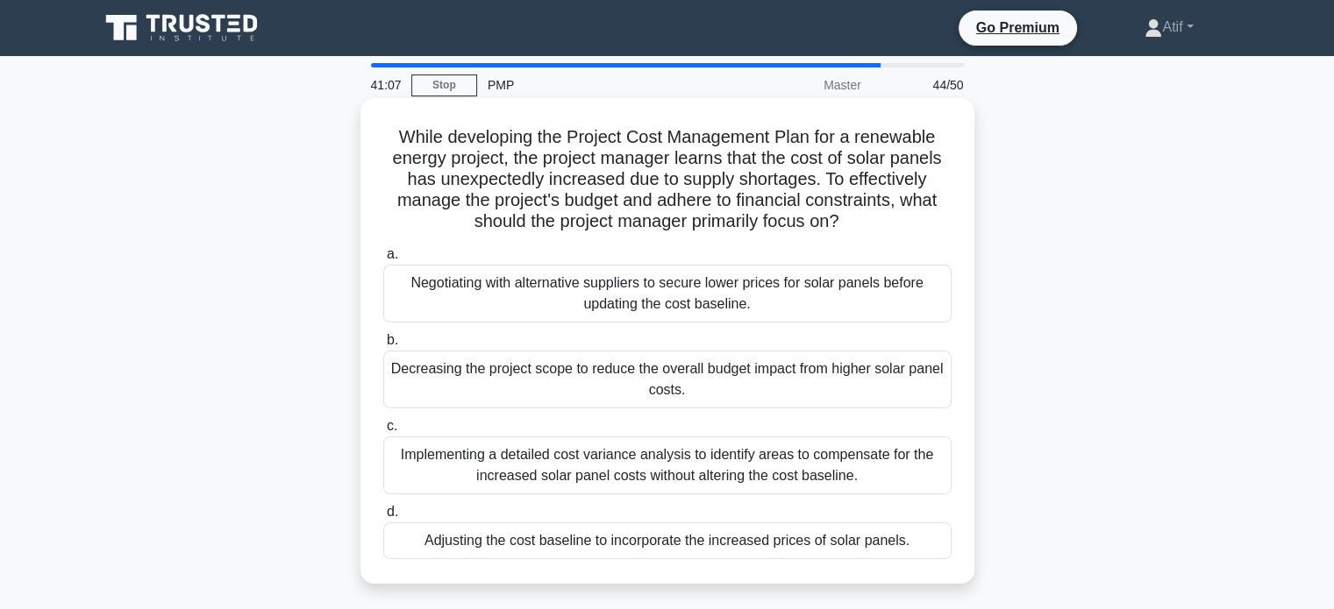
drag, startPoint x: 914, startPoint y: 544, endPoint x: 382, endPoint y: 135, distance: 670.4
click at [382, 135] on div "While developing the Project Cost Management Plan for a renewable energy projec…" at bounding box center [667, 341] width 600 height 472
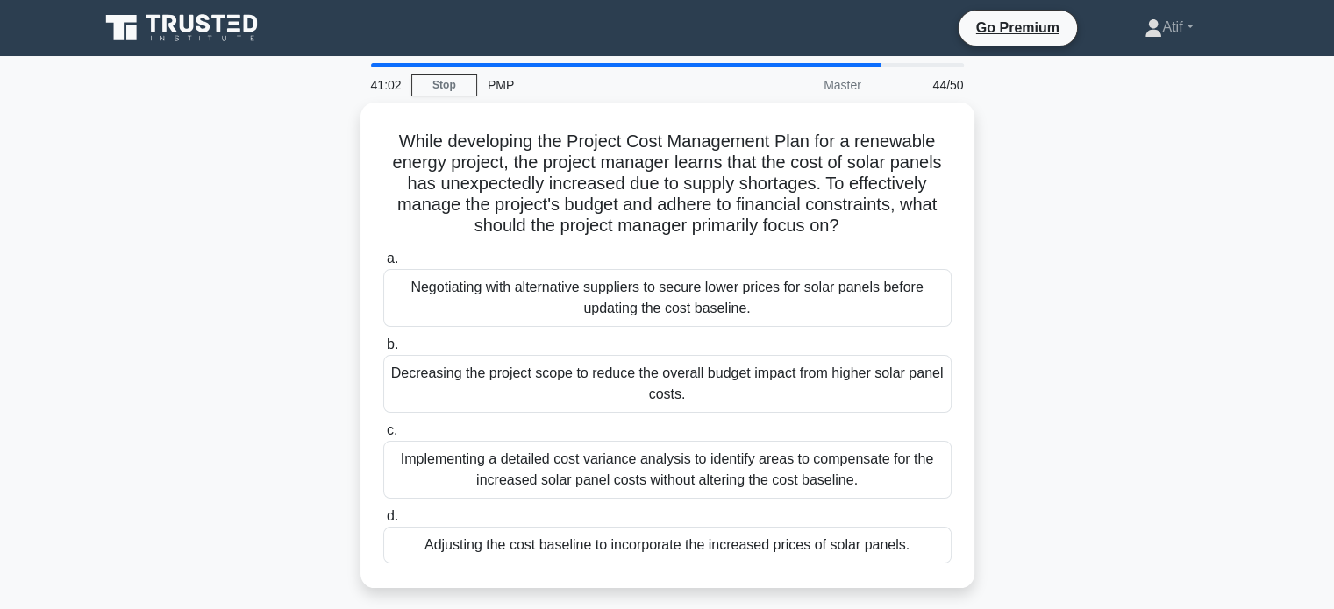
click at [306, 303] on div "While developing the Project Cost Management Plan for a renewable energy projec…" at bounding box center [668, 356] width 1158 height 507
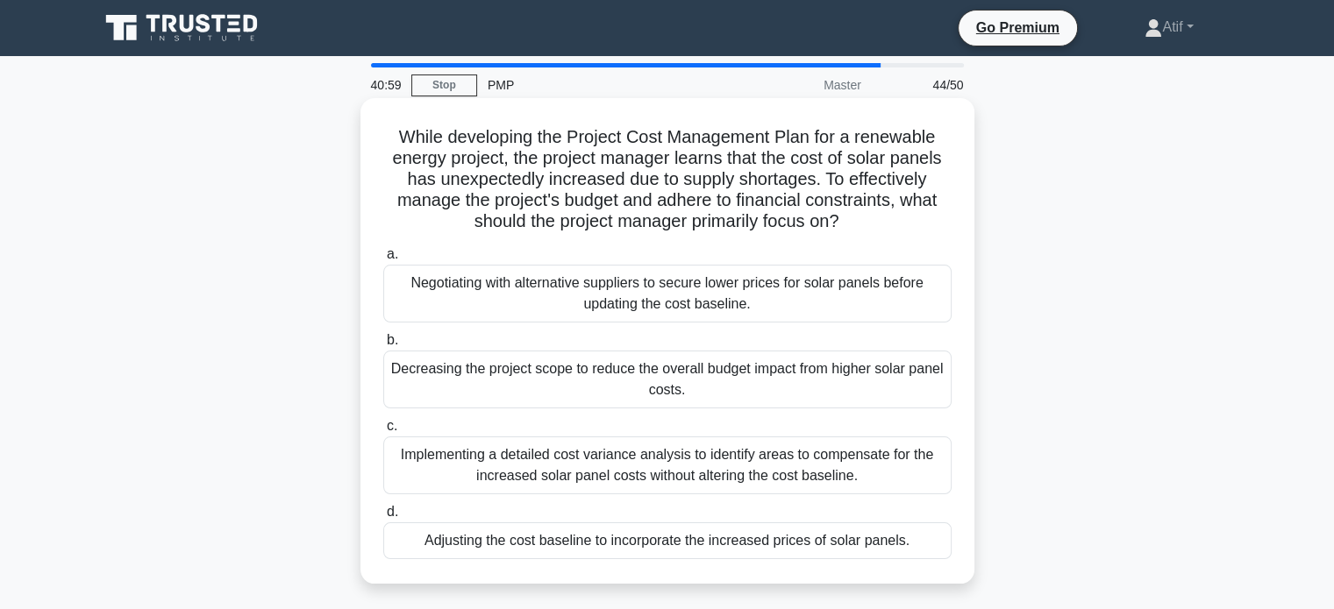
click at [515, 553] on div "Adjusting the cost baseline to incorporate the increased prices of solar panels." at bounding box center [667, 541] width 568 height 37
click at [383, 518] on input "d. Adjusting the cost baseline to incorporate the increased prices of solar pan…" at bounding box center [383, 512] width 0 height 11
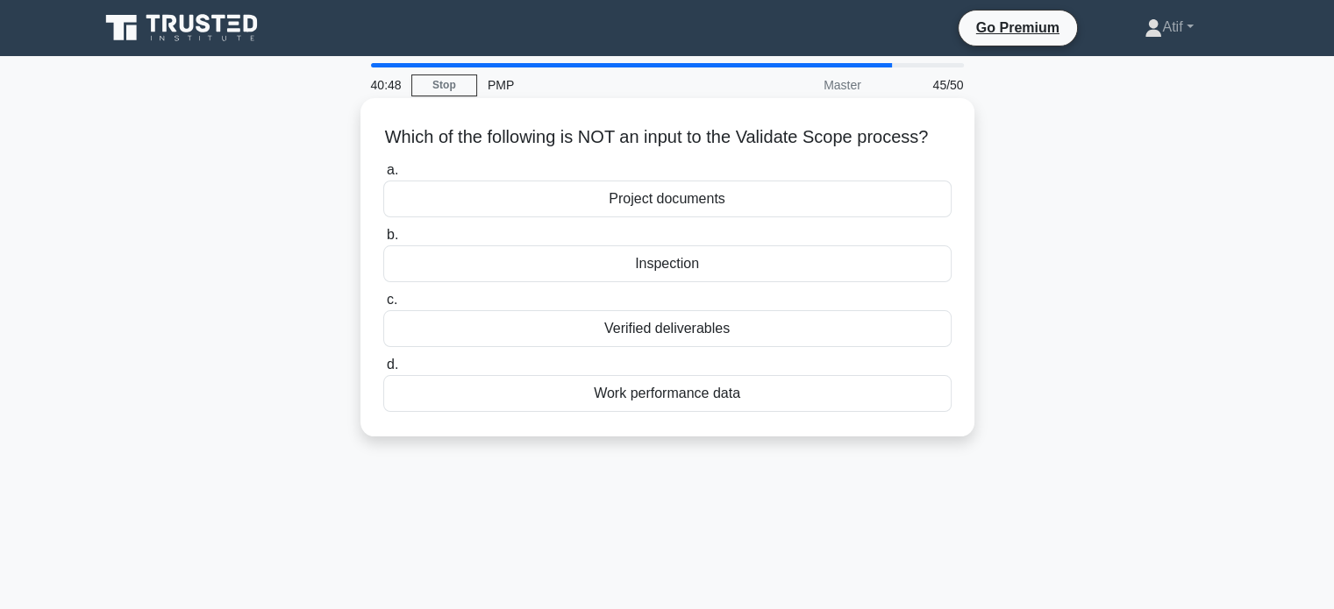
drag, startPoint x: 781, startPoint y: 430, endPoint x: 401, endPoint y: 124, distance: 488.4
click at [401, 124] on div "Which of the following is NOT an input to the Validate Scope process? .spinner_…" at bounding box center [667, 267] width 600 height 324
click at [709, 281] on div "Inspection" at bounding box center [667, 264] width 568 height 37
click at [383, 241] on input "b. Inspection" at bounding box center [383, 235] width 0 height 11
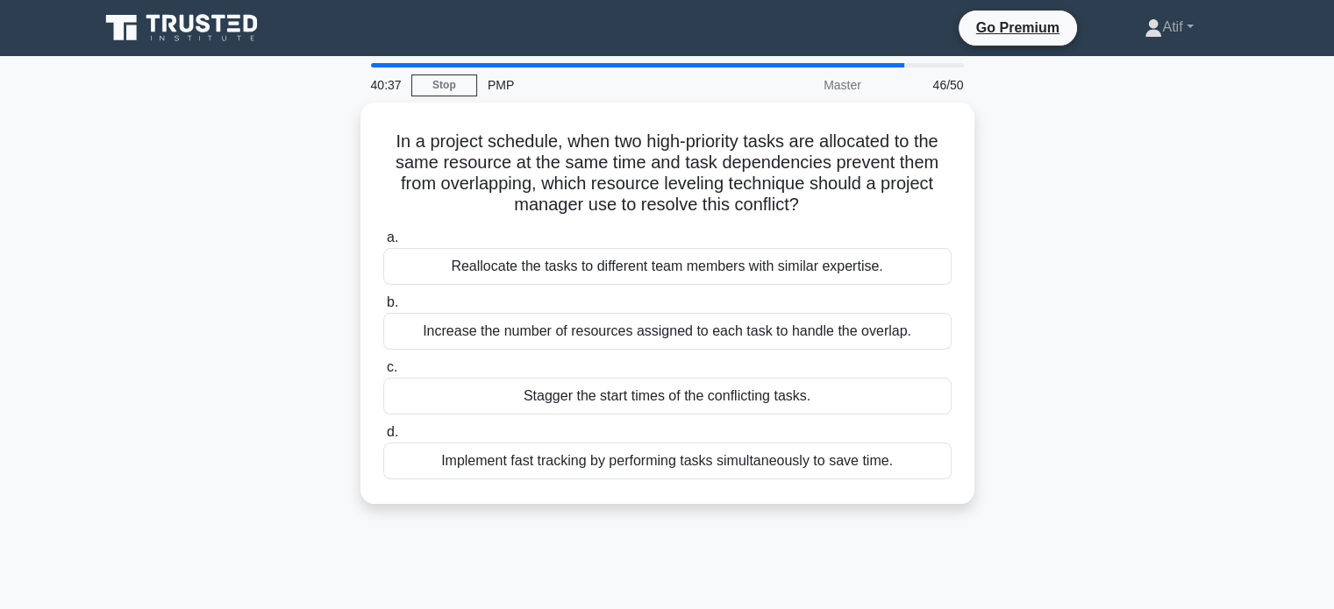
drag, startPoint x: 901, startPoint y: 468, endPoint x: 354, endPoint y: 124, distance: 645.9
click at [354, 124] on div "In a project schedule, when two high-priority tasks are allocated to the same r…" at bounding box center [668, 314] width 1158 height 423
click at [295, 409] on div "In a project schedule, when two high-priority tasks are allocated to the same r…" at bounding box center [668, 314] width 1158 height 423
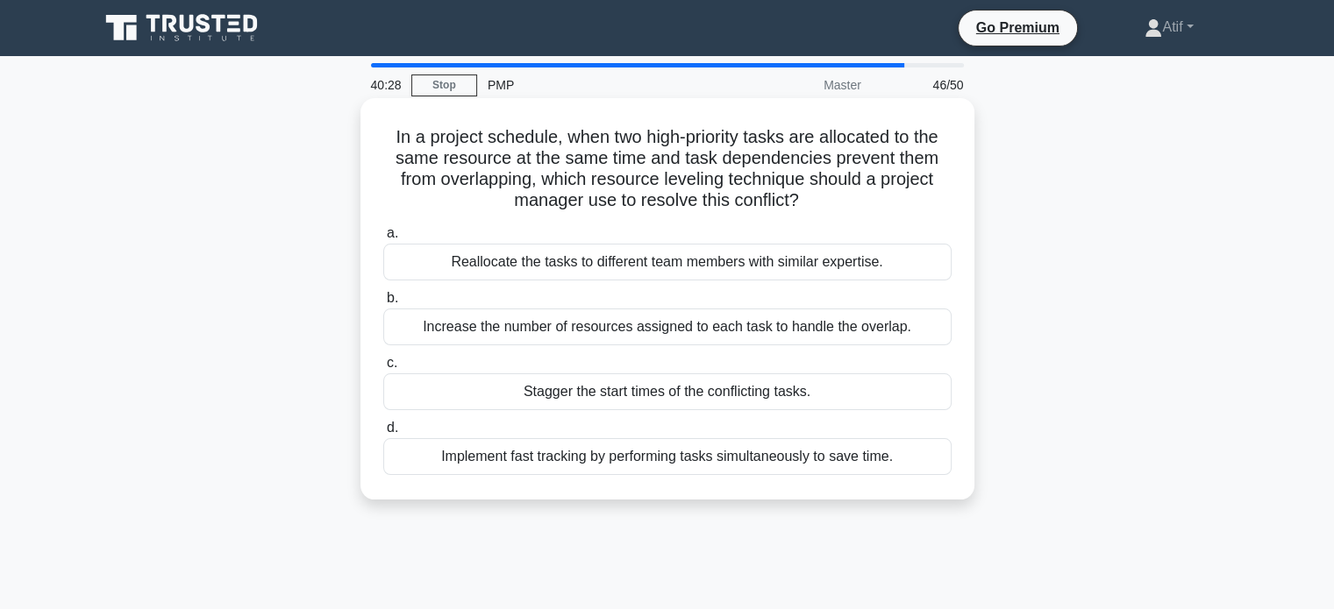
click at [605, 396] on div "Stagger the start times of the conflicting tasks." at bounding box center [667, 392] width 568 height 37
click at [383, 369] on input "c. Stagger the start times of the conflicting tasks." at bounding box center [383, 363] width 0 height 11
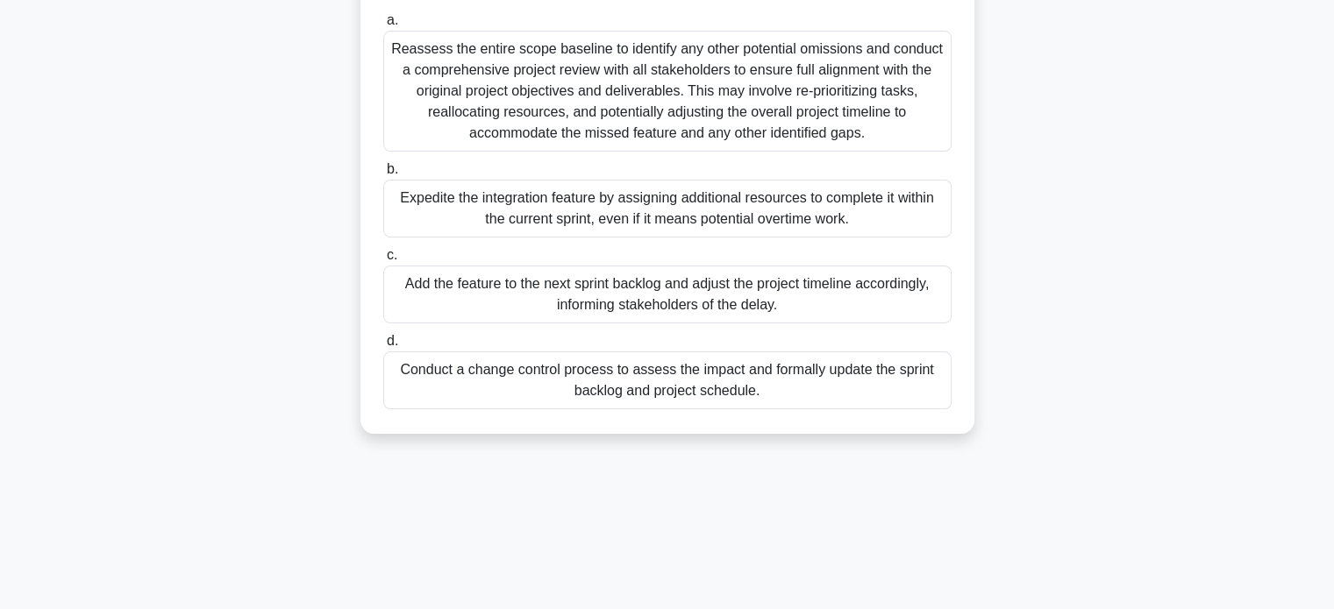
scroll to position [338, 0]
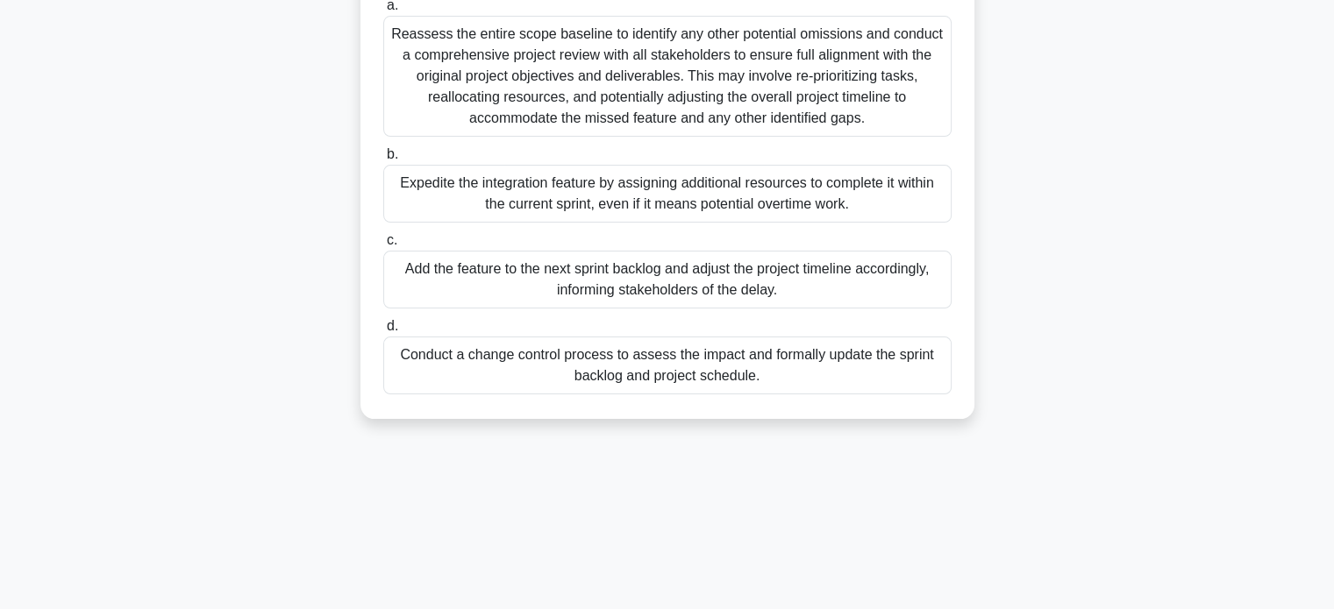
drag, startPoint x: 389, startPoint y: 132, endPoint x: 713, endPoint y: 629, distance: 592.5
click at [713, 609] on html "Go Premium Atif" at bounding box center [667, 135] width 1334 height 947
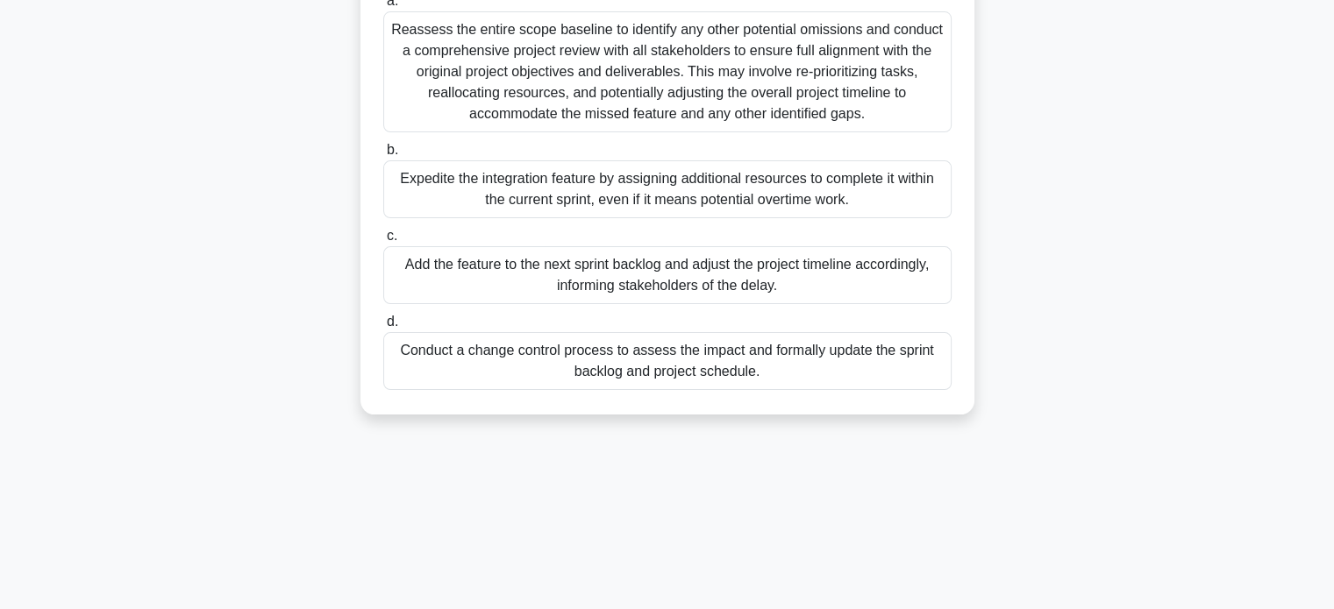
click at [623, 359] on div "Conduct a change control process to assess the impact and formally update the s…" at bounding box center [667, 361] width 568 height 58
click at [383, 328] on input "d. Conduct a change control process to assess the impact and formally update th…" at bounding box center [383, 322] width 0 height 11
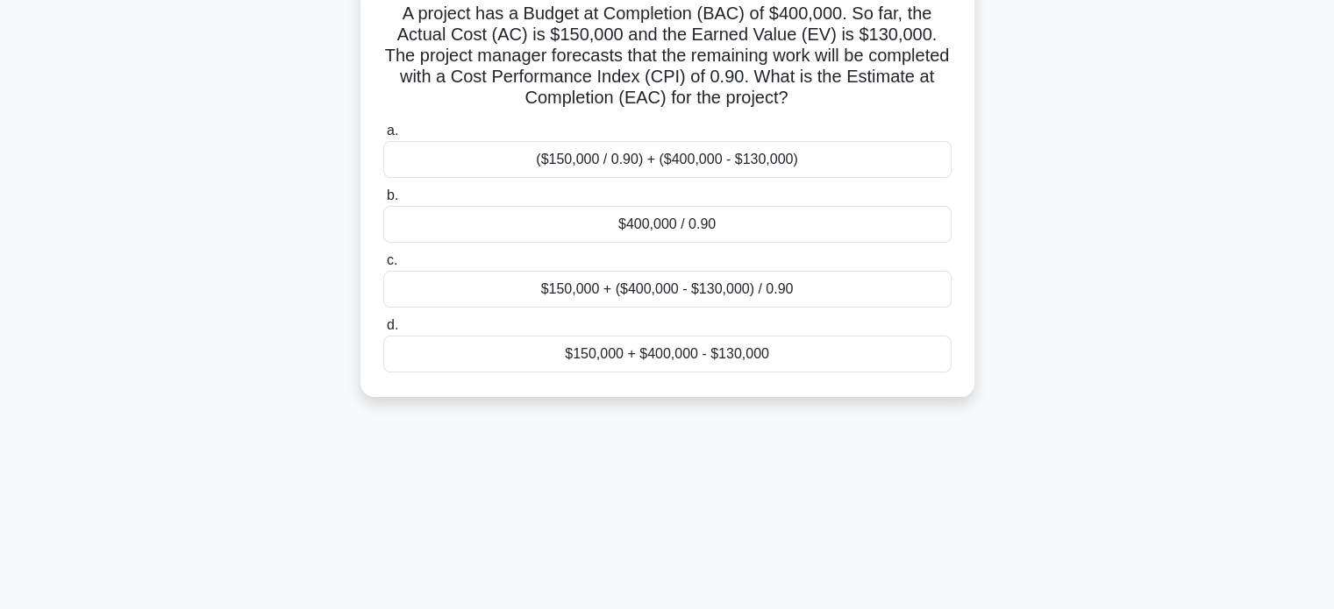
scroll to position [0, 0]
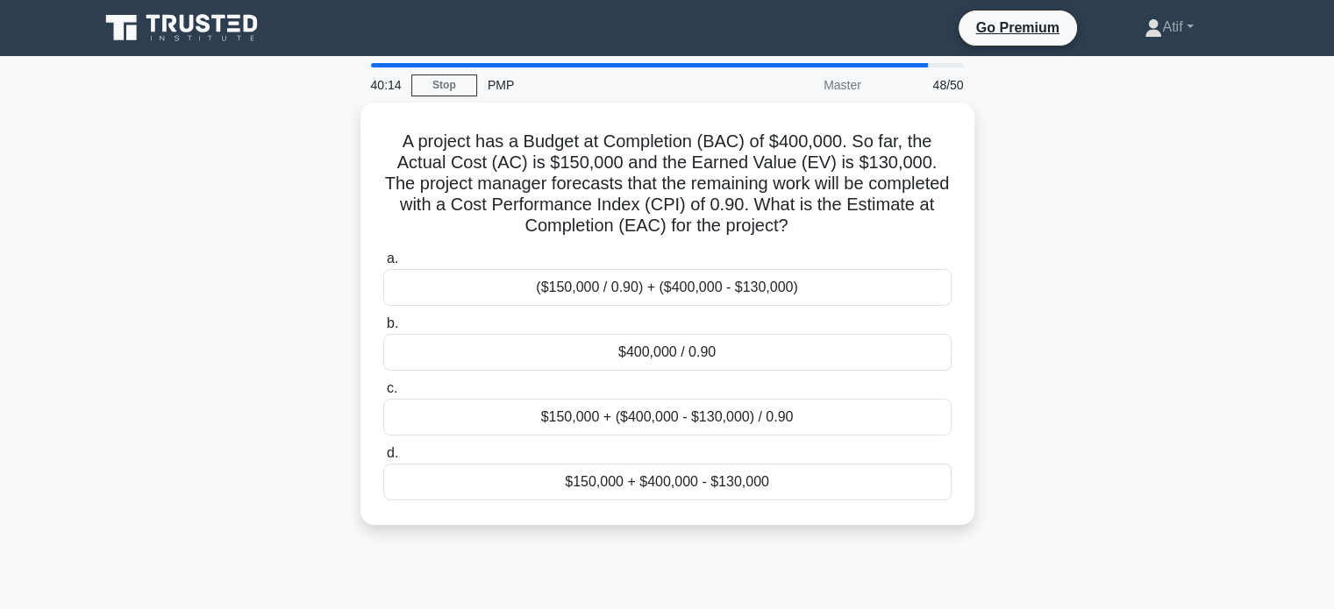
drag, startPoint x: 811, startPoint y: 491, endPoint x: 312, endPoint y: 140, distance: 609.9
click at [312, 140] on div "A project has a Budget at Completion (BAC) of $400,000. So far, the Actual Cost…" at bounding box center [668, 325] width 1158 height 444
click at [281, 492] on div "A project has a Budget at Completion (BAC) of $400,000. So far, the Actual Cost…" at bounding box center [668, 325] width 1158 height 444
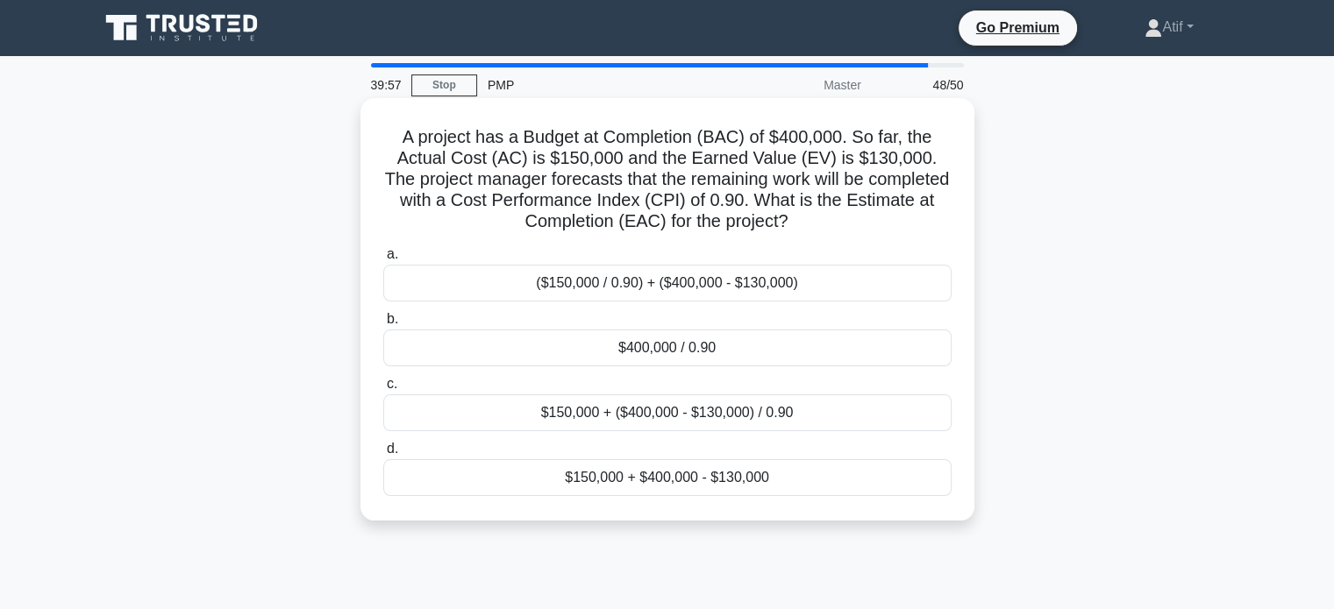
click at [593, 427] on div "$150,000 + ($400,000 - $130,000) / 0.90" at bounding box center [667, 413] width 568 height 37
click at [383, 390] on input "c. $150,000 + ($400,000 - $130,000) / 0.90" at bounding box center [383, 384] width 0 height 11
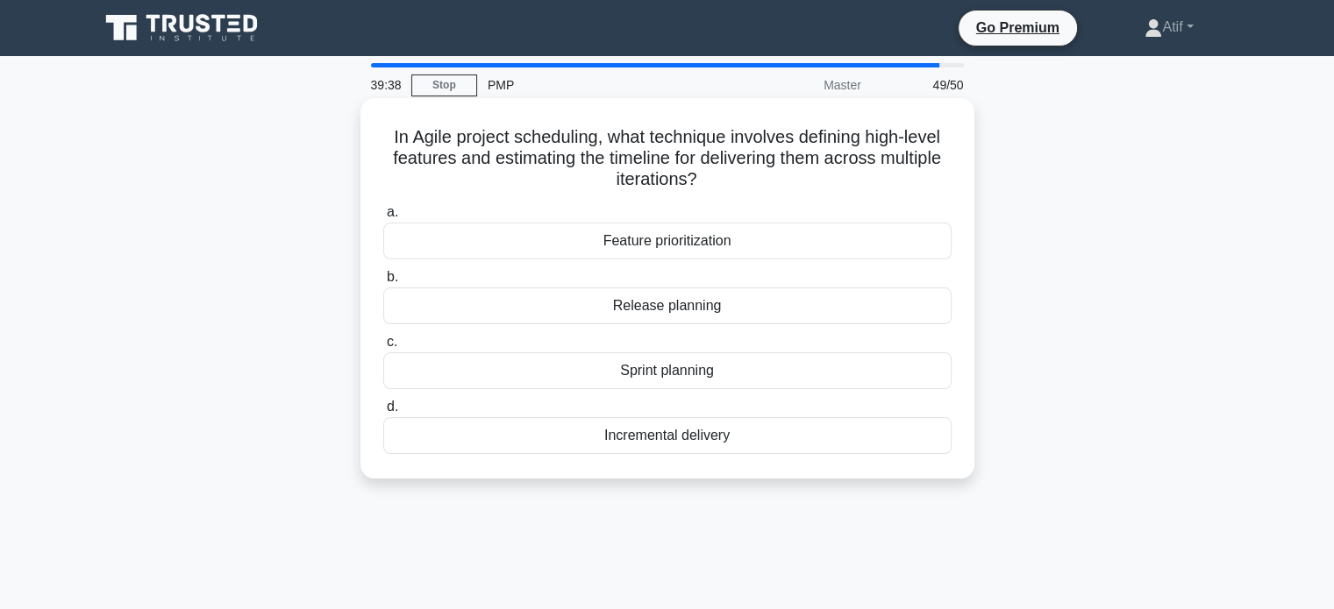
drag, startPoint x: 716, startPoint y: 421, endPoint x: 374, endPoint y: 121, distance: 454.2
click at [374, 121] on div "In Agile project scheduling, what technique involves defining high-level featur…" at bounding box center [667, 288] width 600 height 367
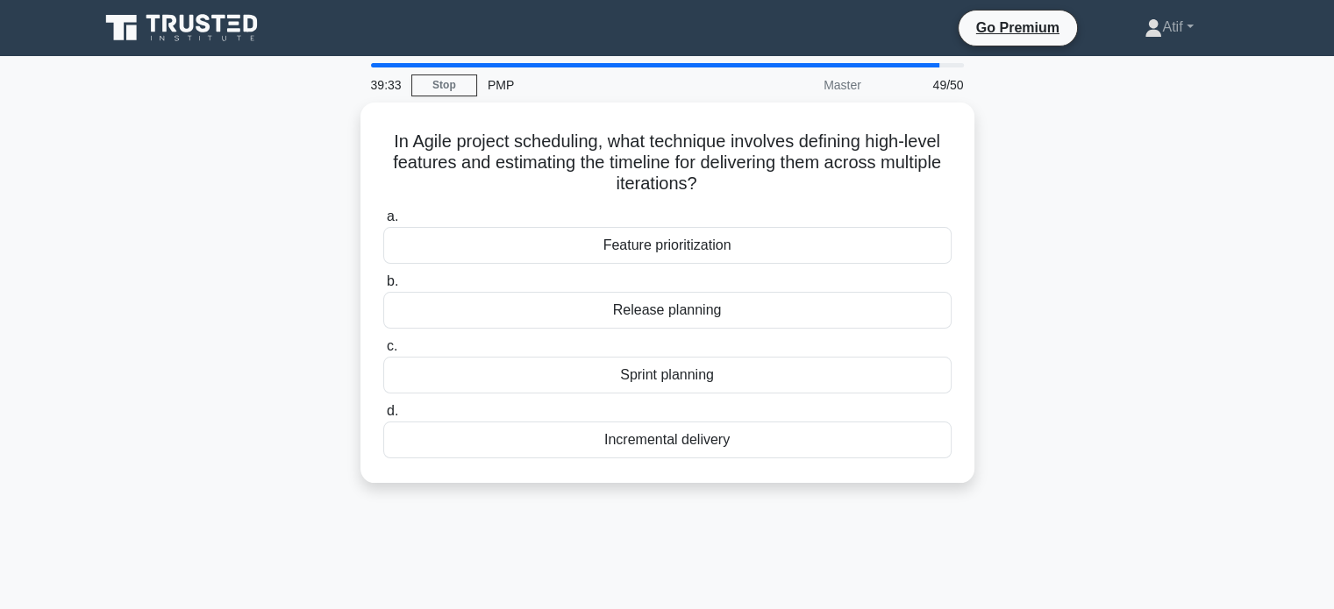
click at [356, 253] on div "In Agile project scheduling, what technique involves defining high-level featur…" at bounding box center [668, 304] width 1158 height 402
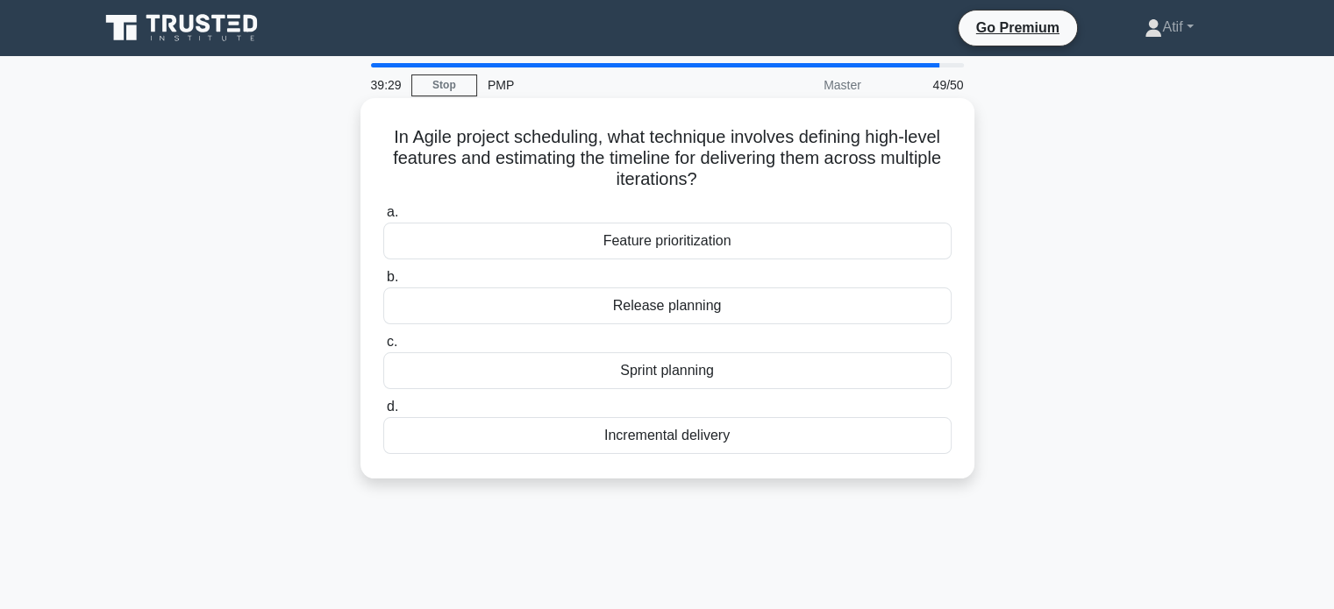
click at [620, 308] on div "Release planning" at bounding box center [667, 306] width 568 height 37
click at [383, 283] on input "b. Release planning" at bounding box center [383, 277] width 0 height 11
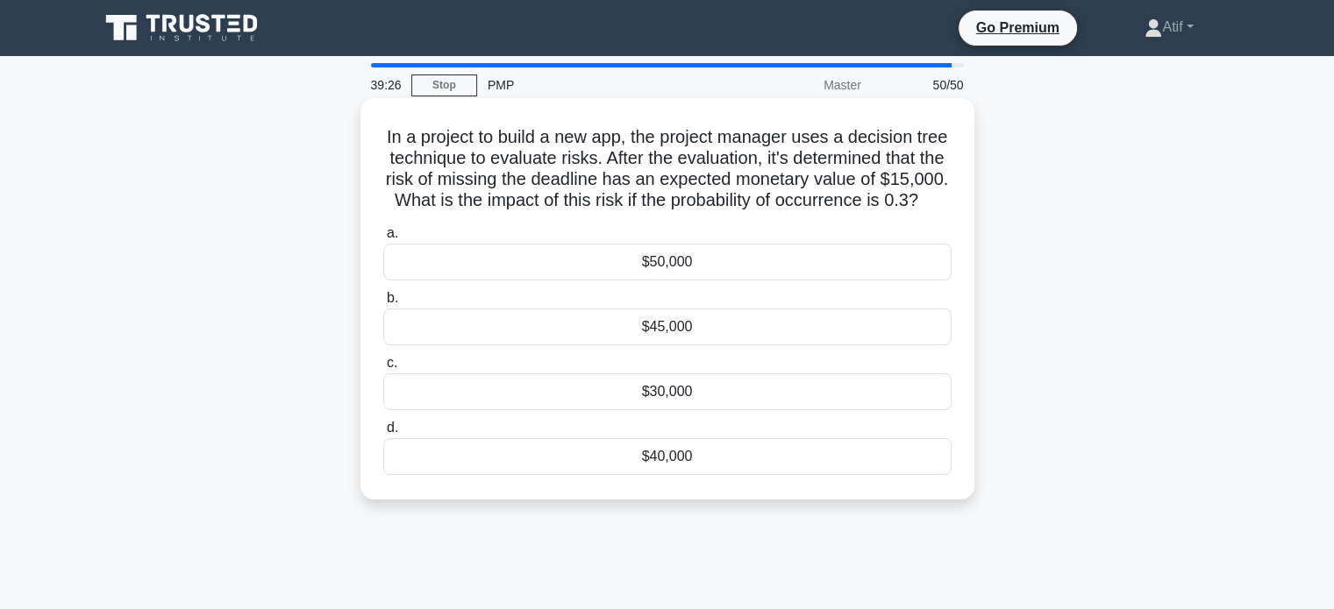
drag, startPoint x: 716, startPoint y: 470, endPoint x: 387, endPoint y: 136, distance: 468.8
click at [387, 136] on div "In a project to build a new app, the project manager uses a decision tree techn…" at bounding box center [667, 299] width 600 height 388
click at [671, 281] on div "$50,000" at bounding box center [667, 262] width 568 height 37
click at [383, 239] on input "a. $50,000" at bounding box center [383, 233] width 0 height 11
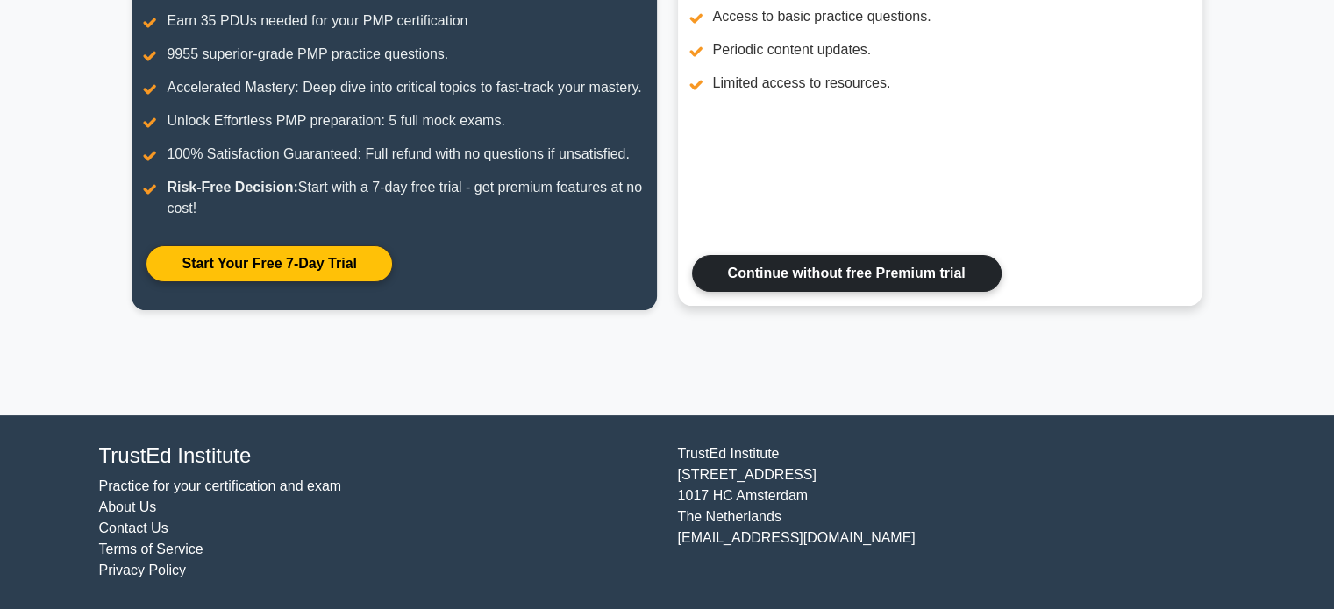
scroll to position [320, 0]
click at [835, 276] on link "Continue without free Premium trial" at bounding box center [847, 273] width 310 height 37
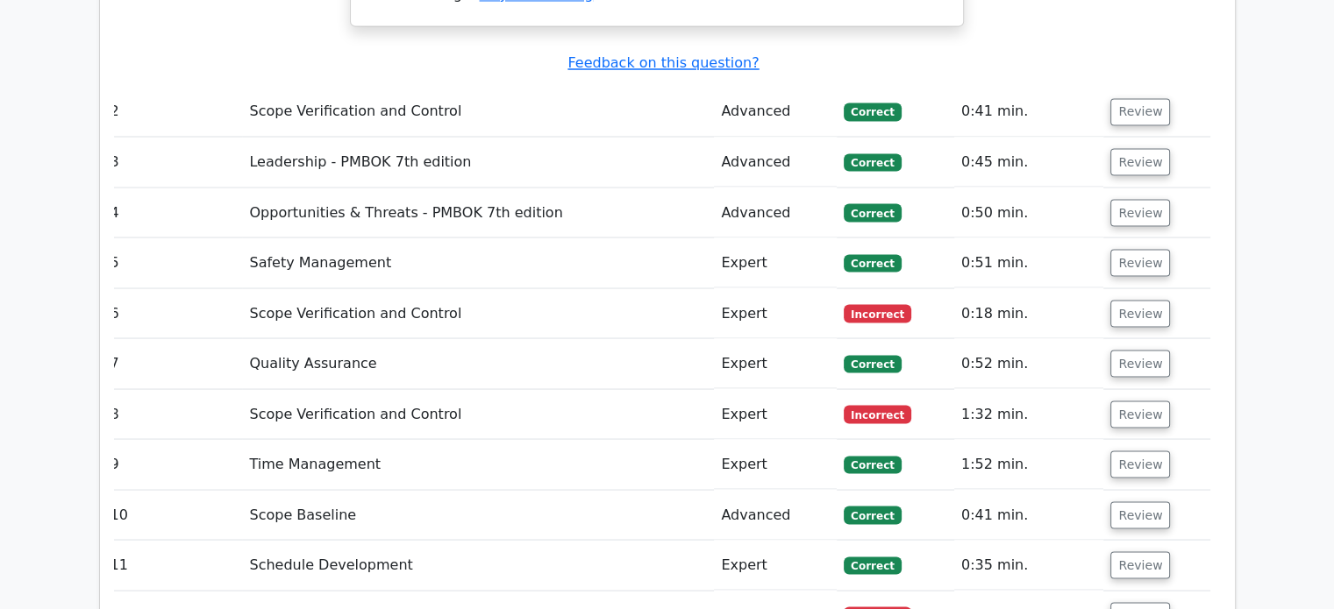
scroll to position [3191, 0]
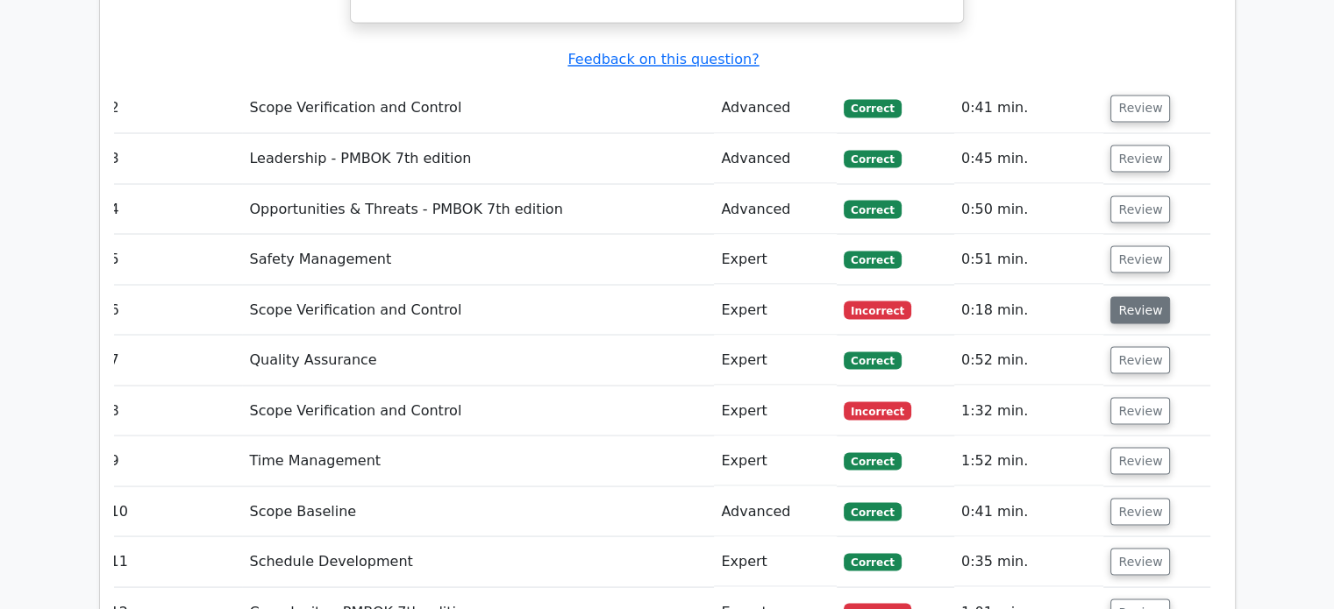
click at [1122, 296] on button "Review" at bounding box center [1140, 309] width 60 height 27
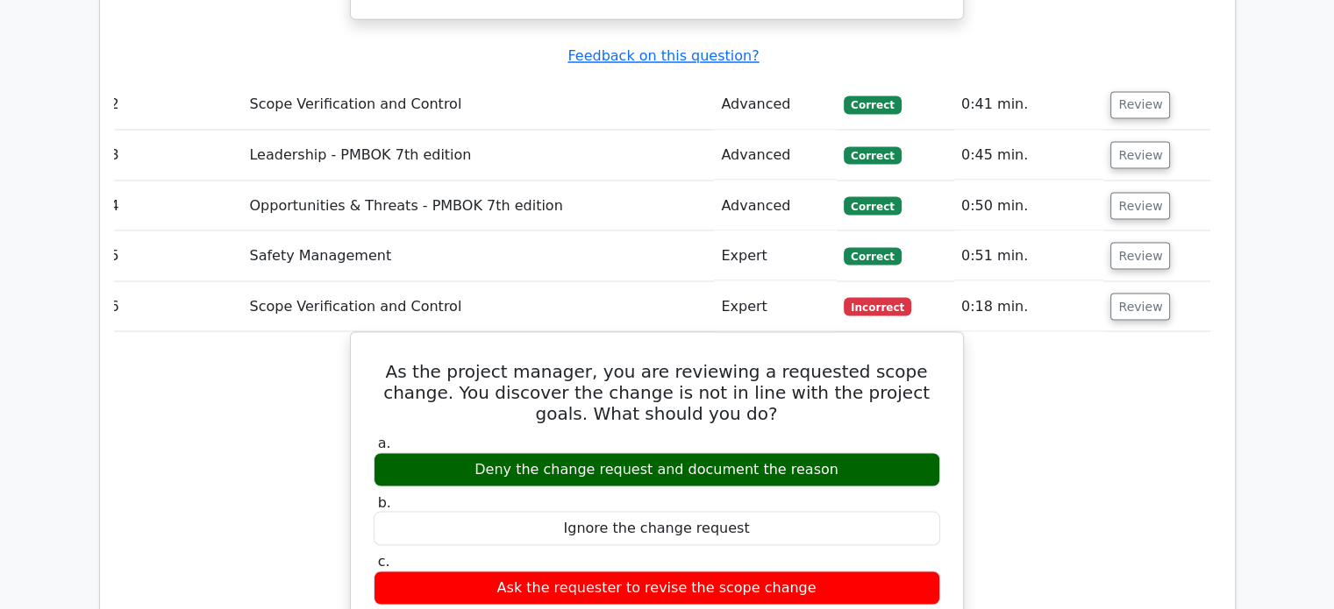
scroll to position [3196, 0]
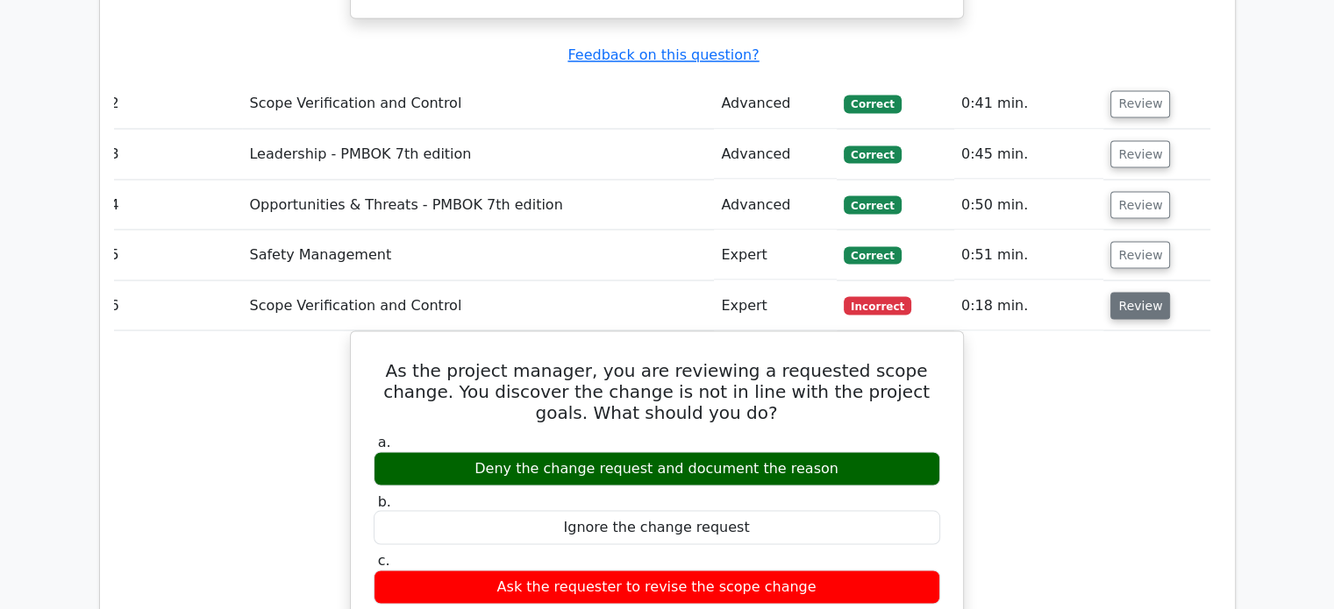
click at [1139, 292] on button "Review" at bounding box center [1140, 305] width 60 height 27
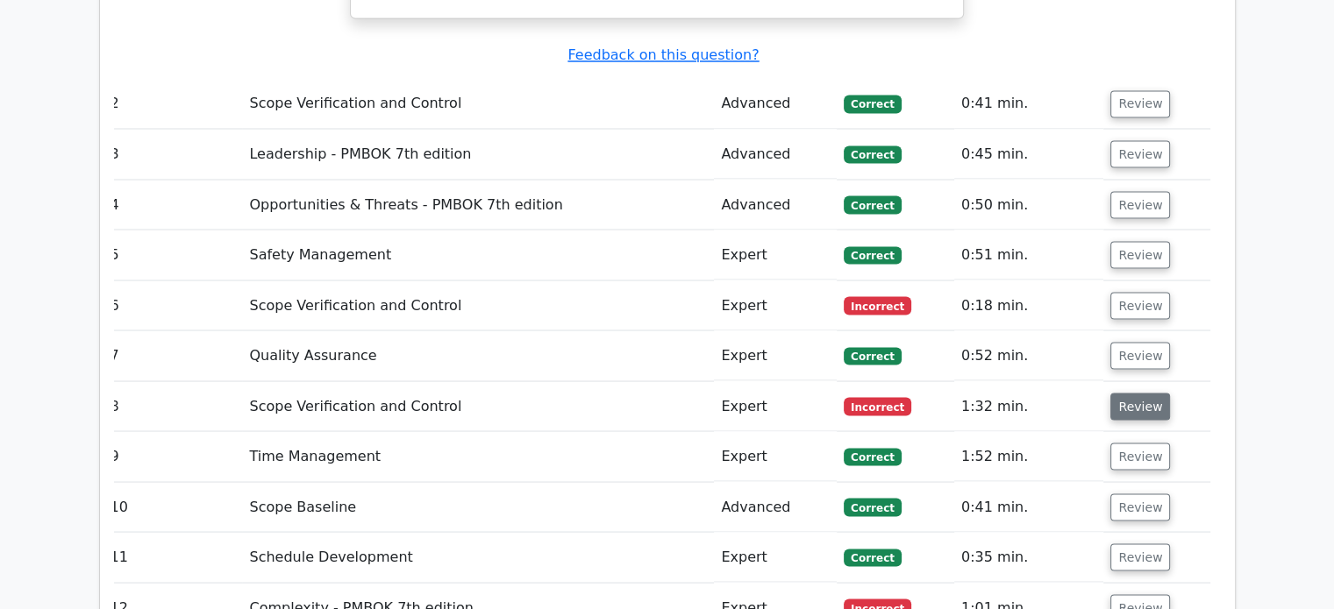
click at [1140, 393] on button "Review" at bounding box center [1140, 406] width 60 height 27
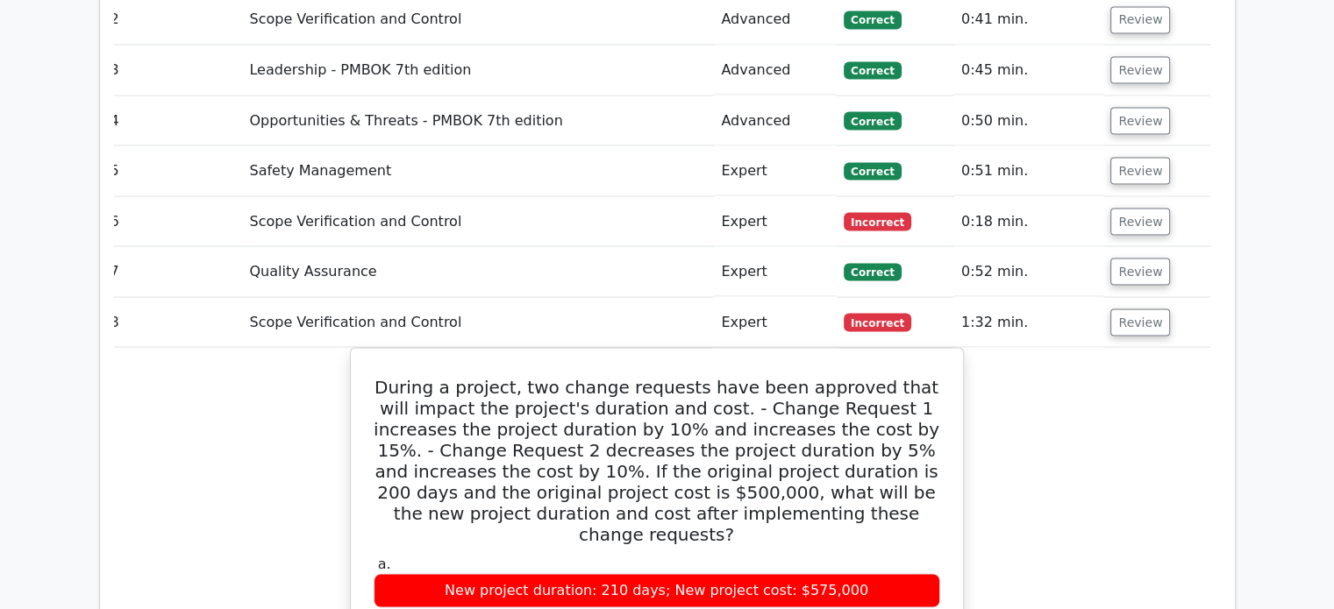
scroll to position [3273, 0]
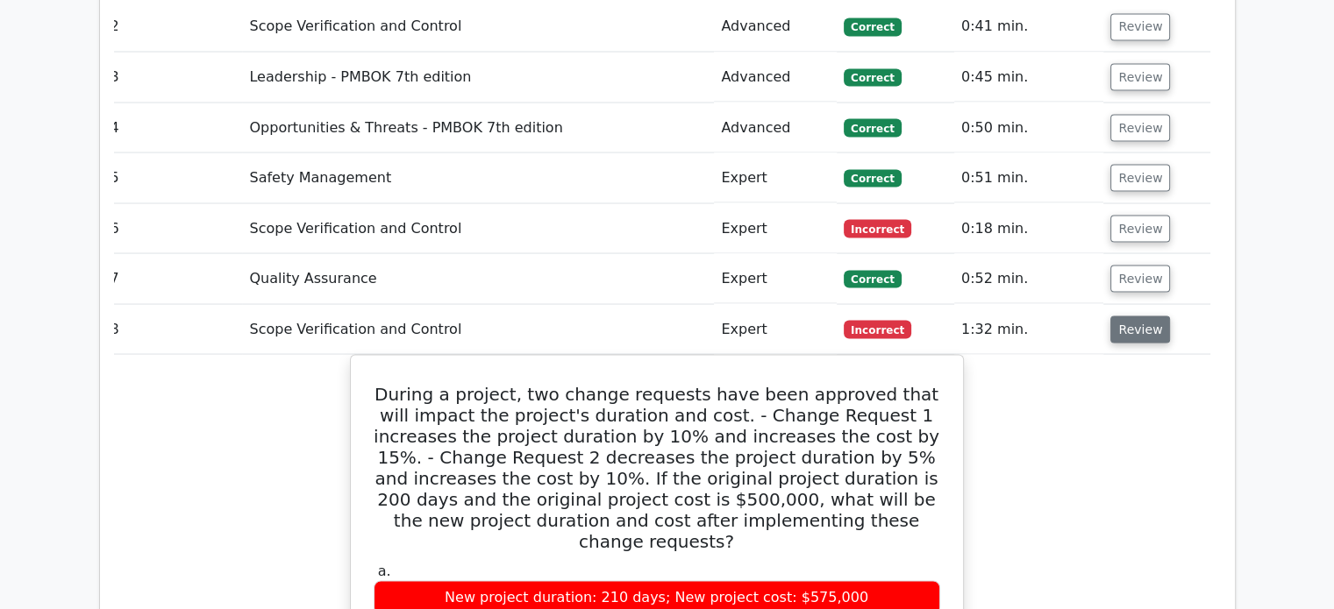
click at [1140, 316] on button "Review" at bounding box center [1140, 329] width 60 height 27
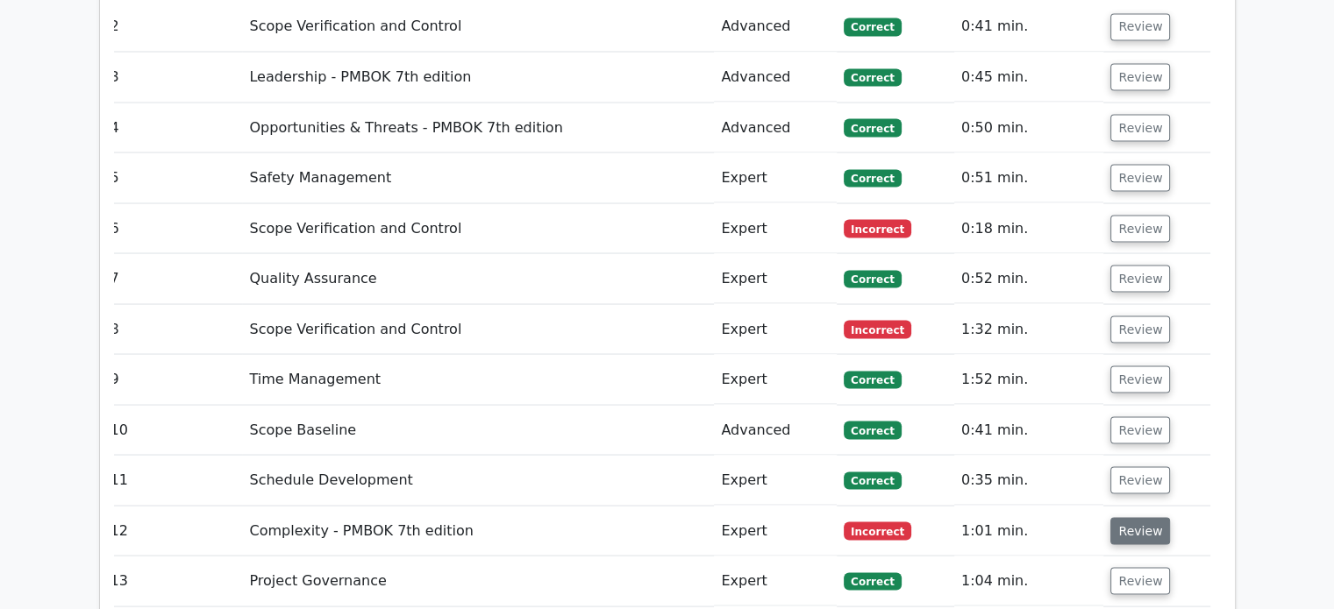
click at [1127, 517] on button "Review" at bounding box center [1140, 530] width 60 height 27
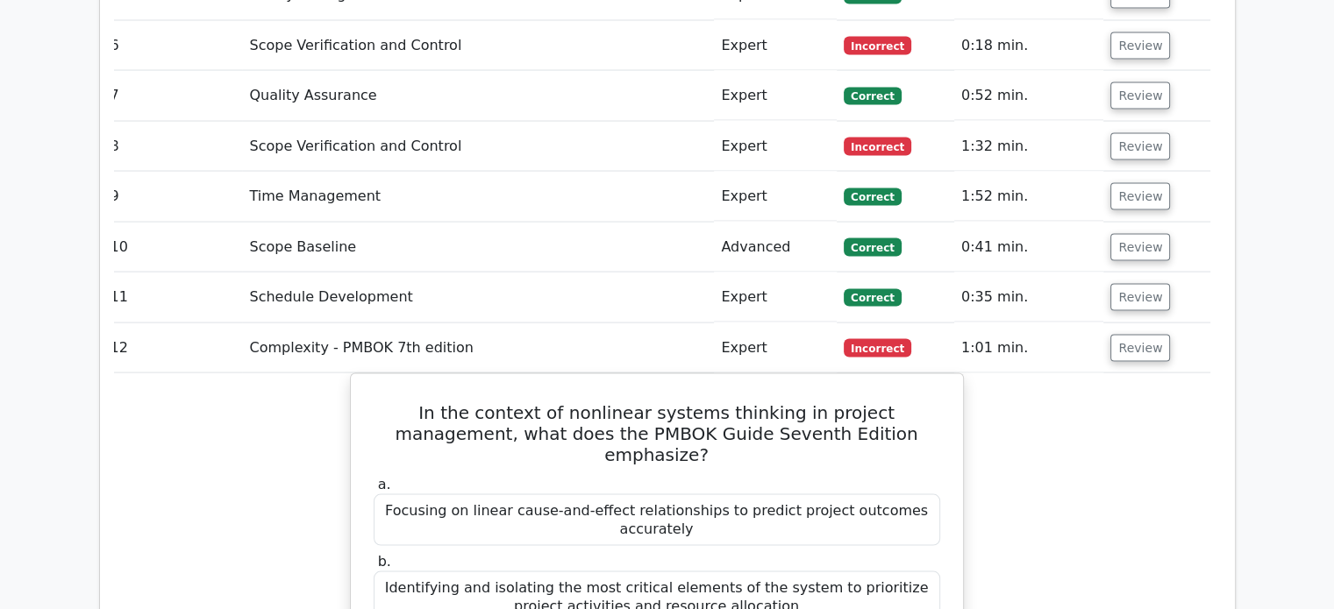
scroll to position [3454, 0]
click at [1132, 336] on button "Review" at bounding box center [1140, 349] width 60 height 27
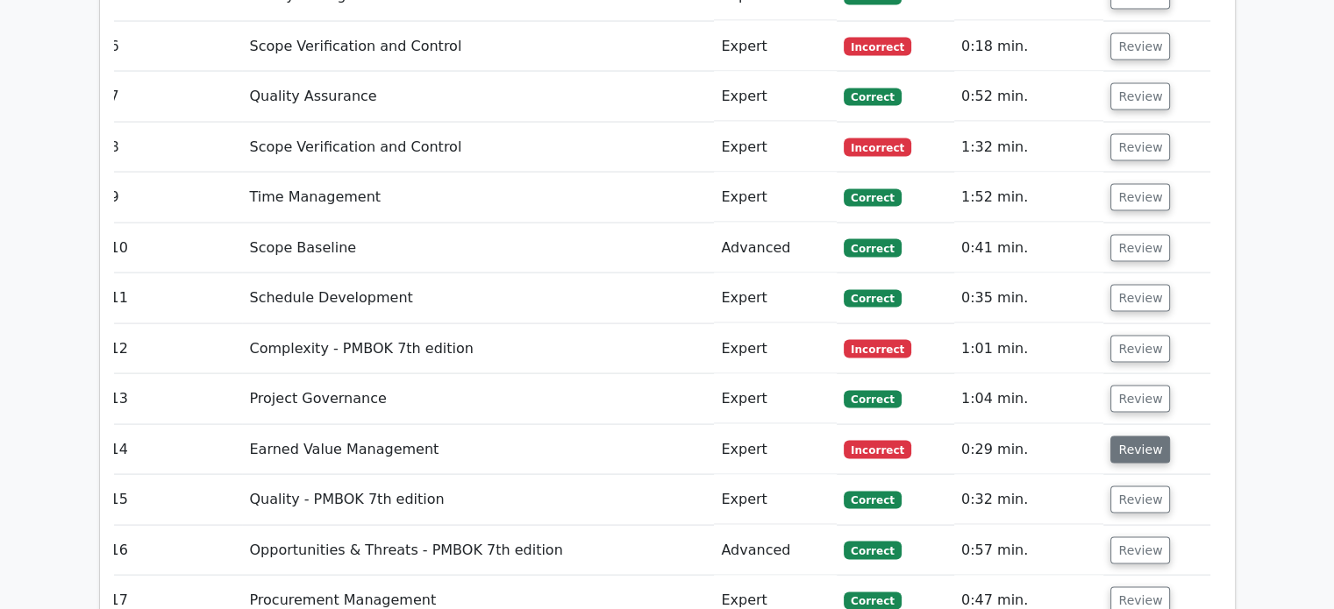
click at [1136, 437] on button "Review" at bounding box center [1140, 450] width 60 height 27
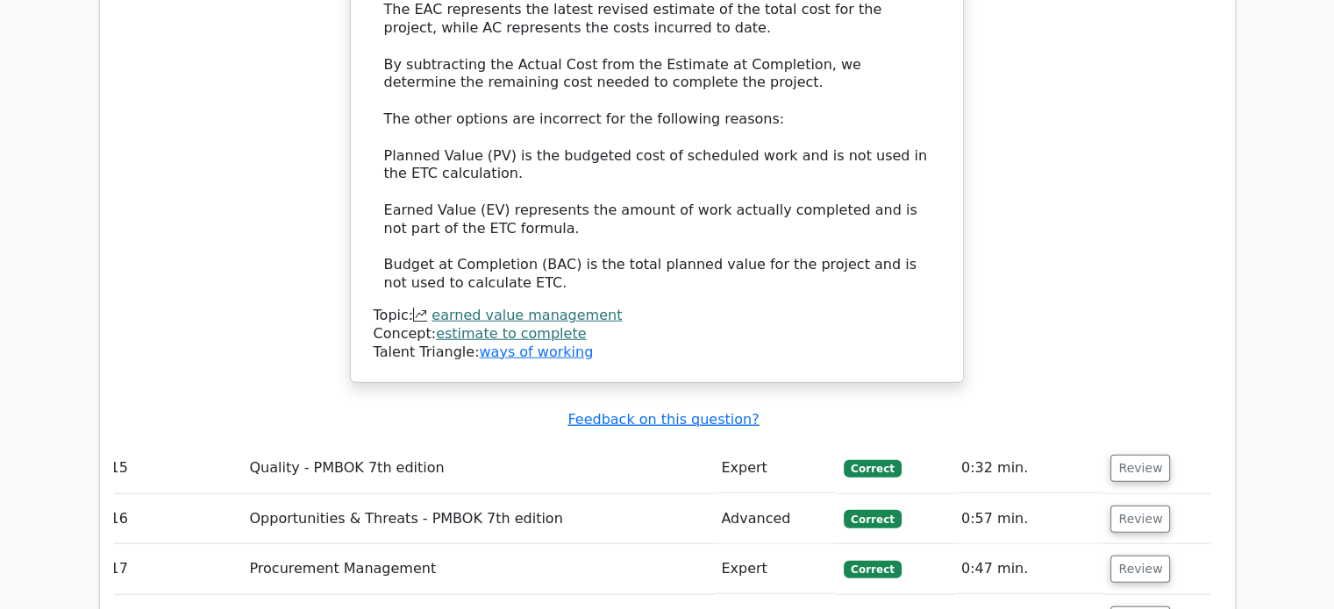
scroll to position [4475, 0]
